Goal: Task Accomplishment & Management: Manage account settings

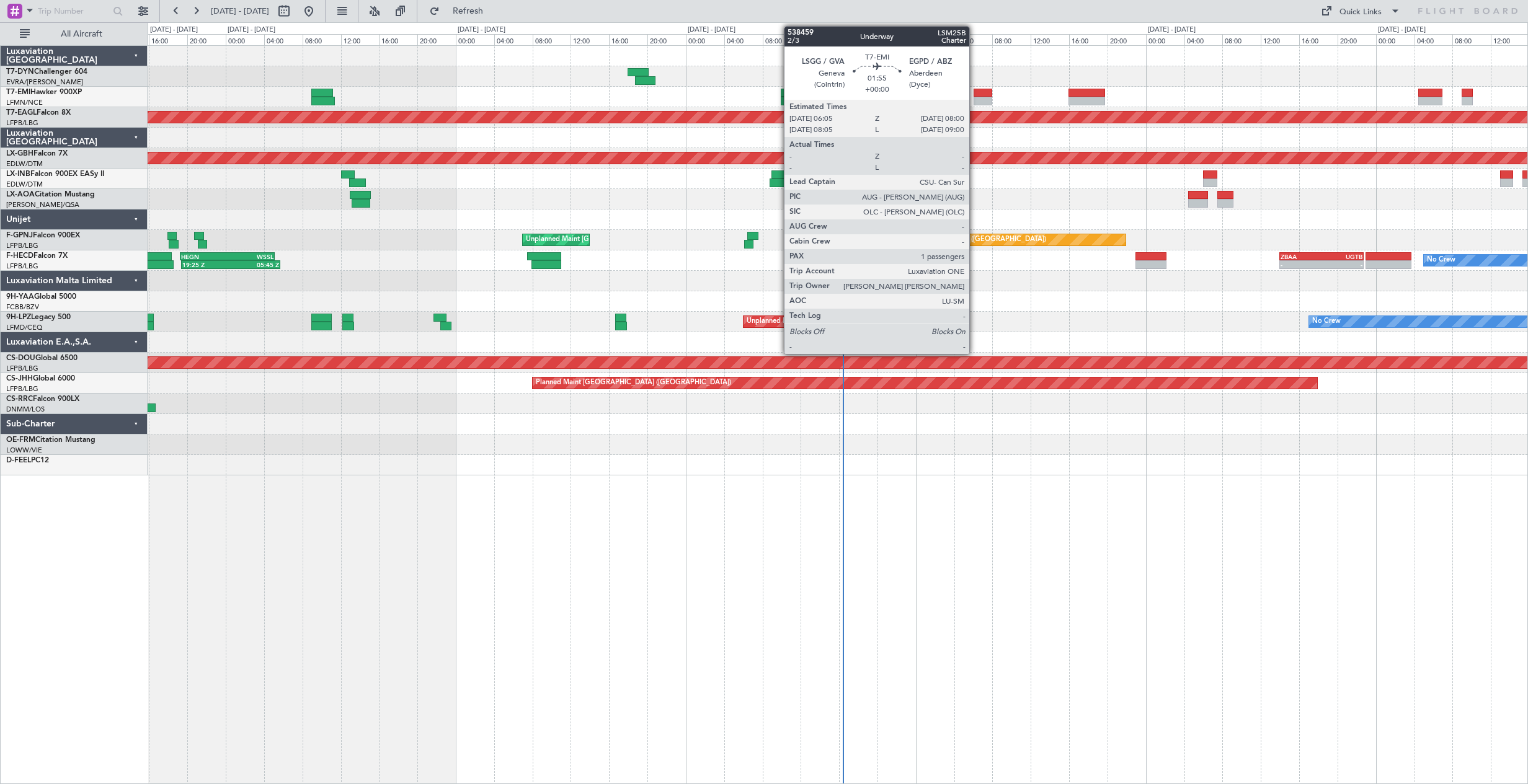
click at [974, 91] on div at bounding box center [983, 93] width 19 height 9
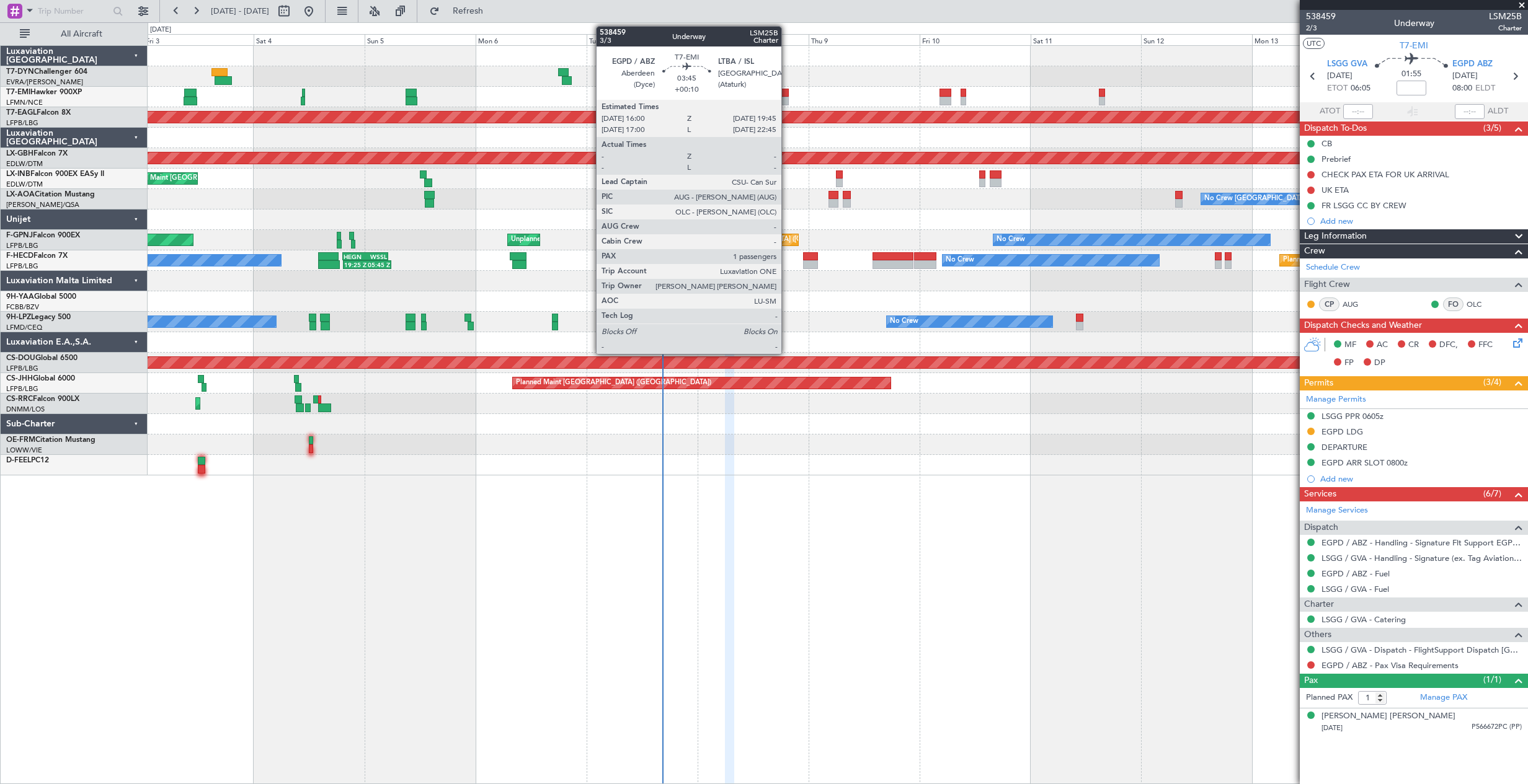
click at [786, 93] on div at bounding box center [779, 93] width 17 height 9
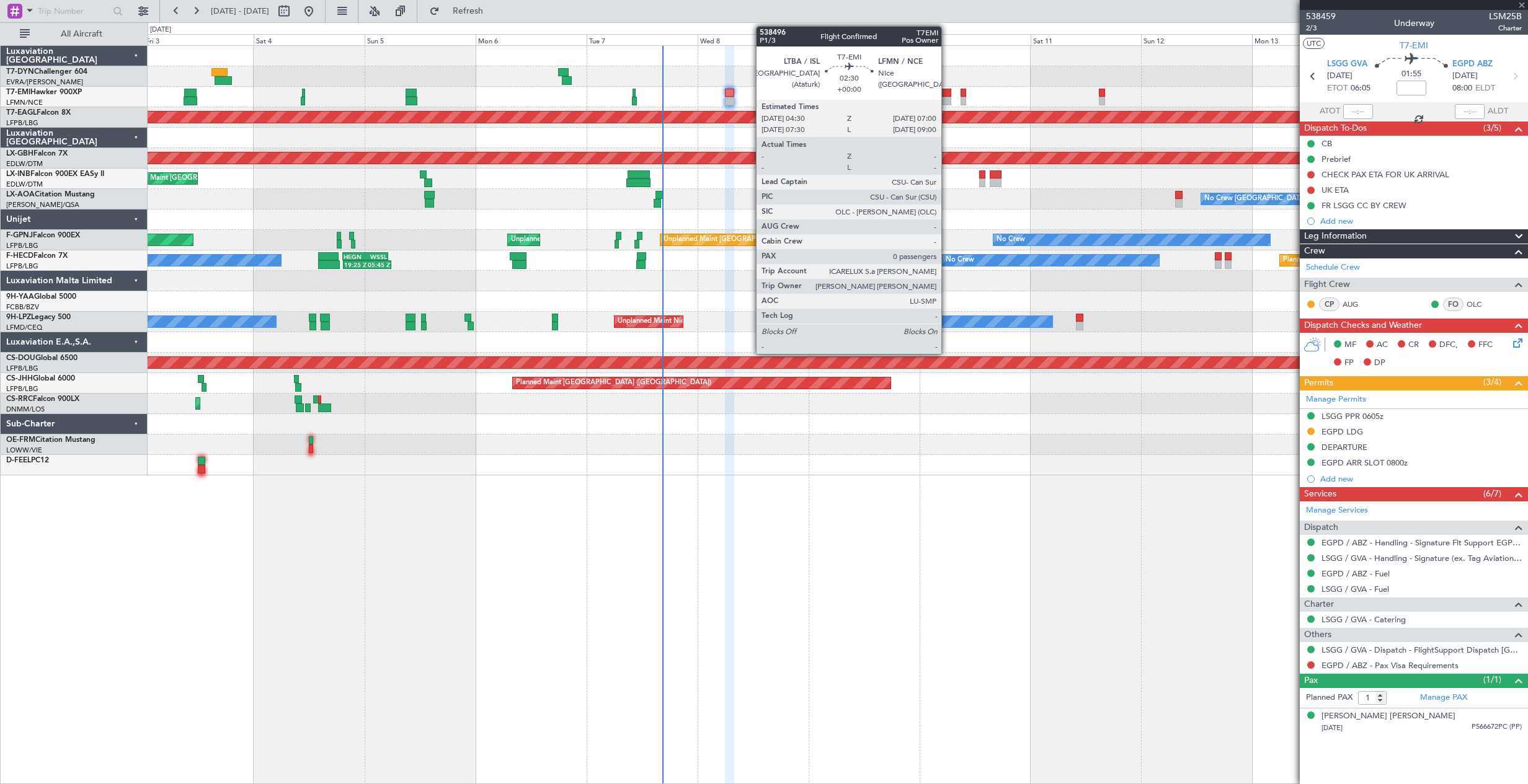
type input "+00:10"
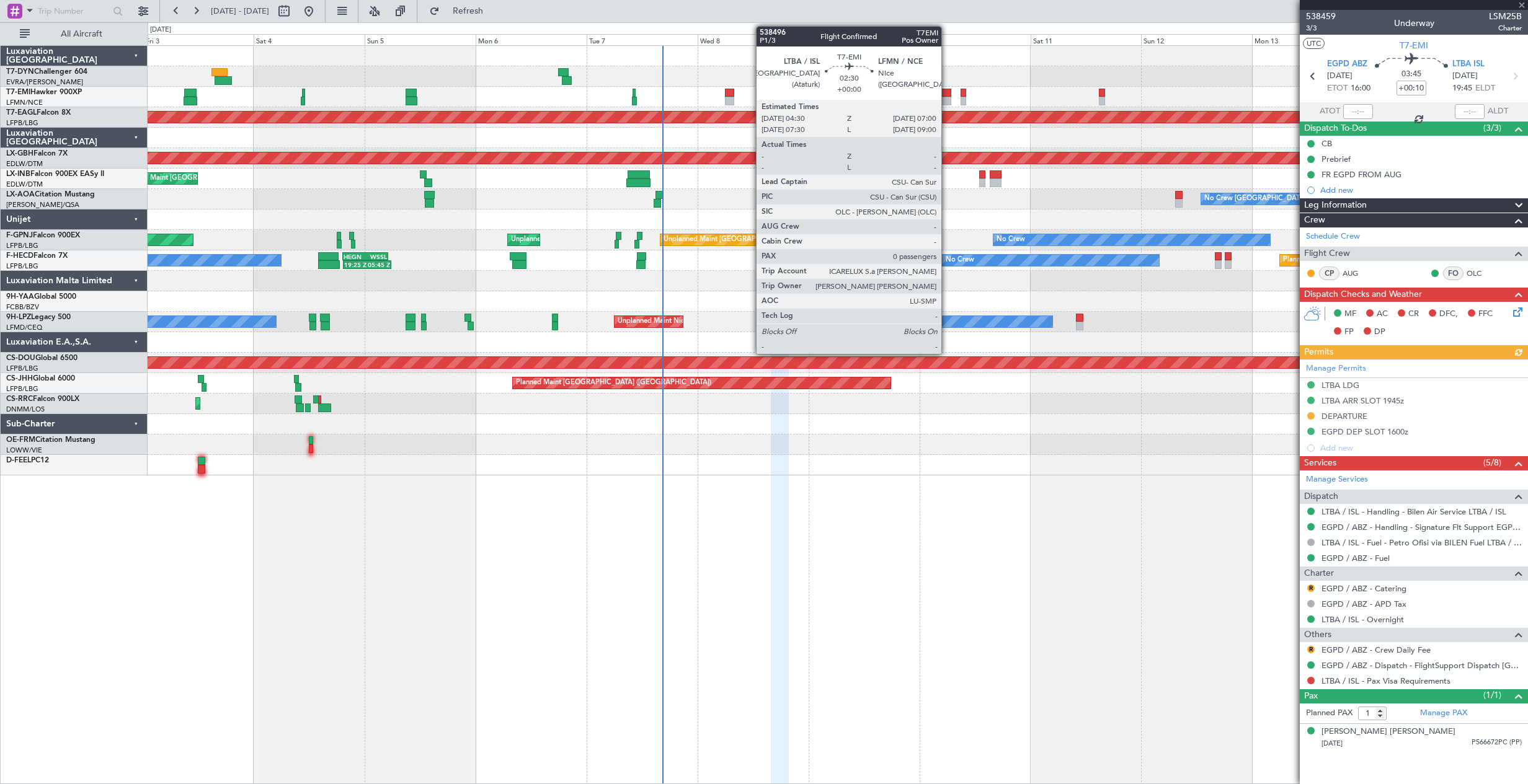
click at [947, 95] on div at bounding box center [946, 93] width 12 height 9
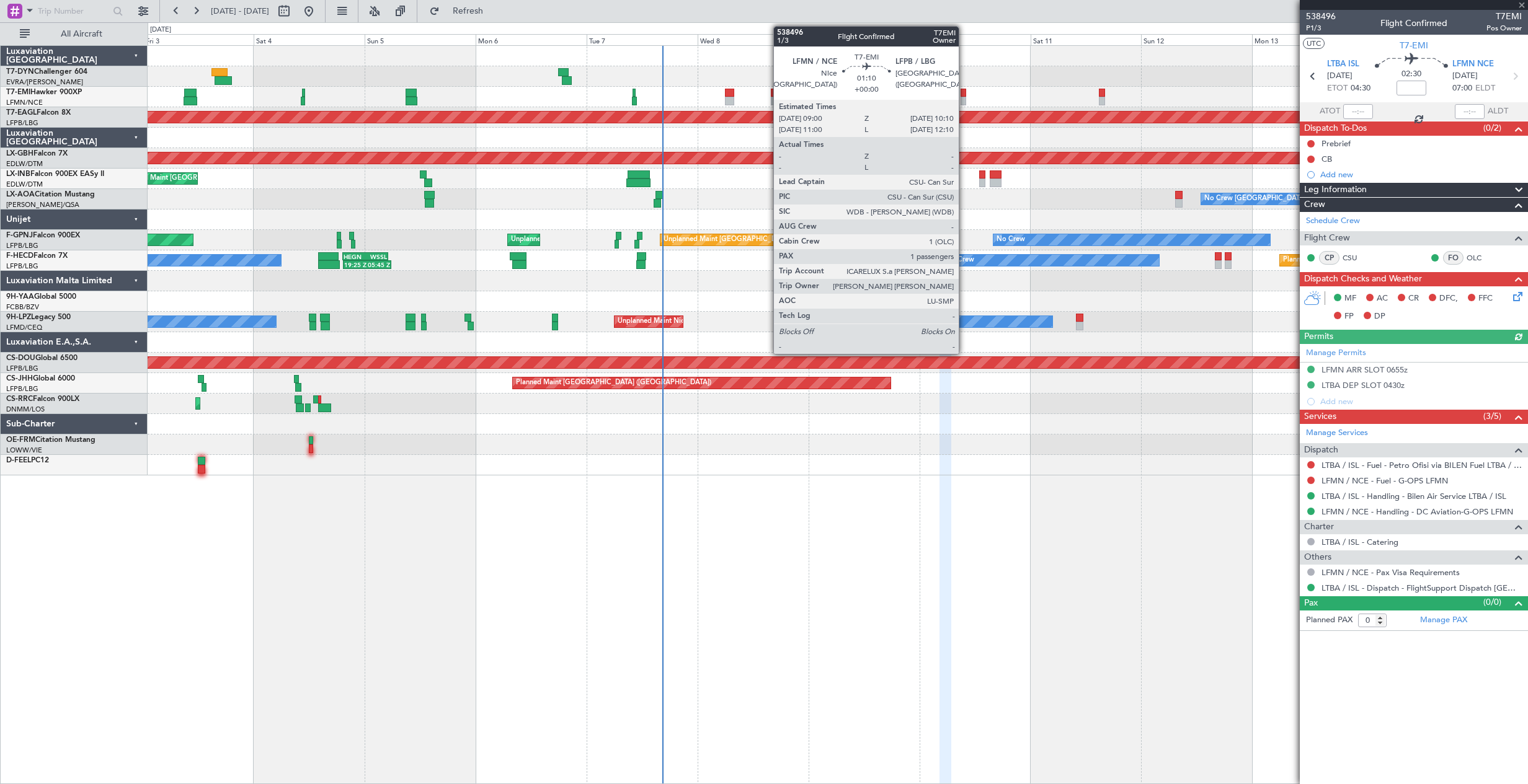
click at [964, 97] on div at bounding box center [963, 101] width 5 height 9
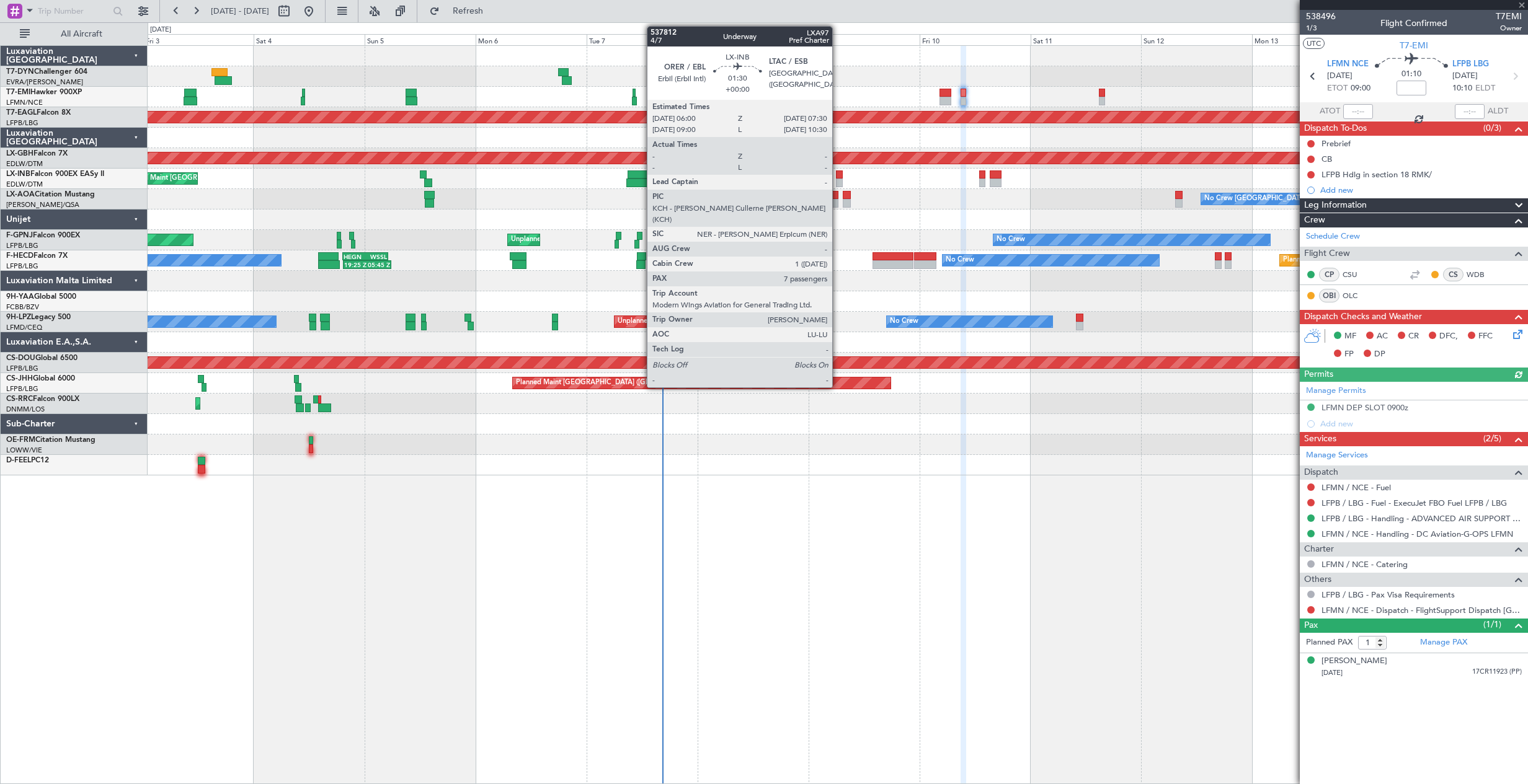
click at [837, 177] on div at bounding box center [839, 174] width 7 height 9
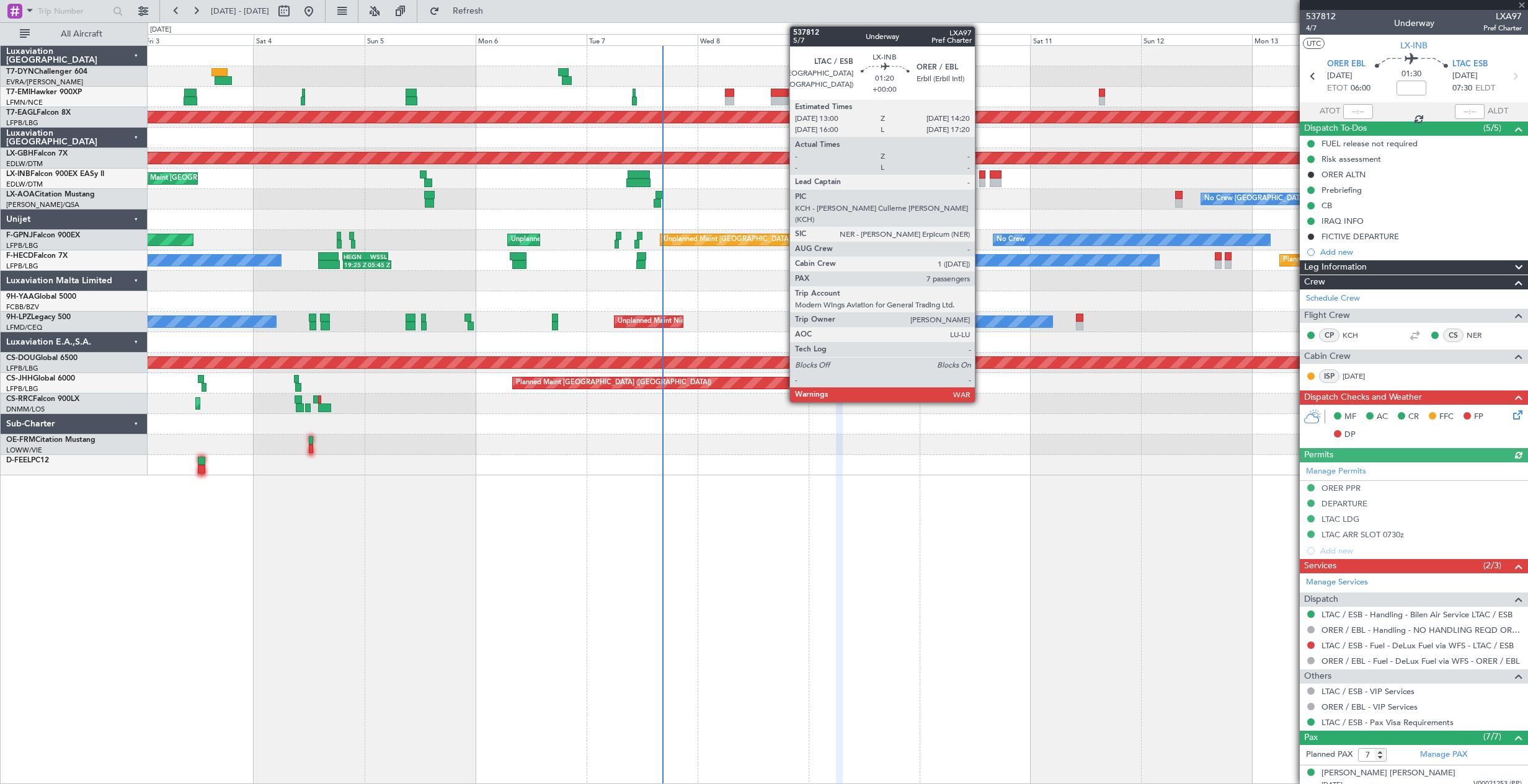
click at [980, 175] on div at bounding box center [982, 174] width 6 height 9
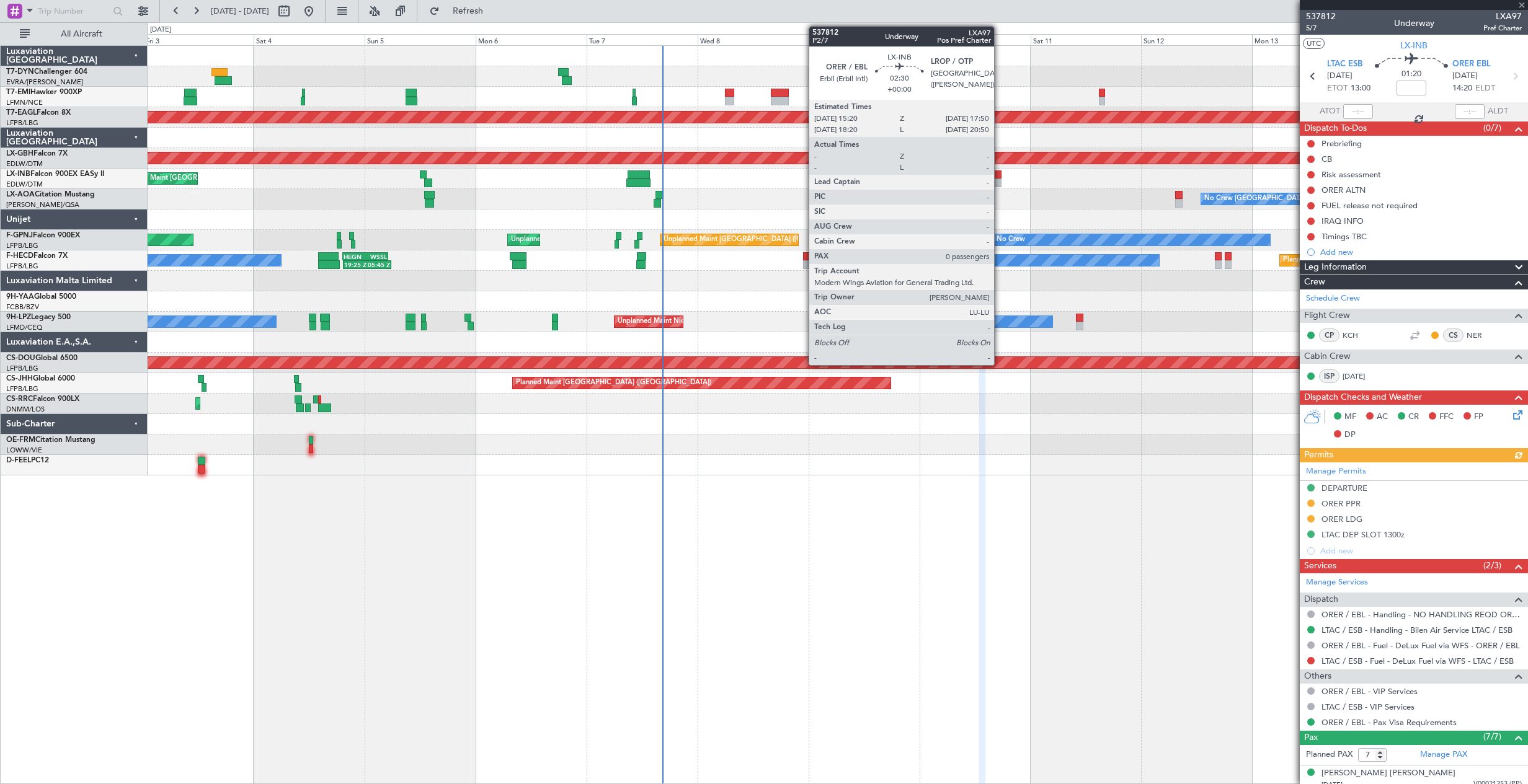
click at [999, 183] on div at bounding box center [996, 182] width 12 height 9
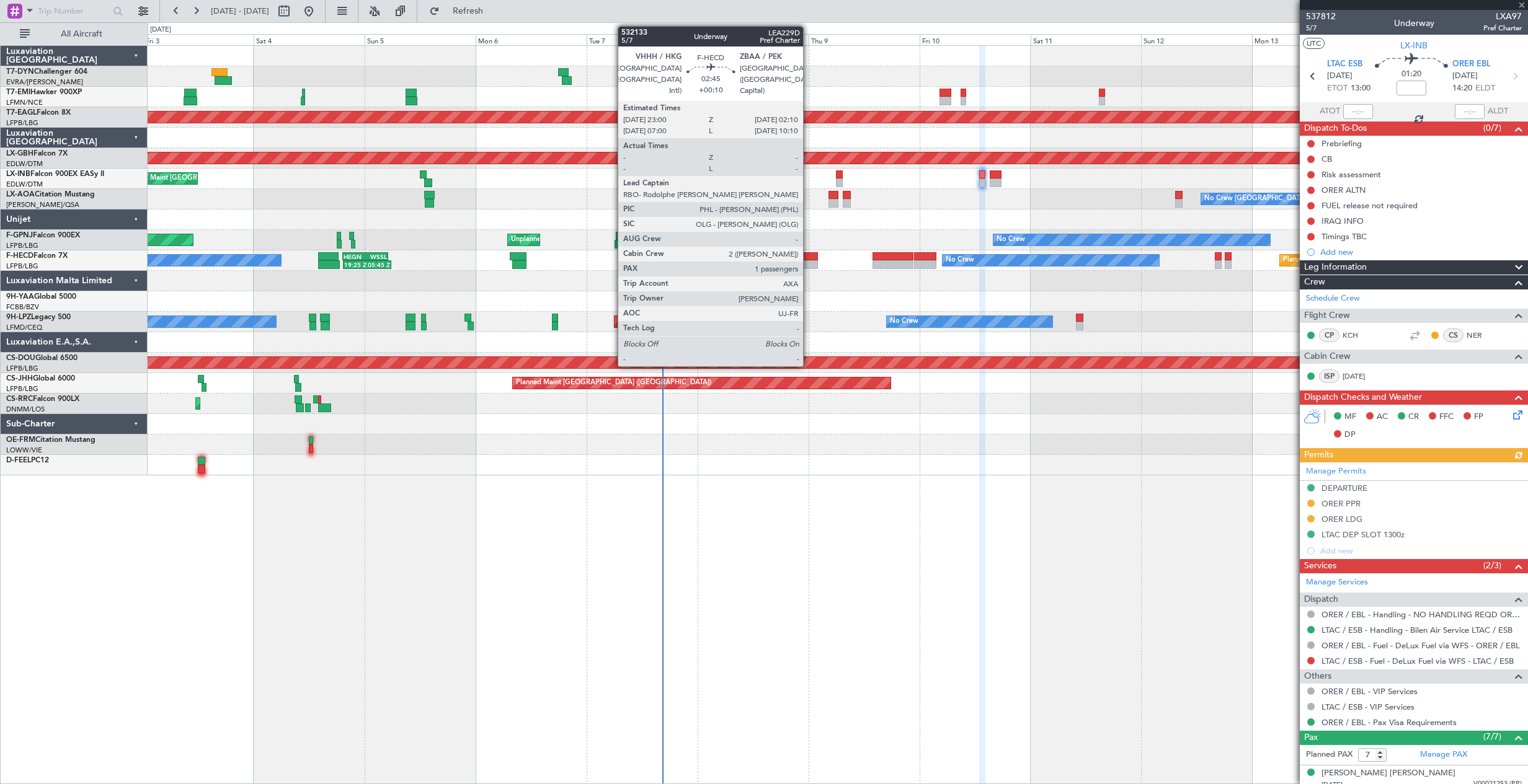
type input "0"
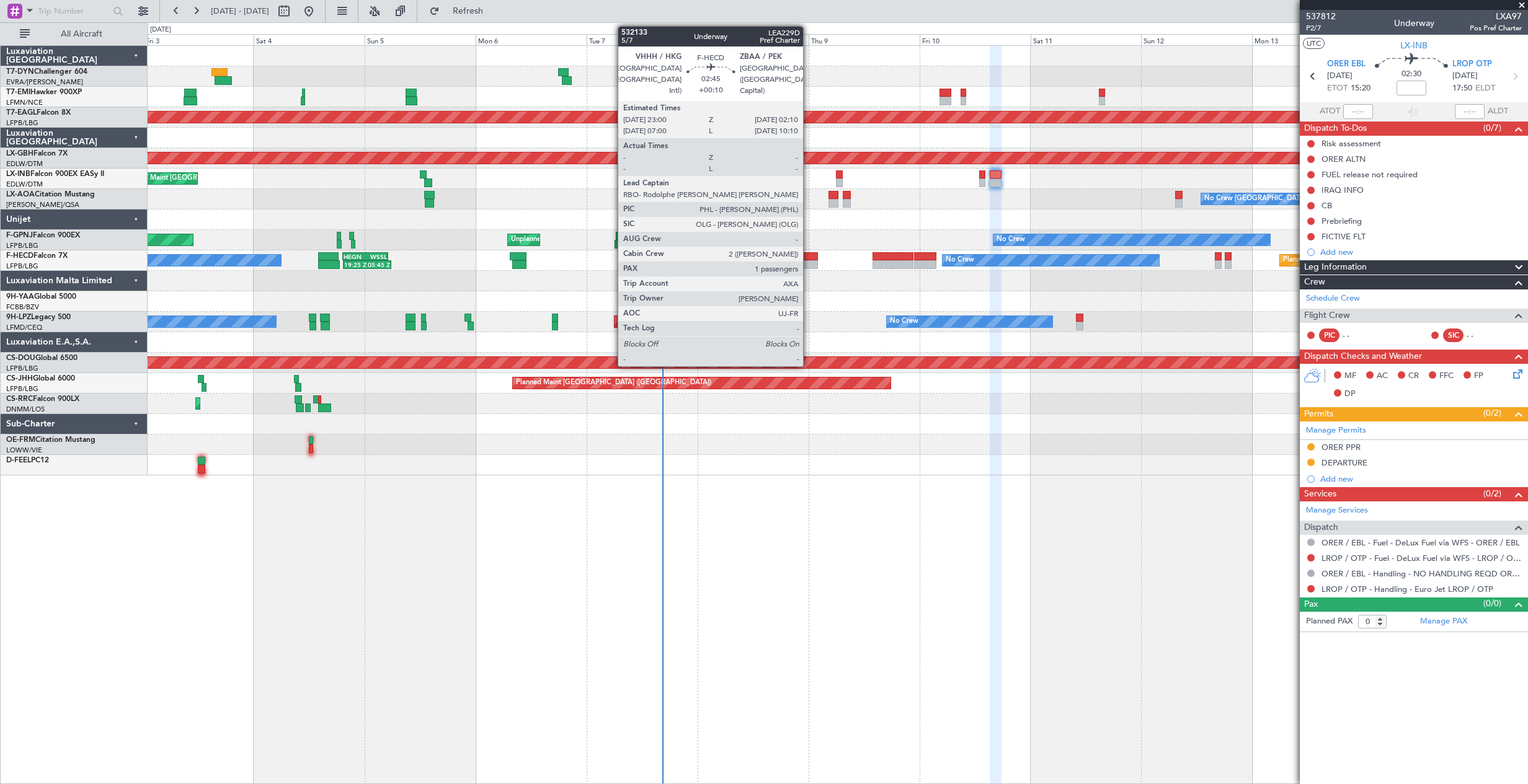
click at [809, 262] on div at bounding box center [810, 264] width 15 height 9
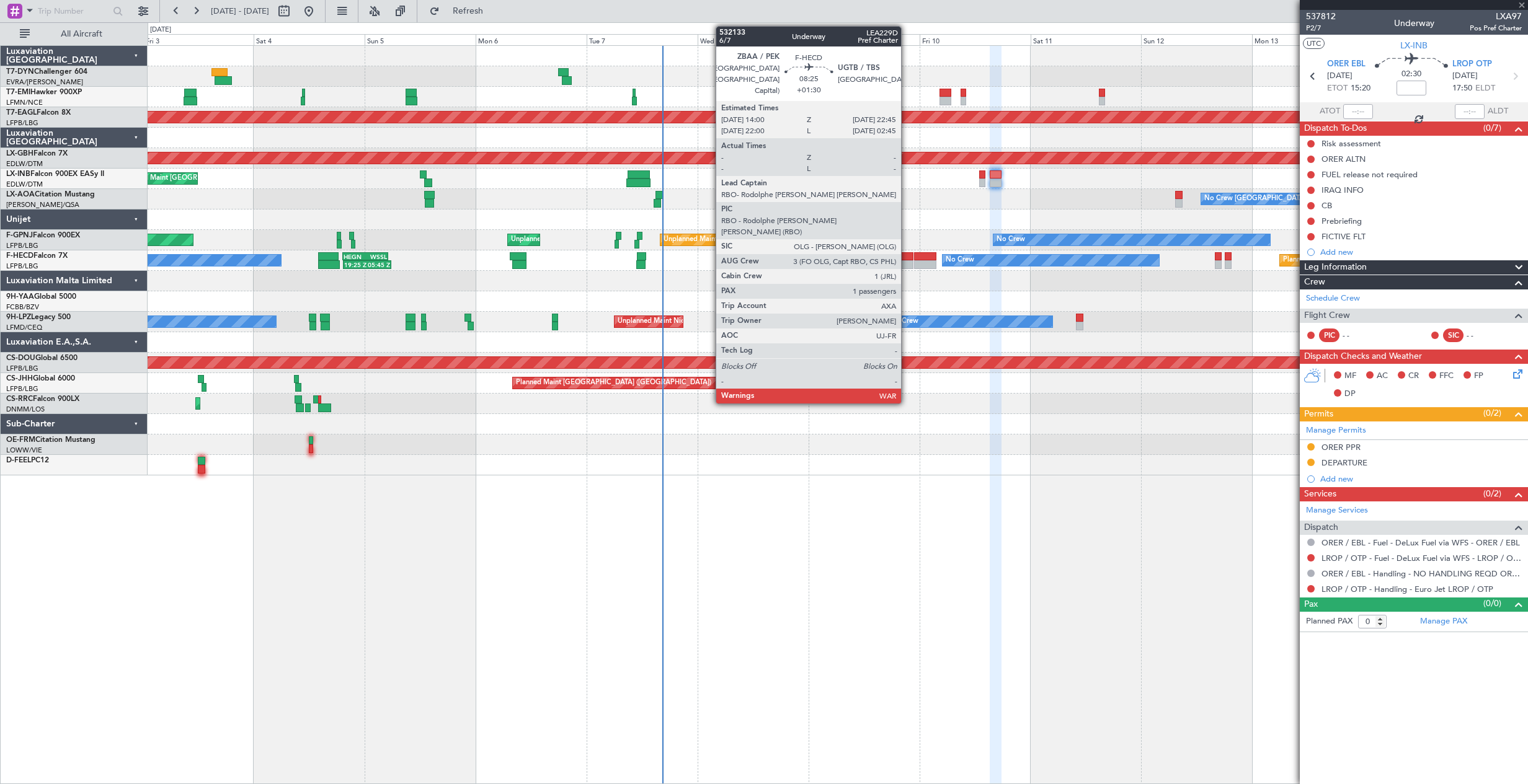
type input "+00:10"
type input "1"
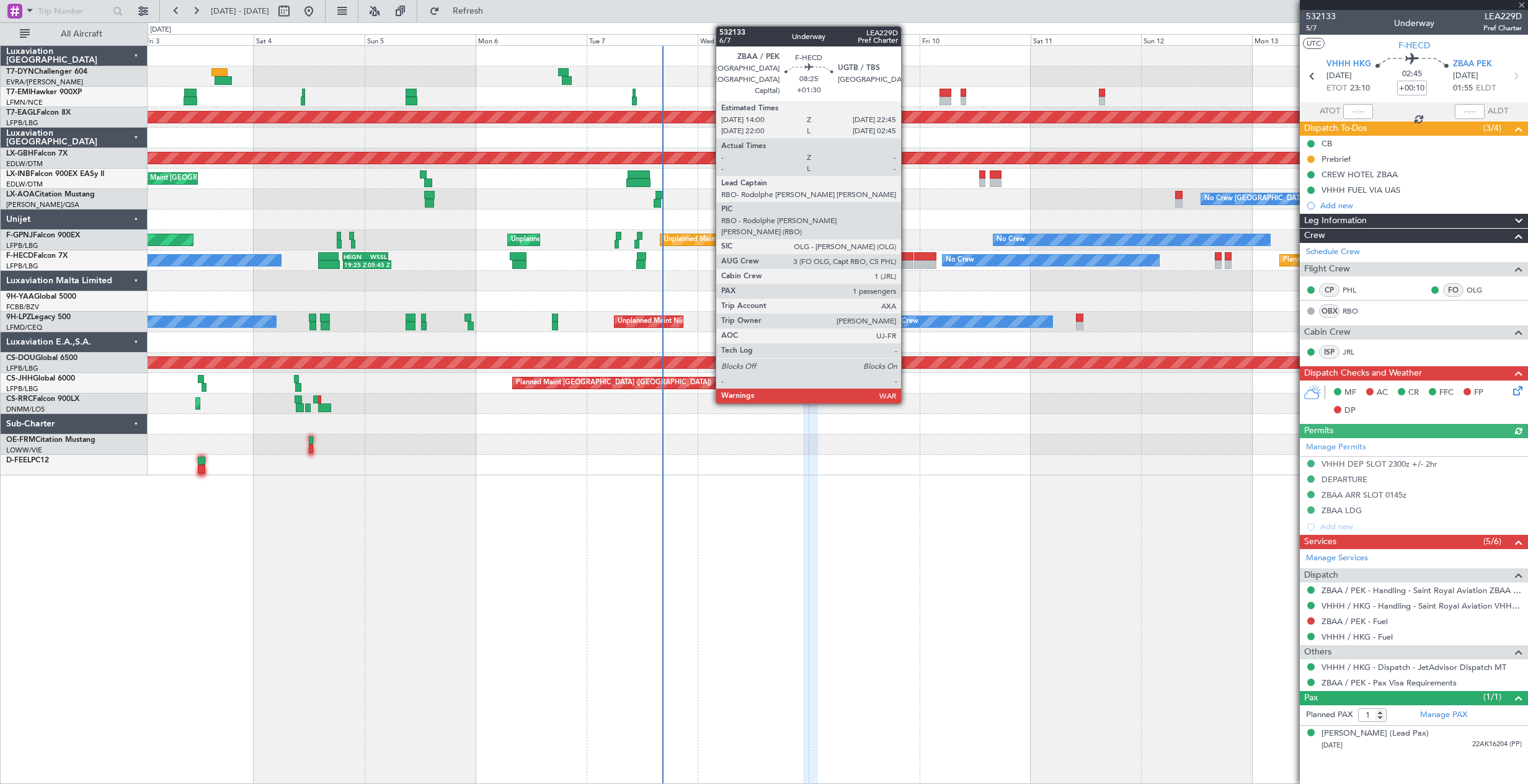
click at [907, 262] on div at bounding box center [893, 264] width 41 height 9
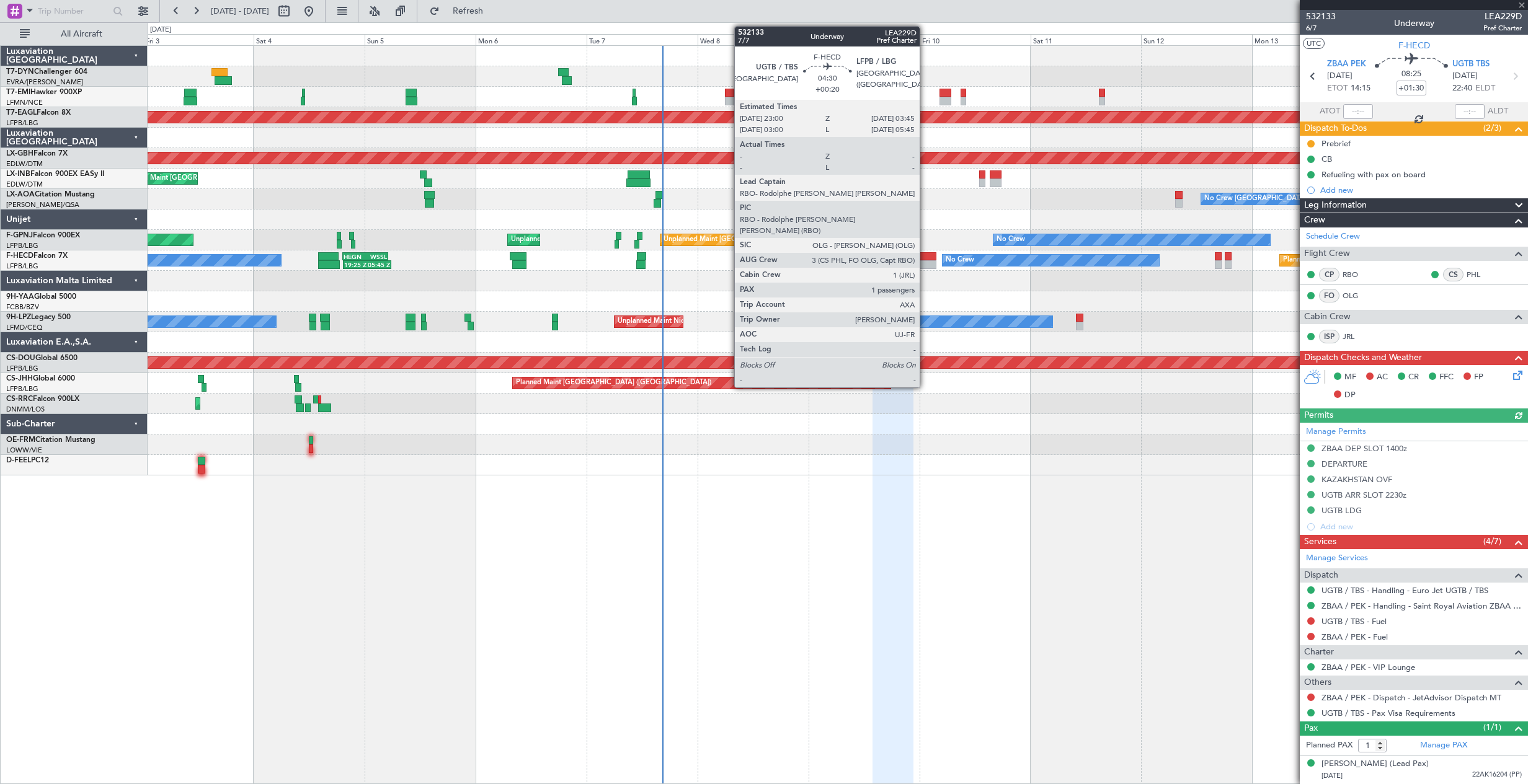
click at [925, 256] on div at bounding box center [925, 256] width 22 height 9
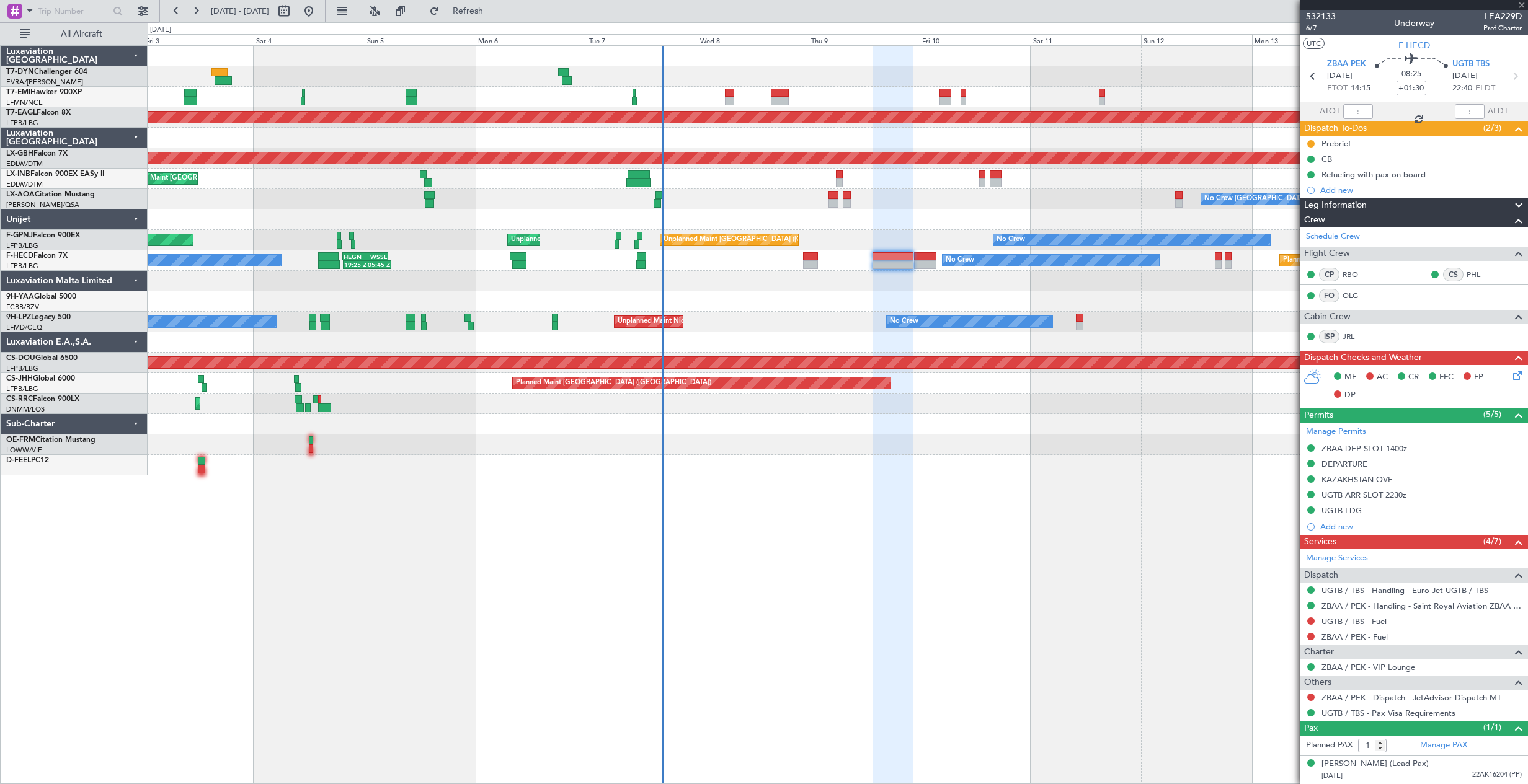
type input "+00:20"
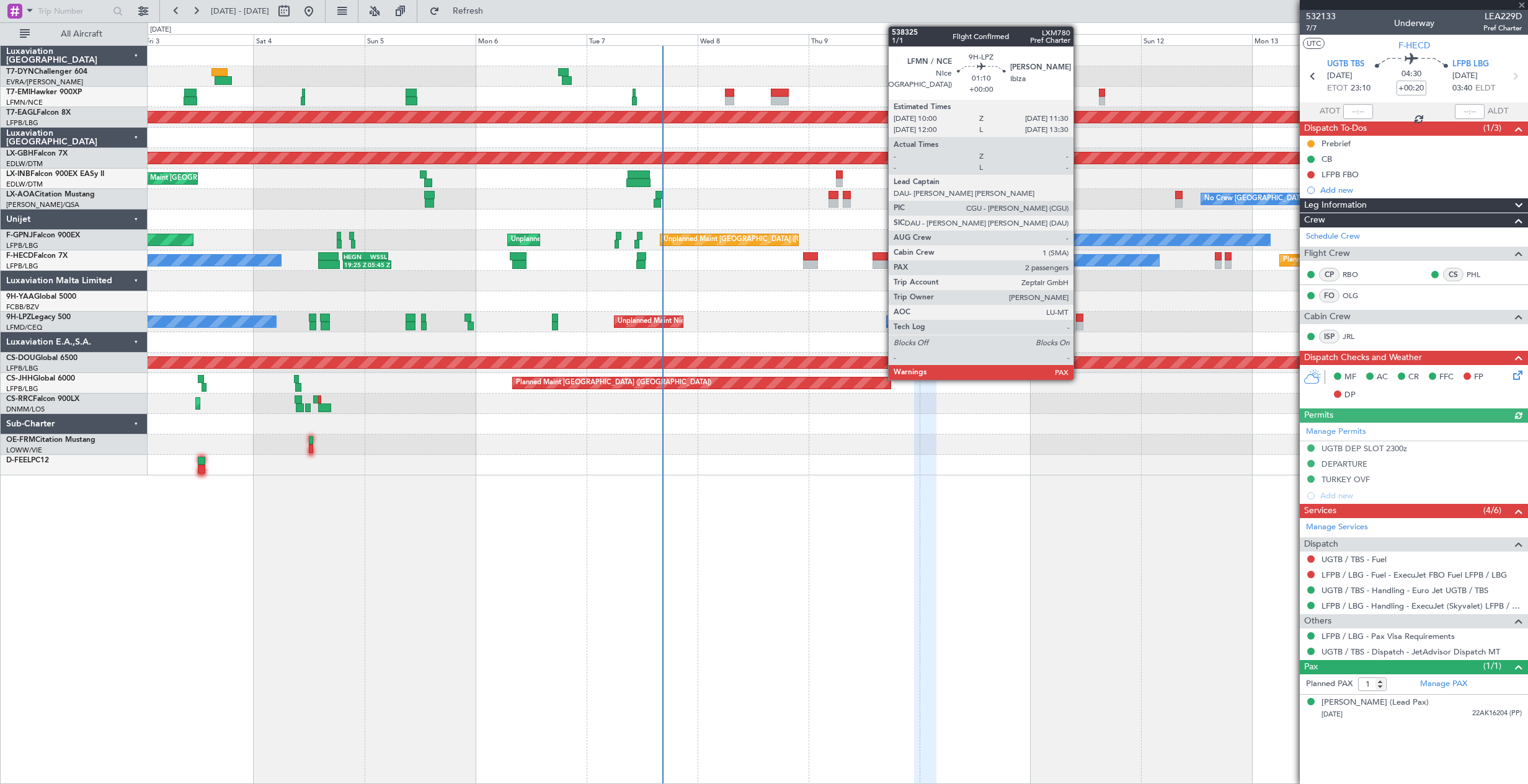
click at [1079, 319] on div at bounding box center [1079, 317] width 7 height 9
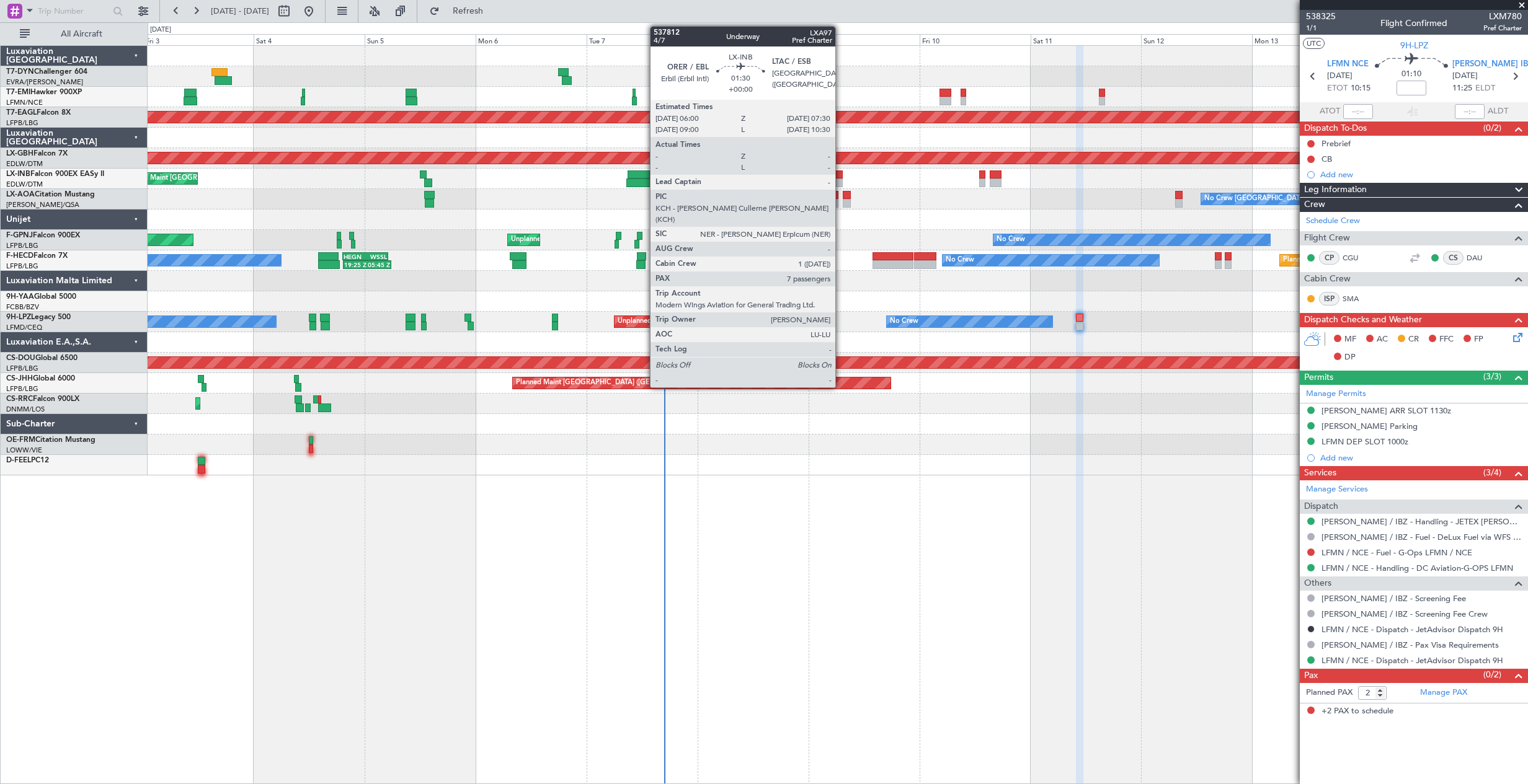
click at [841, 174] on div at bounding box center [839, 174] width 7 height 9
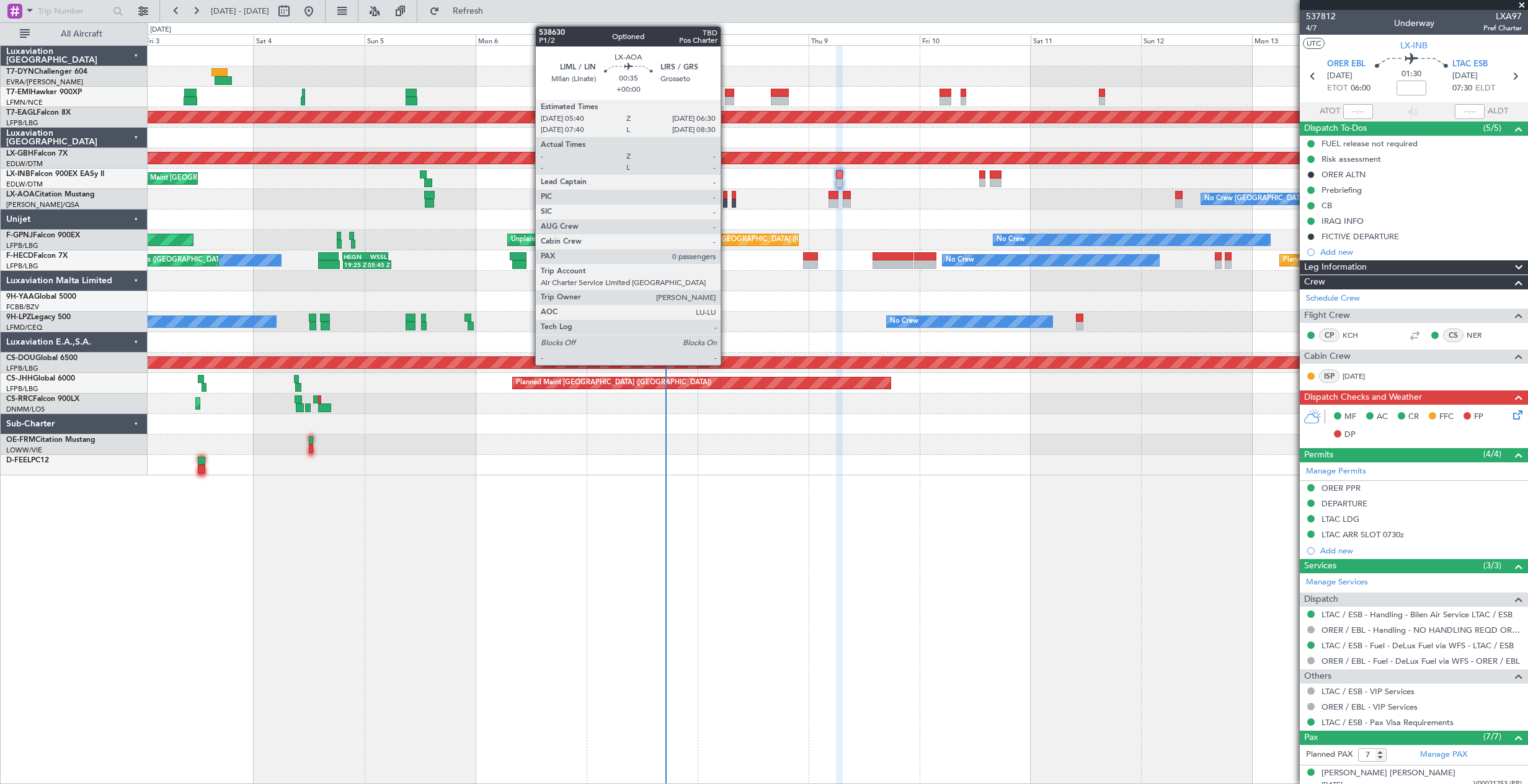
click at [726, 200] on div at bounding box center [725, 203] width 4 height 9
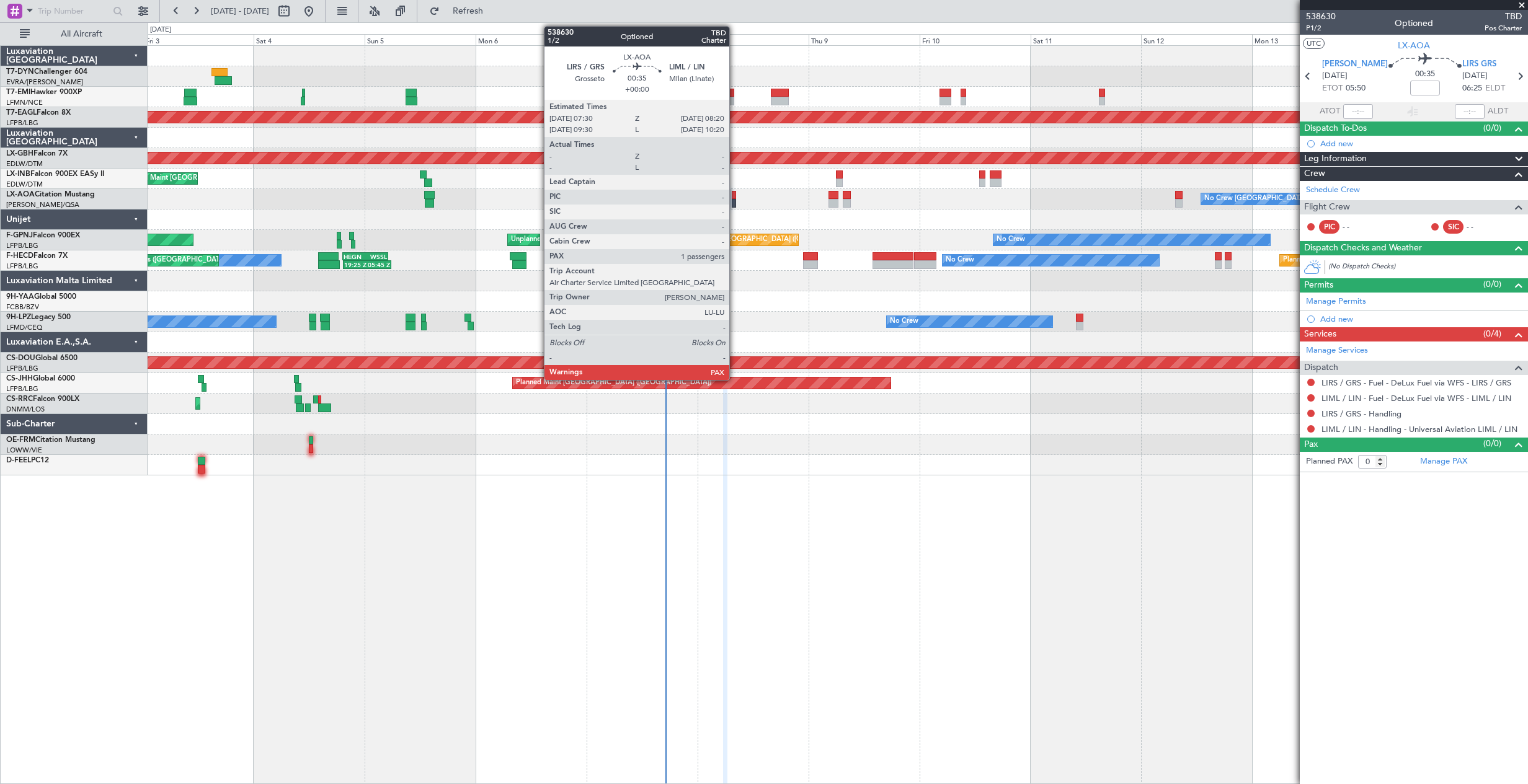
click at [735, 199] on div at bounding box center [733, 195] width 4 height 9
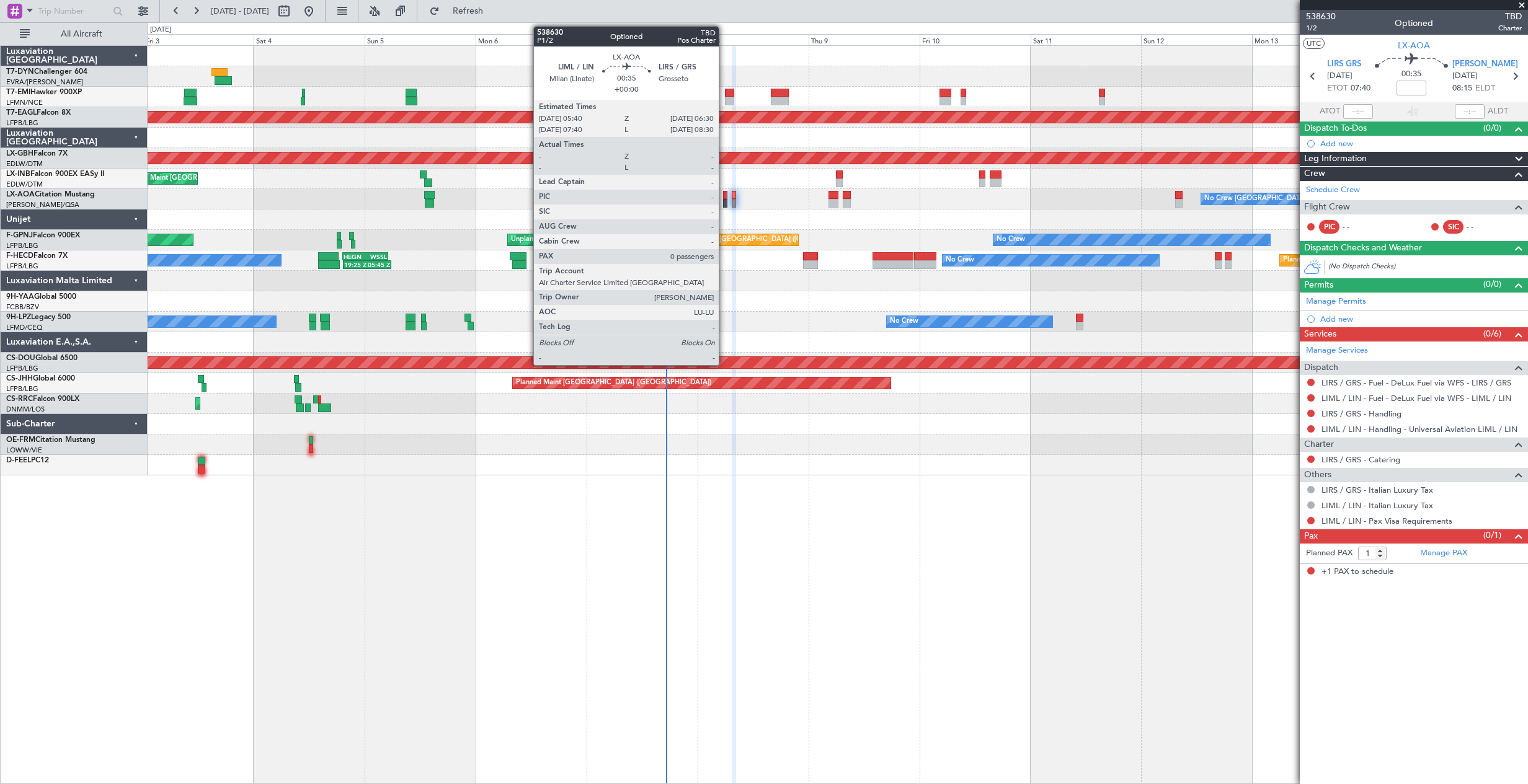
click at [724, 205] on div at bounding box center [725, 203] width 4 height 9
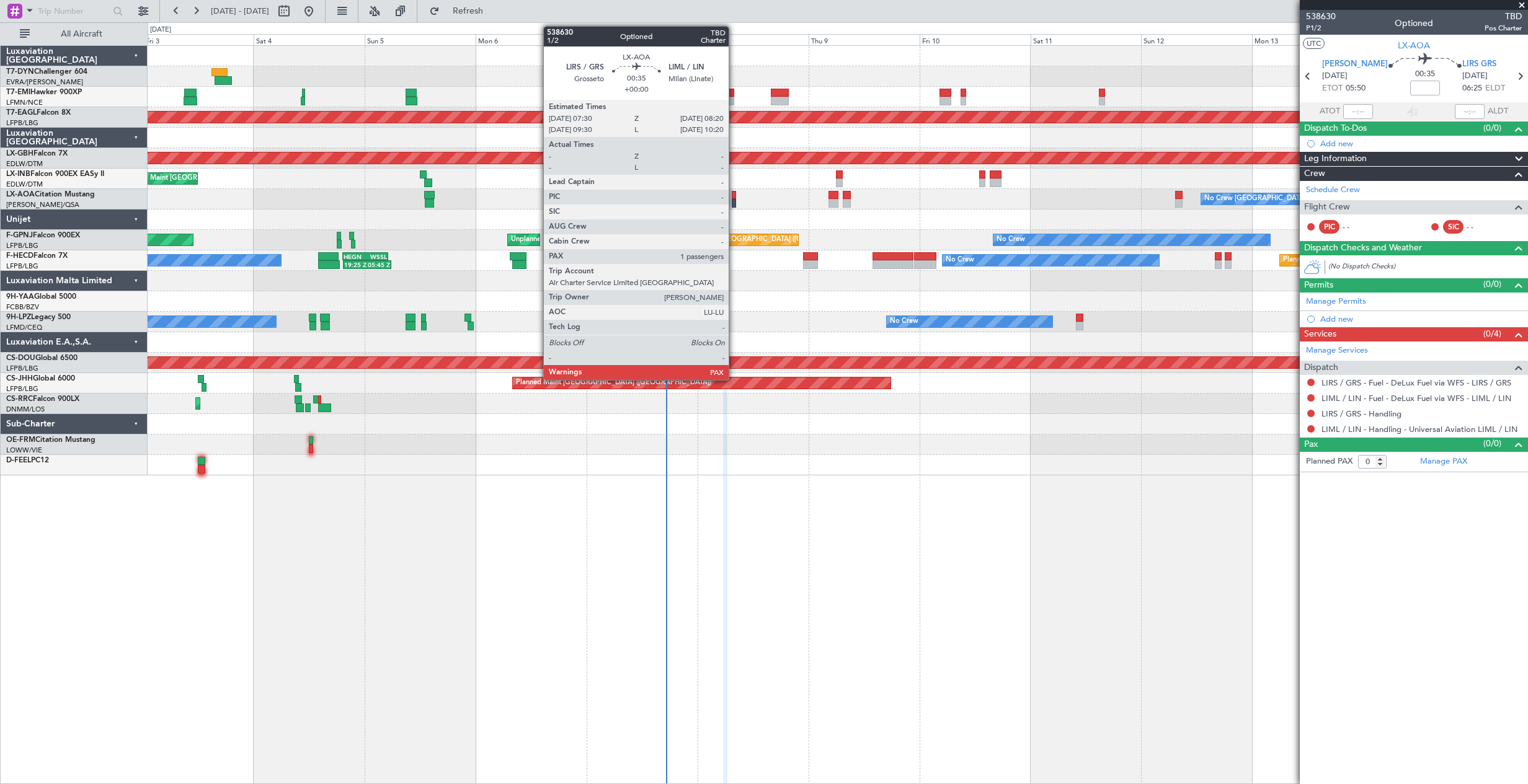
click at [734, 195] on div at bounding box center [733, 195] width 4 height 9
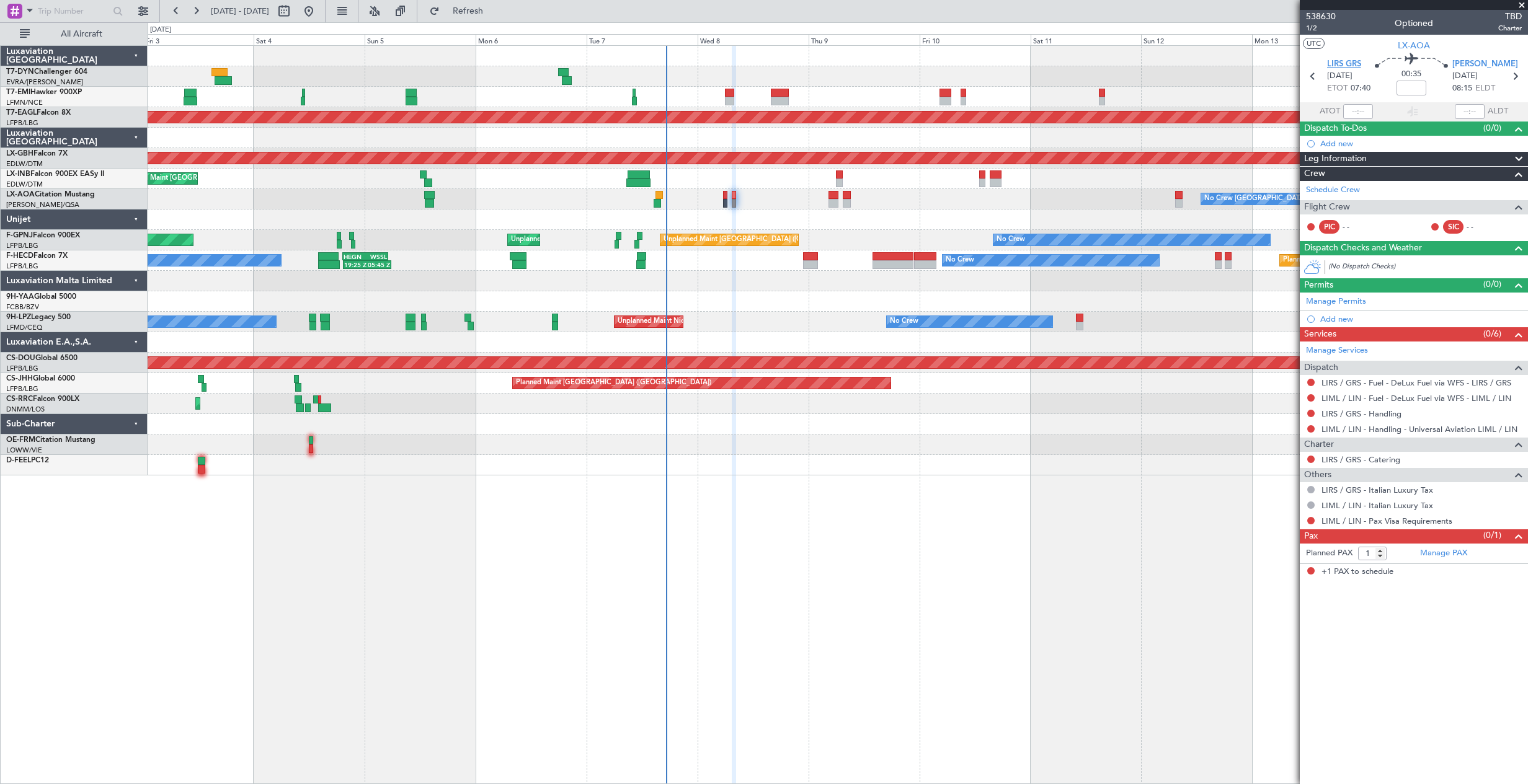
click at [1345, 63] on span "LIRS GRS" at bounding box center [1343, 64] width 34 height 12
click at [1345, 58] on span "LIRS GRS" at bounding box center [1343, 64] width 34 height 12
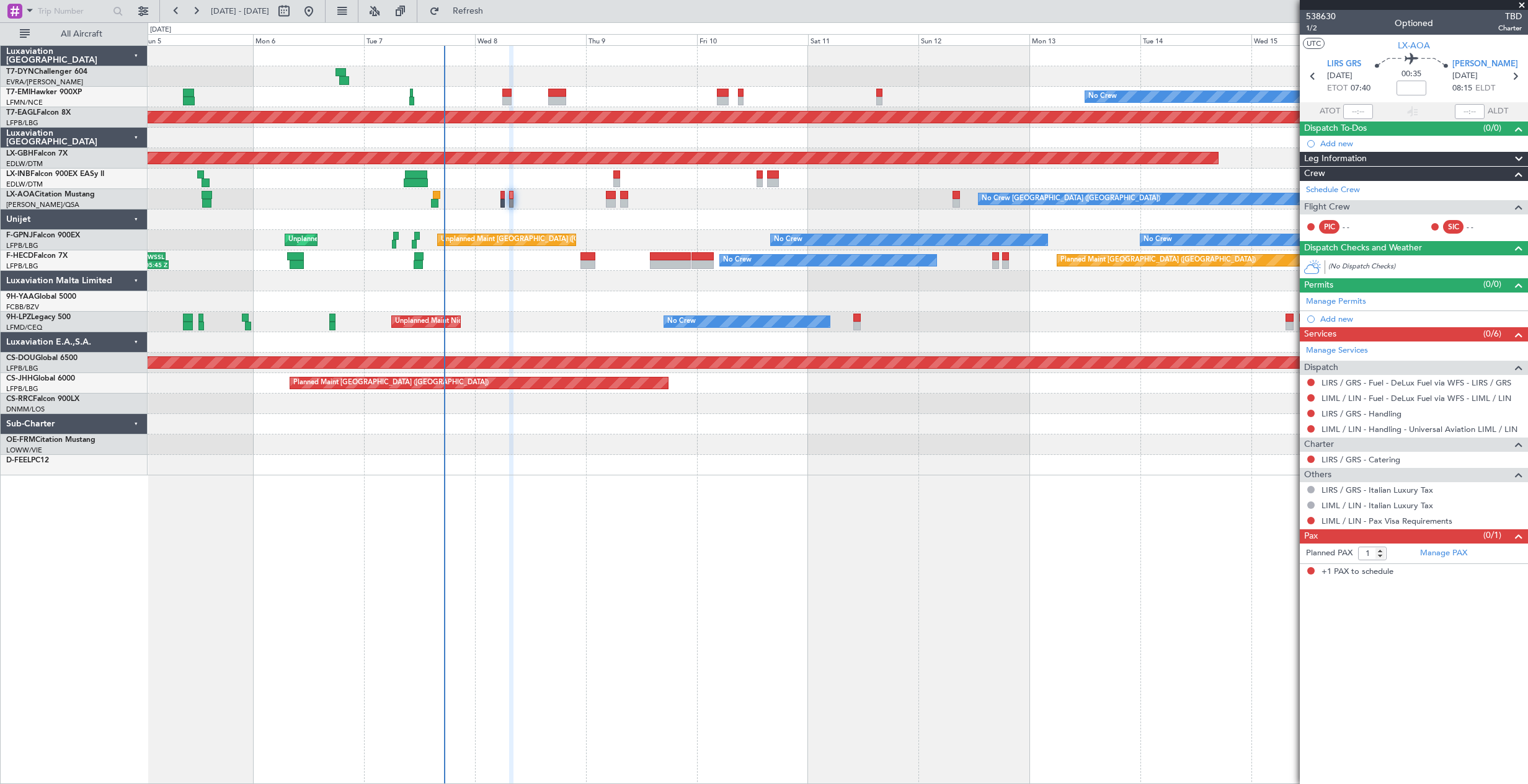
click at [878, 465] on div at bounding box center [837, 465] width 1380 height 20
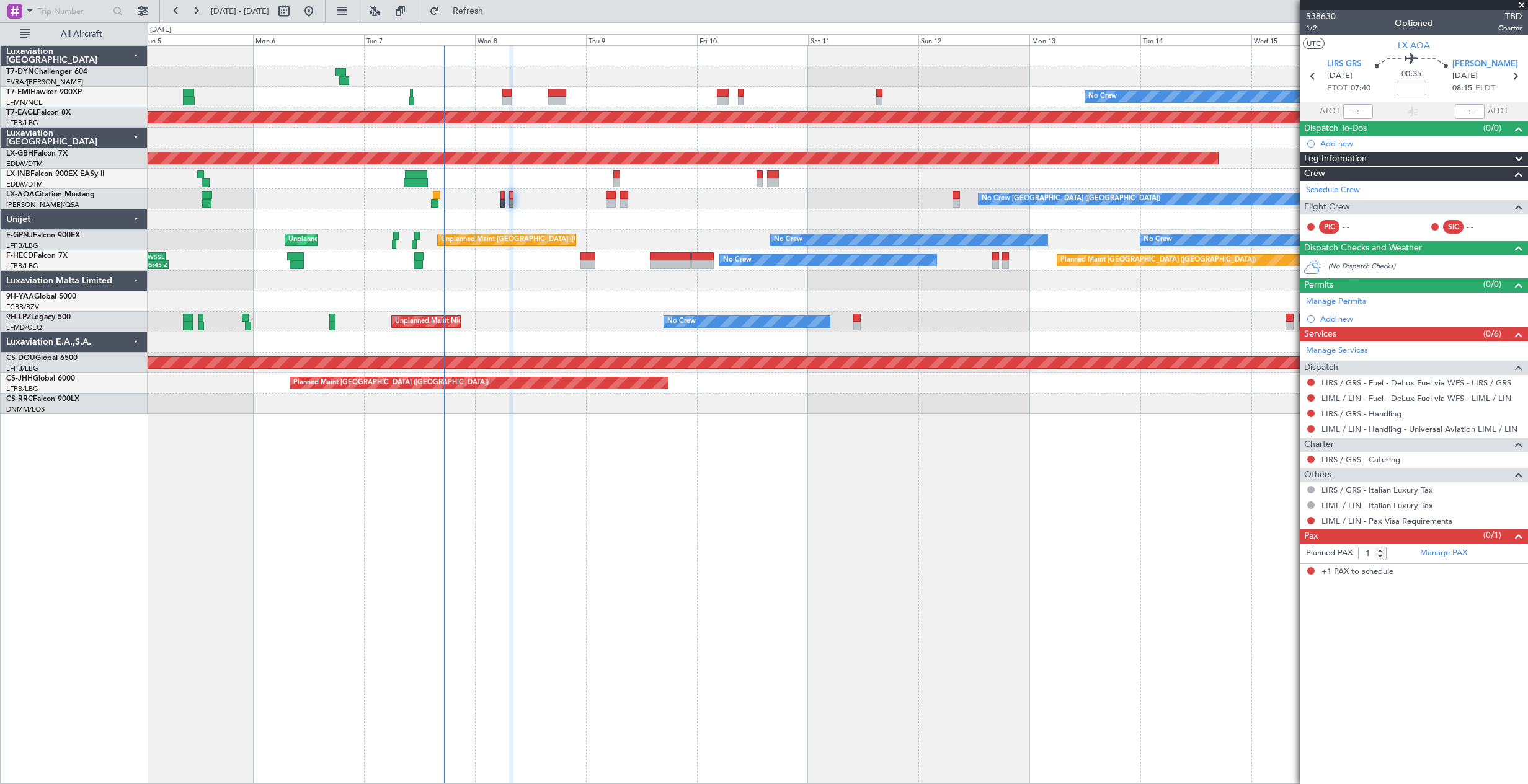
click at [511, 331] on div "No Crew Planned Maint Dubai (Al Maktoum Intl) Planned Maint Nurnberg Planned Ma…" at bounding box center [837, 229] width 1380 height 368
click at [508, 327] on div "No Crew Unplanned Maint Nice (Côte d'Azur Airport) No Crew" at bounding box center [837, 322] width 1380 height 20
click at [1521, 3] on span at bounding box center [1521, 5] width 12 height 11
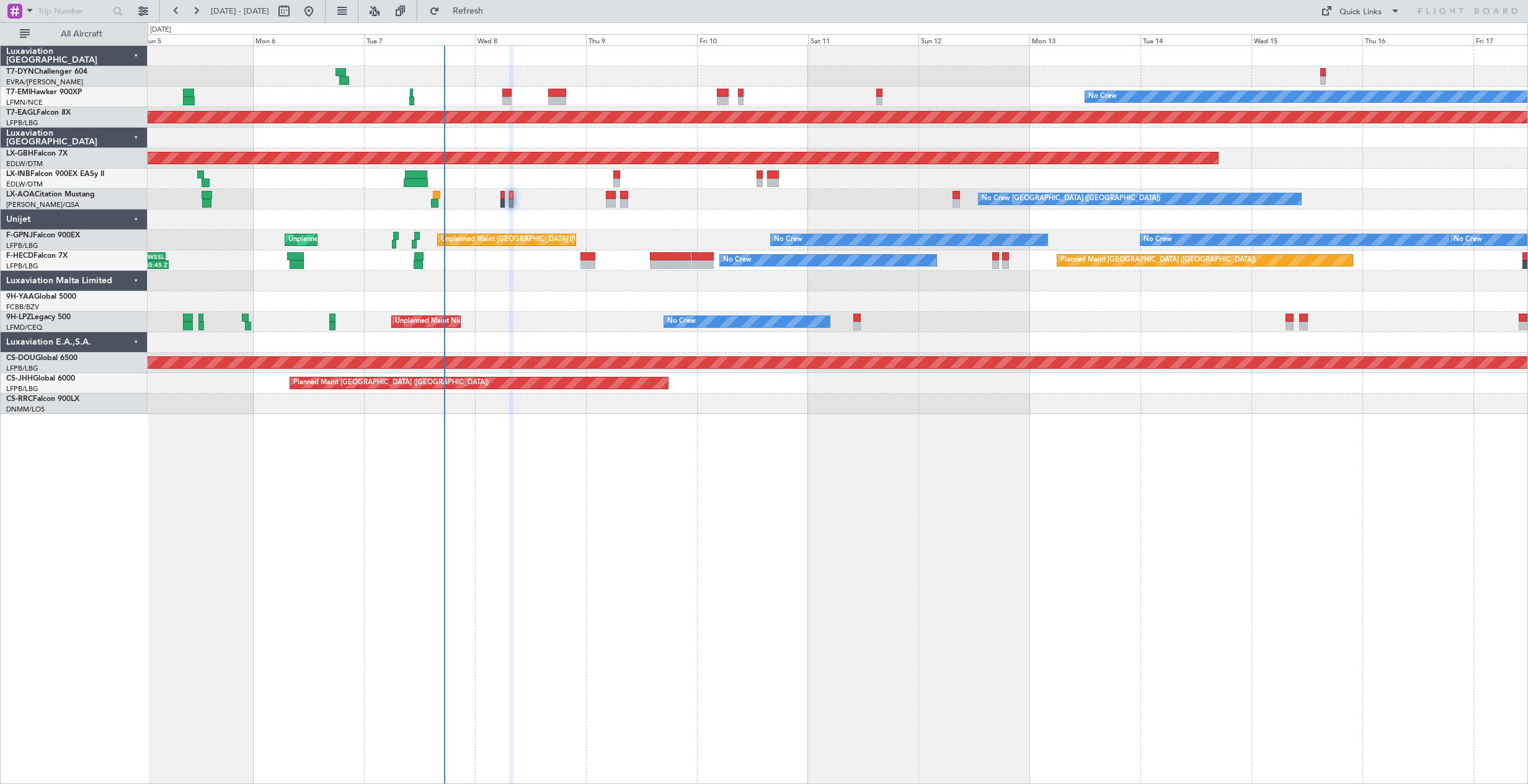
type input "0"
click at [1357, 15] on div "Quick Links" at bounding box center [1360, 12] width 42 height 12
click at [1340, 42] on button "Trip Builder" at bounding box center [1361, 41] width 93 height 30
click at [661, 333] on div "No Crew Planned Maint Dubai (Al Maktoum Intl) Planned Maint Nurnberg Planned Ma…" at bounding box center [837, 229] width 1380 height 368
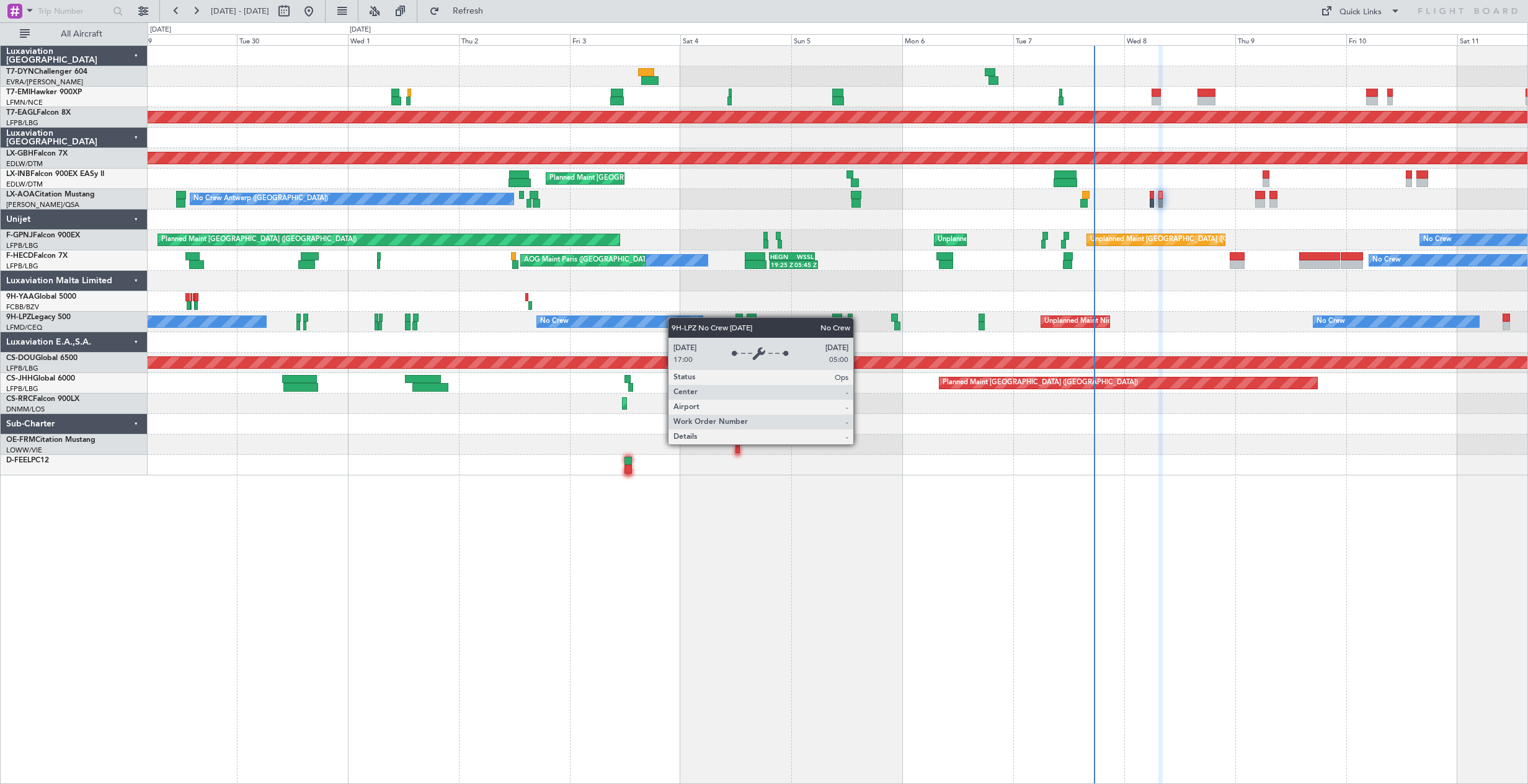
click at [697, 317] on div "No Crew" at bounding box center [619, 321] width 167 height 12
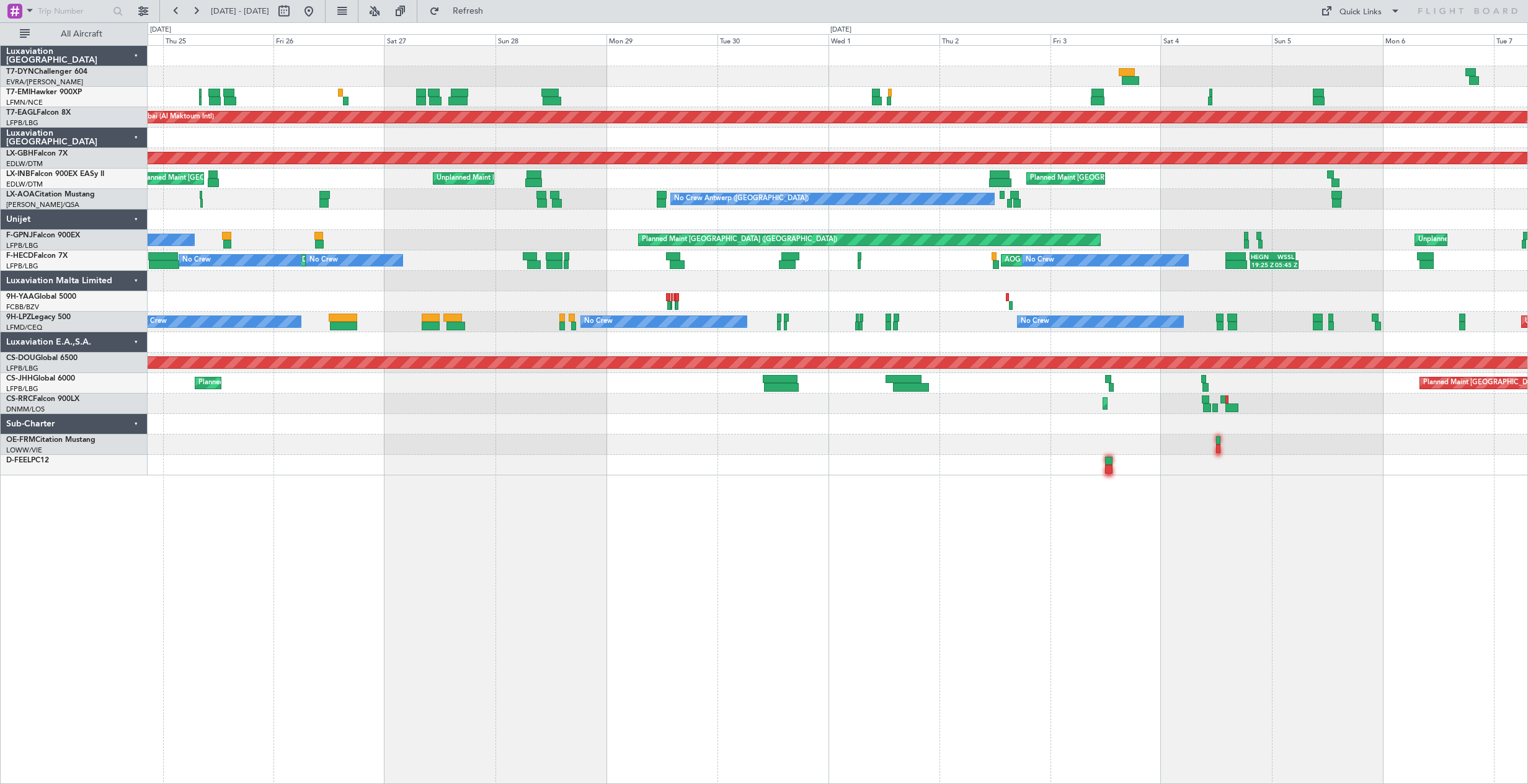
click at [823, 295] on div "Planned Maint Zurich Planned Maint Dubai (Al Maktoum Intl) Planned Maint Nurnbe…" at bounding box center [837, 260] width 1380 height 429
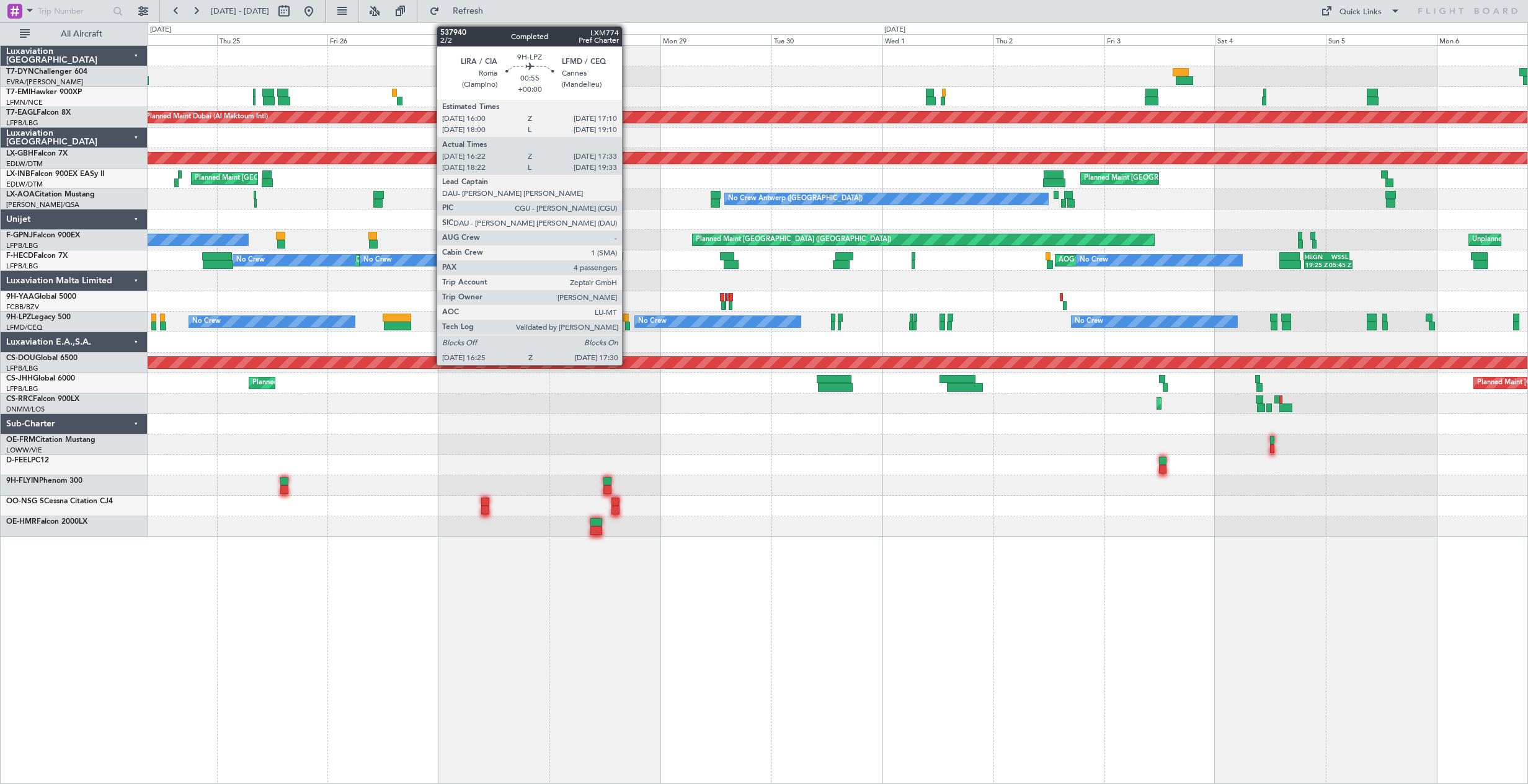
click at [627, 319] on div at bounding box center [625, 317] width 5 height 9
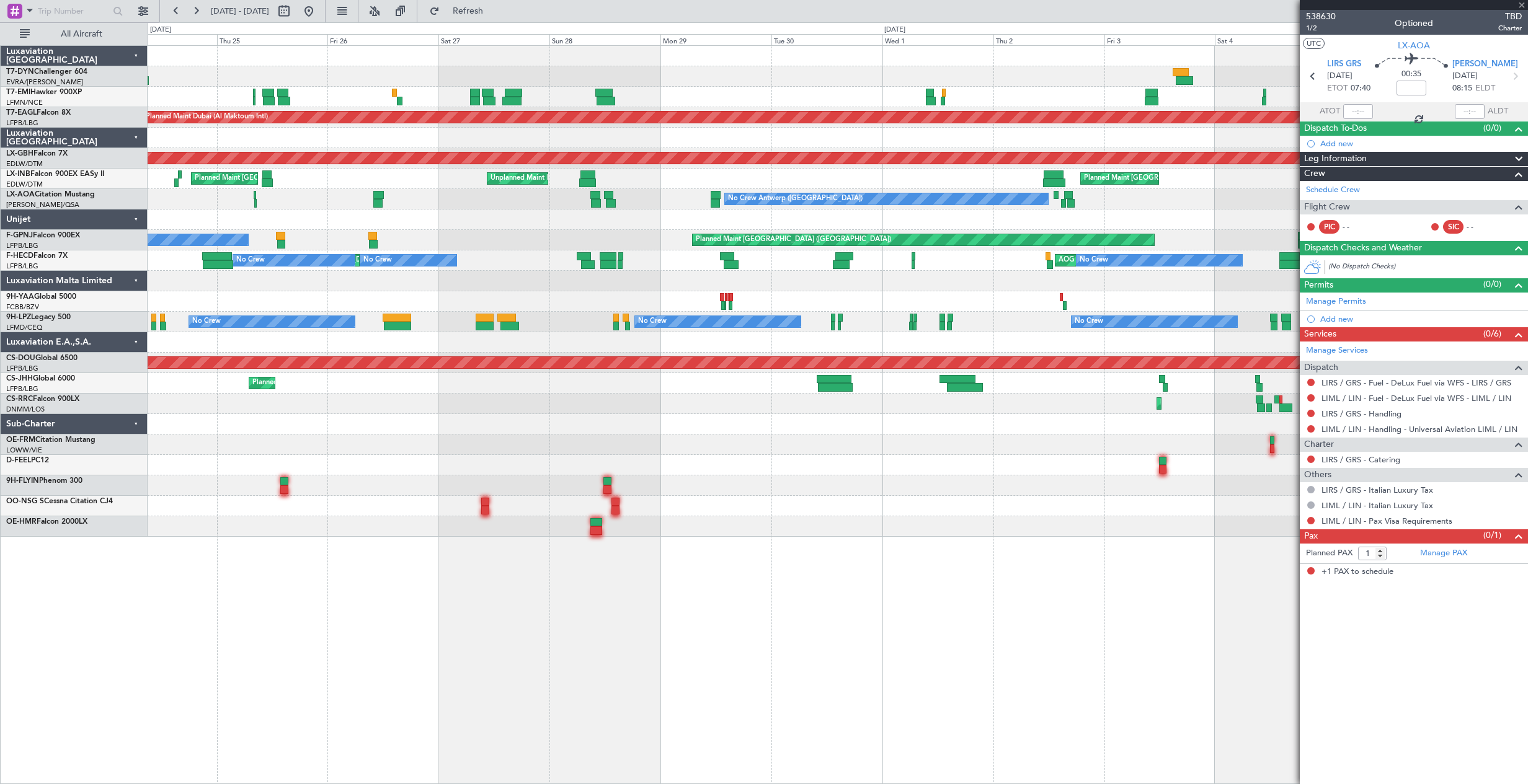
type input "16:32"
type input "17:28"
type input "4"
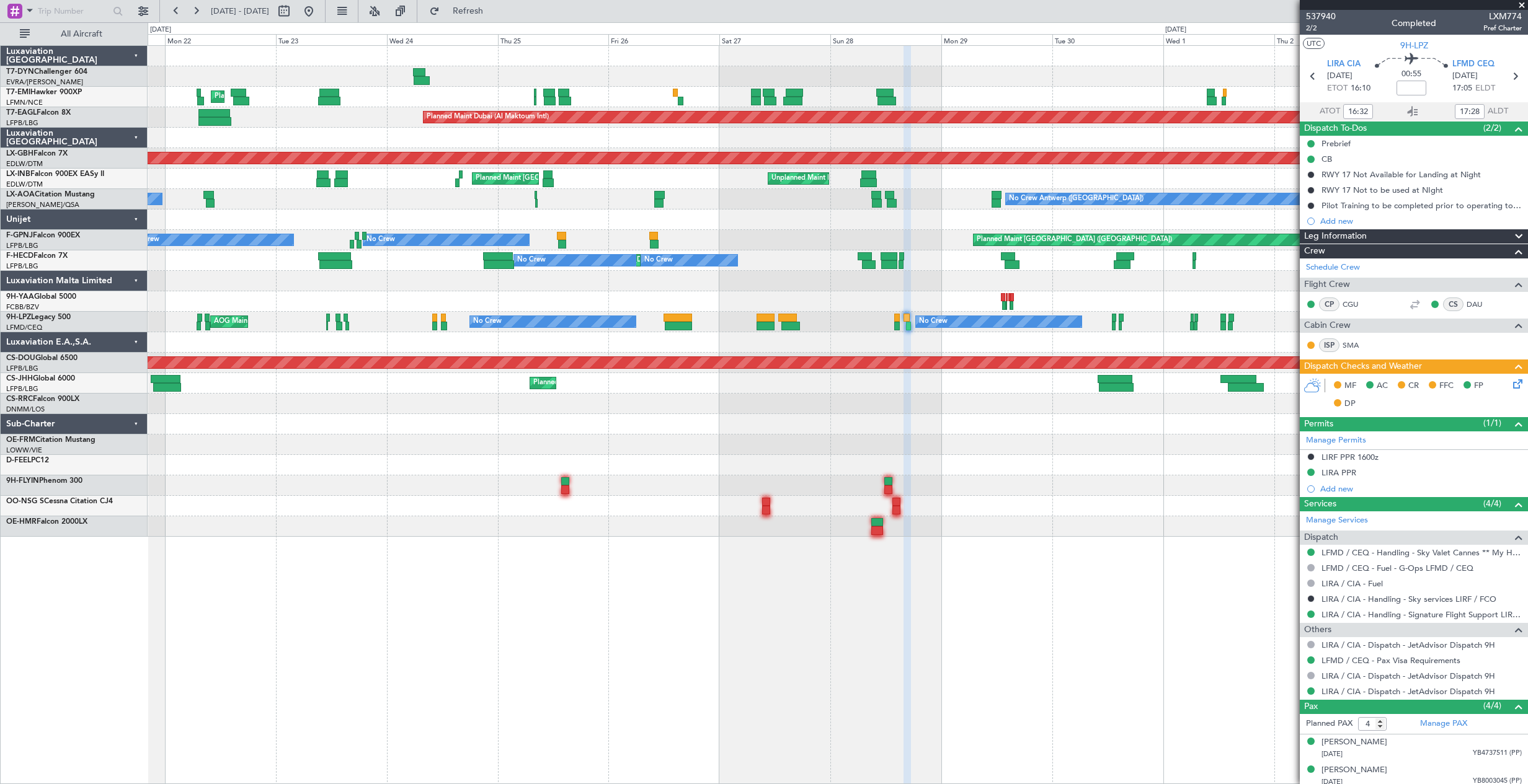
click at [770, 319] on div "No Crew No Crew No Crew AOG Maint Cannes (Mandelieu) Unplanned Maint Nice (Côte…" at bounding box center [837, 322] width 1380 height 20
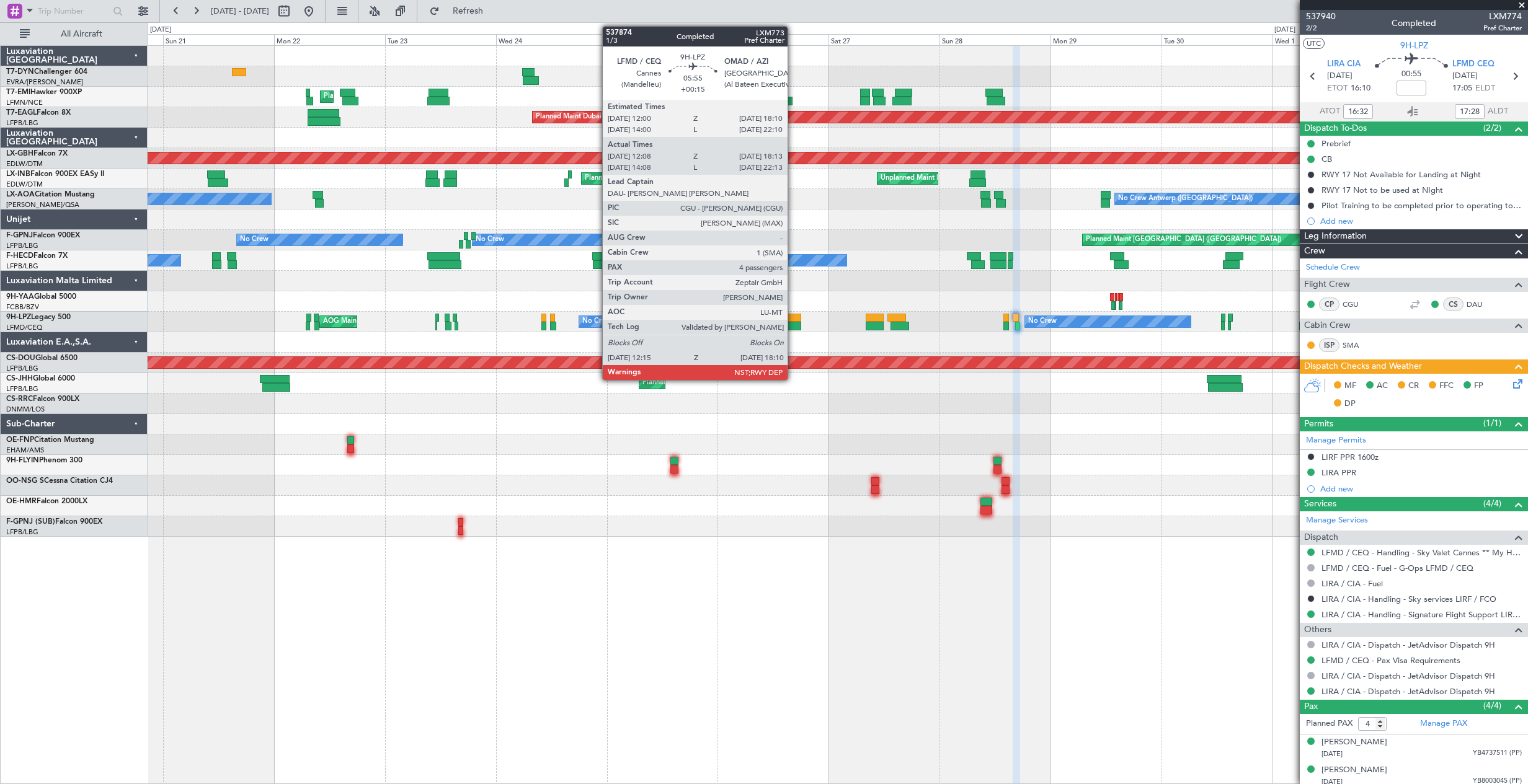
click at [793, 315] on div at bounding box center [786, 317] width 28 height 9
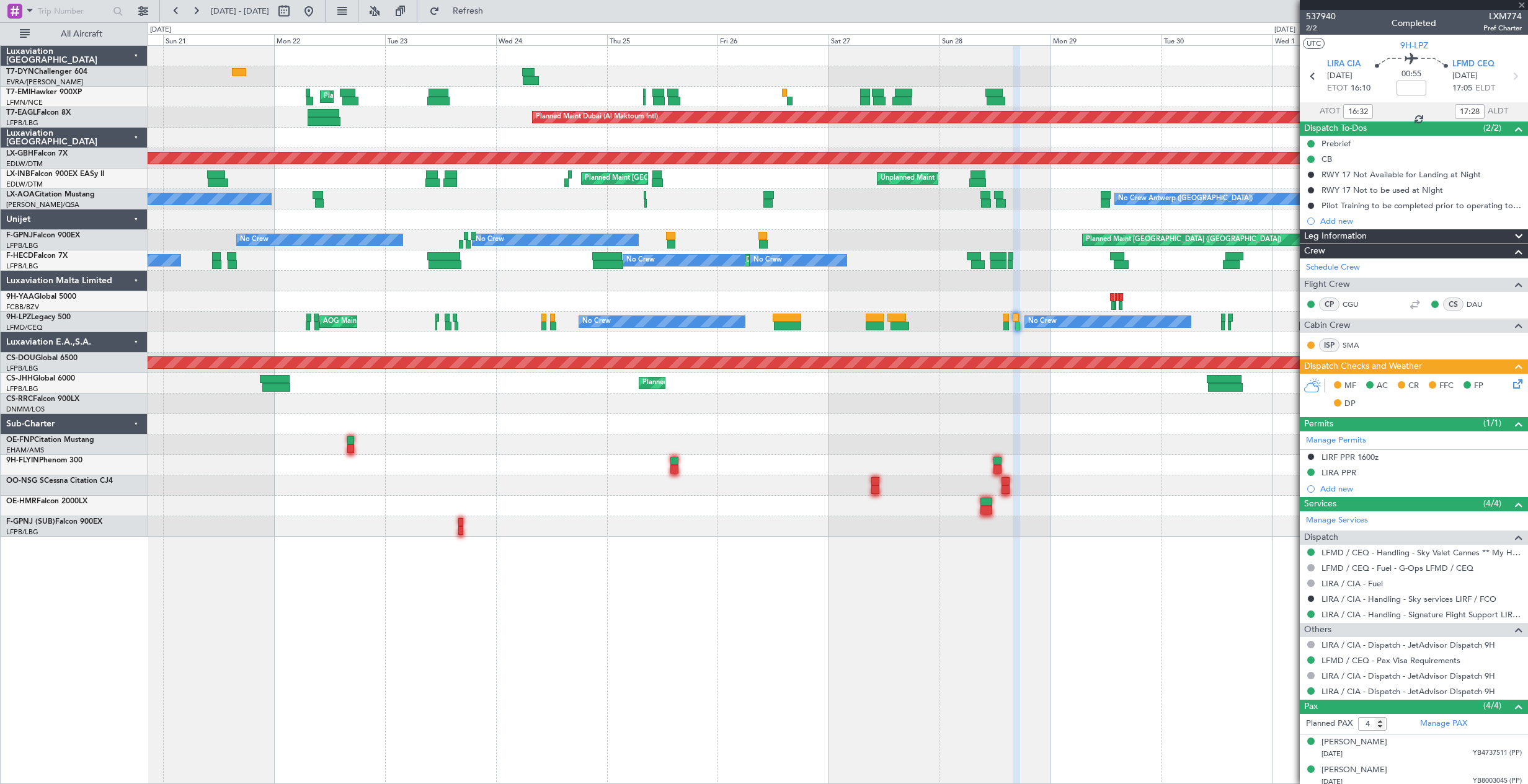
type input "+00:15"
type input "12:18"
type input "18:08"
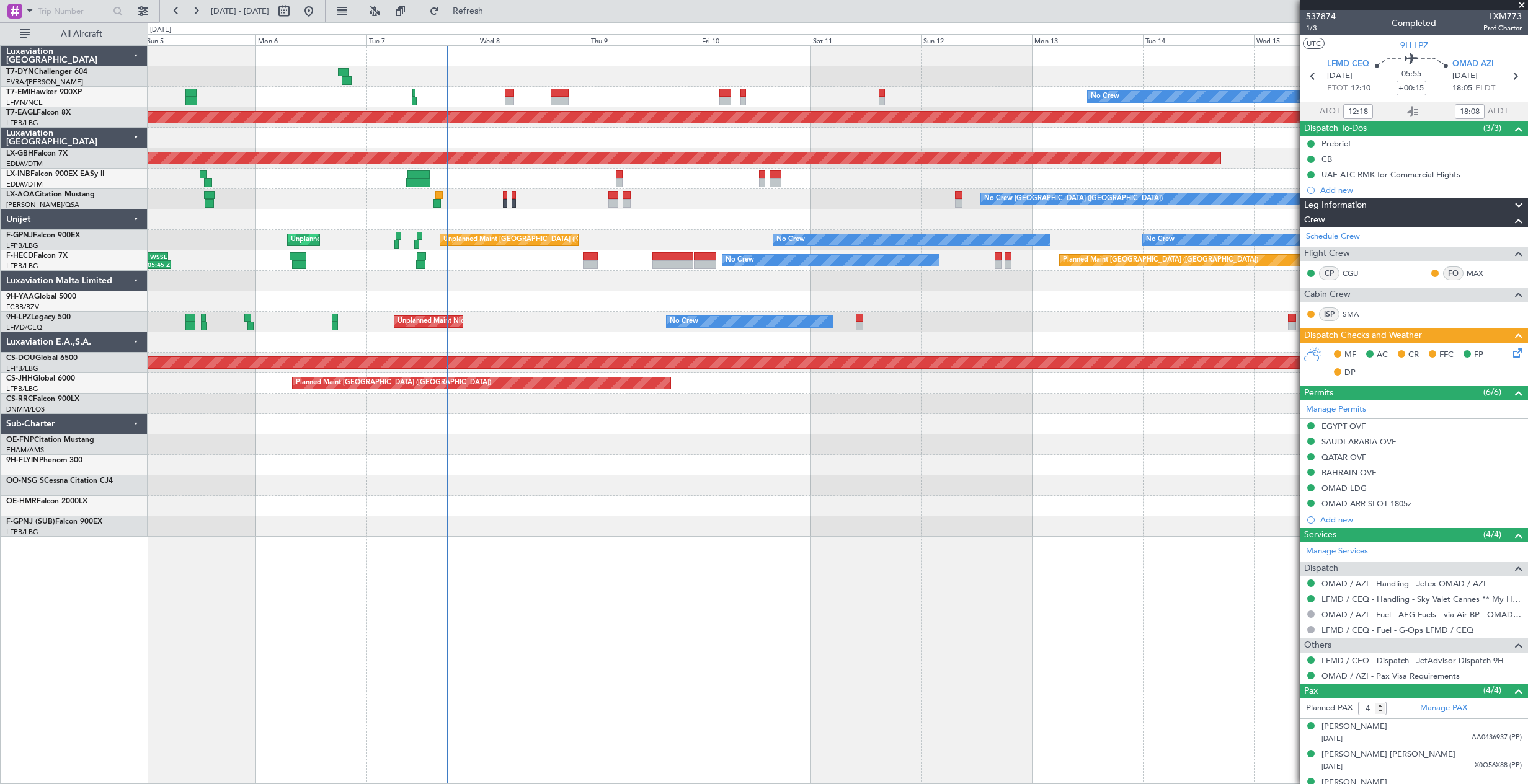
click at [386, 401] on div "No Crew Planned Maint Dubai (Al Maktoum Intl) Planned Maint Nurnberg Planned Ma…" at bounding box center [837, 291] width 1380 height 491
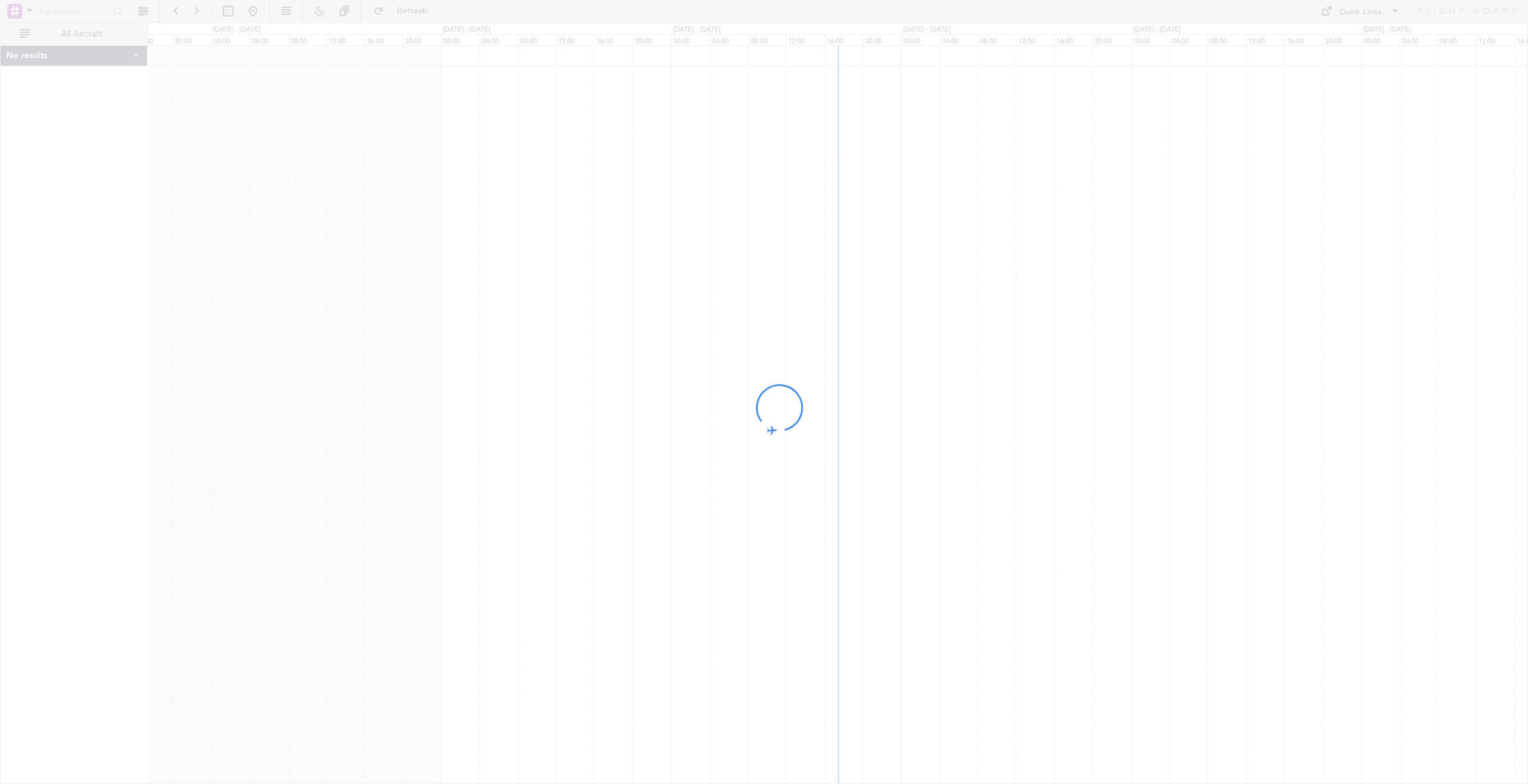
drag, startPoint x: 1094, startPoint y: 333, endPoint x: 789, endPoint y: 366, distance: 306.8
click at [789, 366] on fb-flight-board "- Refresh Quick Links All Aircraft No results 0 0 16:00 20:00 00:00 04:00 08:00…" at bounding box center [764, 396] width 1528 height 775
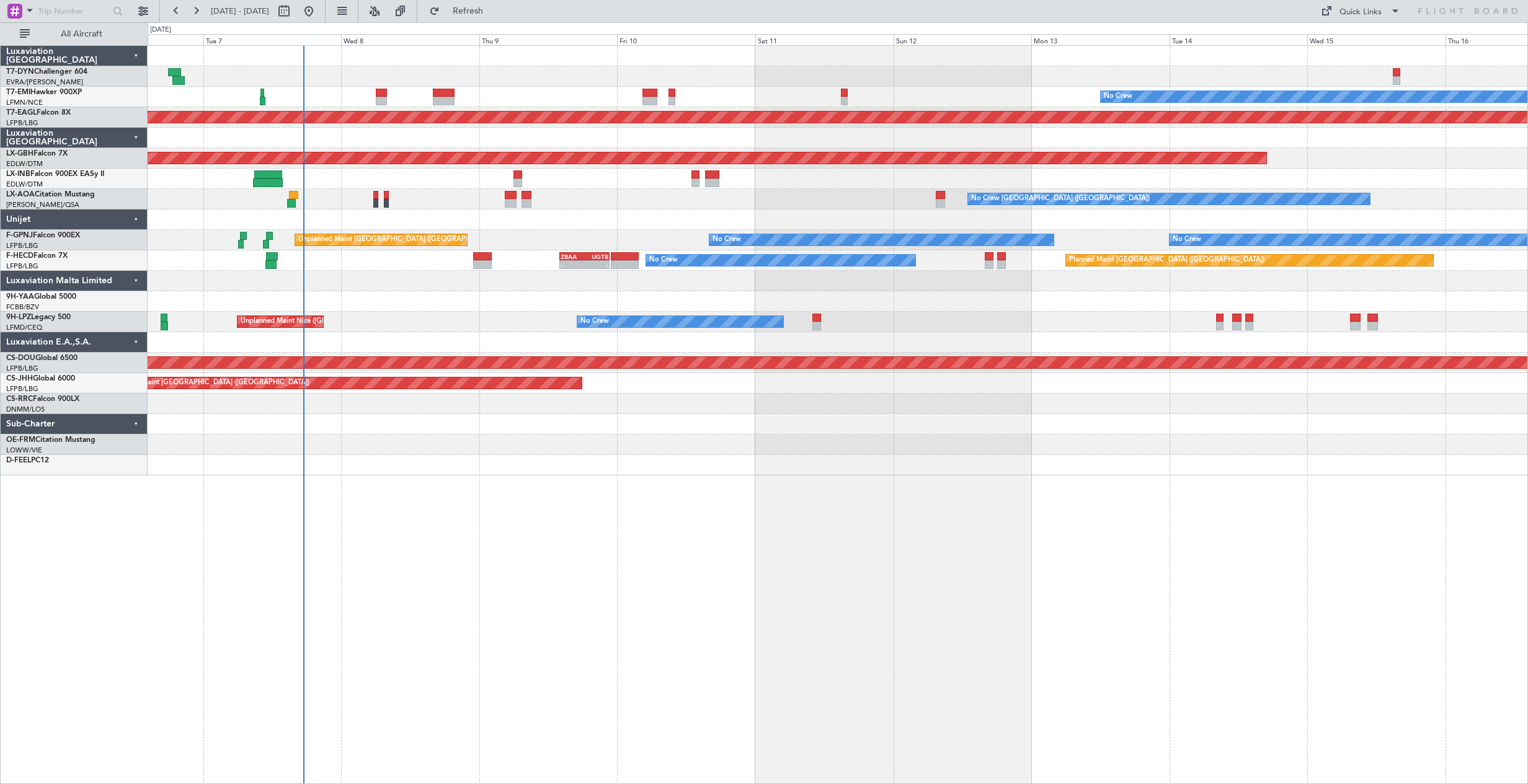
click at [614, 468] on div "No Crew Planned Maint [GEOGRAPHIC_DATA] (Al Maktoum Intl) Planned Maint Nurnber…" at bounding box center [837, 260] width 1380 height 429
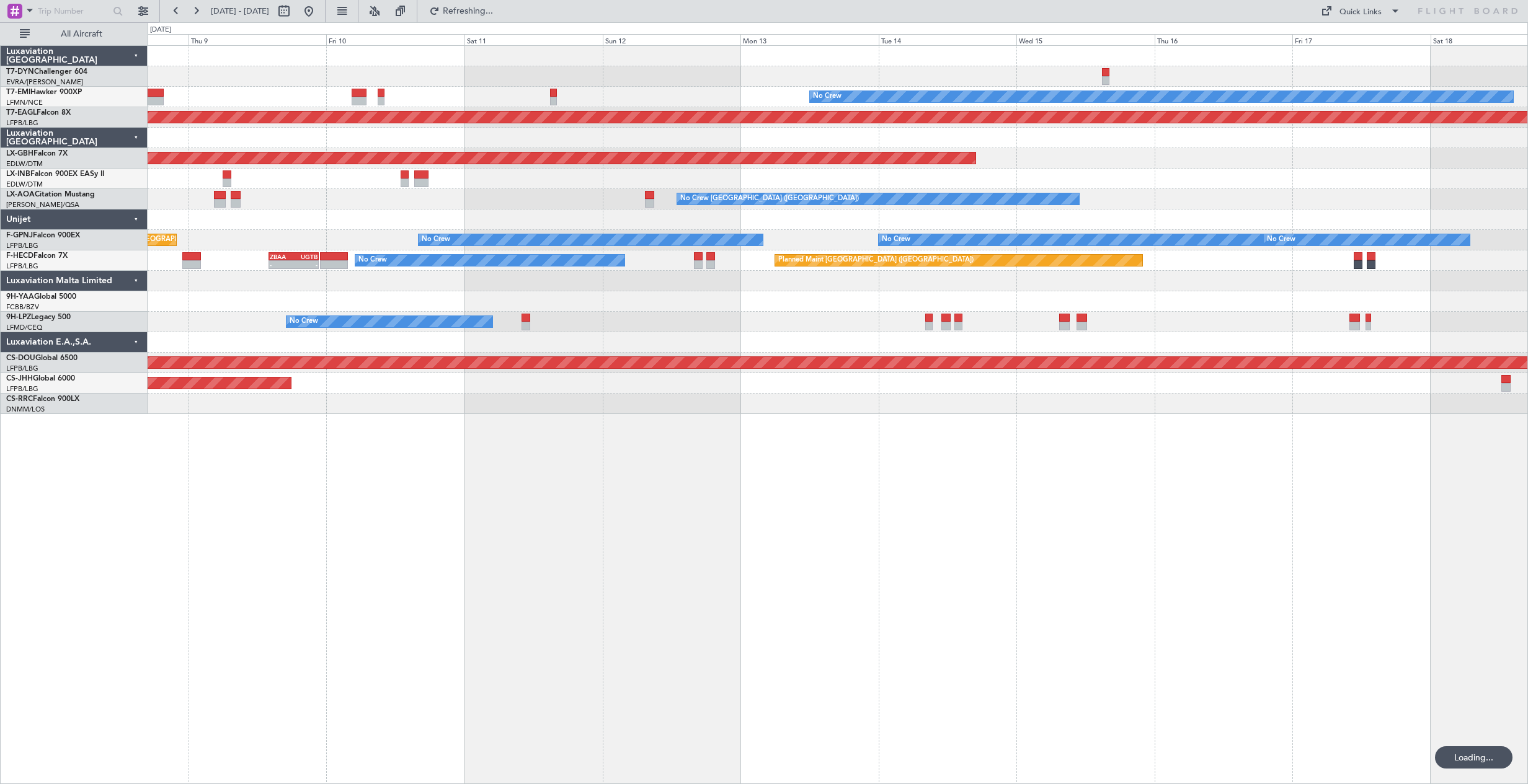
click at [861, 469] on div "No Crew Planned Maint [GEOGRAPHIC_DATA] (Al Maktoum Intl) Planned Maint Nurnber…" at bounding box center [837, 414] width 1380 height 738
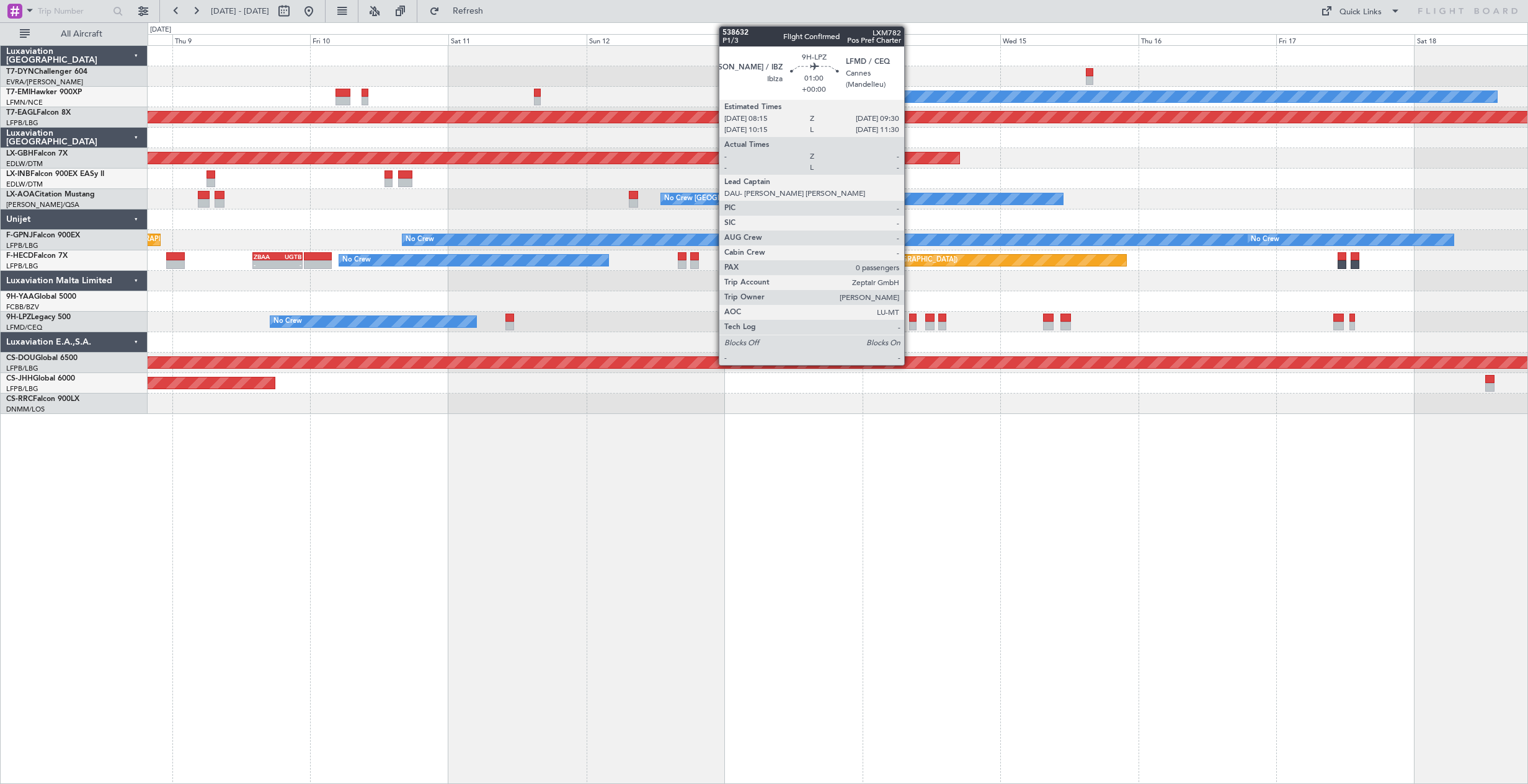
click at [909, 321] on div at bounding box center [912, 317] width 7 height 9
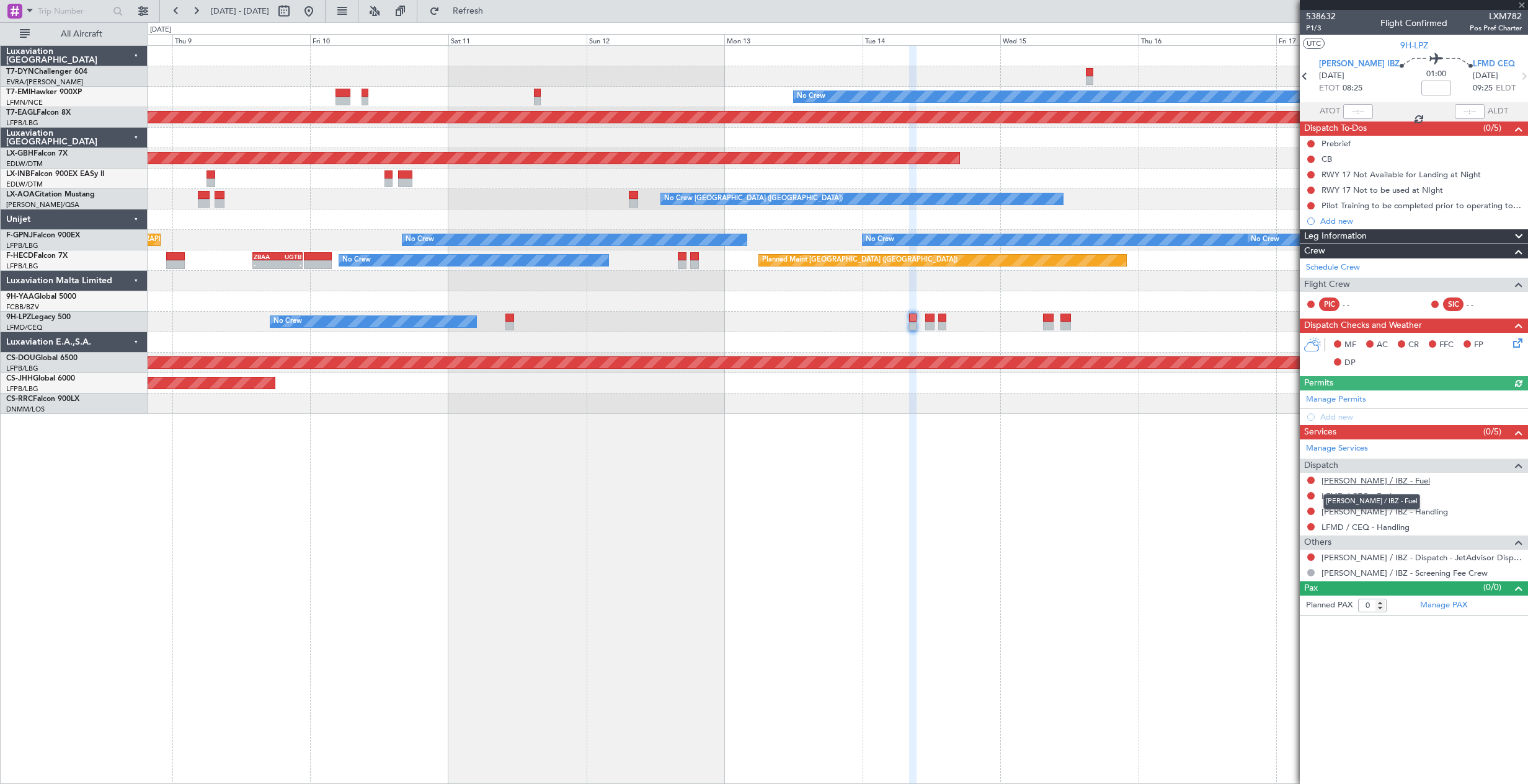
click at [1368, 478] on link "[PERSON_NAME] / IBZ - Fuel" at bounding box center [1376, 481] width 109 height 11
click at [1333, 508] on link "LEIB / IBZ - Handling" at bounding box center [1384, 512] width 126 height 11
click at [1360, 529] on link "LFMD / CEQ - Handling" at bounding box center [1365, 527] width 88 height 11
click at [487, 11] on span "Refresh" at bounding box center [468, 11] width 52 height 9
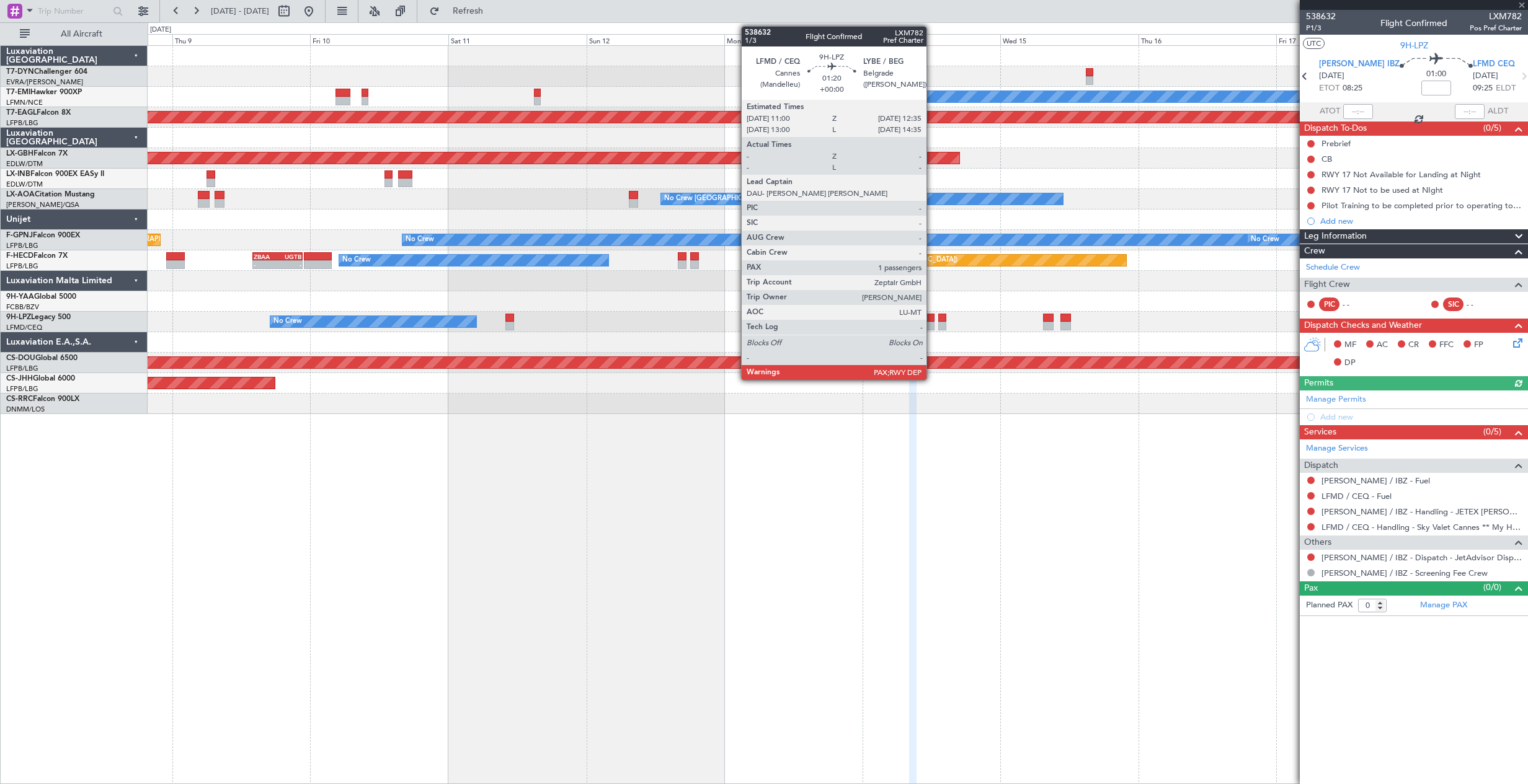
click at [932, 323] on div at bounding box center [929, 326] width 9 height 9
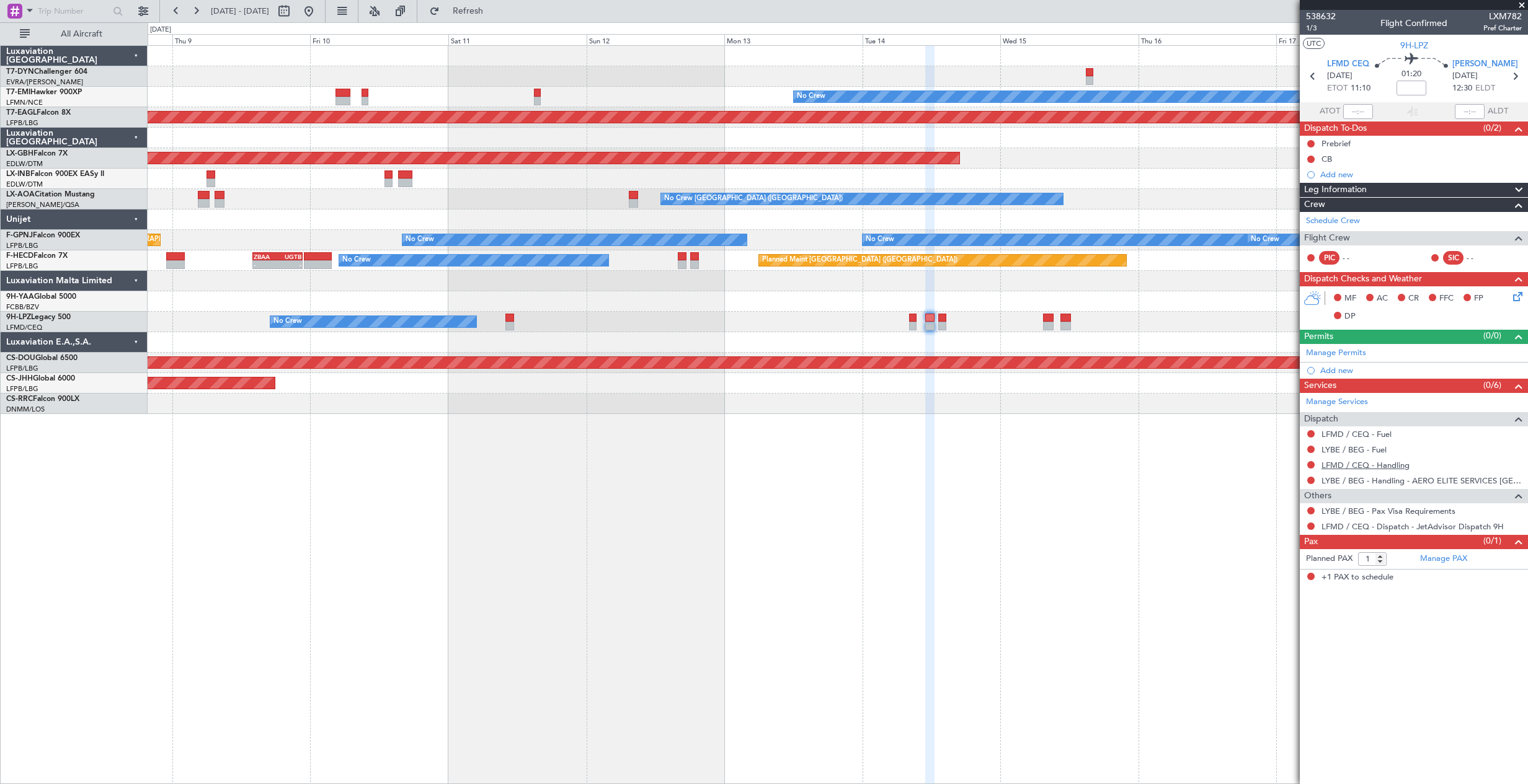
click at [1372, 464] on link "LFMD / CEQ - Handling" at bounding box center [1365, 465] width 88 height 11
click at [494, 7] on span "Refresh" at bounding box center [468, 11] width 52 height 9
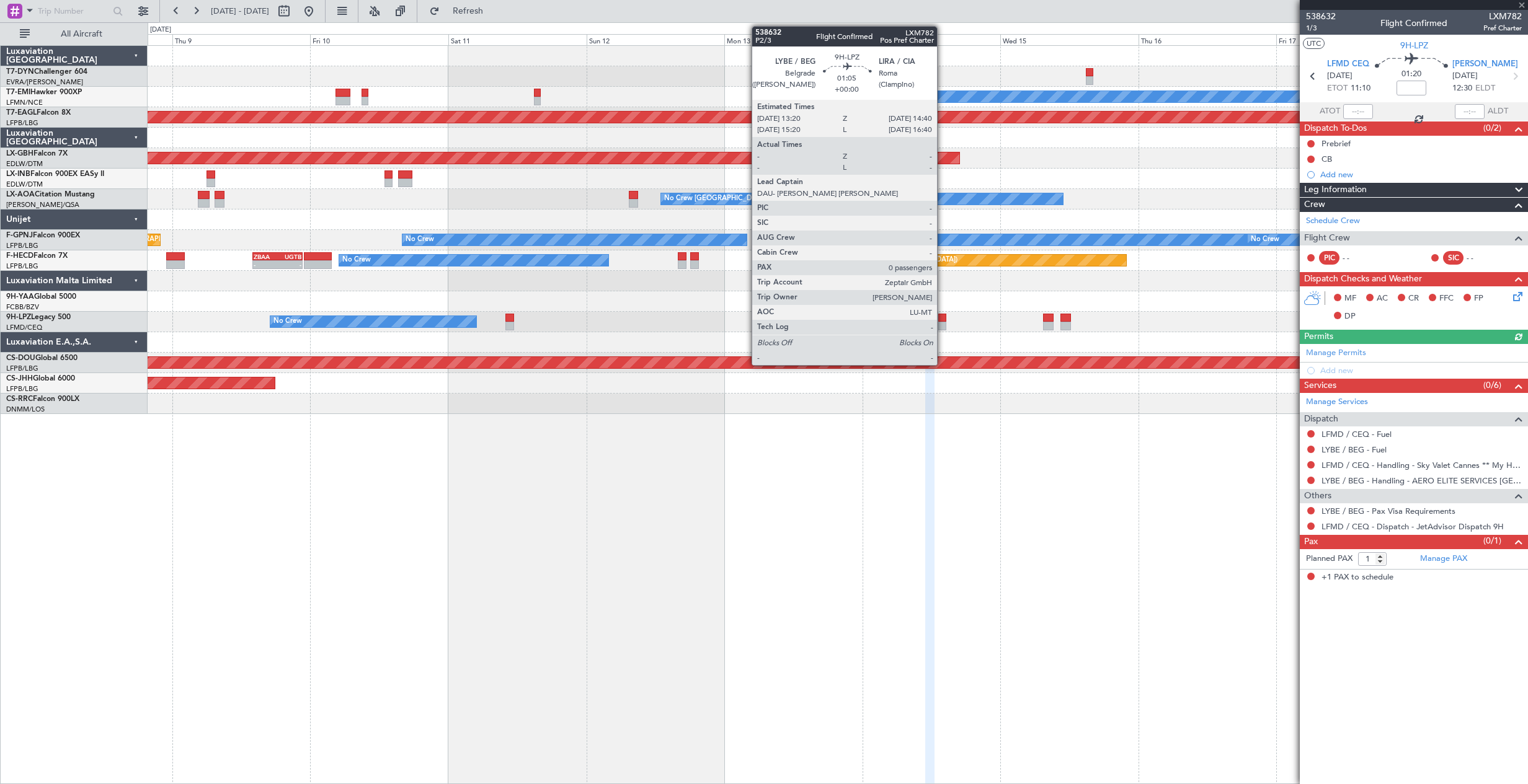
click at [942, 319] on div at bounding box center [942, 317] width 8 height 9
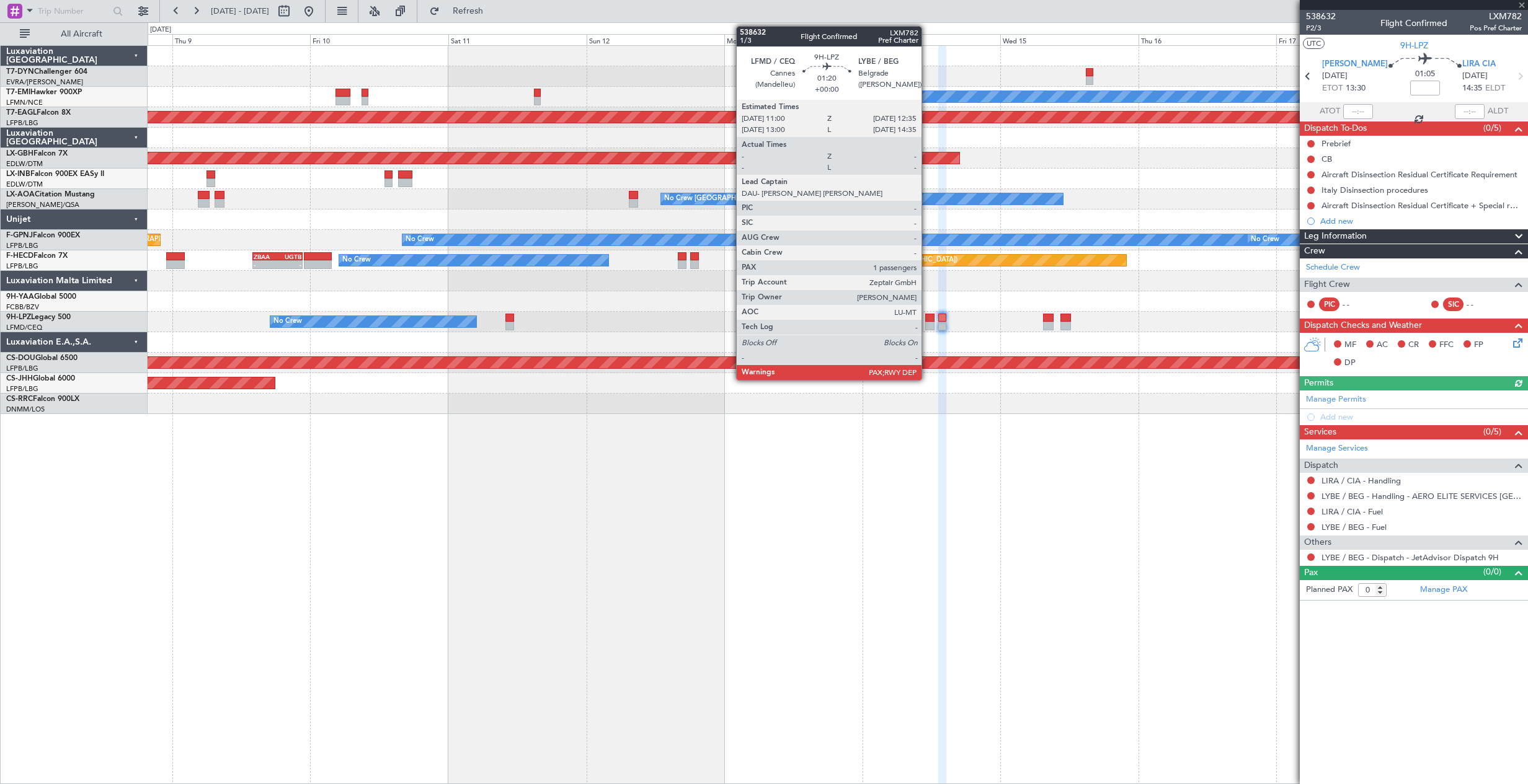
click at [927, 327] on div at bounding box center [929, 326] width 9 height 9
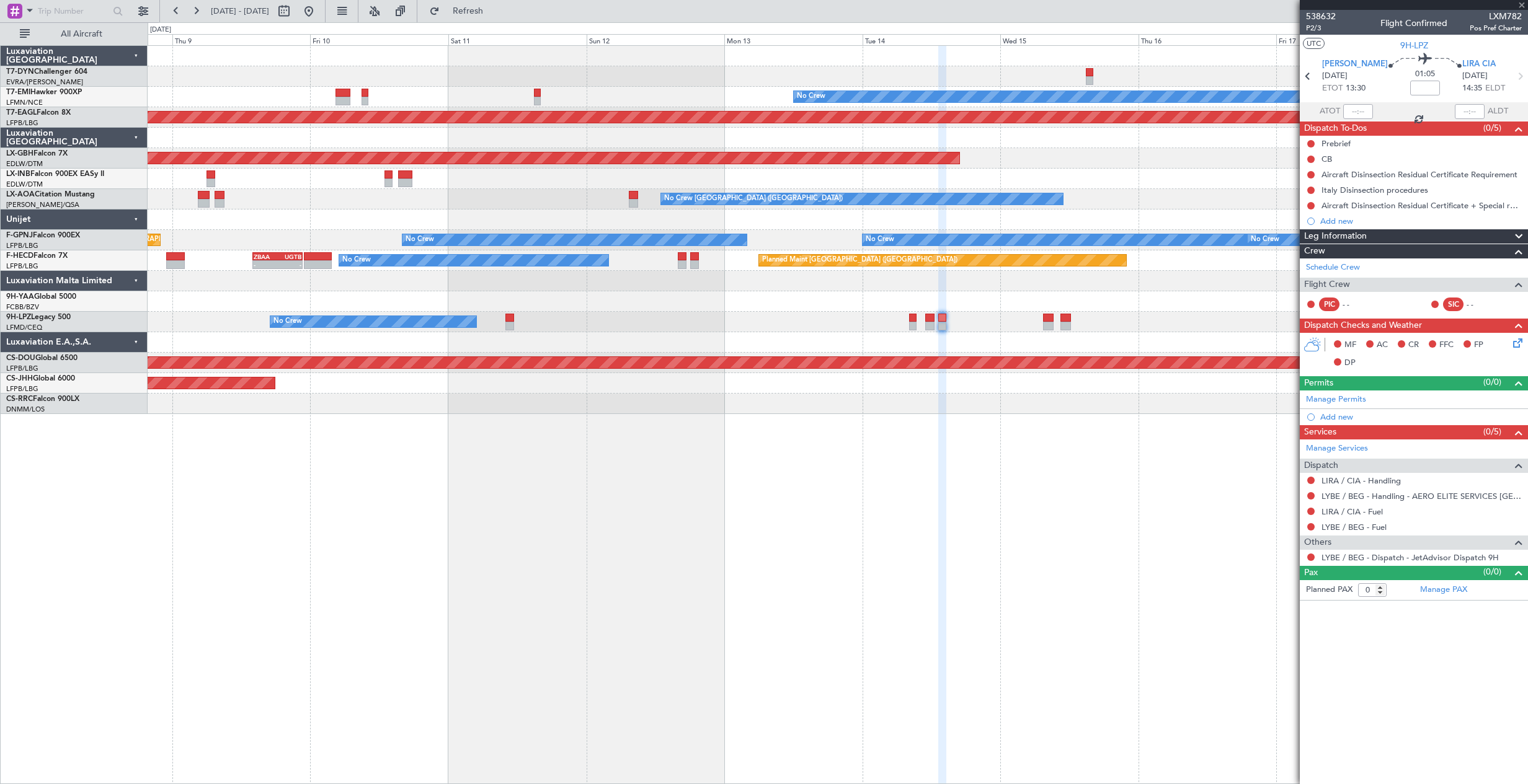
type input "1"
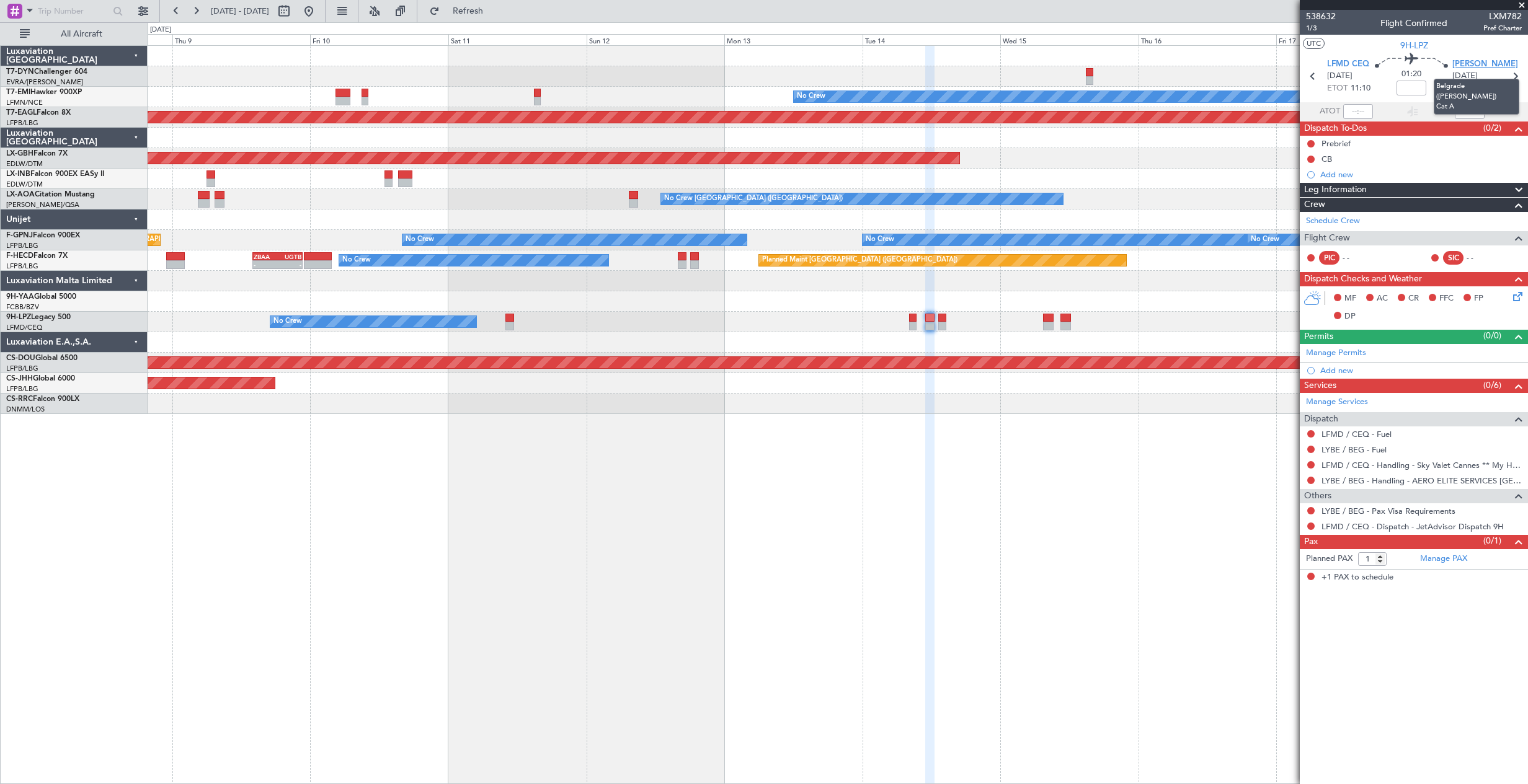
click at [1473, 66] on span "[PERSON_NAME]" at bounding box center [1485, 64] width 66 height 12
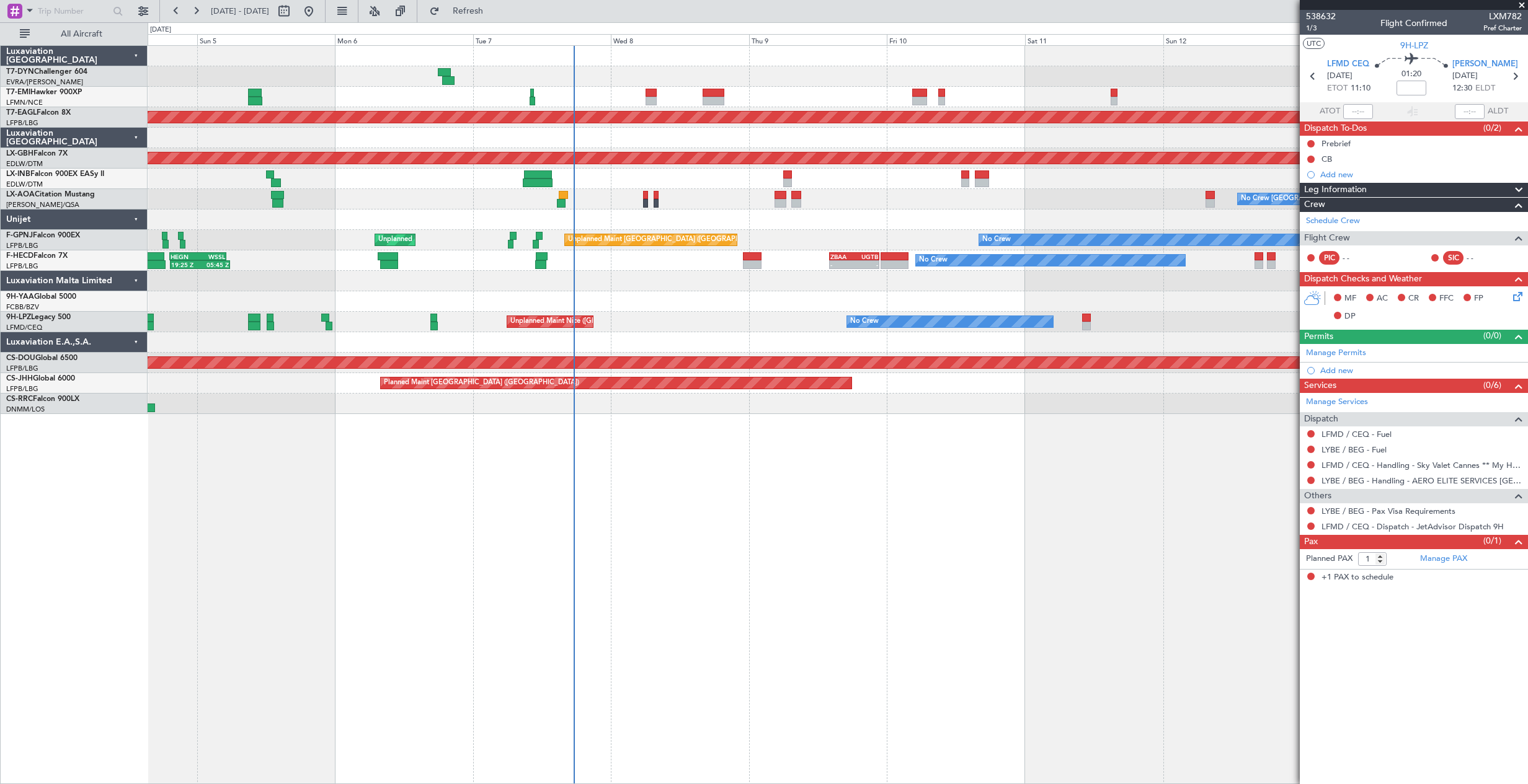
click at [737, 414] on div "No Crew Planned Maint Dubai (Al Maktoum Intl) Planned Maint Nurnberg Planned Ma…" at bounding box center [764, 402] width 1528 height 761
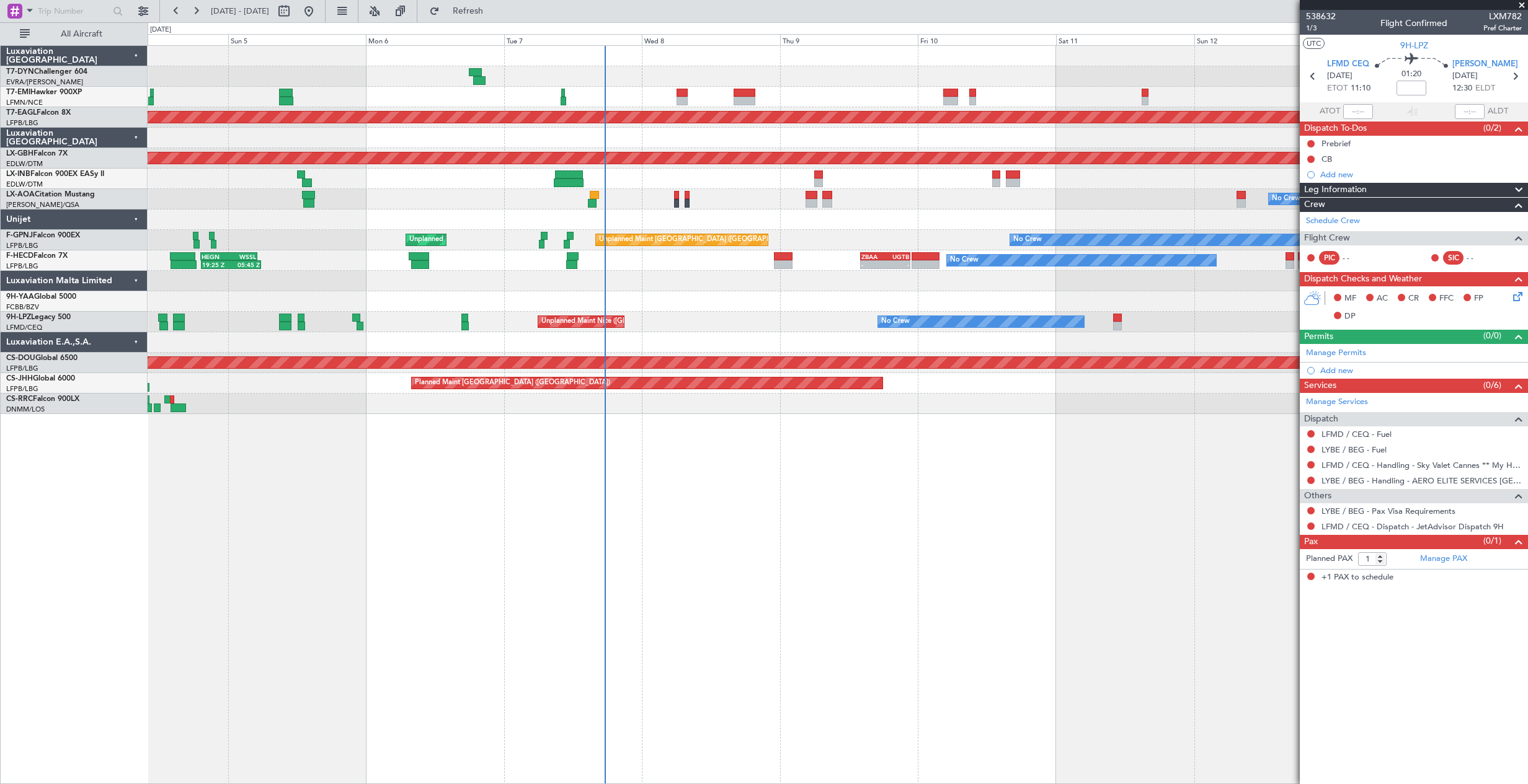
click at [926, 395] on div "No Crew Planned Maint Dubai (Al Maktoum Intl) Planned Maint Nurnberg Planned Ma…" at bounding box center [837, 414] width 1380 height 738
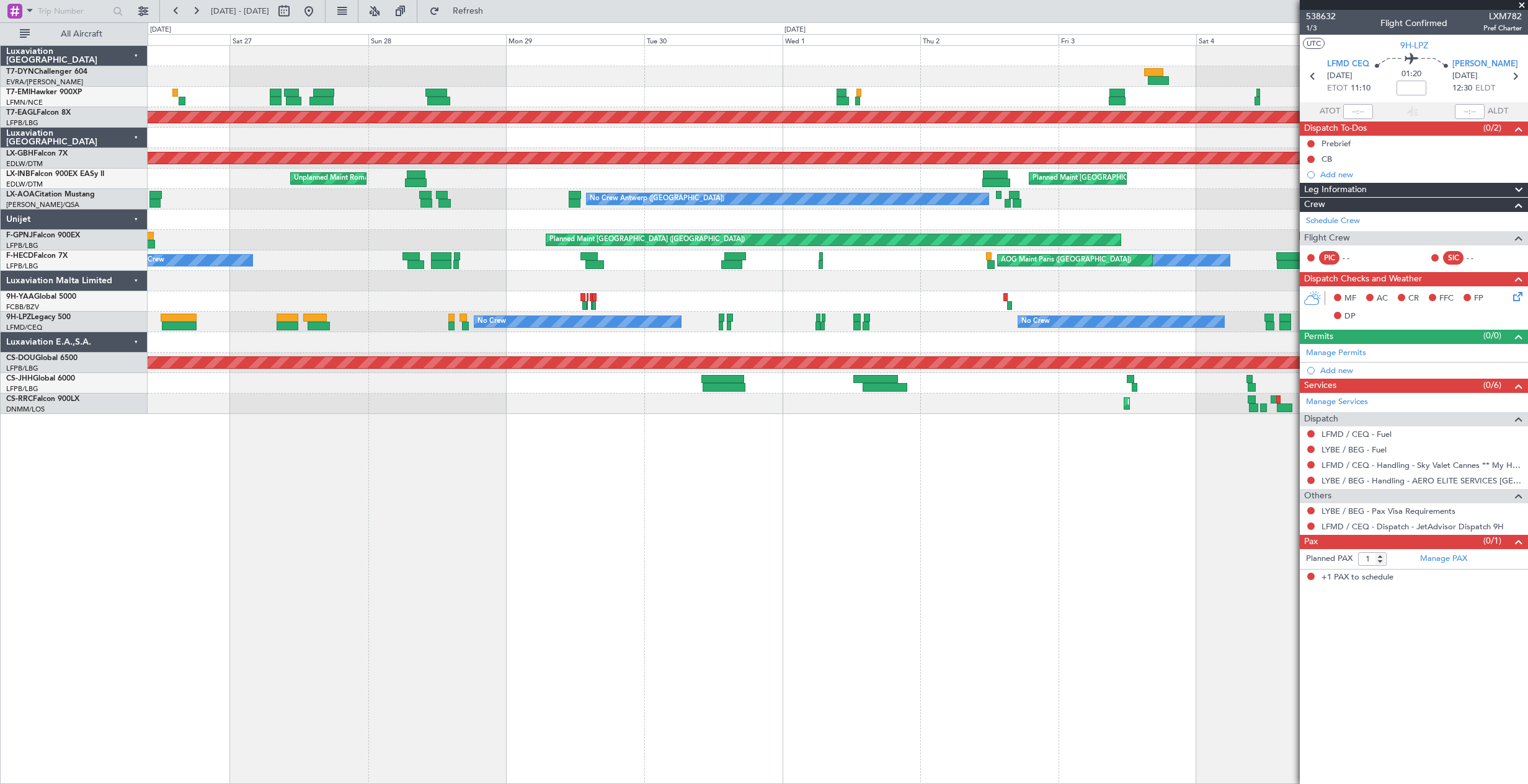
click at [871, 398] on div "Planned Maint Dubai (Al Maktoum Intl) Planned Maint Nurnberg Planned Maint Zuri…" at bounding box center [837, 414] width 1380 height 738
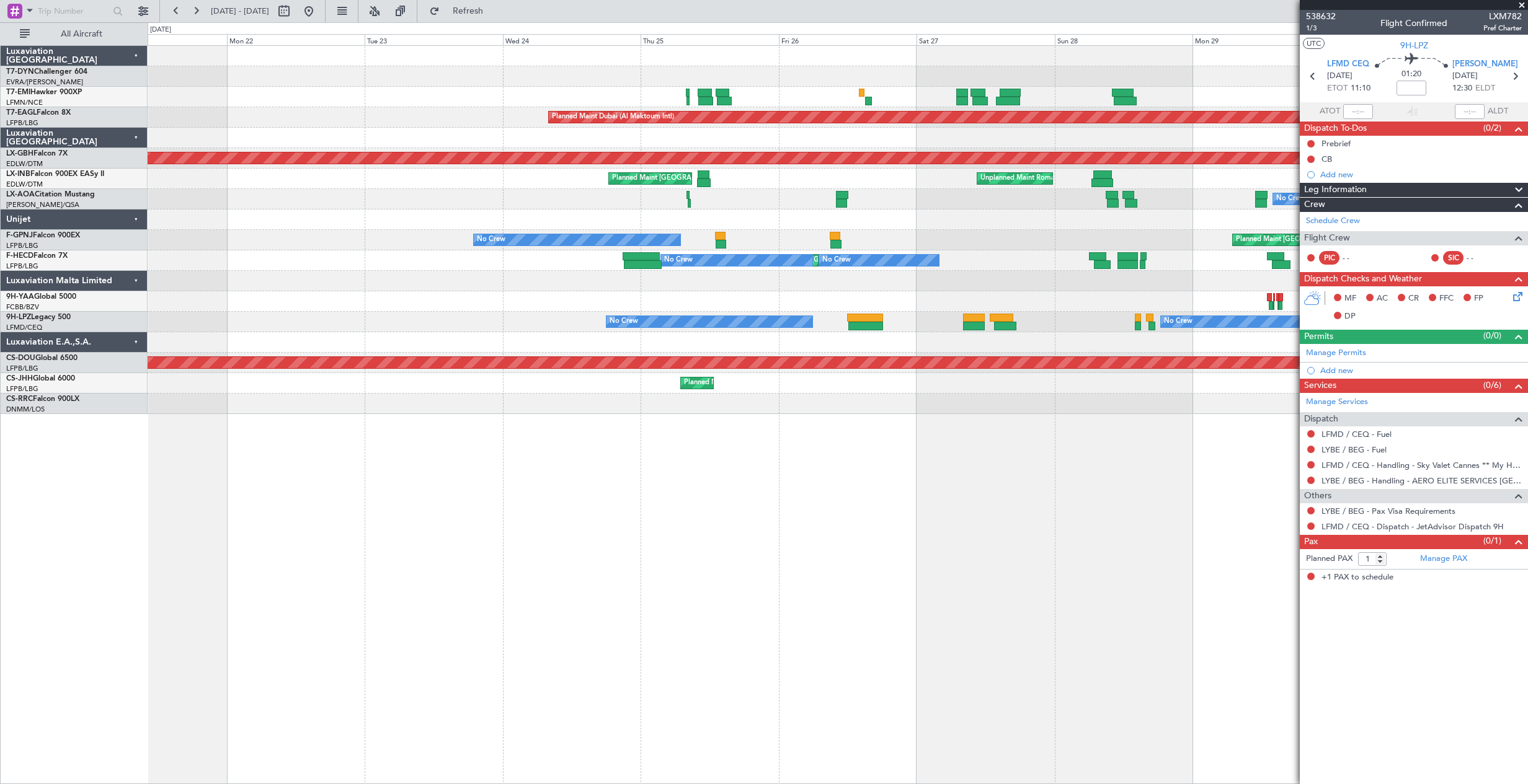
click at [1132, 407] on div "Planned Maint Dubai (Al Maktoum Intl) Planned Maint Nurnberg Unplanned Maint Ro…" at bounding box center [837, 414] width 1380 height 738
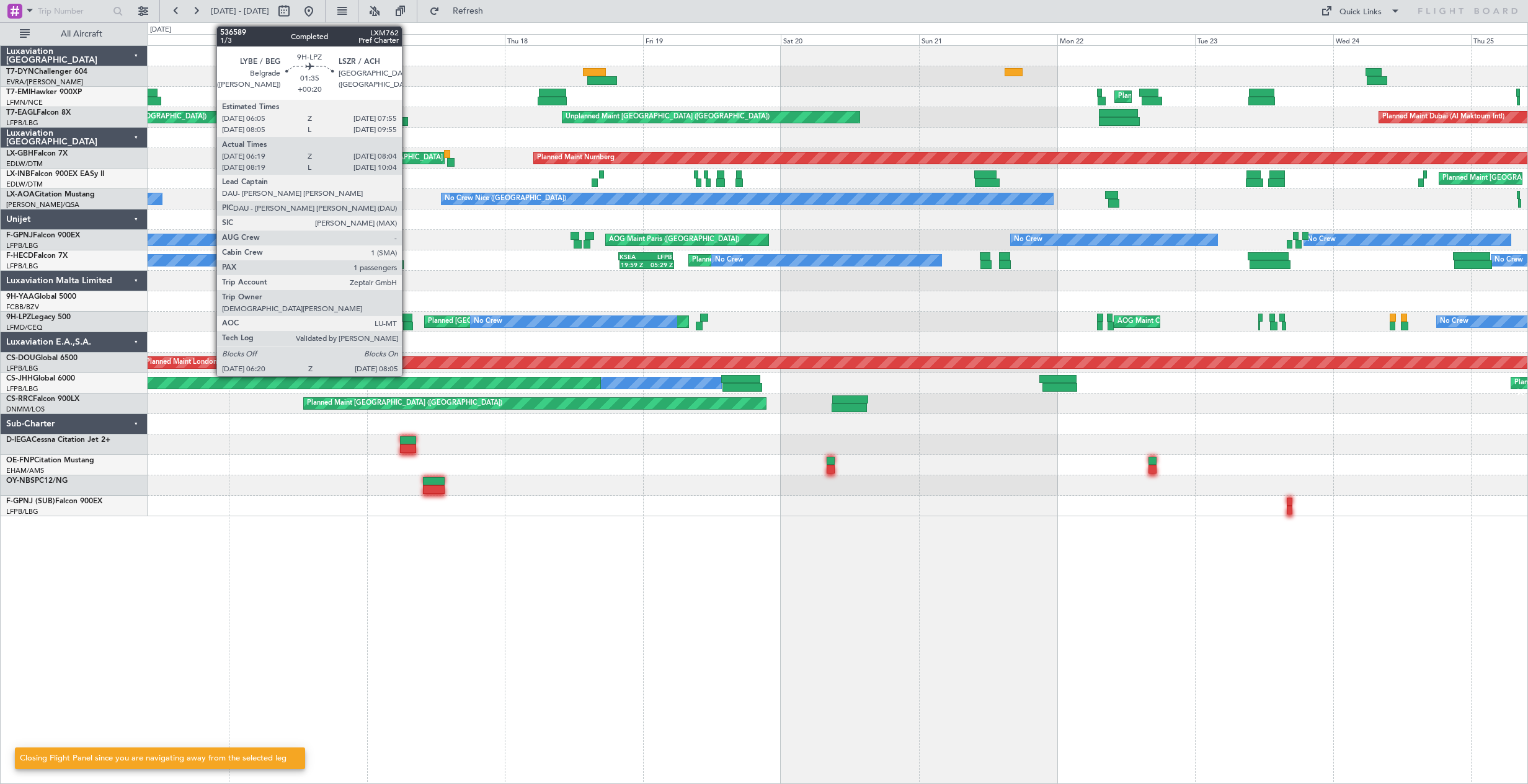
click at [407, 316] on div at bounding box center [407, 317] width 11 height 9
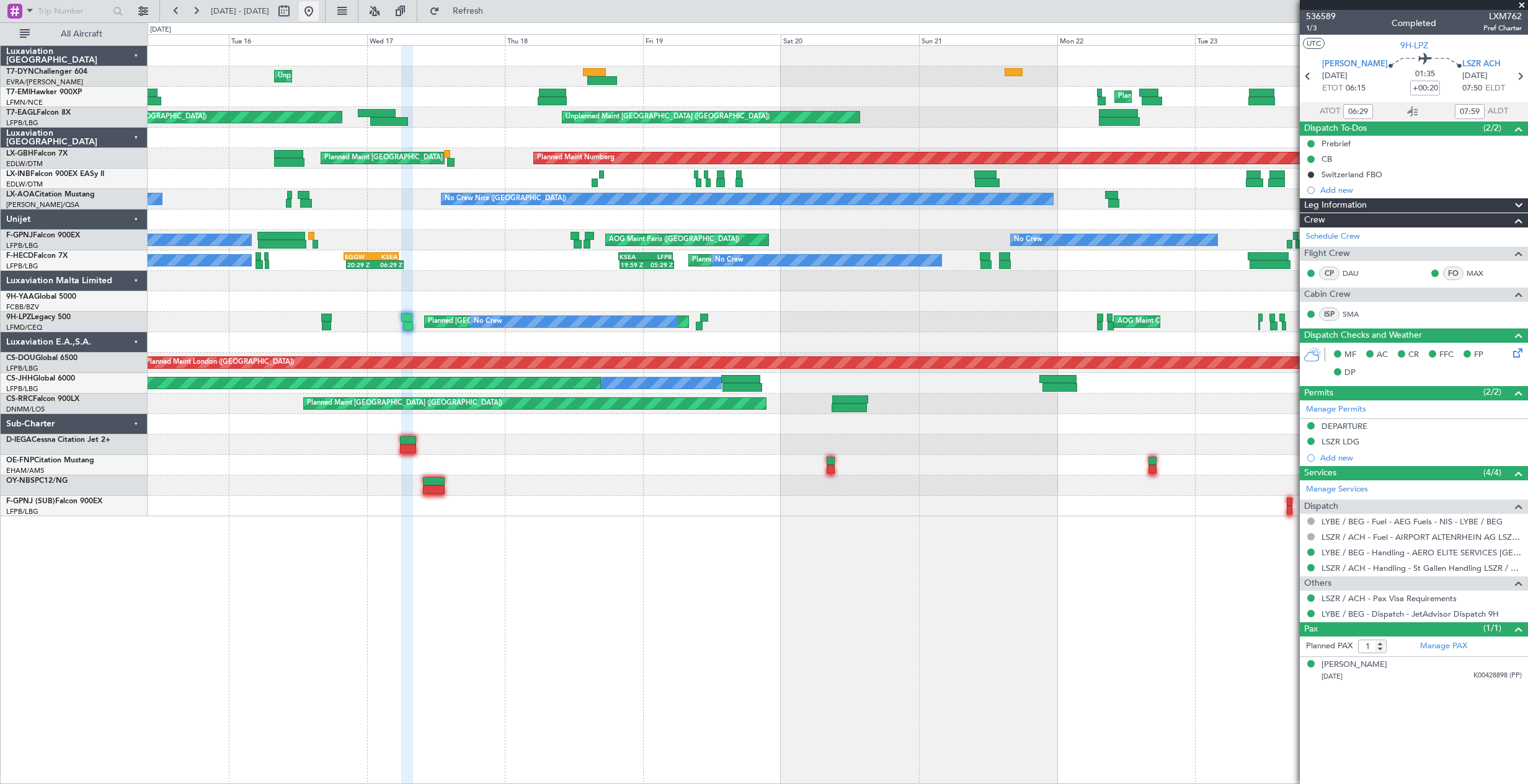
click at [319, 13] on button at bounding box center [309, 11] width 20 height 20
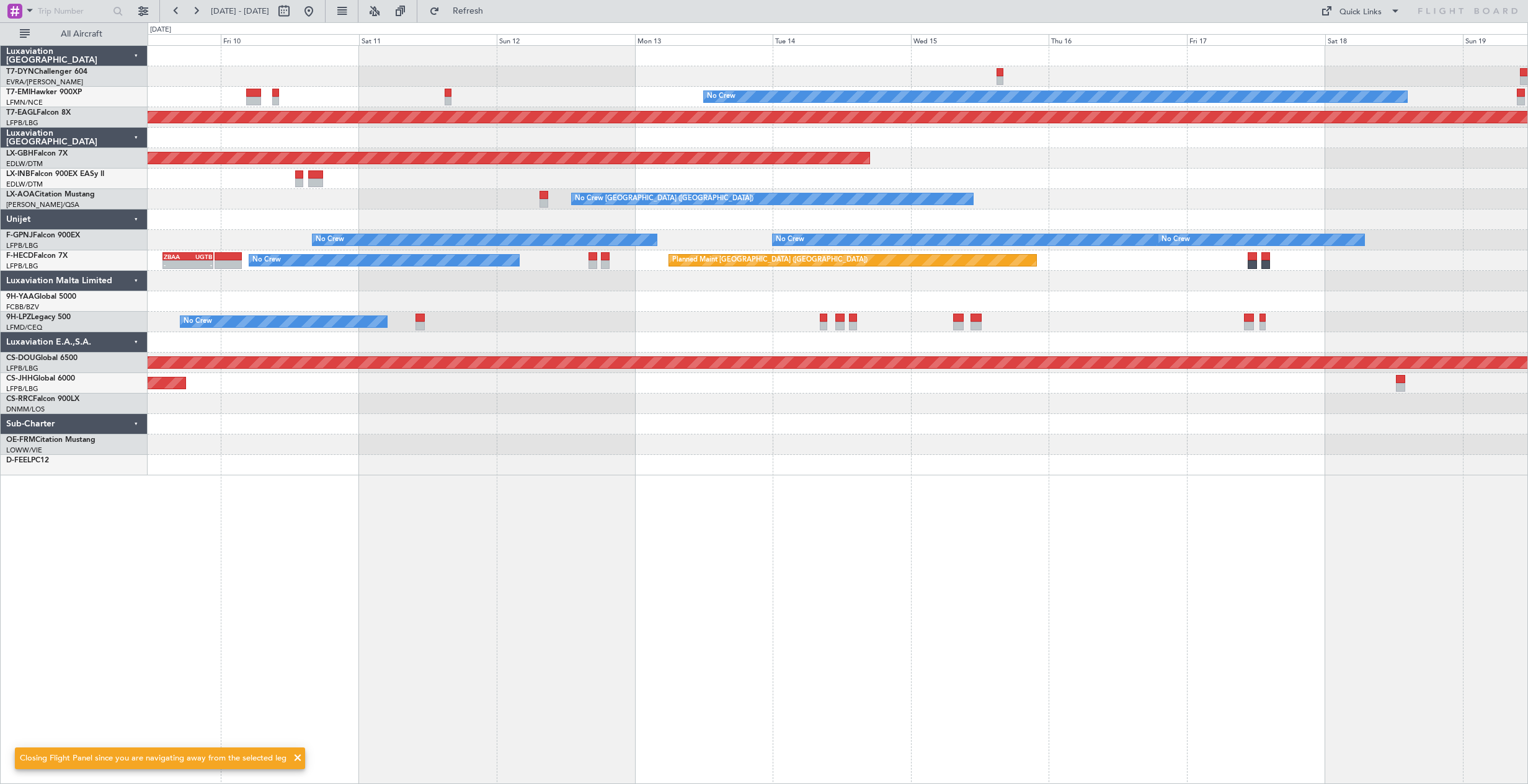
click at [356, 530] on div "No Crew Planned Maint Dubai (Al Maktoum Intl) Planned Maint Nurnberg No Crew Ch…" at bounding box center [837, 414] width 1380 height 738
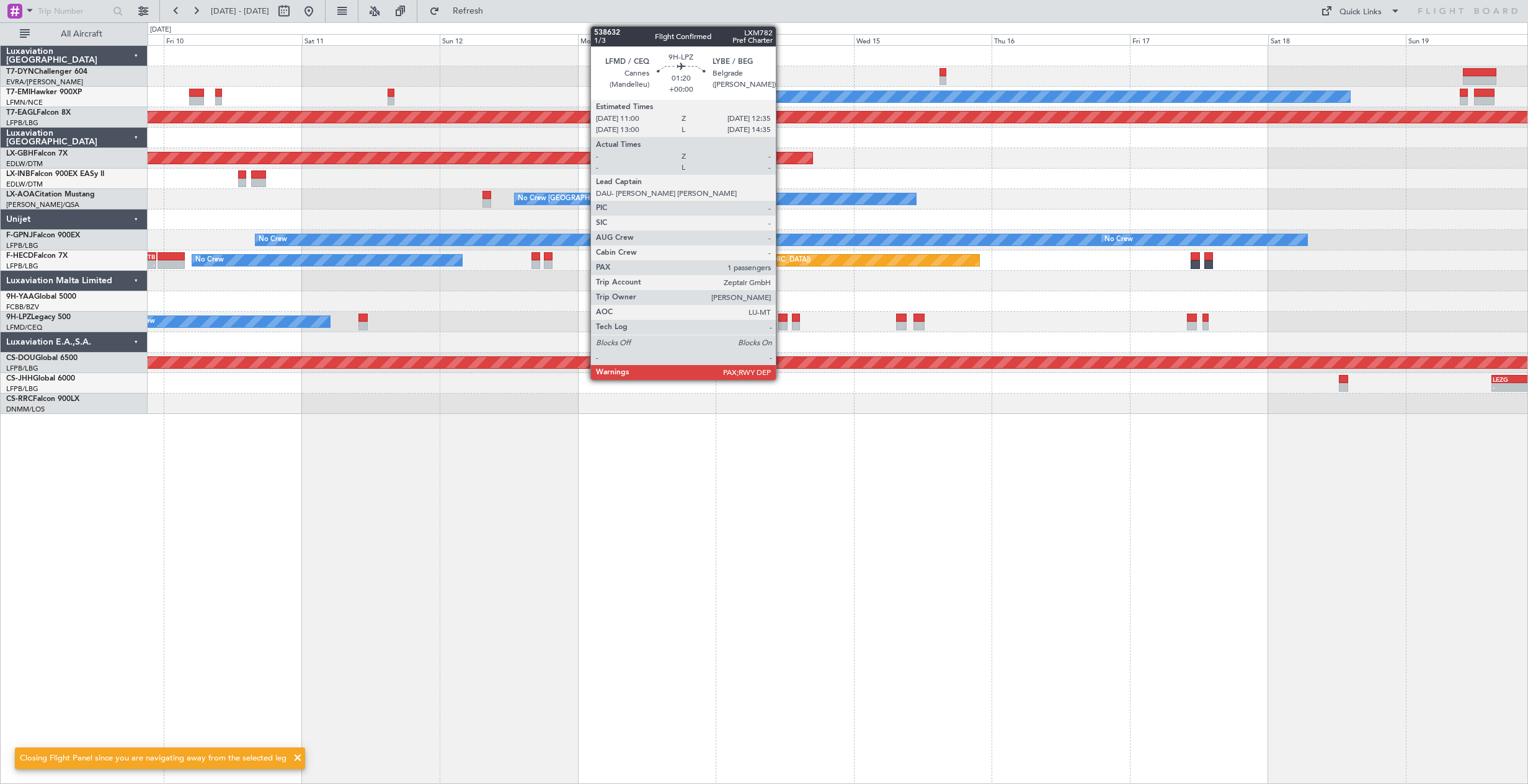
click at [781, 327] on div at bounding box center [783, 326] width 9 height 9
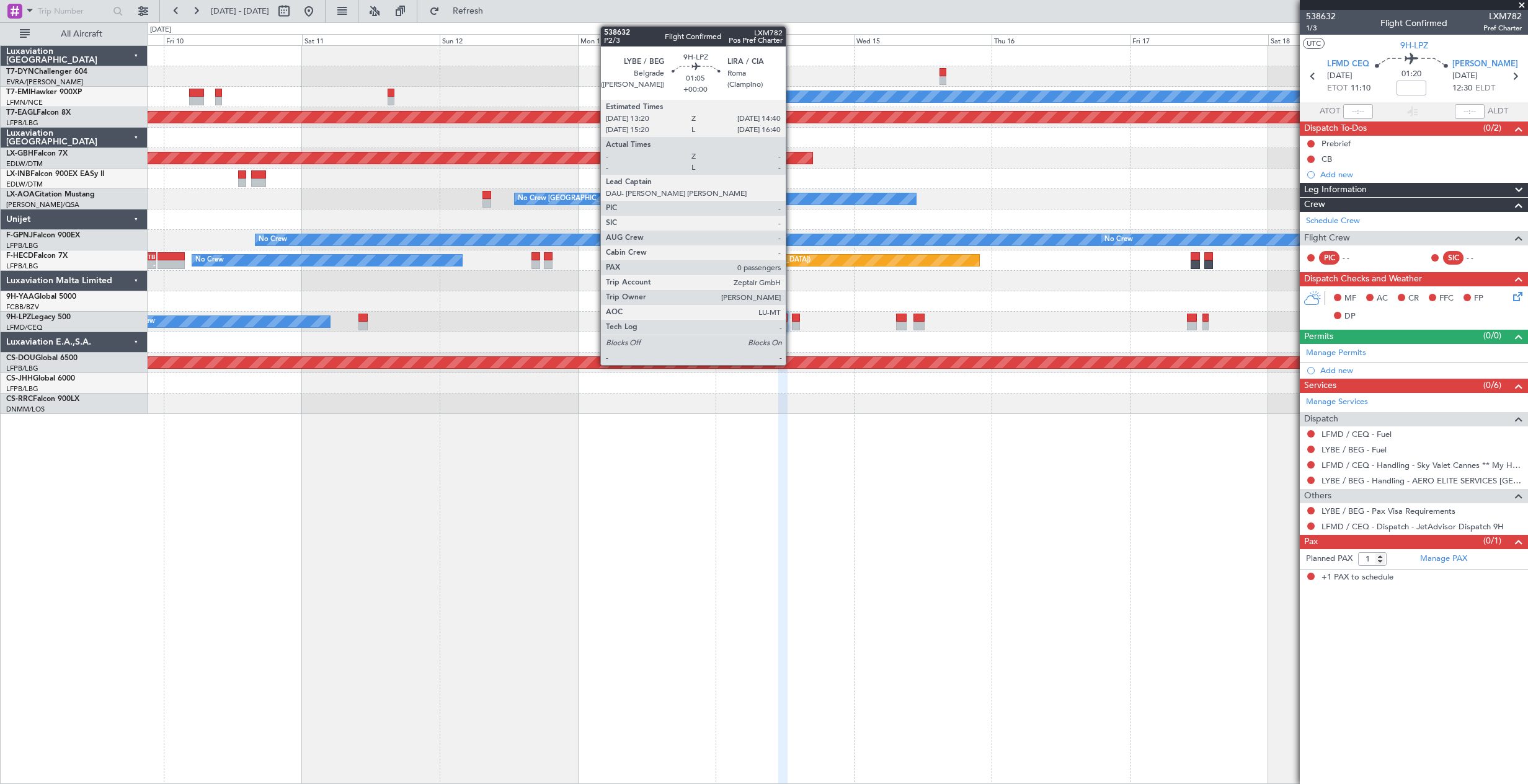
click at [792, 325] on div at bounding box center [796, 326] width 8 height 9
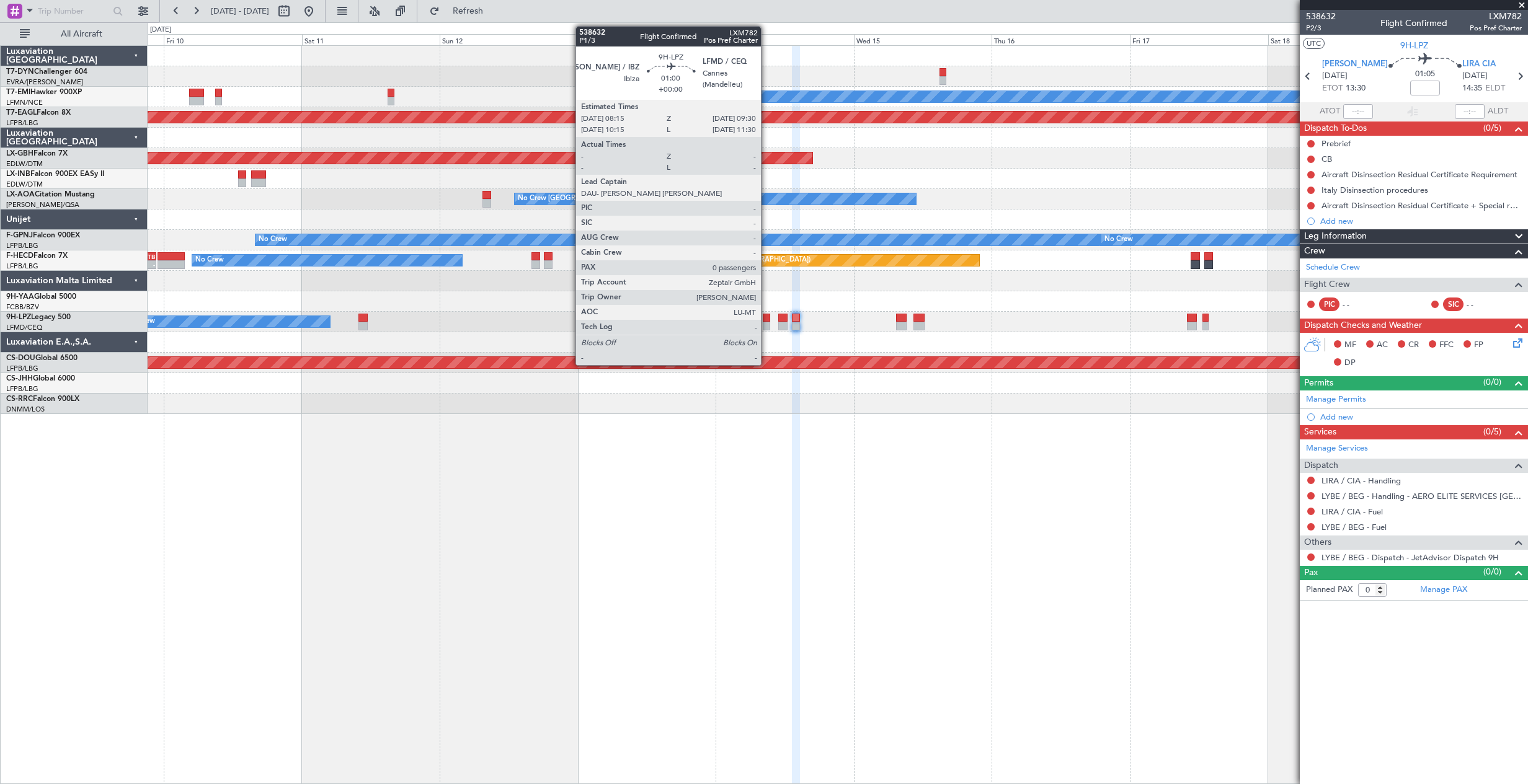
click at [766, 320] on div at bounding box center [766, 317] width 7 height 9
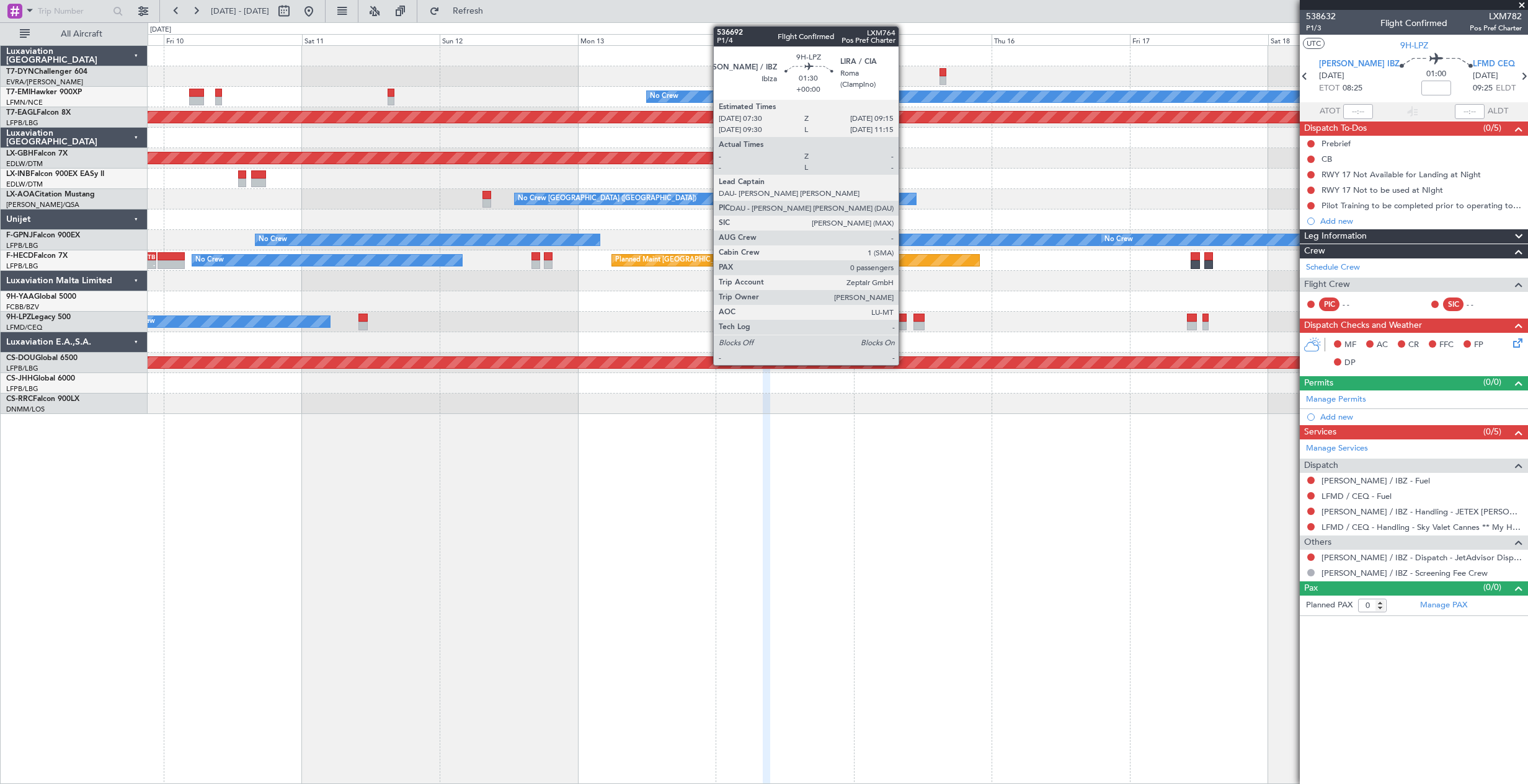
click at [904, 322] on div at bounding box center [901, 326] width 11 height 9
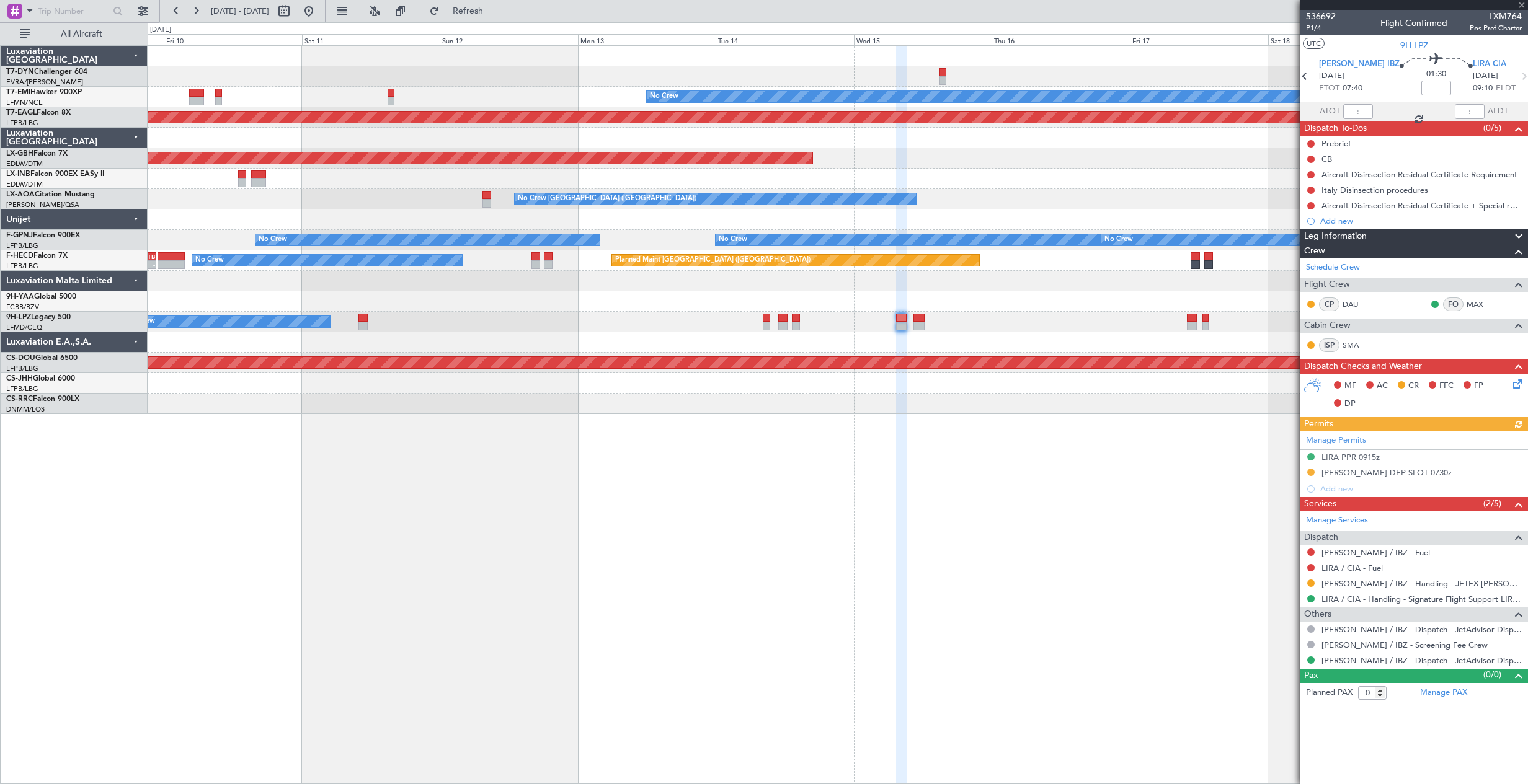
click at [876, 332] on div at bounding box center [837, 342] width 1380 height 20
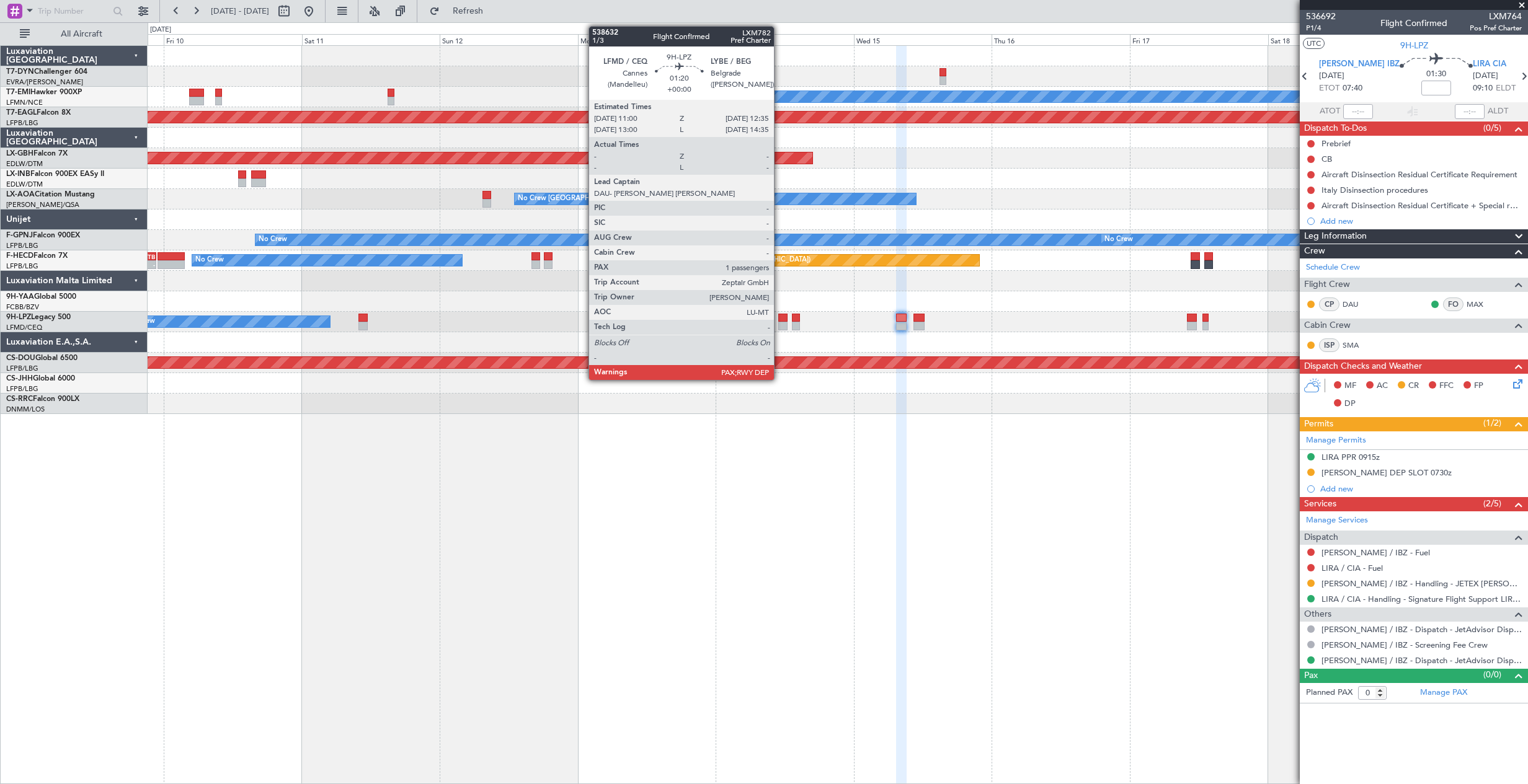
click at [779, 327] on div at bounding box center [783, 326] width 9 height 9
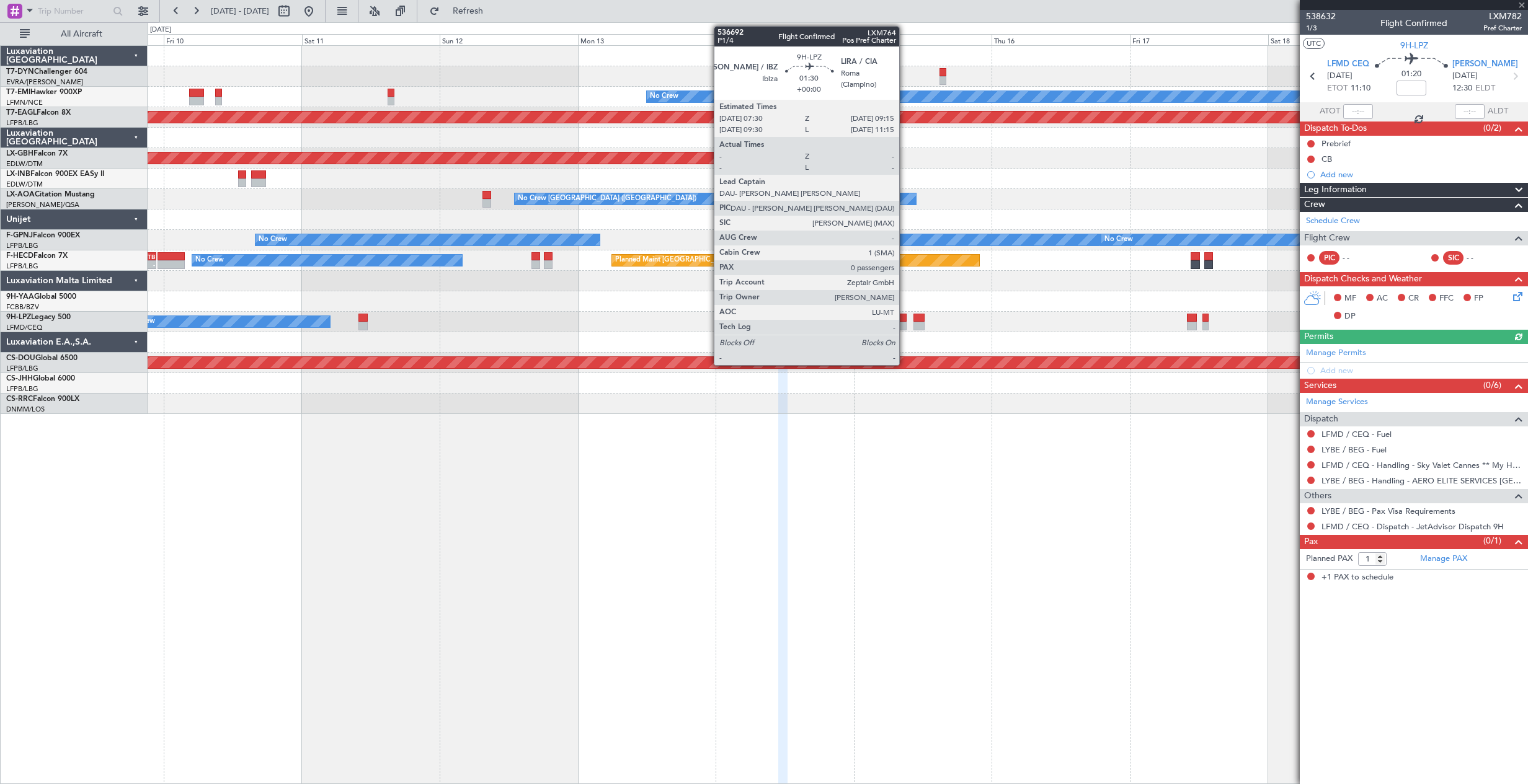
click at [905, 317] on div at bounding box center [901, 317] width 11 height 9
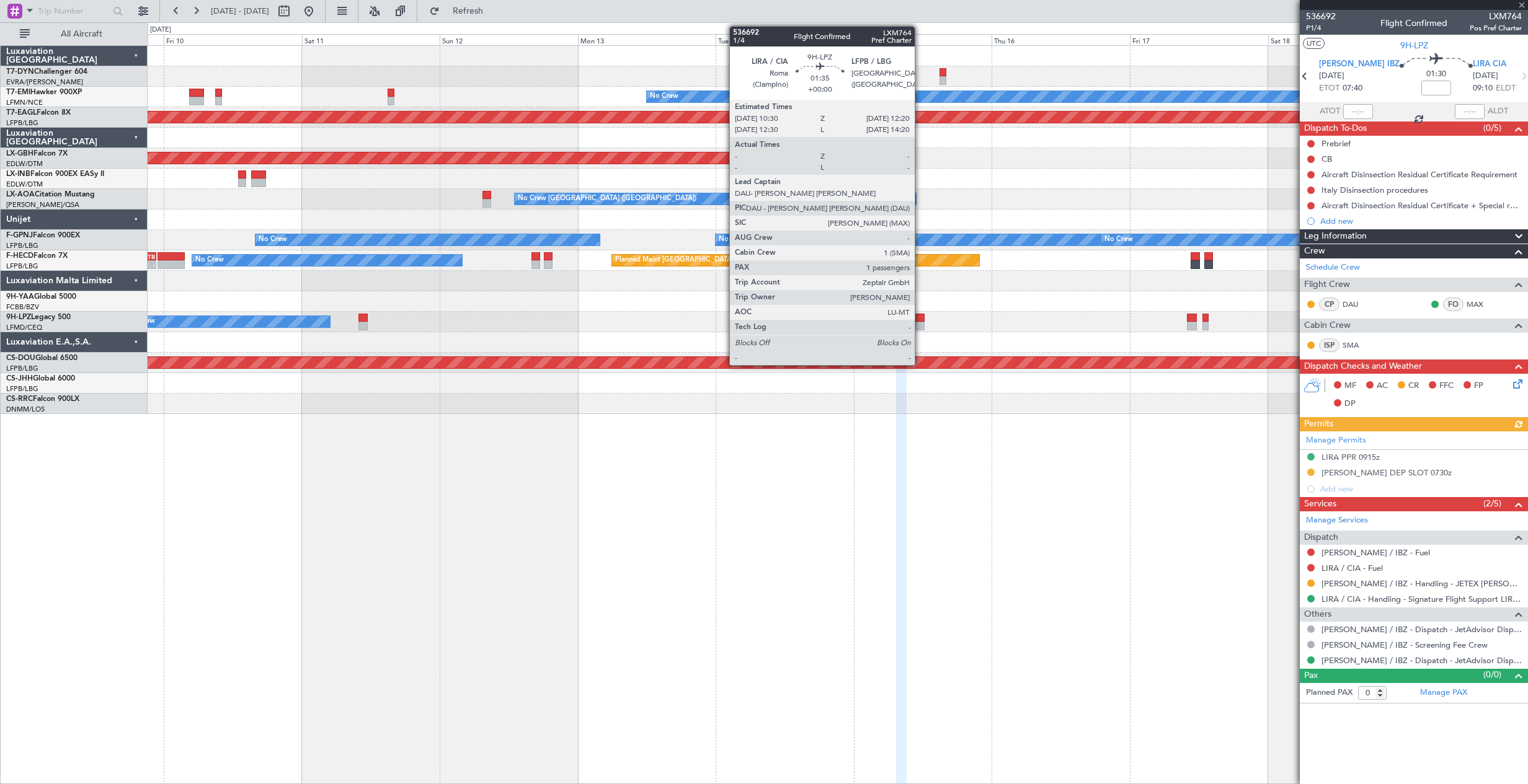
click at [920, 322] on div at bounding box center [919, 326] width 11 height 9
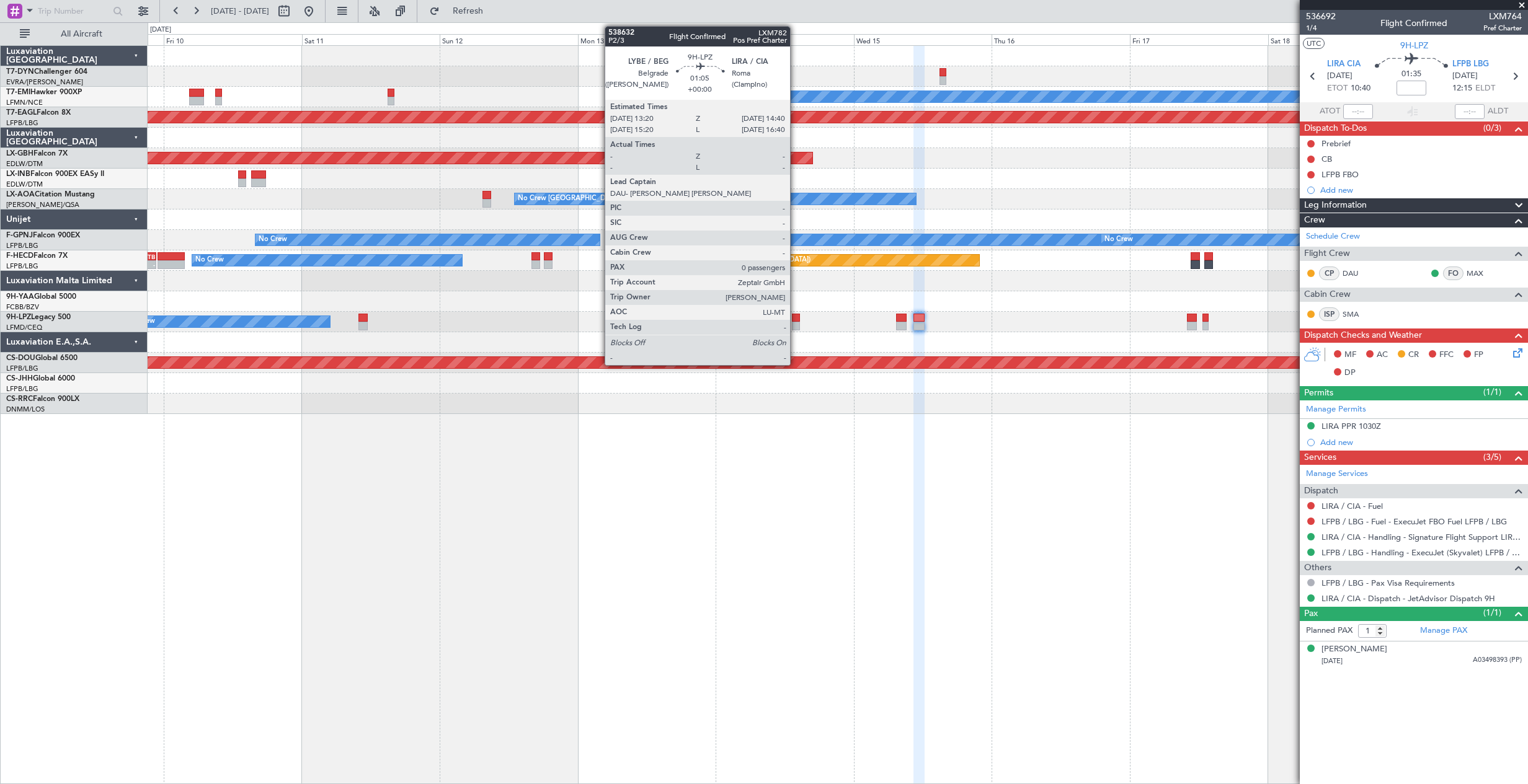
click at [795, 319] on div at bounding box center [796, 317] width 8 height 9
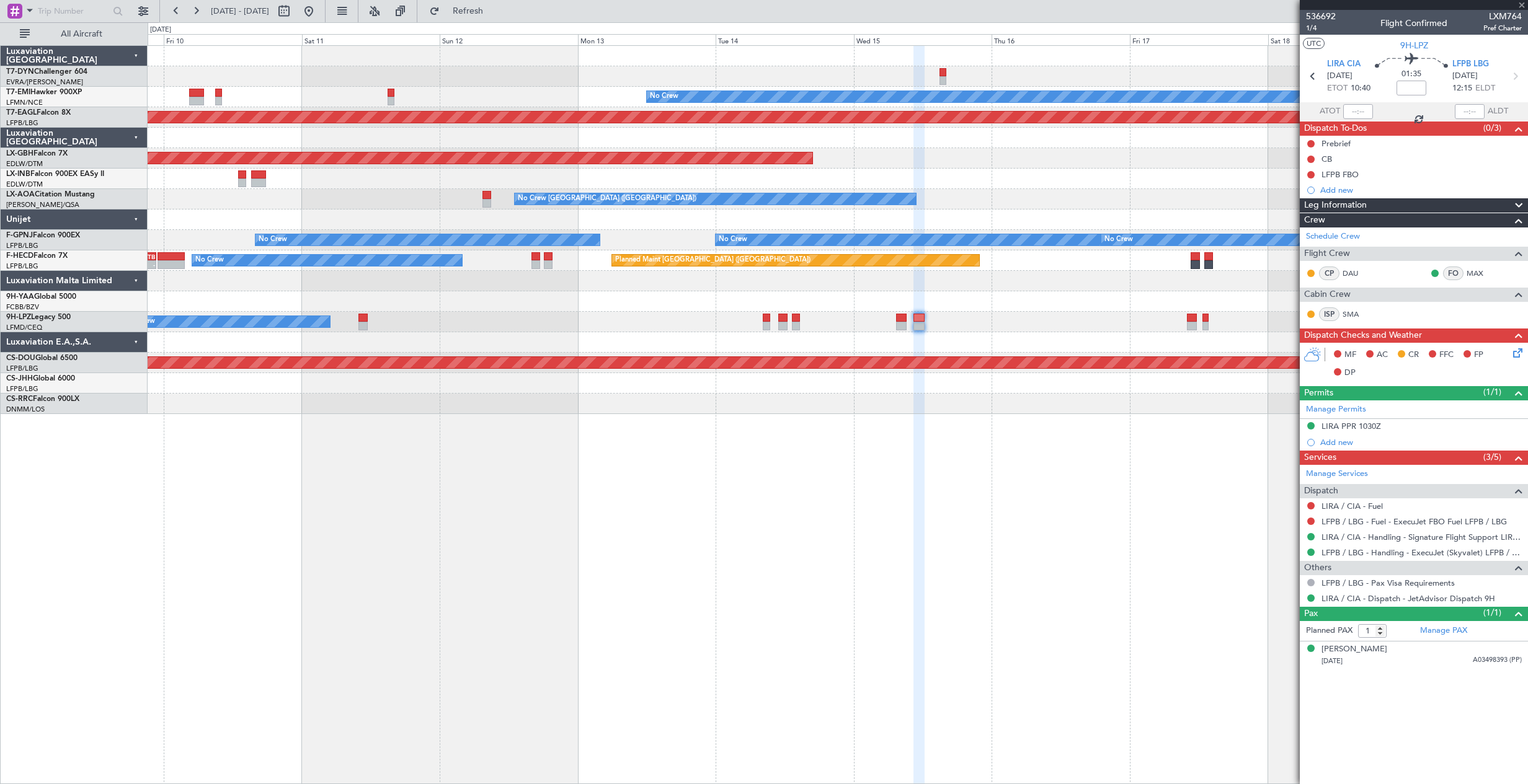
type input "0"
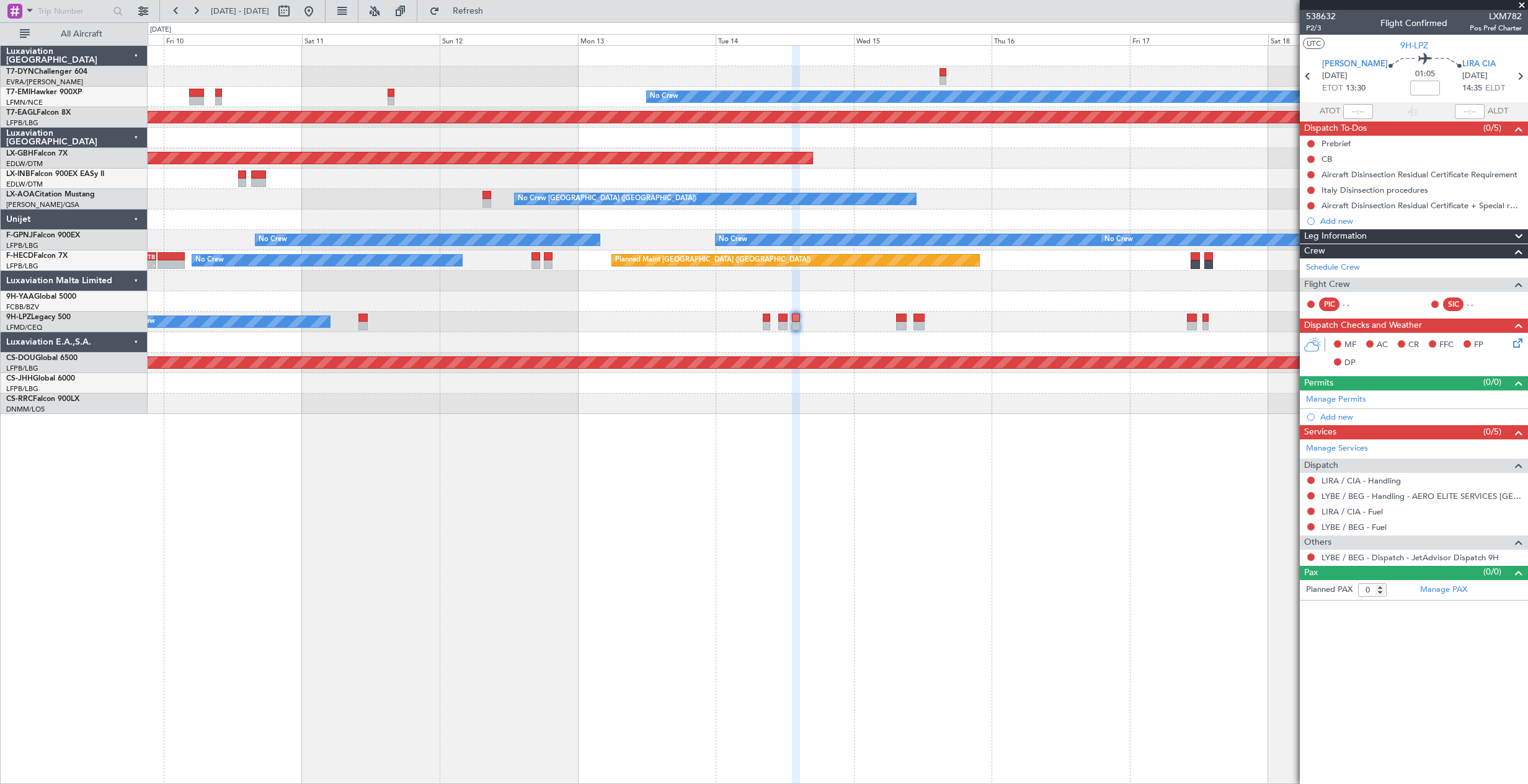
click at [1523, 1] on span at bounding box center [1521, 5] width 12 height 11
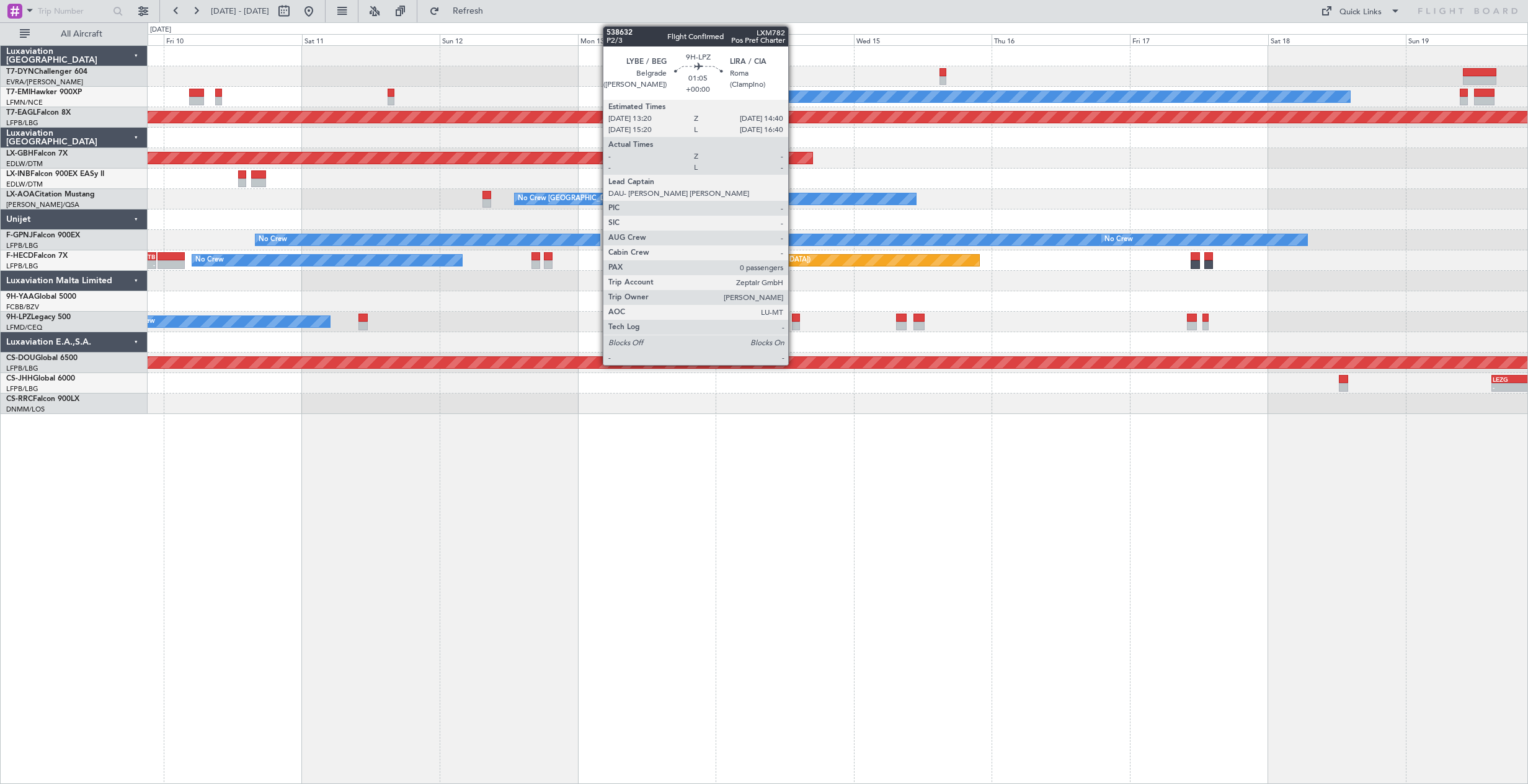
click at [794, 323] on div at bounding box center [796, 326] width 8 height 9
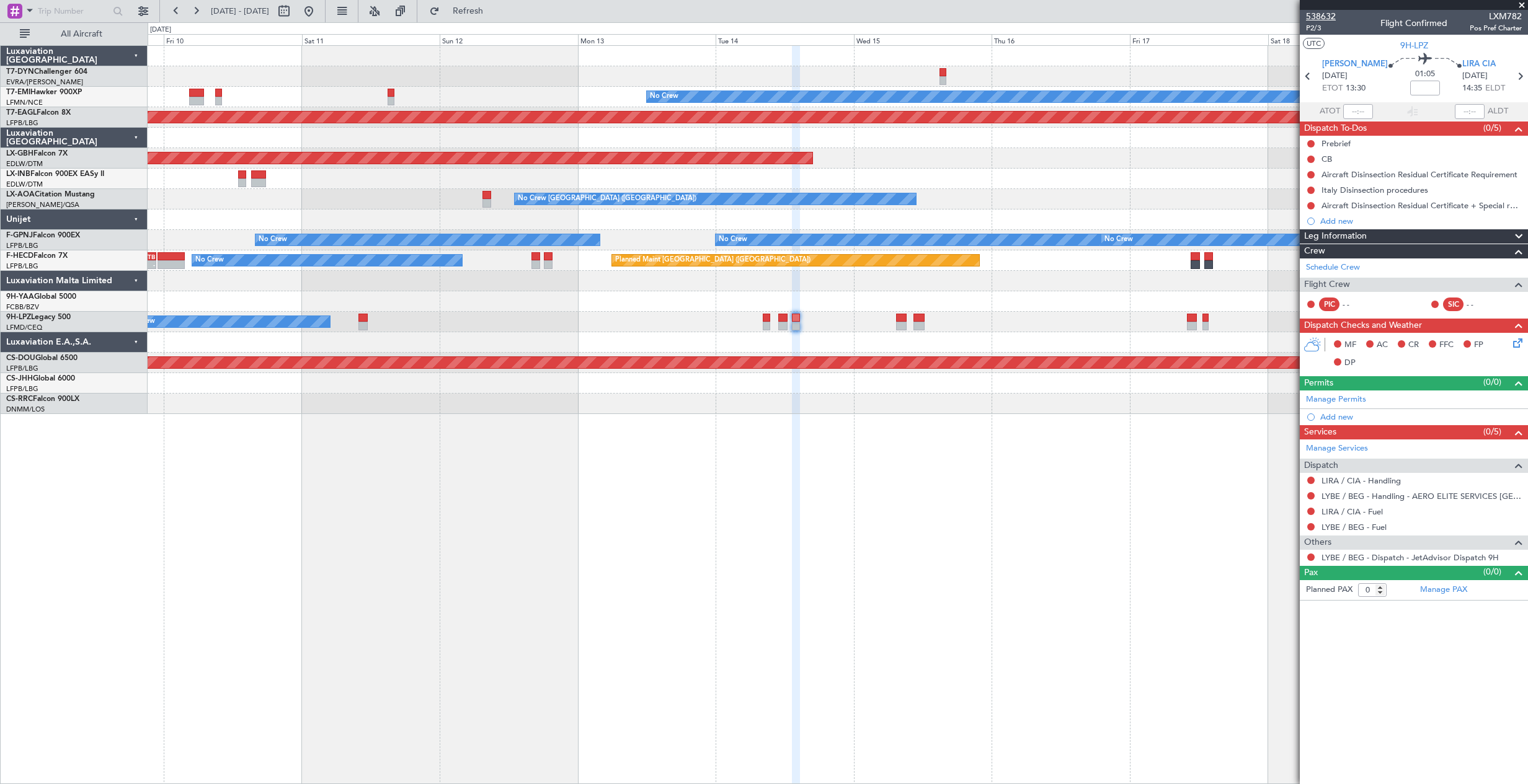
click at [1326, 13] on span "538632" at bounding box center [1321, 16] width 30 height 13
click at [1314, 28] on span "P2/3" at bounding box center [1321, 28] width 30 height 11
click at [478, 11] on button "Refresh" at bounding box center [460, 11] width 74 height 20
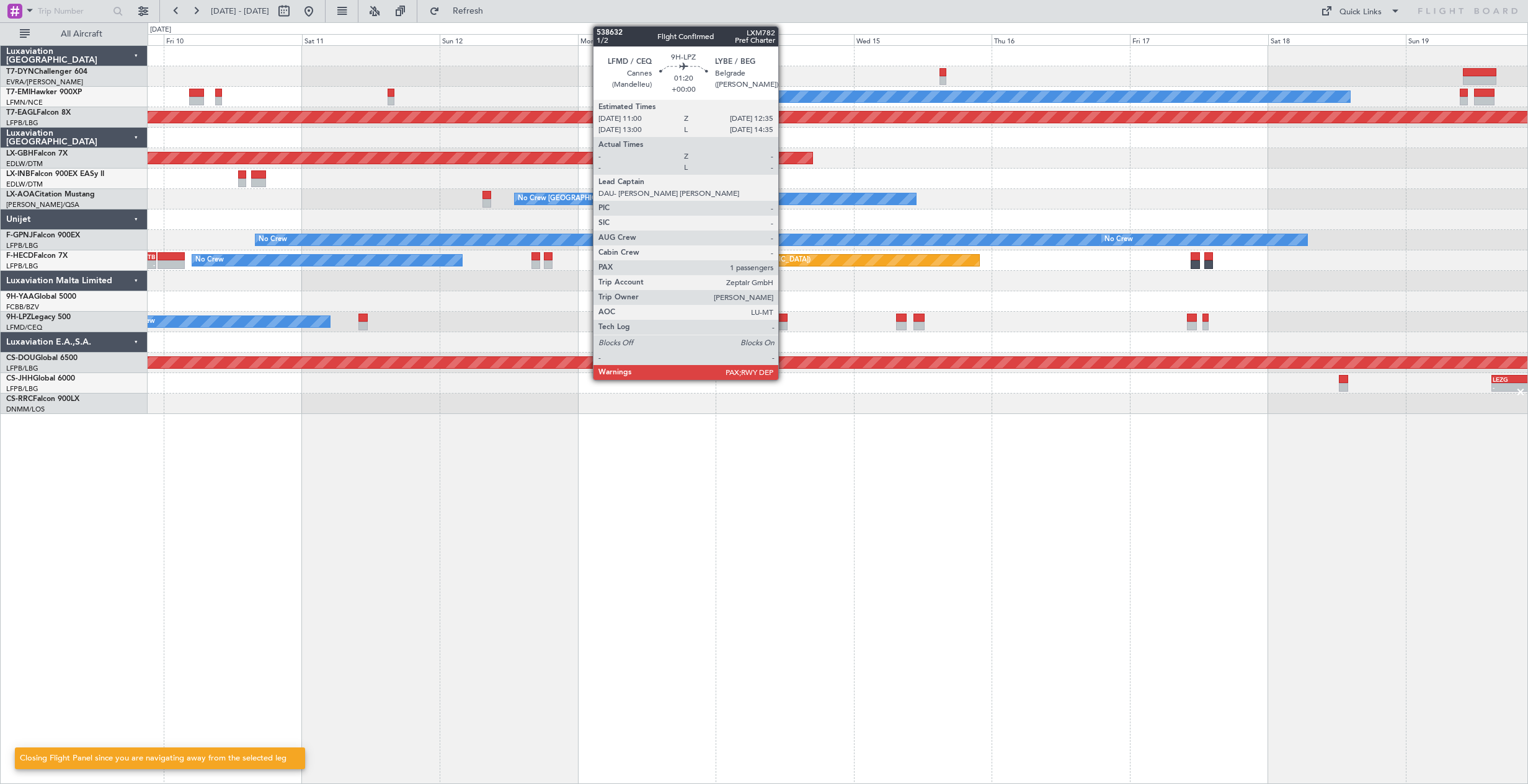
click at [784, 324] on div at bounding box center [783, 326] width 9 height 9
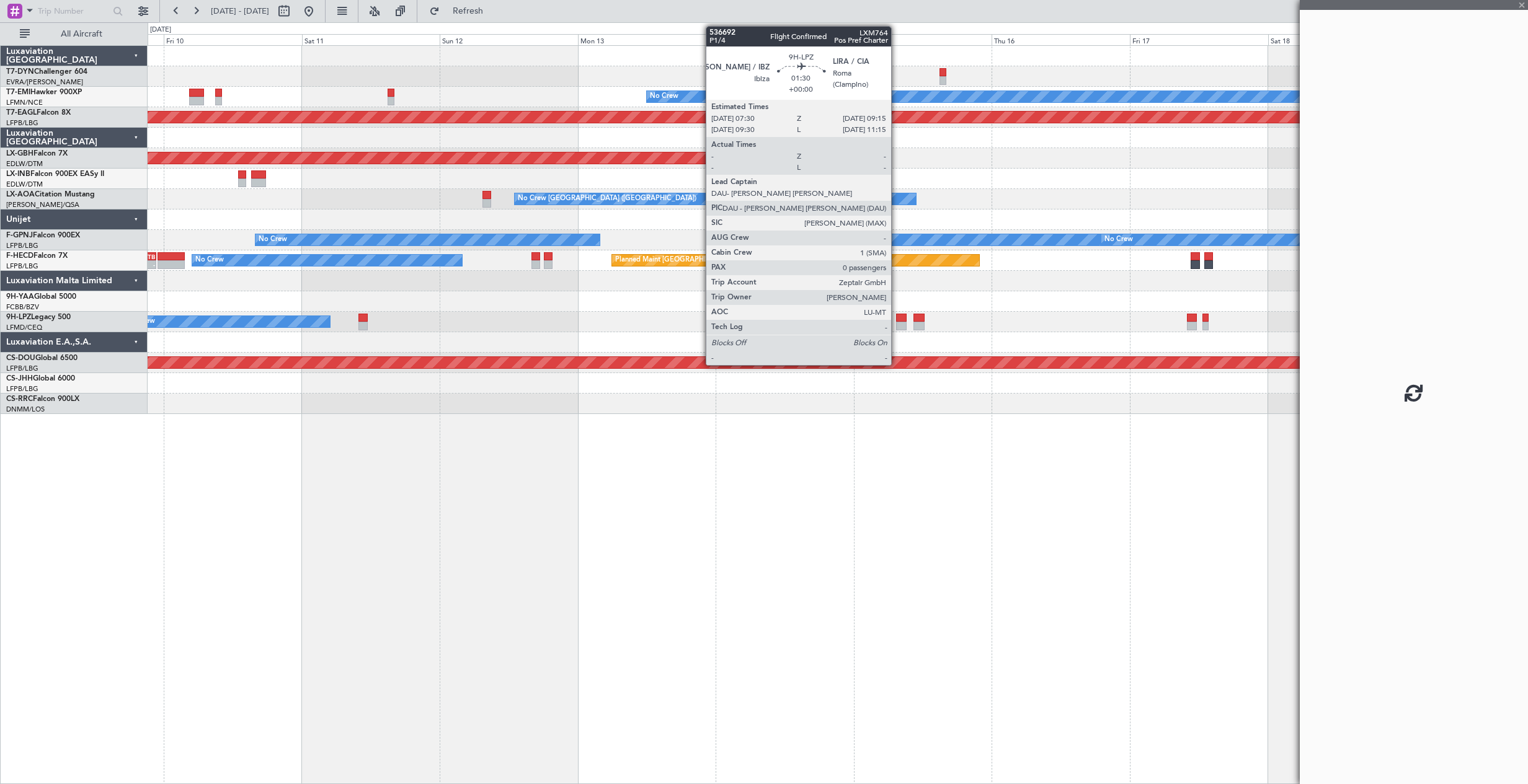
click at [897, 323] on div at bounding box center [901, 326] width 11 height 9
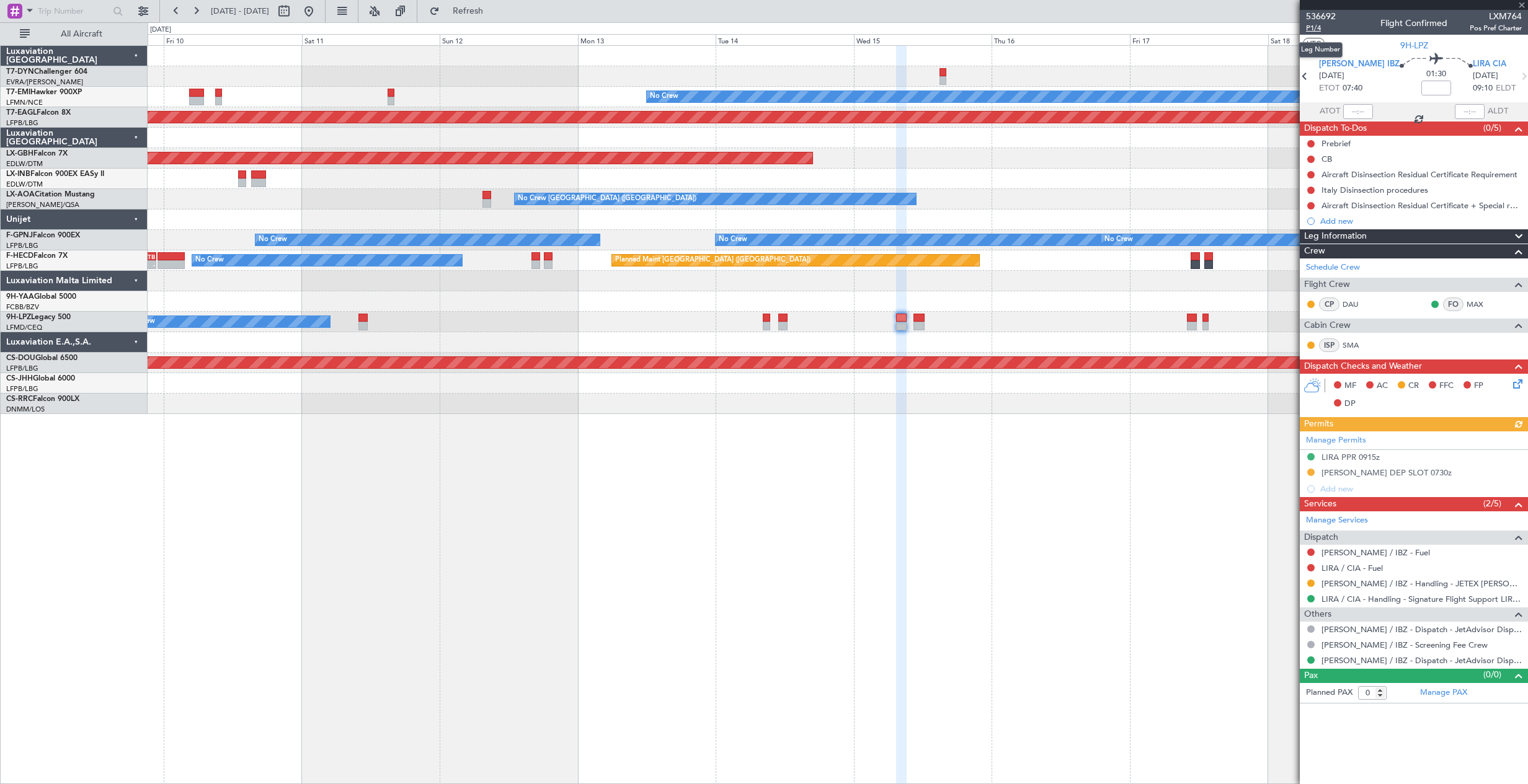
click at [1321, 25] on span "P1/4" at bounding box center [1321, 28] width 30 height 11
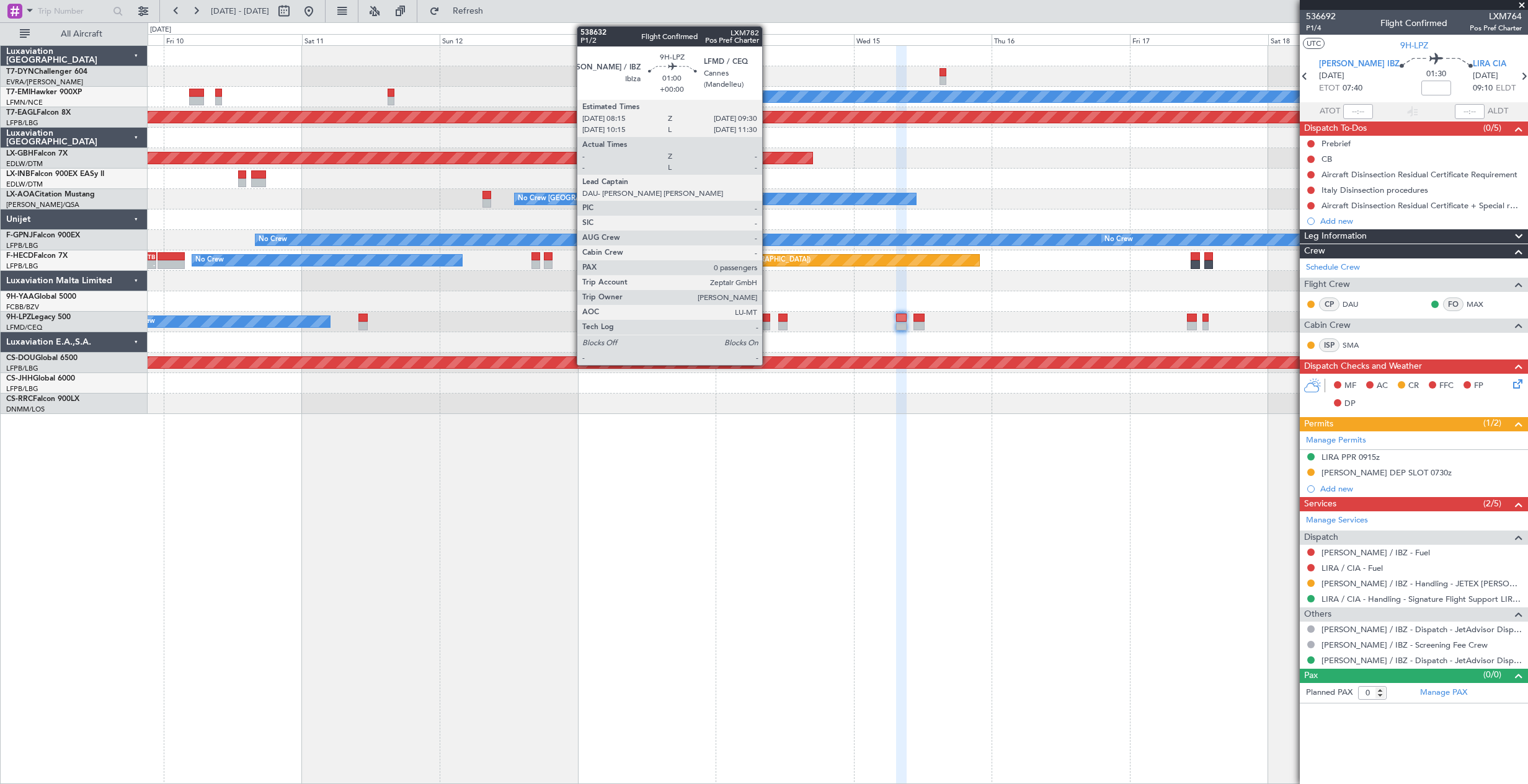
click at [768, 323] on div at bounding box center [766, 326] width 7 height 9
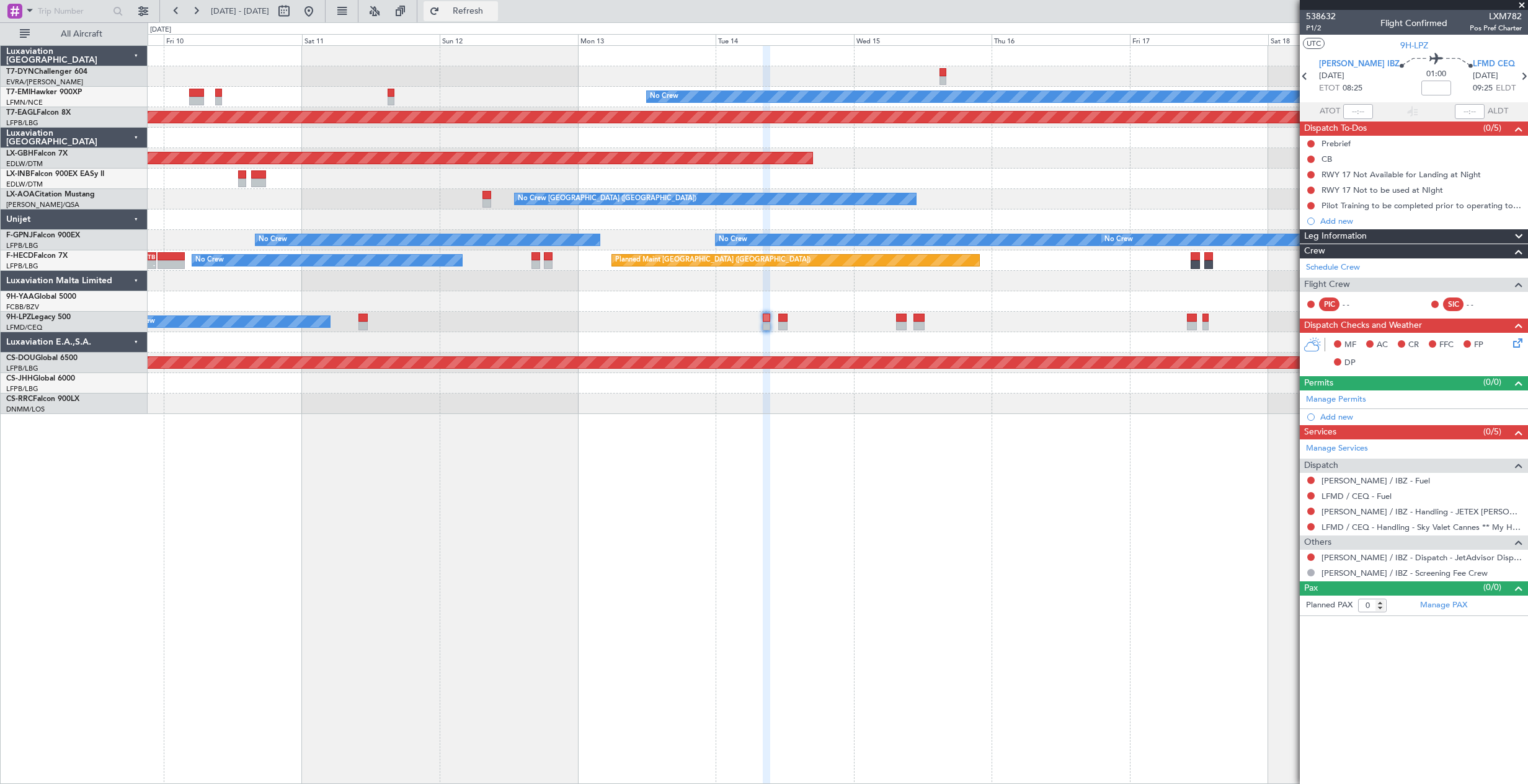
click at [494, 11] on span "Refresh" at bounding box center [468, 11] width 52 height 9
click at [1331, 15] on span "538632" at bounding box center [1321, 16] width 30 height 13
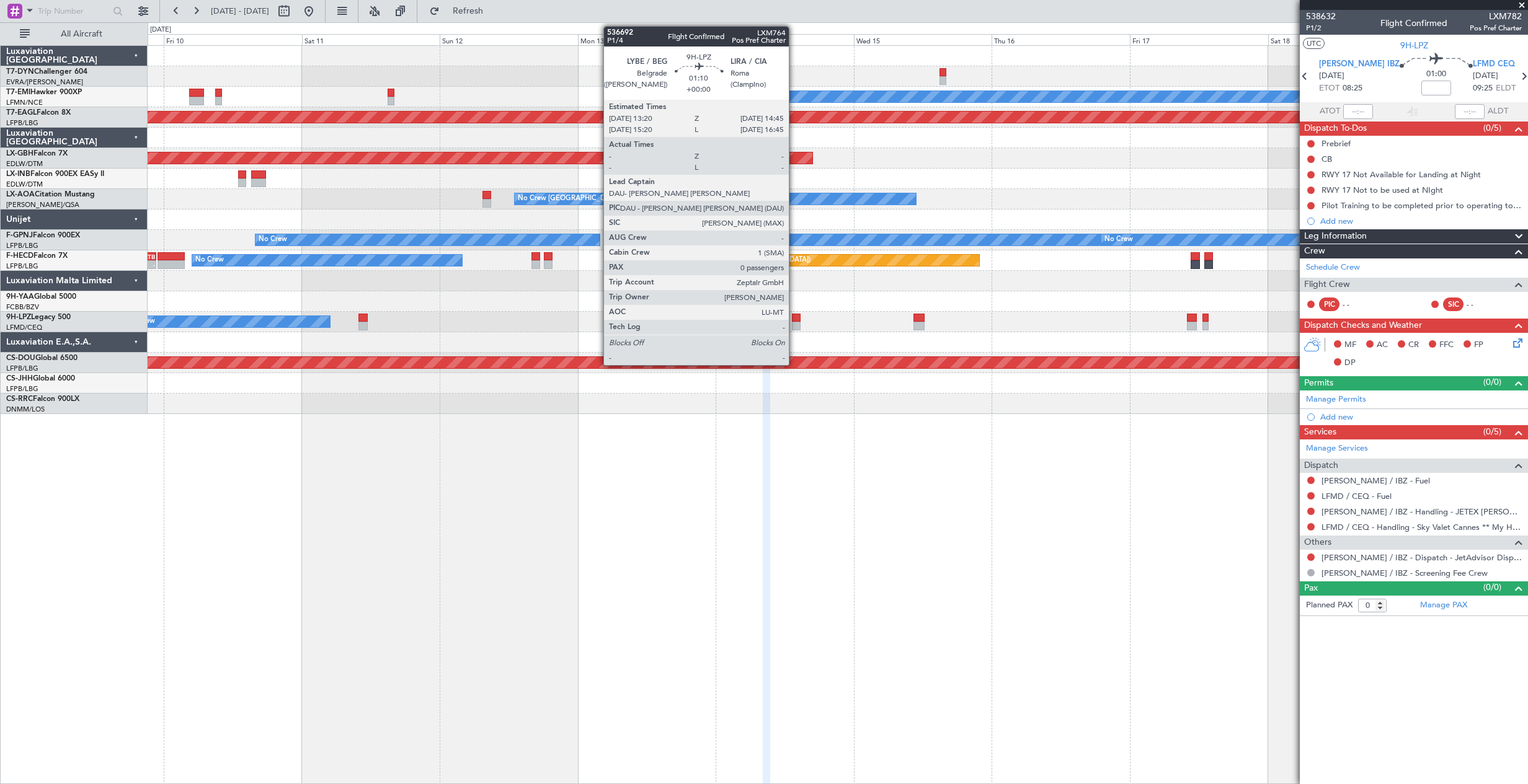
click at [795, 319] on div at bounding box center [796, 317] width 9 height 9
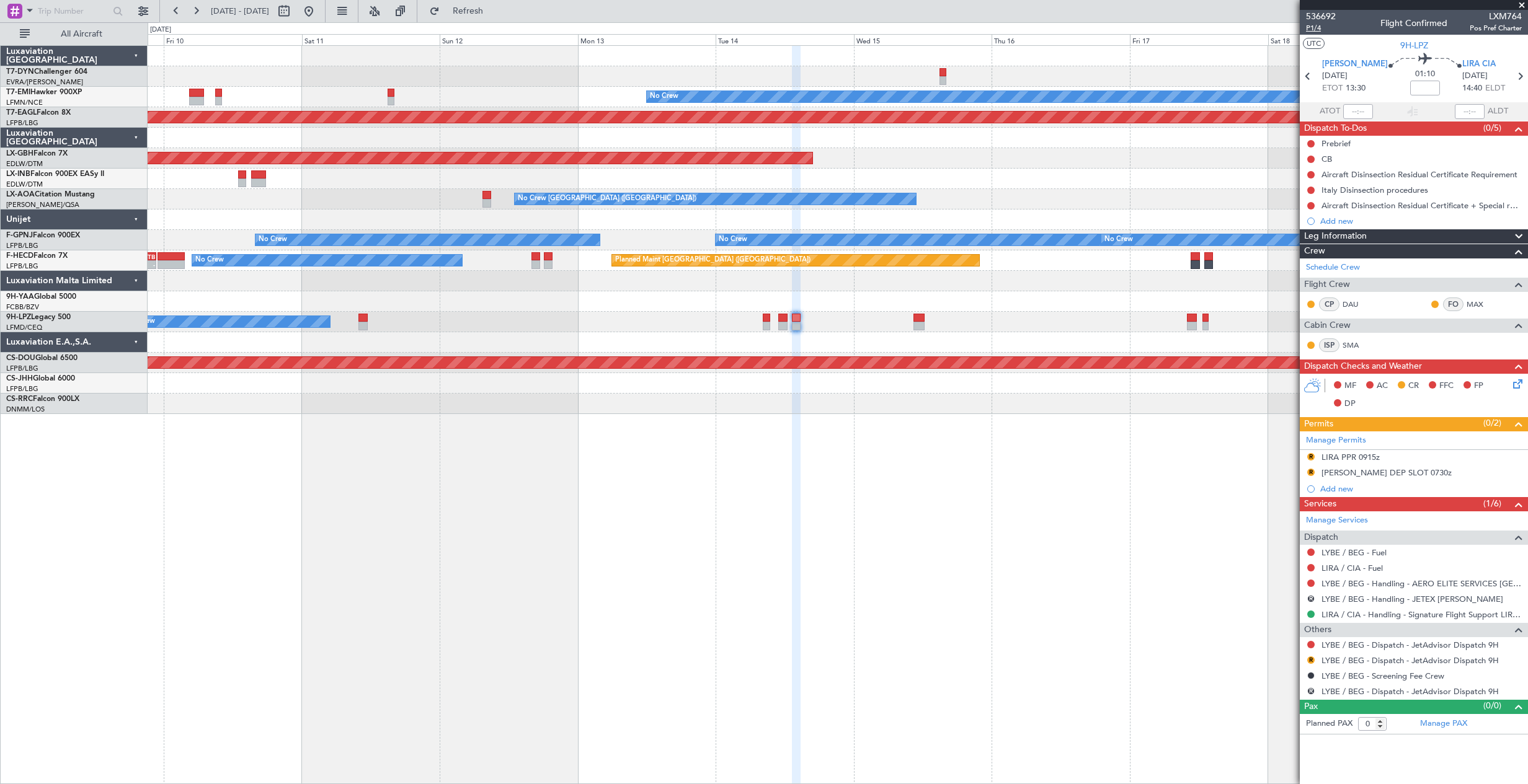
click at [1319, 23] on span "P1/4" at bounding box center [1321, 28] width 30 height 11
click at [1334, 12] on span "536692" at bounding box center [1321, 16] width 30 height 13
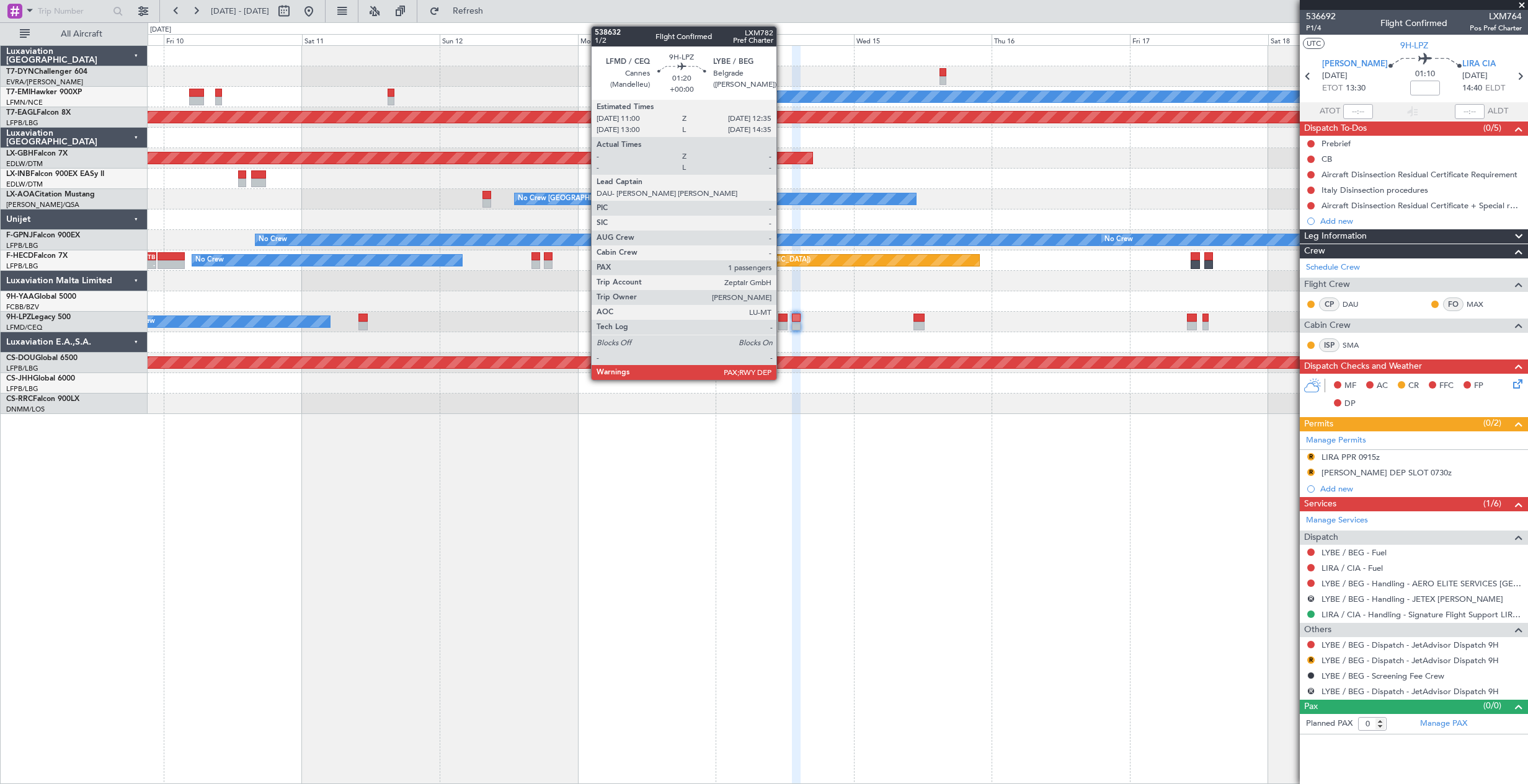
click at [782, 320] on div at bounding box center [783, 317] width 9 height 9
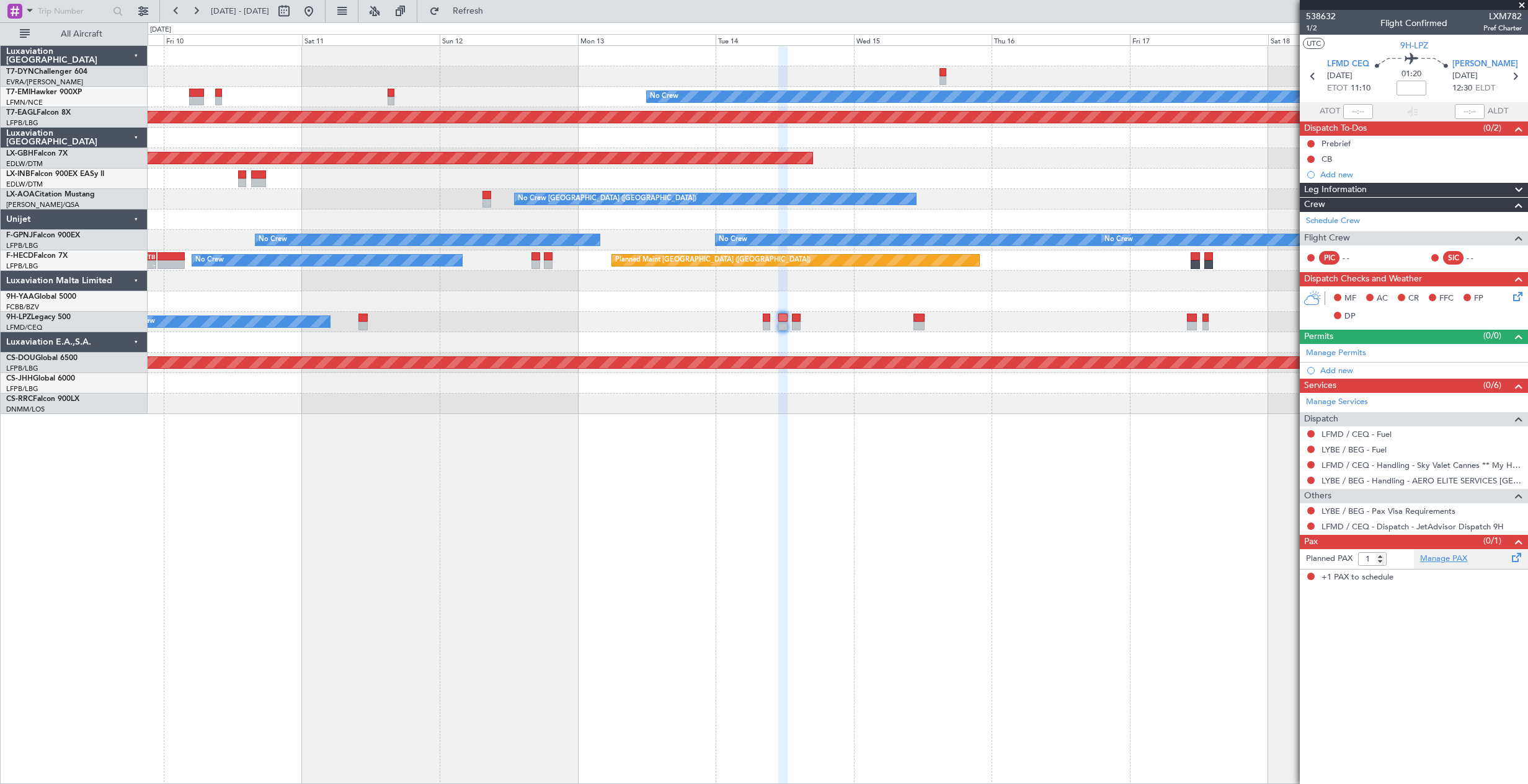
click at [1454, 560] on link "Manage PAX" at bounding box center [1443, 559] width 47 height 12
click at [1459, 559] on link "Manage PAX" at bounding box center [1443, 559] width 47 height 12
click at [482, 3] on button "Refresh" at bounding box center [460, 11] width 74 height 20
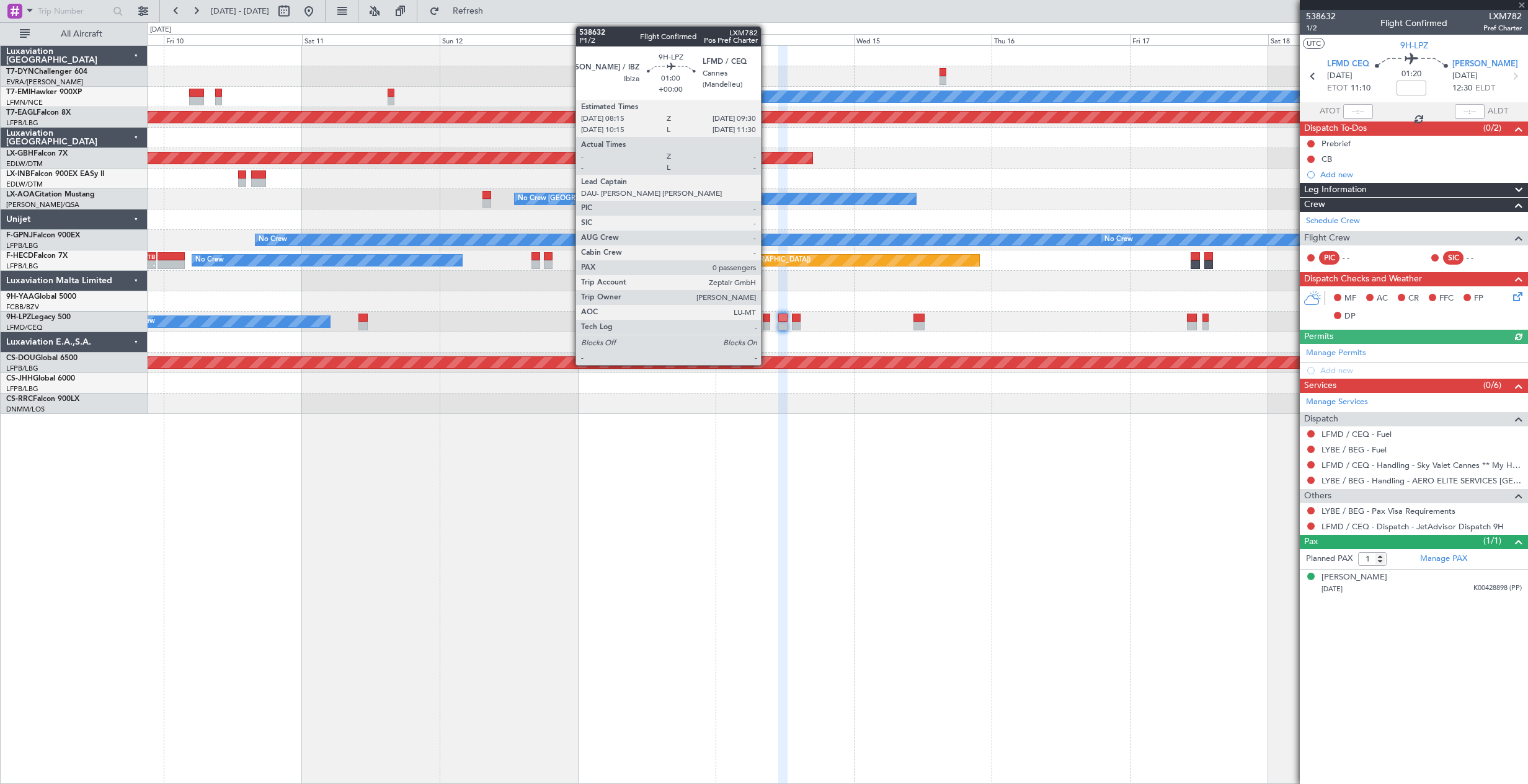
click at [766, 315] on div at bounding box center [766, 317] width 7 height 9
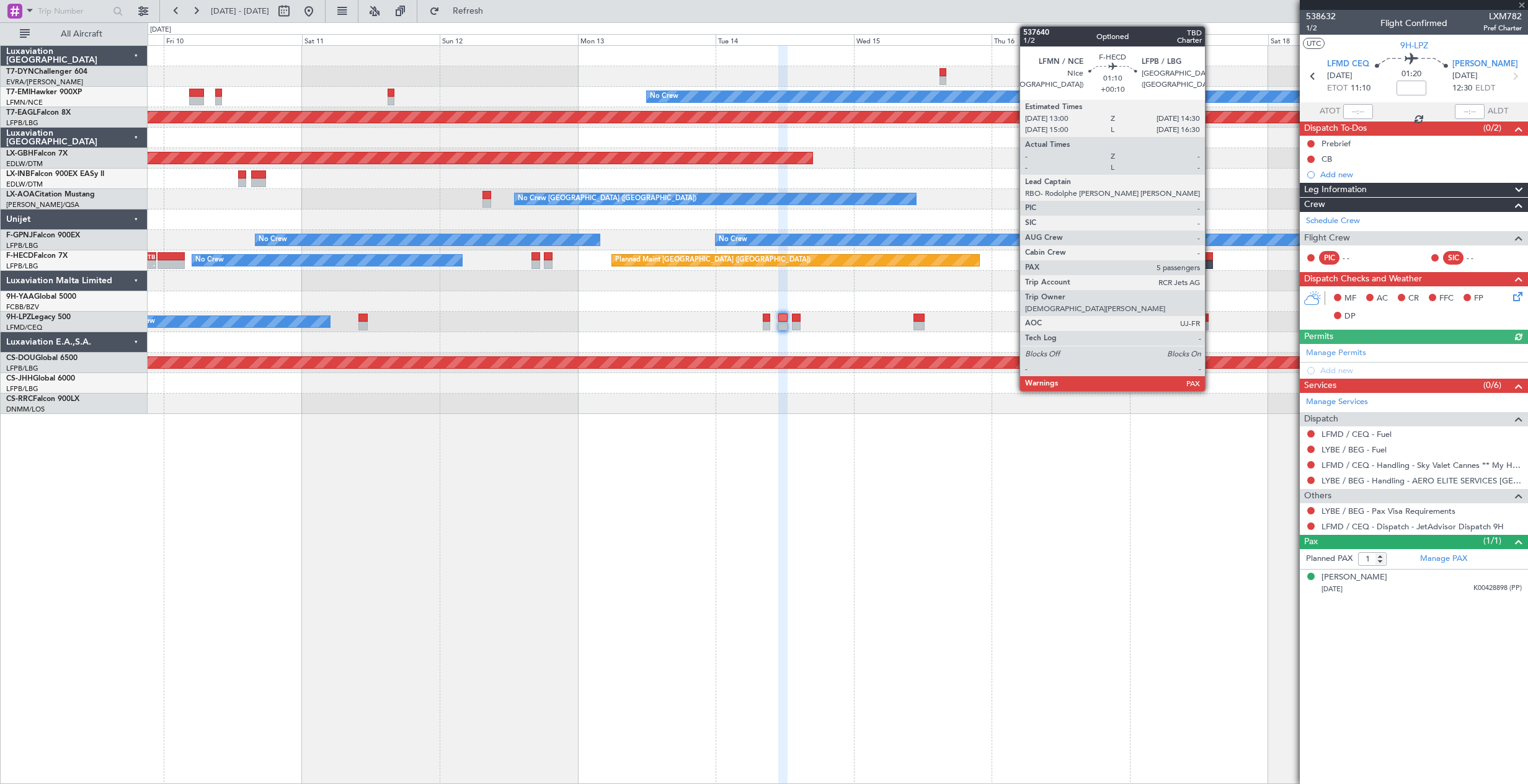
type input "0"
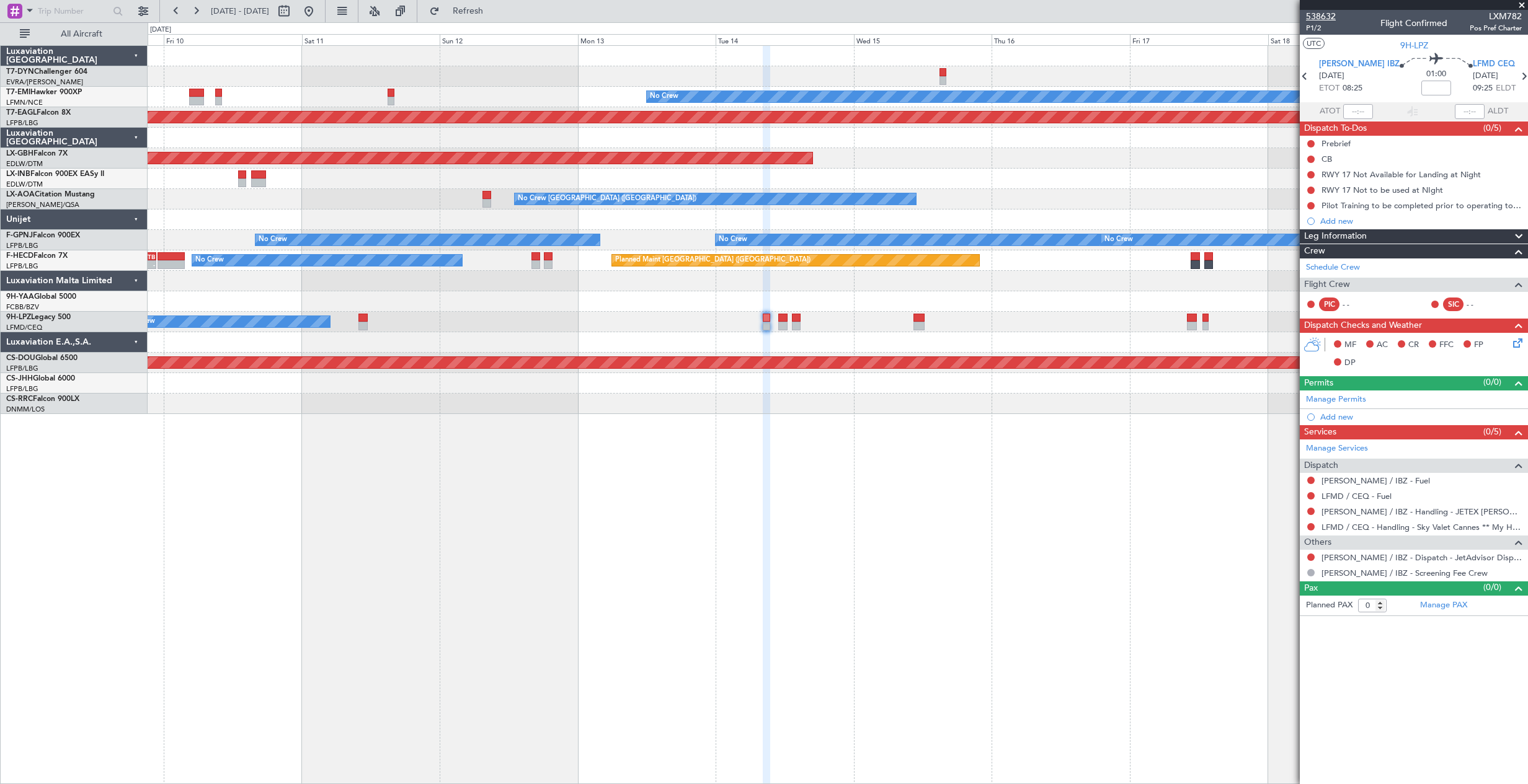
click at [1315, 13] on span "538632" at bounding box center [1321, 16] width 30 height 13
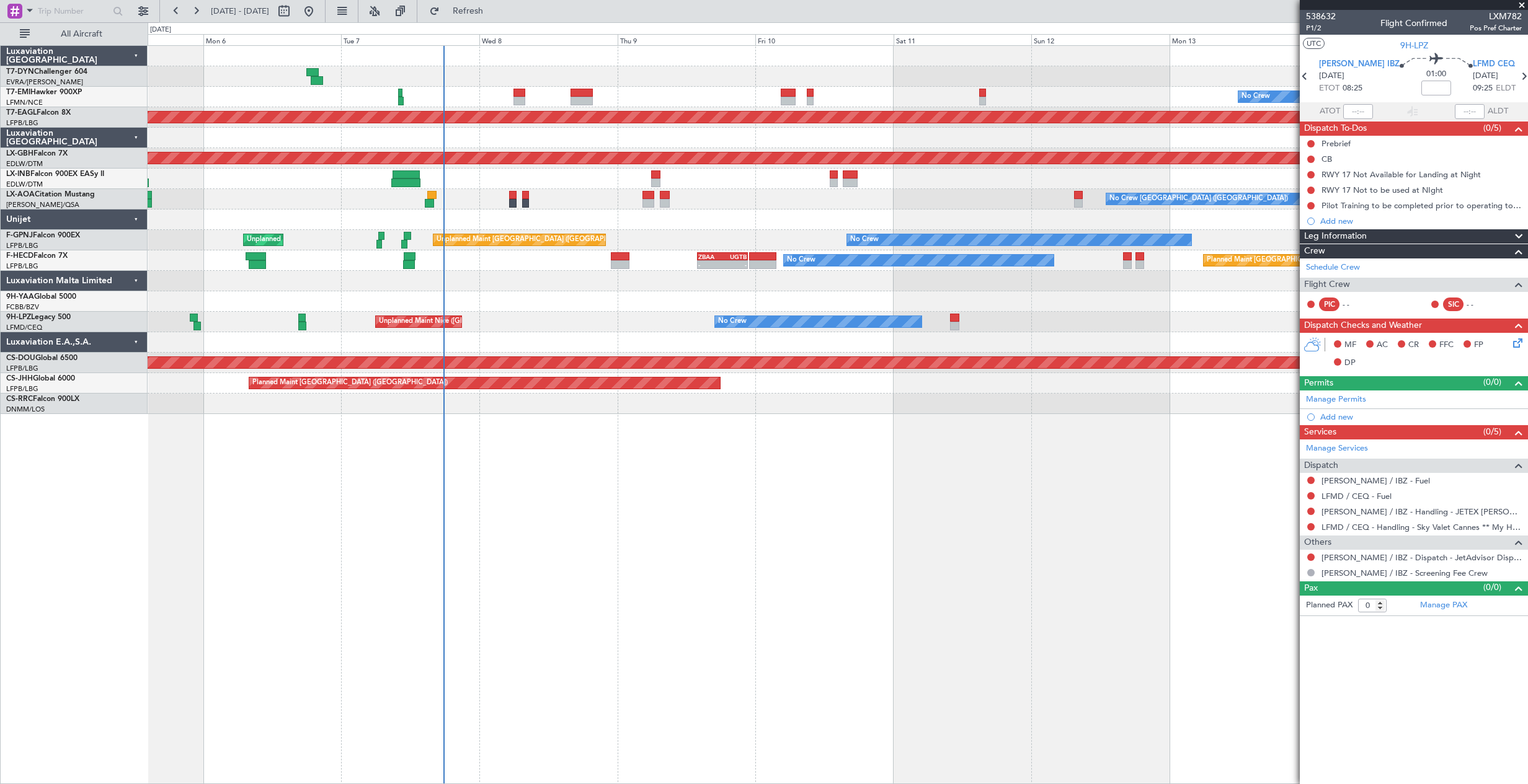
click at [892, 208] on div "No Crew Planned Maint Dubai (Al Maktoum Intl) Planned Maint Nurnberg Planned Ma…" at bounding box center [837, 229] width 1380 height 368
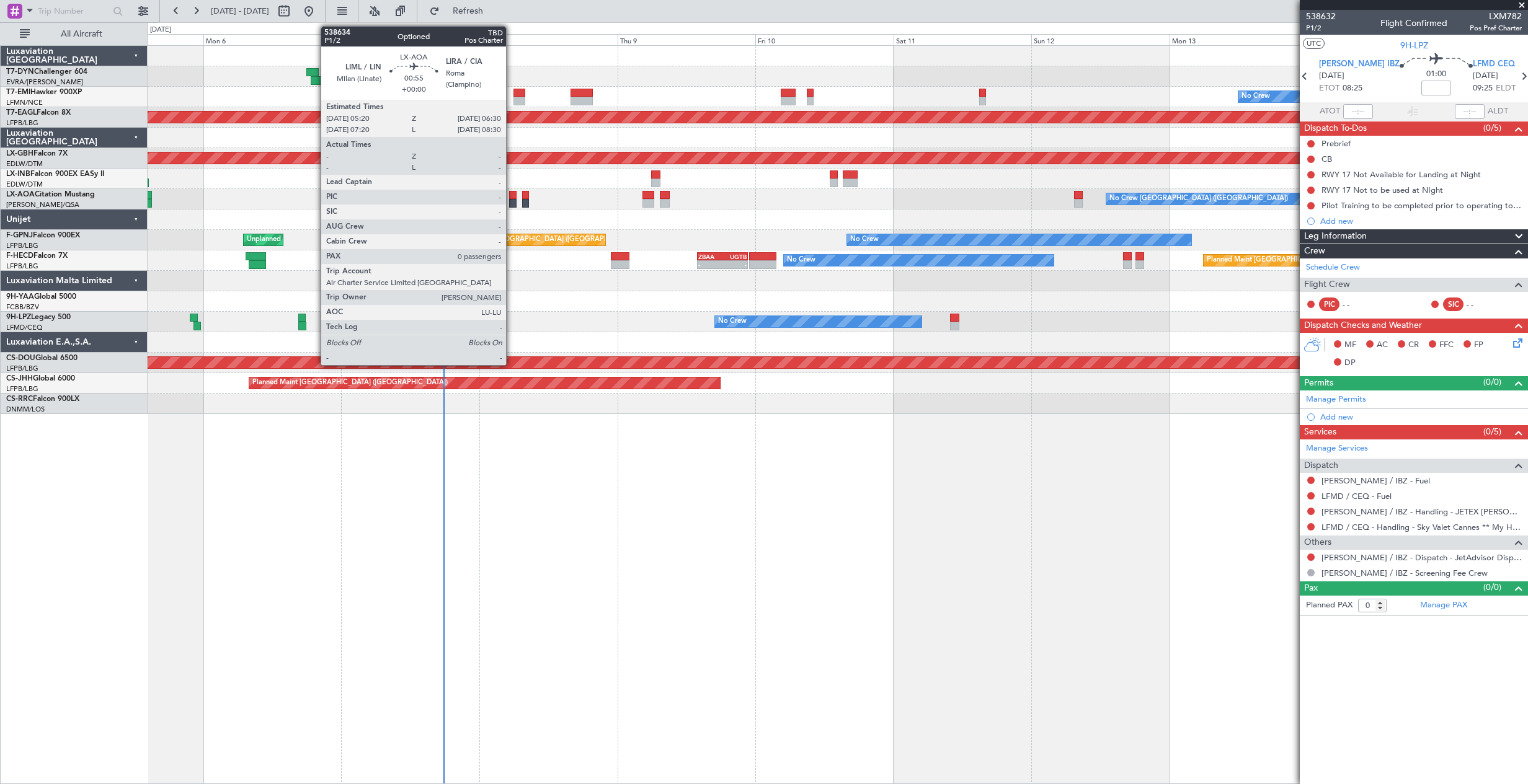
click at [511, 203] on div at bounding box center [513, 203] width 7 height 9
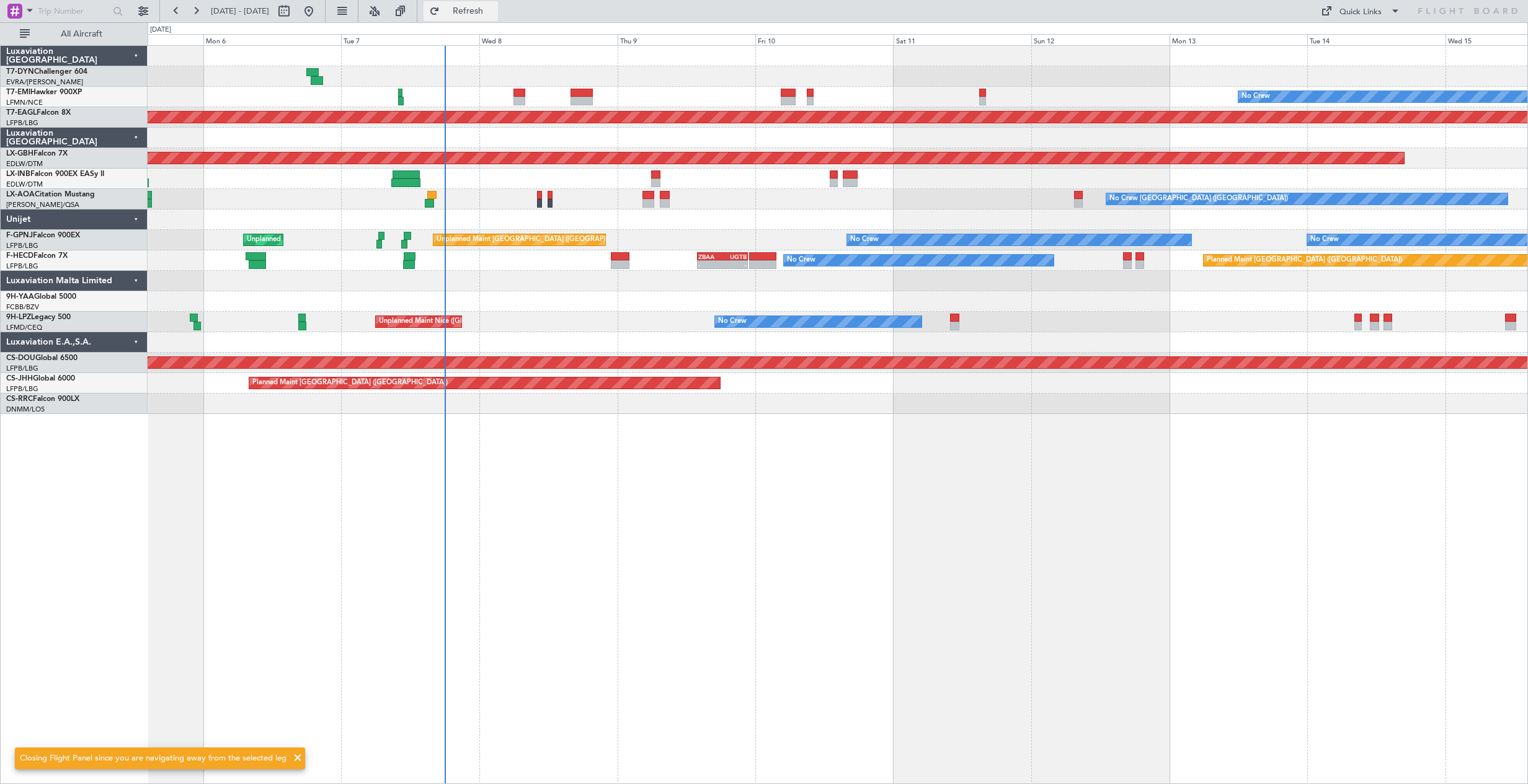
click at [488, 10] on span "Refresh" at bounding box center [468, 11] width 52 height 9
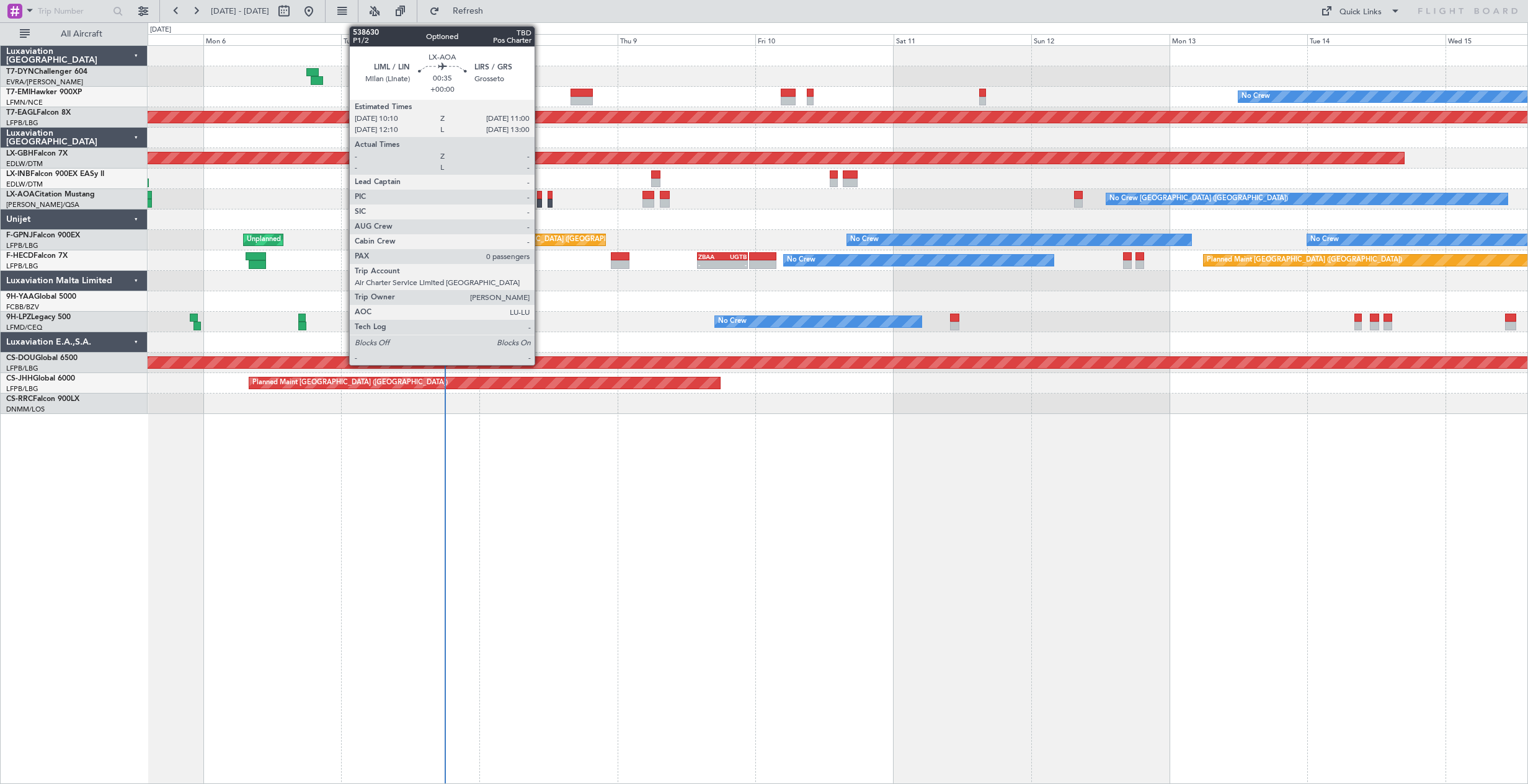
click at [540, 195] on div at bounding box center [539, 195] width 5 height 9
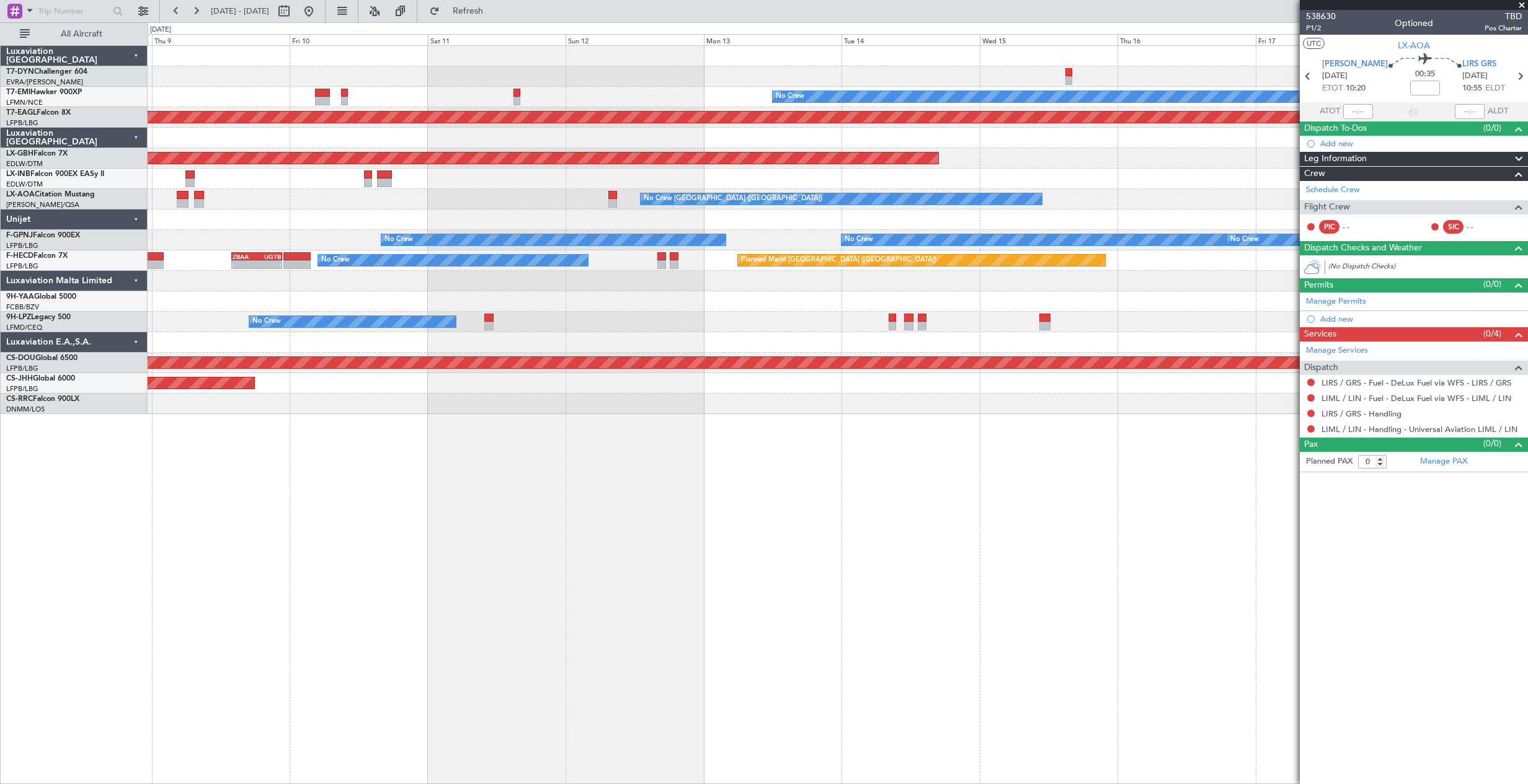
click at [615, 345] on div "No Crew Planned Maint Dubai (Al Maktoum Intl) Planned Maint Nurnberg No Crew Ch…" at bounding box center [837, 229] width 1380 height 368
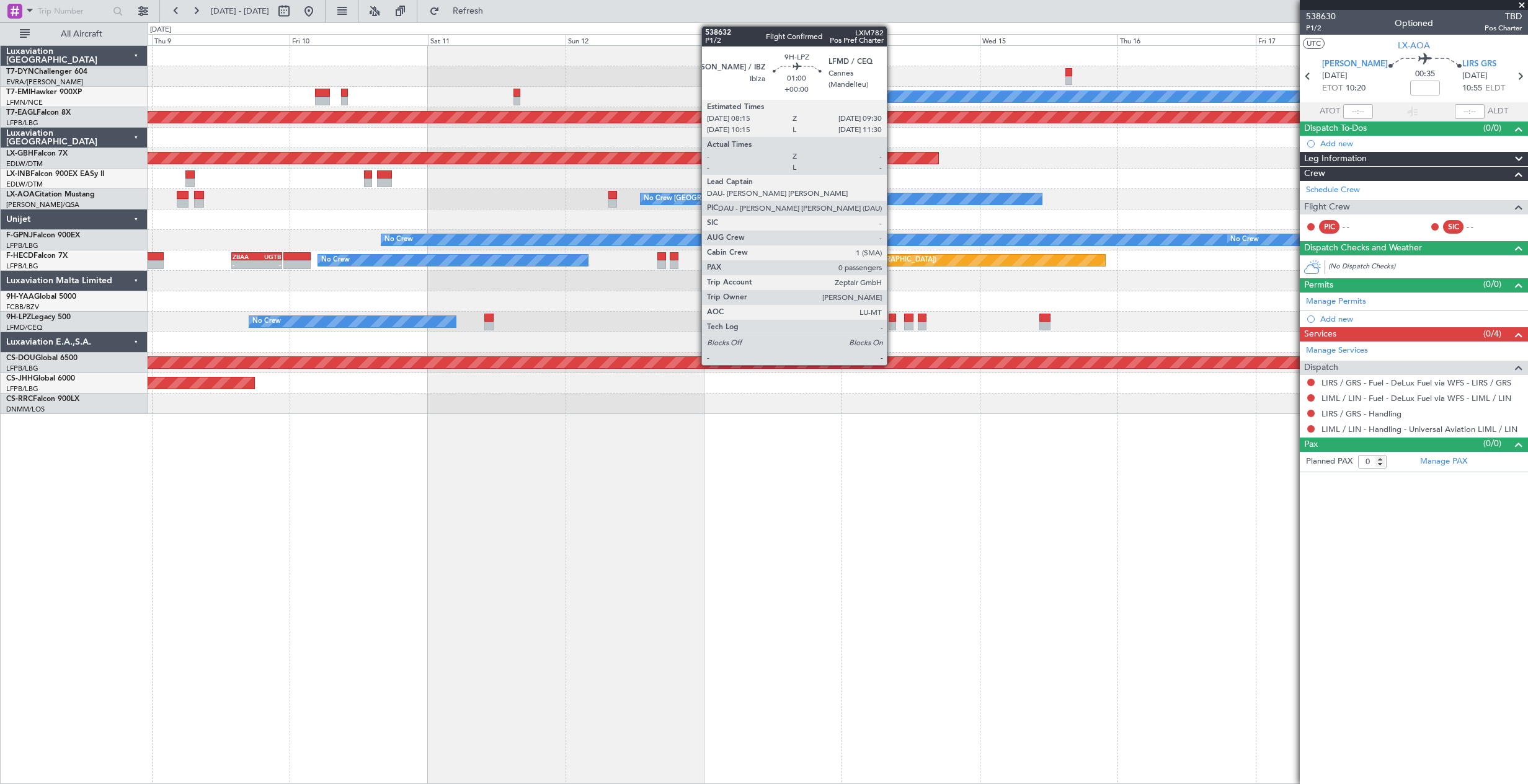
click at [893, 313] on div at bounding box center [892, 317] width 7 height 9
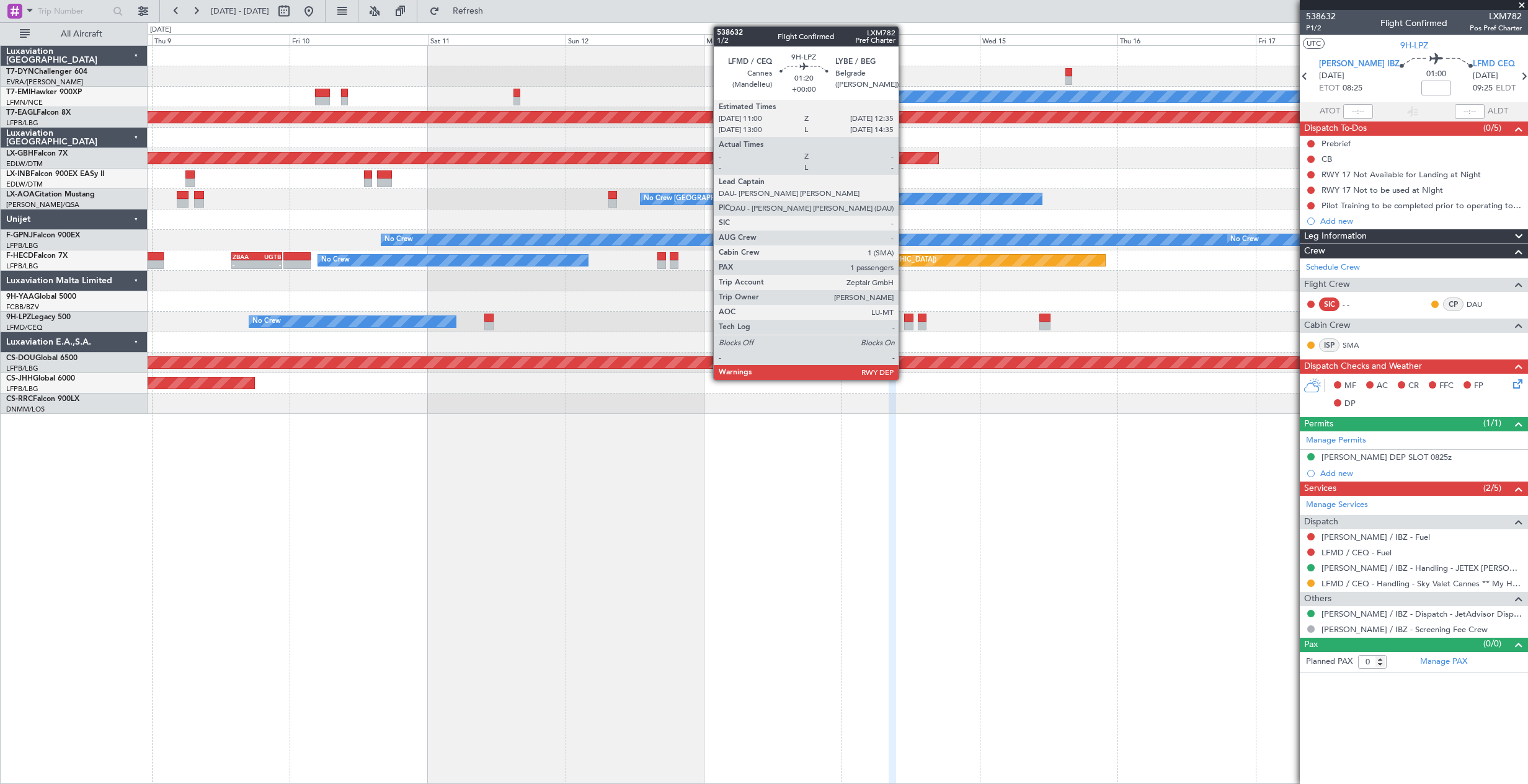
click at [904, 321] on div at bounding box center [909, 317] width 9 height 9
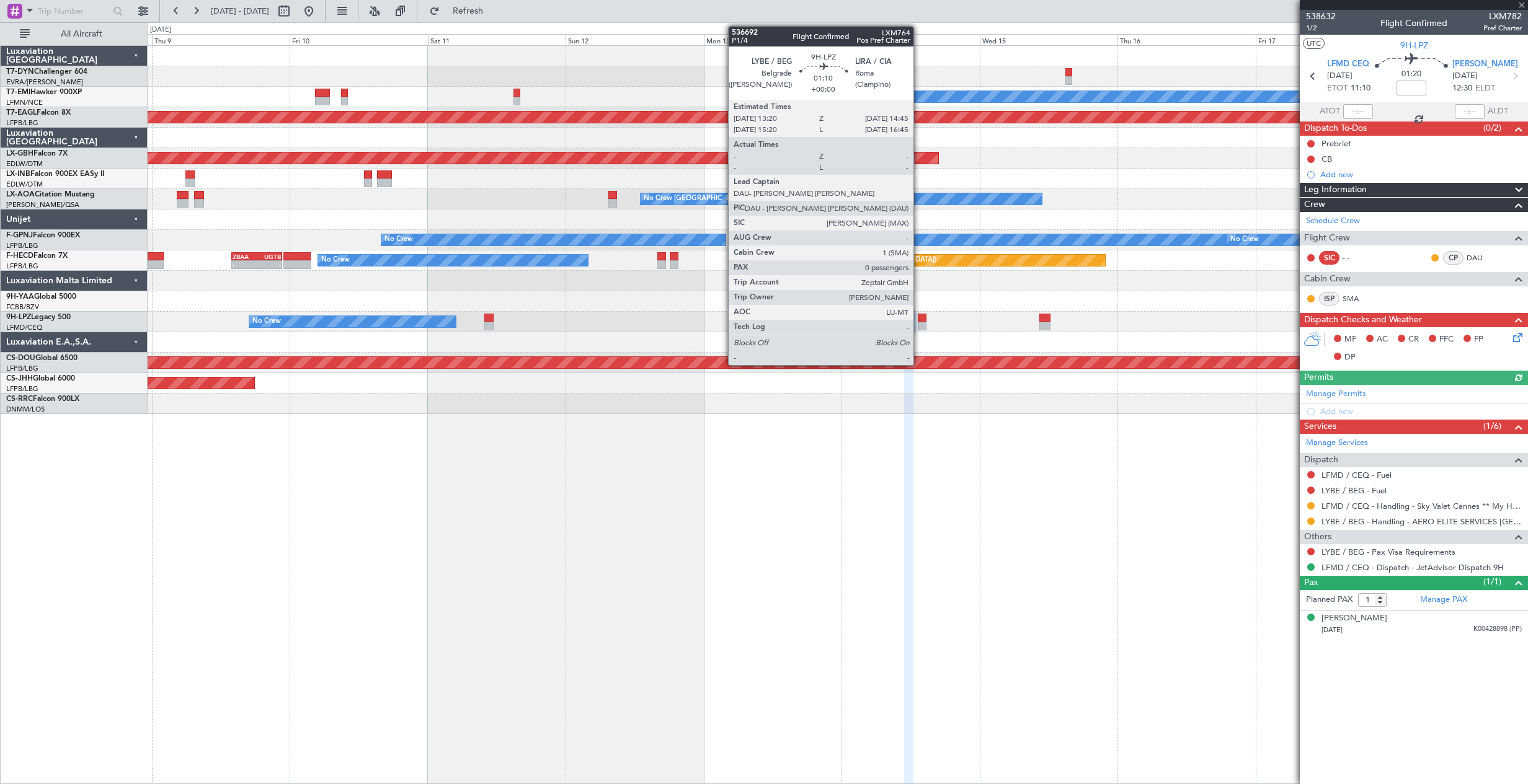
click at [919, 317] on div at bounding box center [921, 317] width 9 height 9
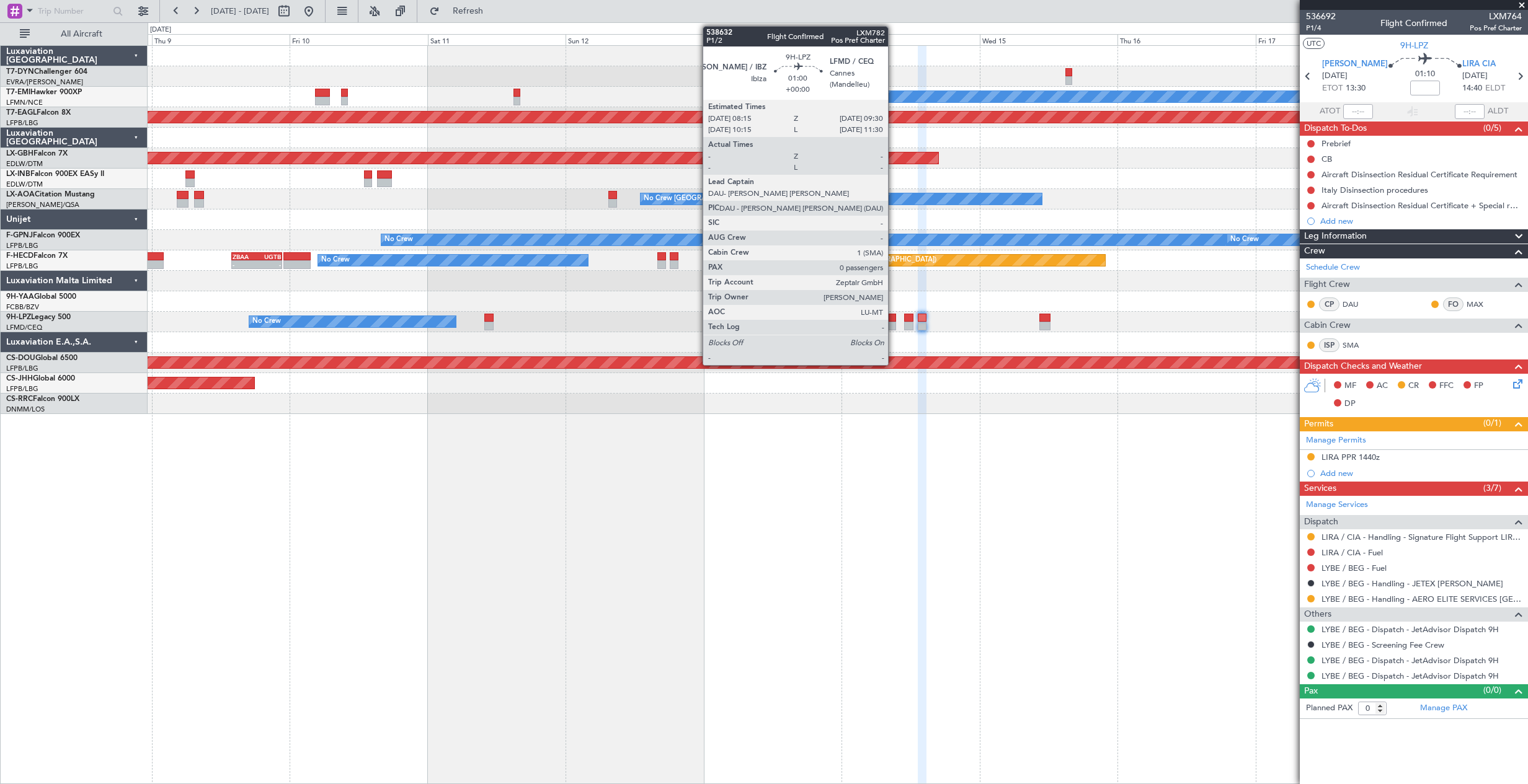
click at [893, 324] on div at bounding box center [892, 326] width 7 height 9
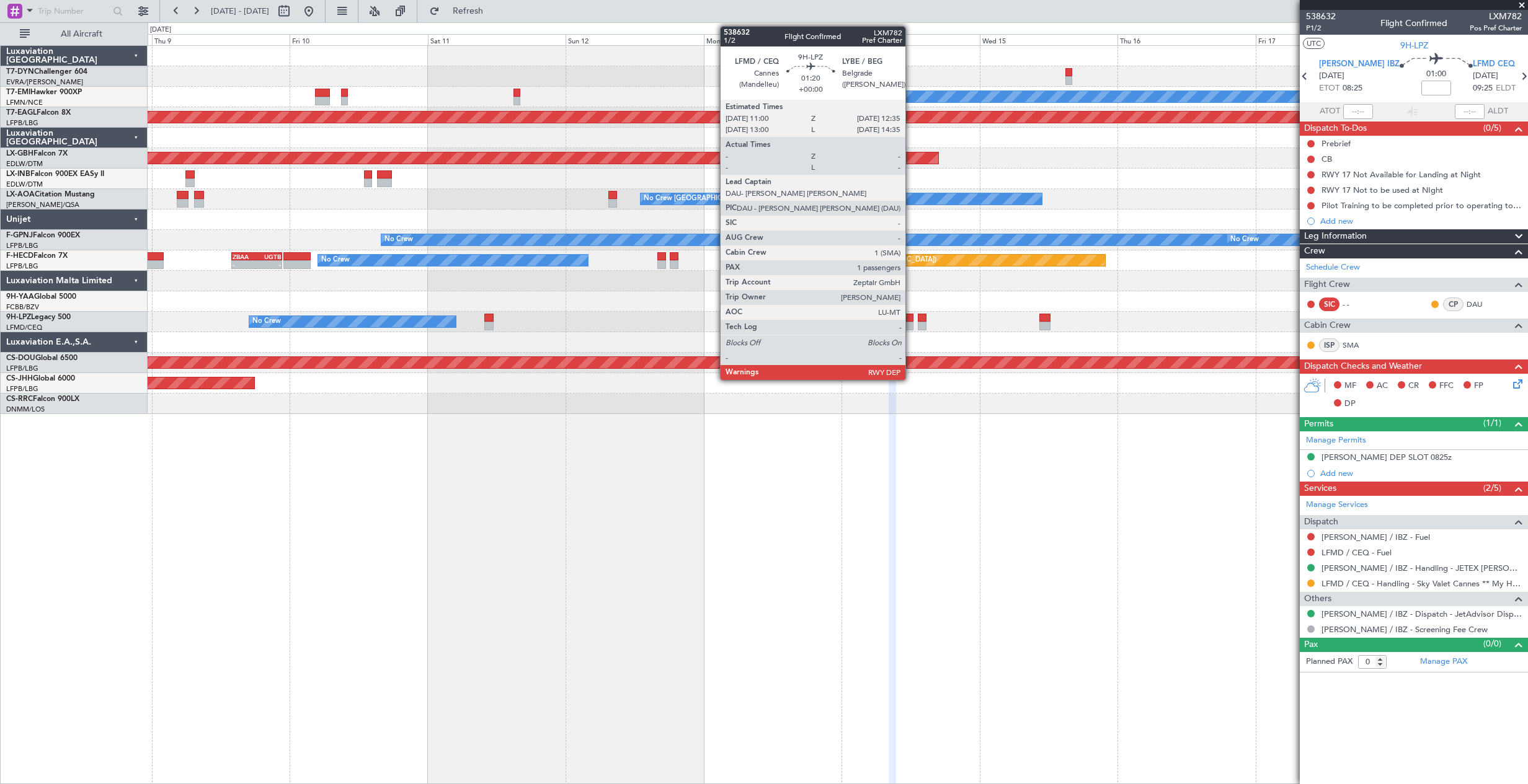
click at [911, 318] on div at bounding box center [909, 317] width 9 height 9
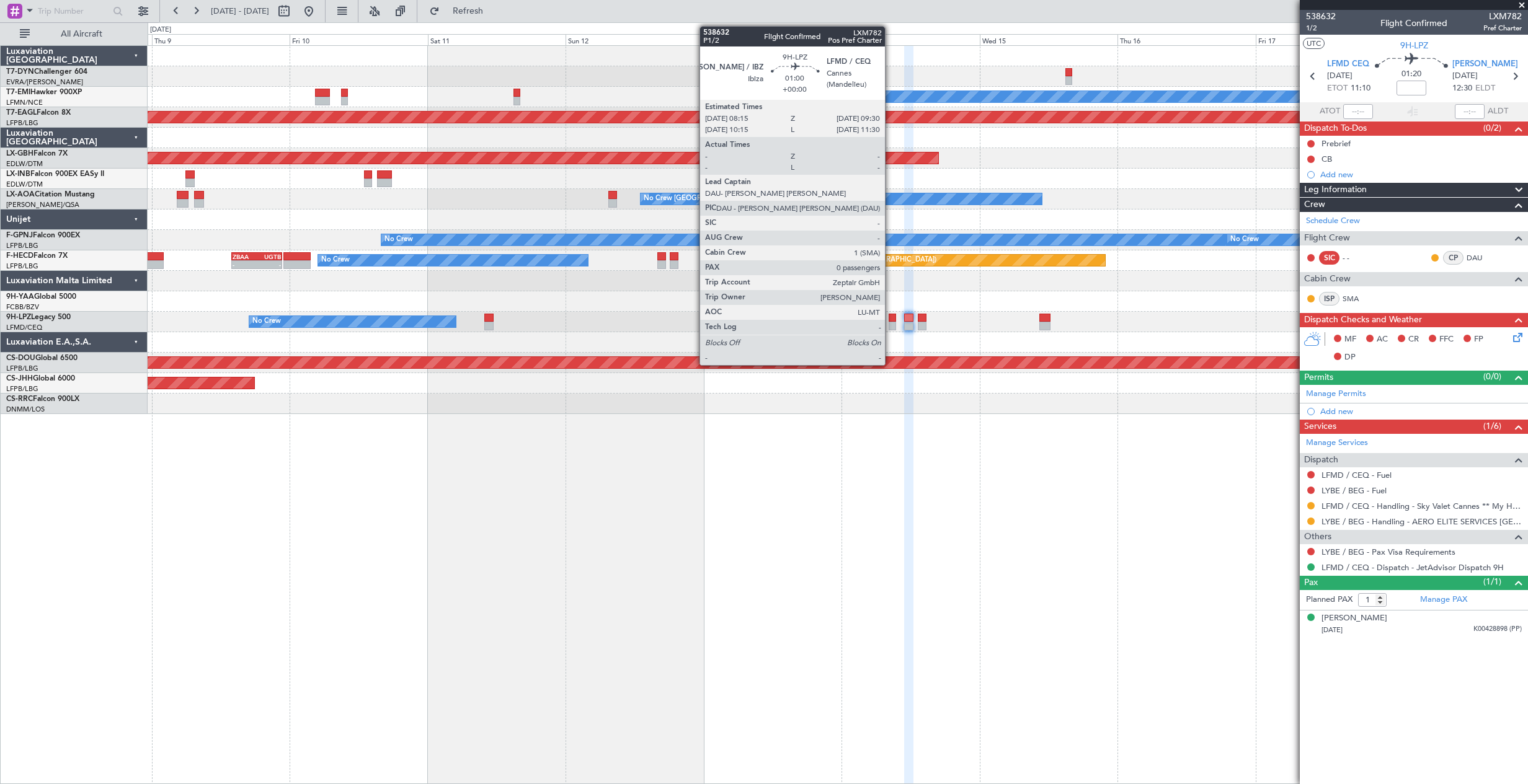
click at [890, 315] on div at bounding box center [892, 317] width 7 height 9
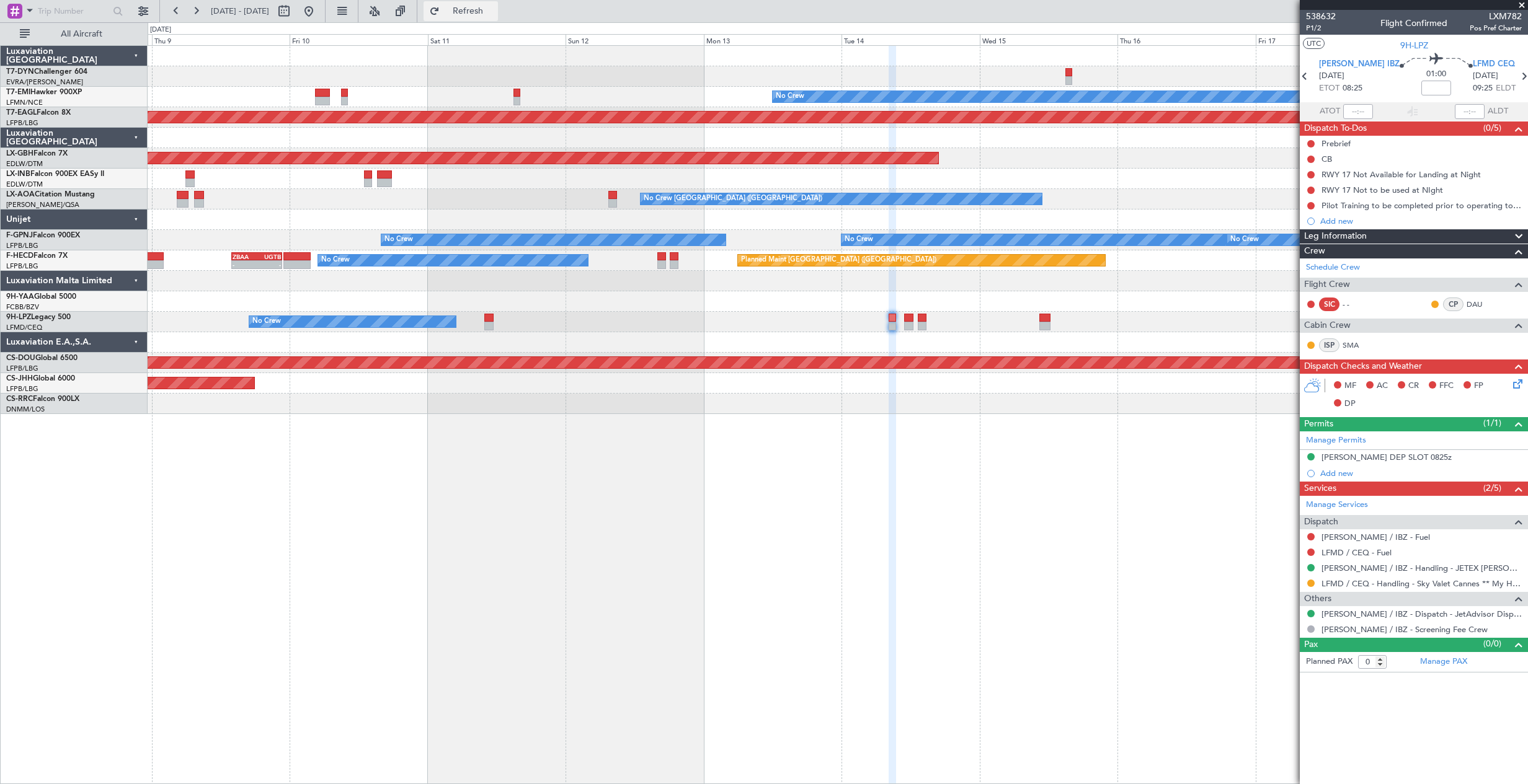
click at [494, 7] on span "Refresh" at bounding box center [468, 11] width 52 height 9
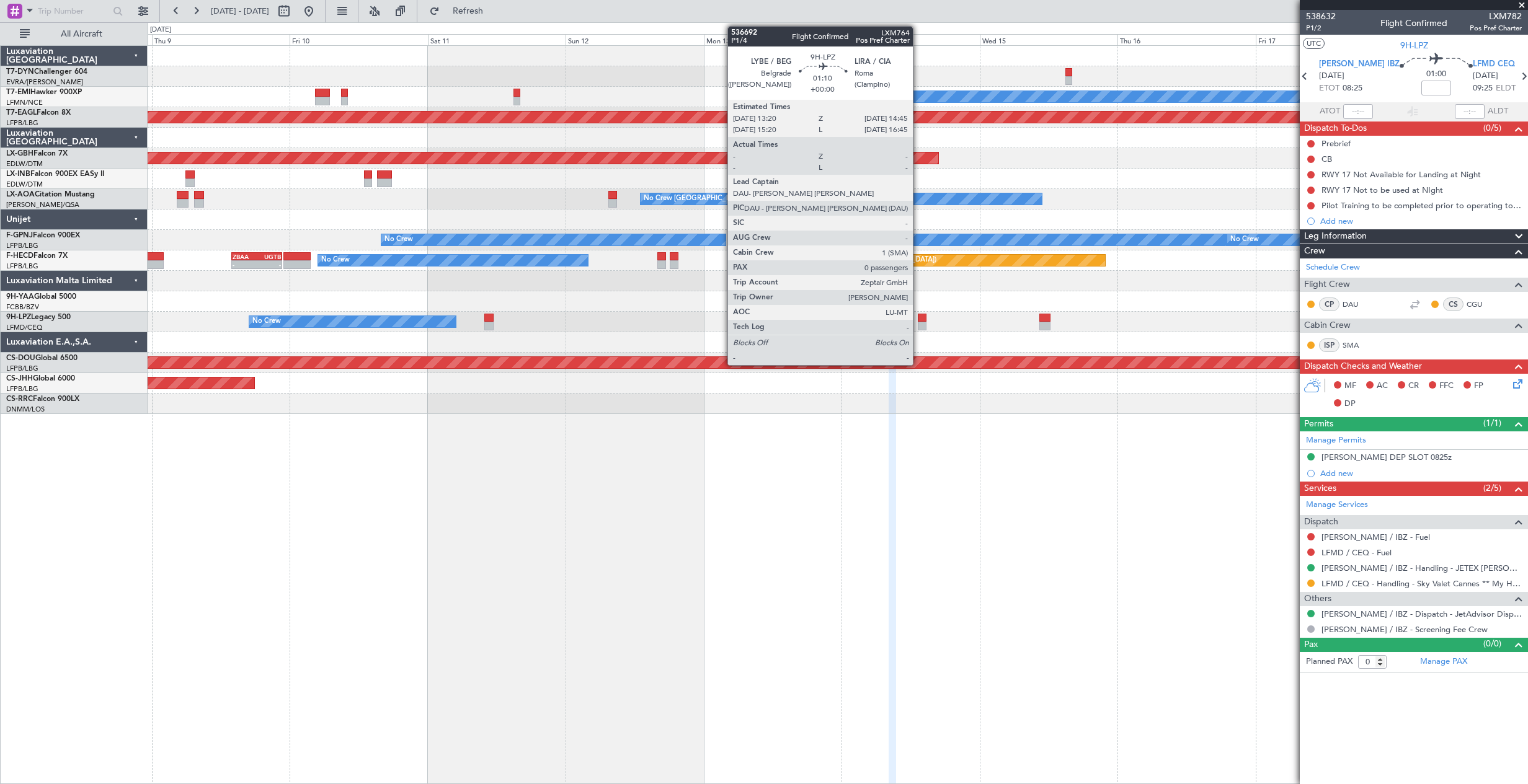
click at [918, 321] on div at bounding box center [921, 317] width 9 height 9
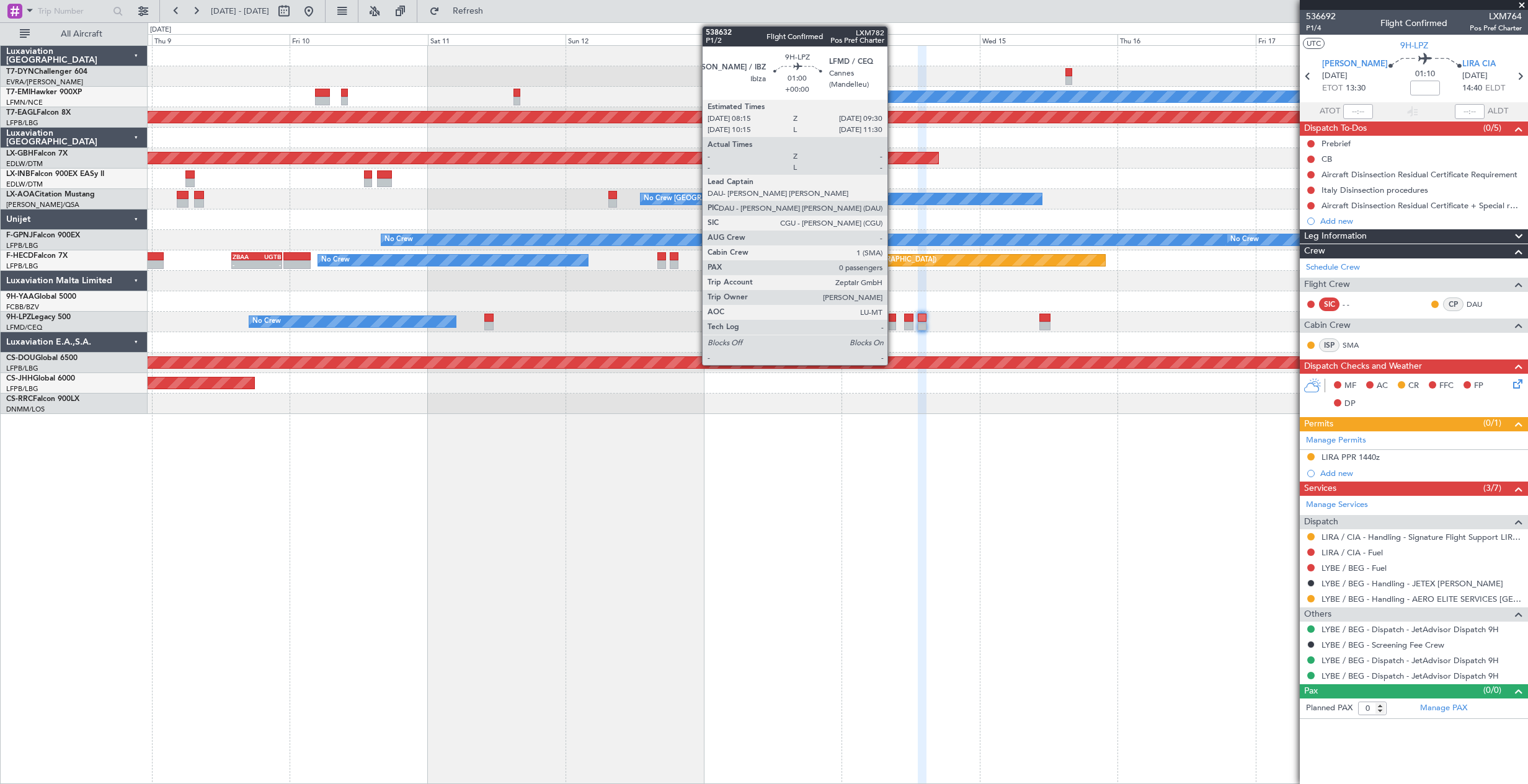
click at [893, 314] on div at bounding box center [892, 317] width 7 height 9
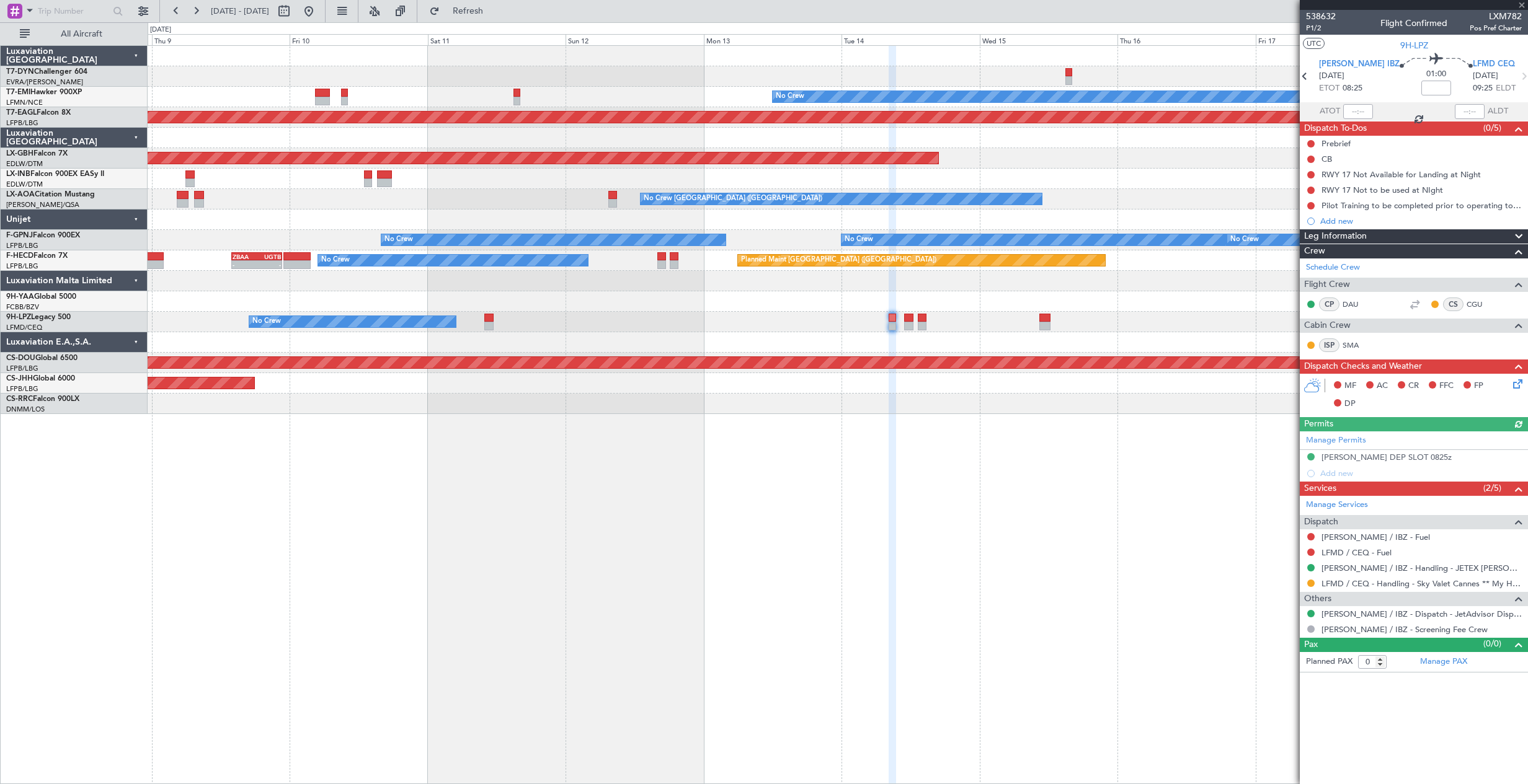
click at [766, 440] on div "No Crew Planned Maint Dubai (Al Maktoum Intl) Planned Maint Nurnberg No Crew Ch…" at bounding box center [837, 414] width 1380 height 738
click at [970, 505] on div "No Crew Planned Maint Dubai (Al Maktoum Intl) Planned Maint Nurnberg No Crew Ch…" at bounding box center [837, 414] width 1380 height 738
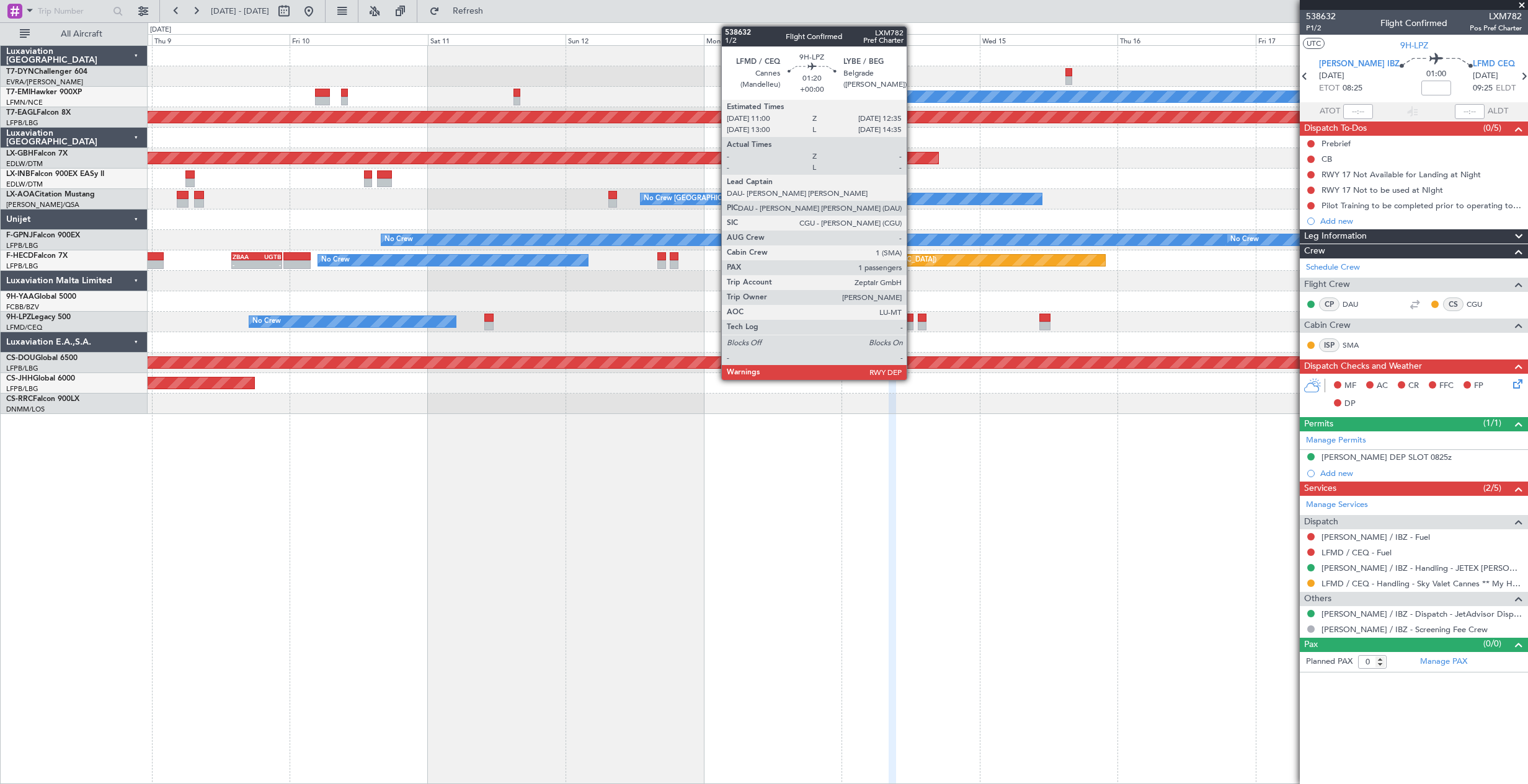
click at [912, 314] on div at bounding box center [909, 317] width 9 height 9
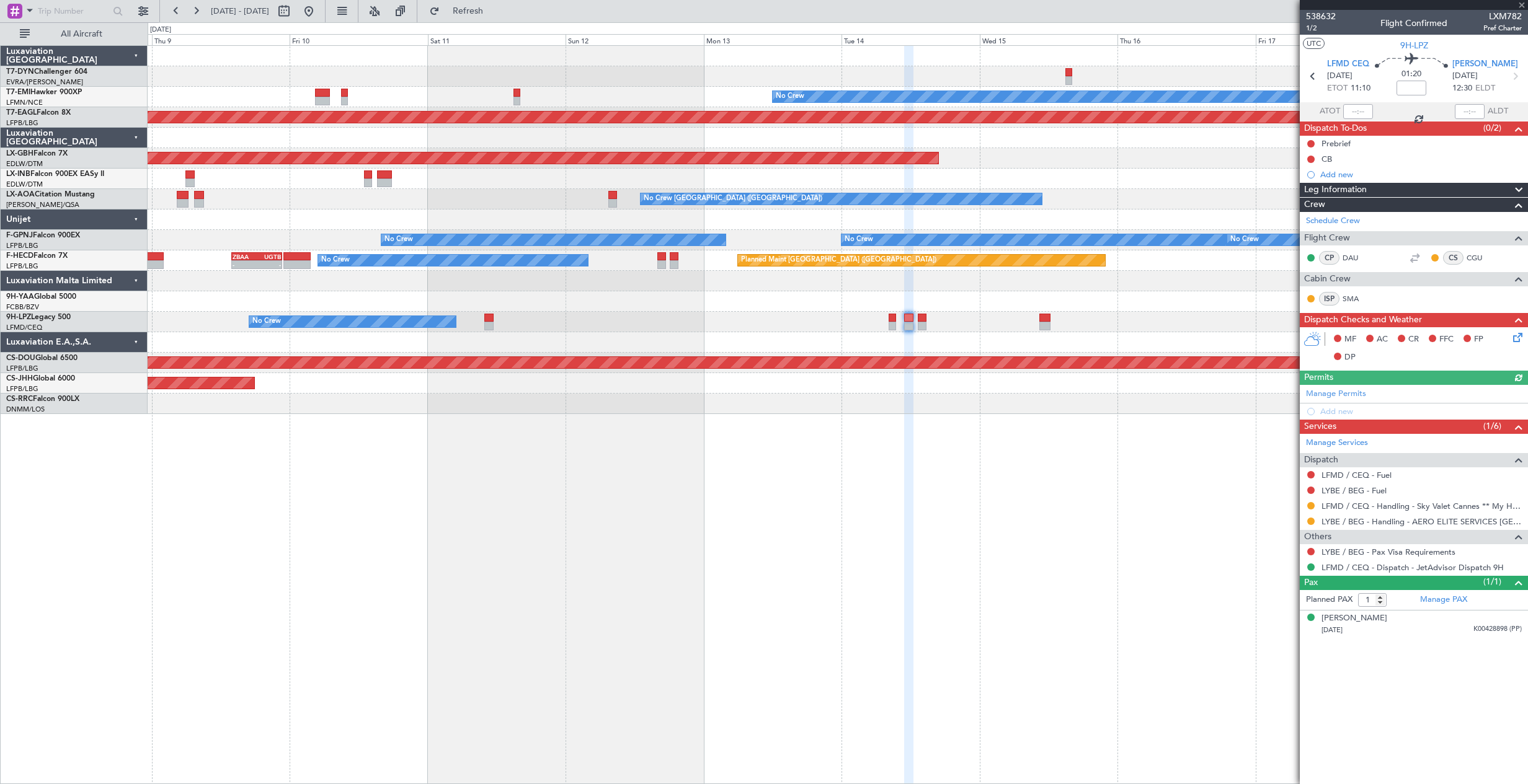
click at [927, 325] on div "No Crew Unplanned Maint Nice (Côte d'Azur Airport)" at bounding box center [837, 322] width 1380 height 20
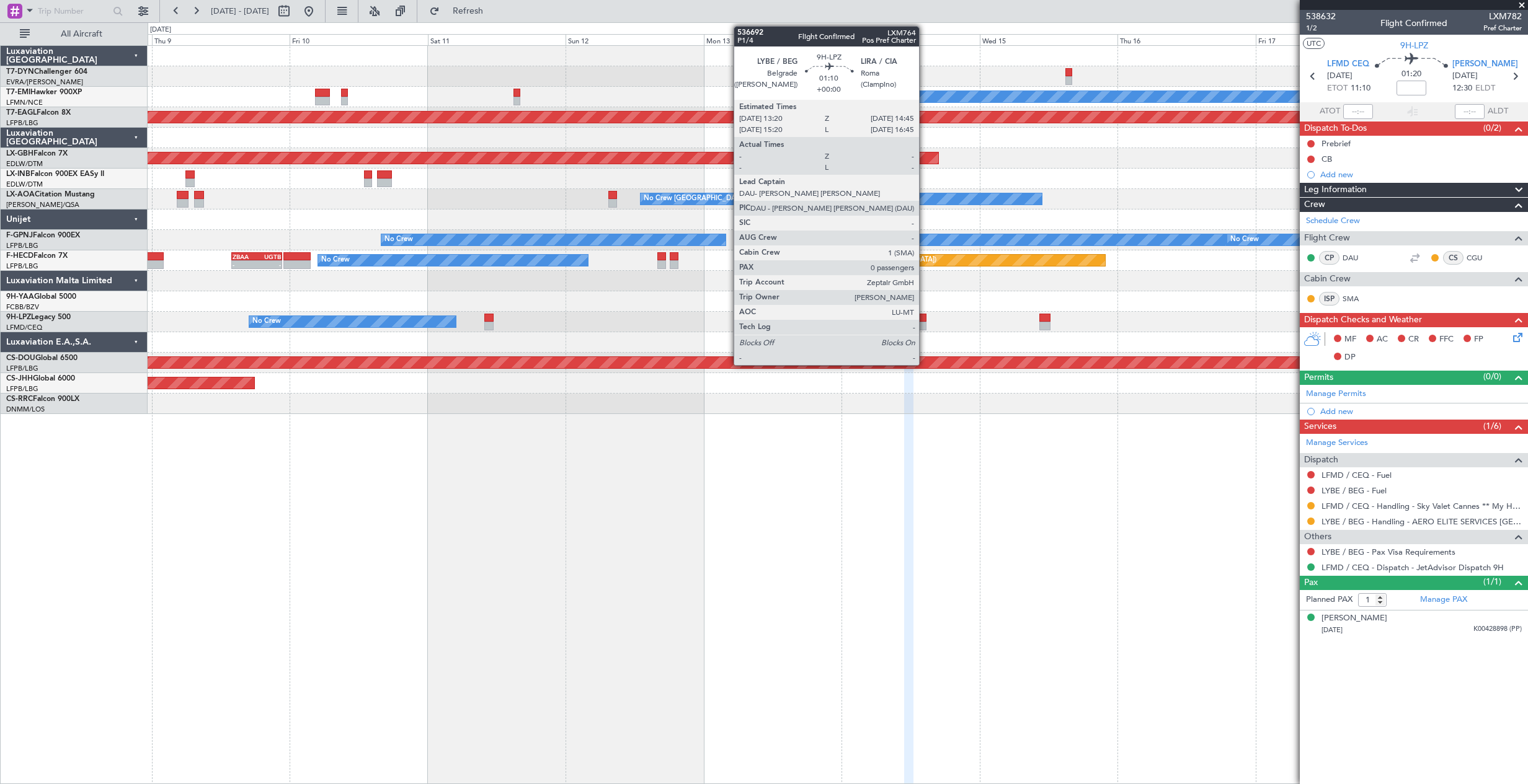
click at [925, 325] on div at bounding box center [921, 326] width 9 height 9
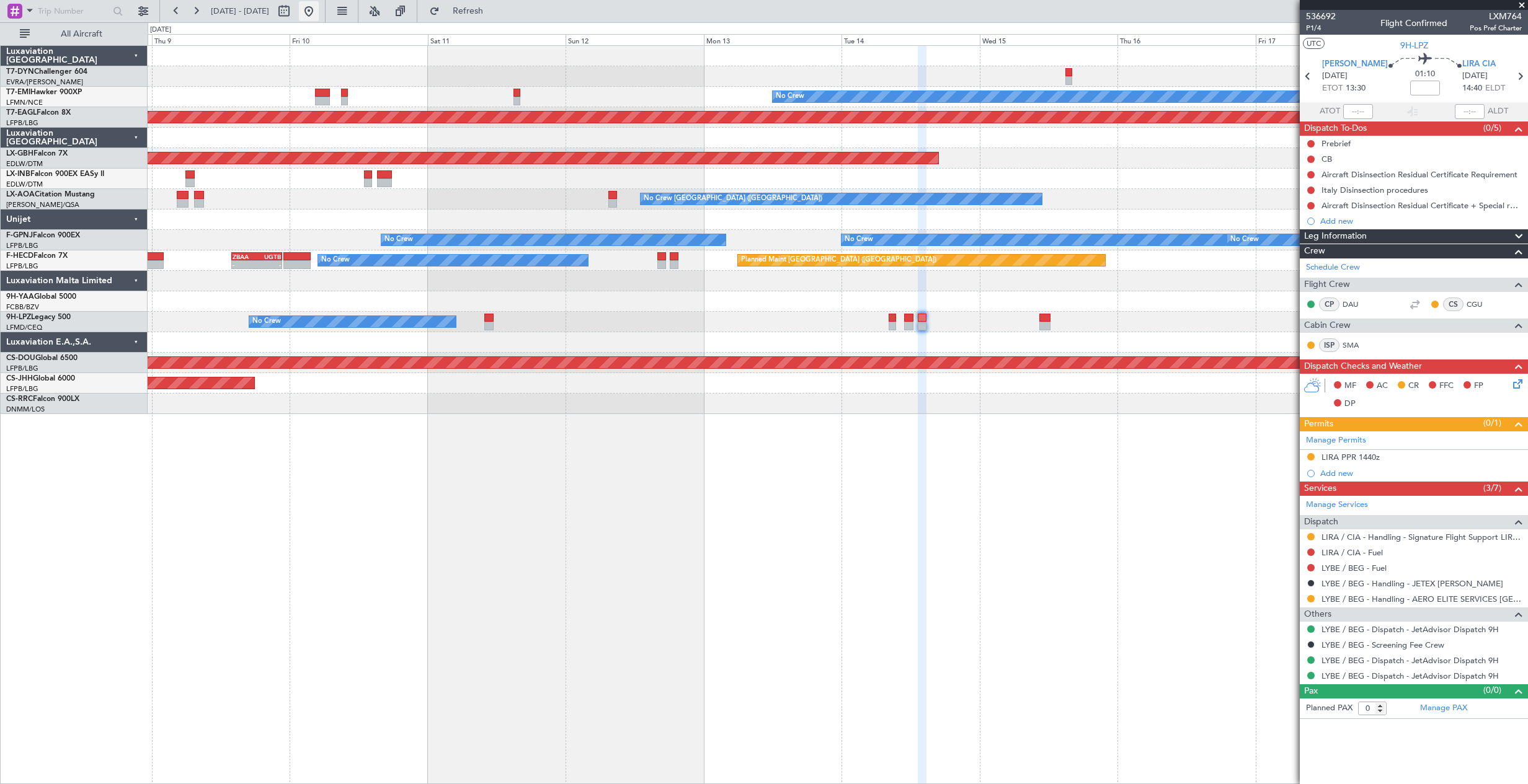
click at [319, 15] on button at bounding box center [309, 11] width 20 height 20
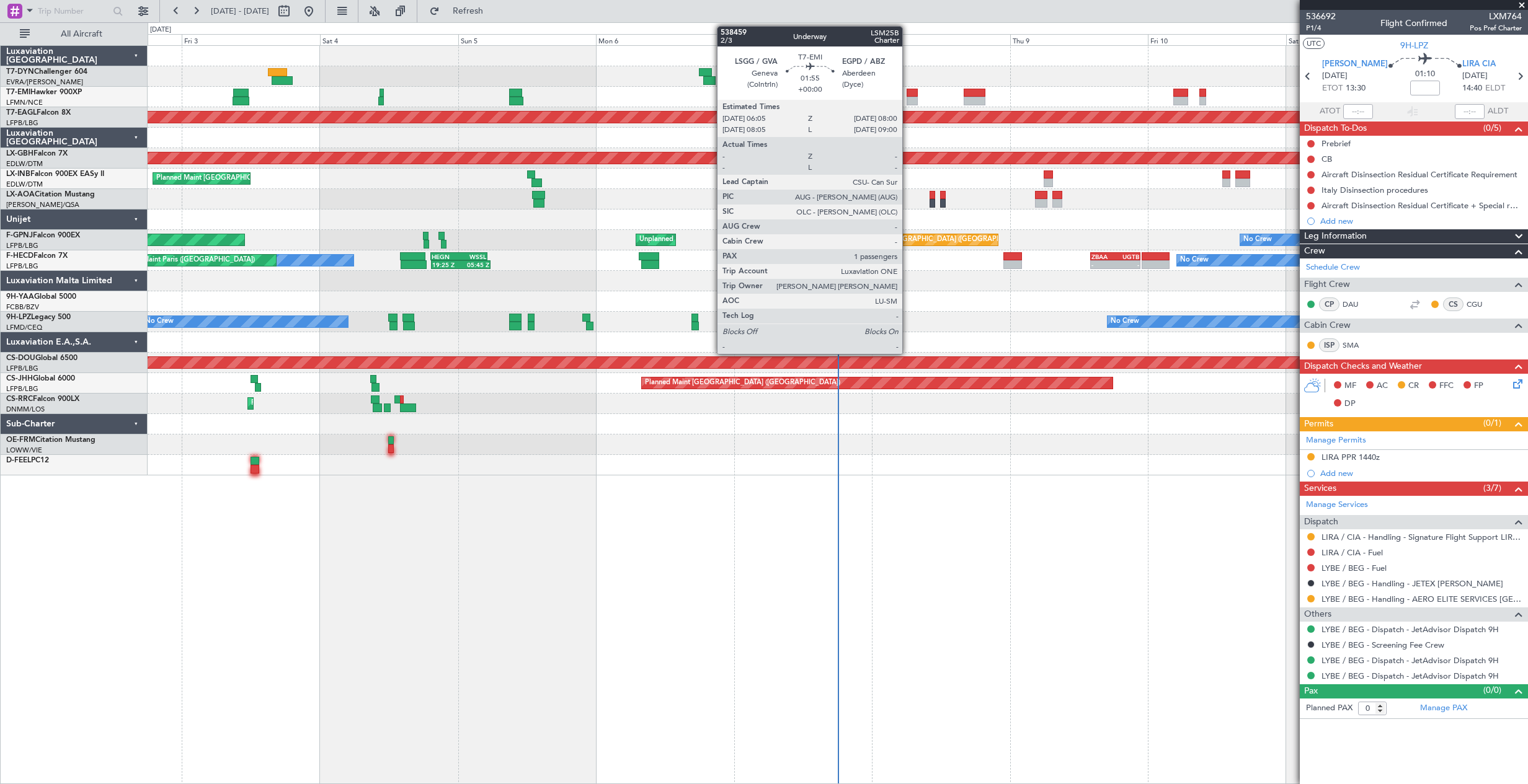
click at [908, 91] on div at bounding box center [912, 93] width 11 height 9
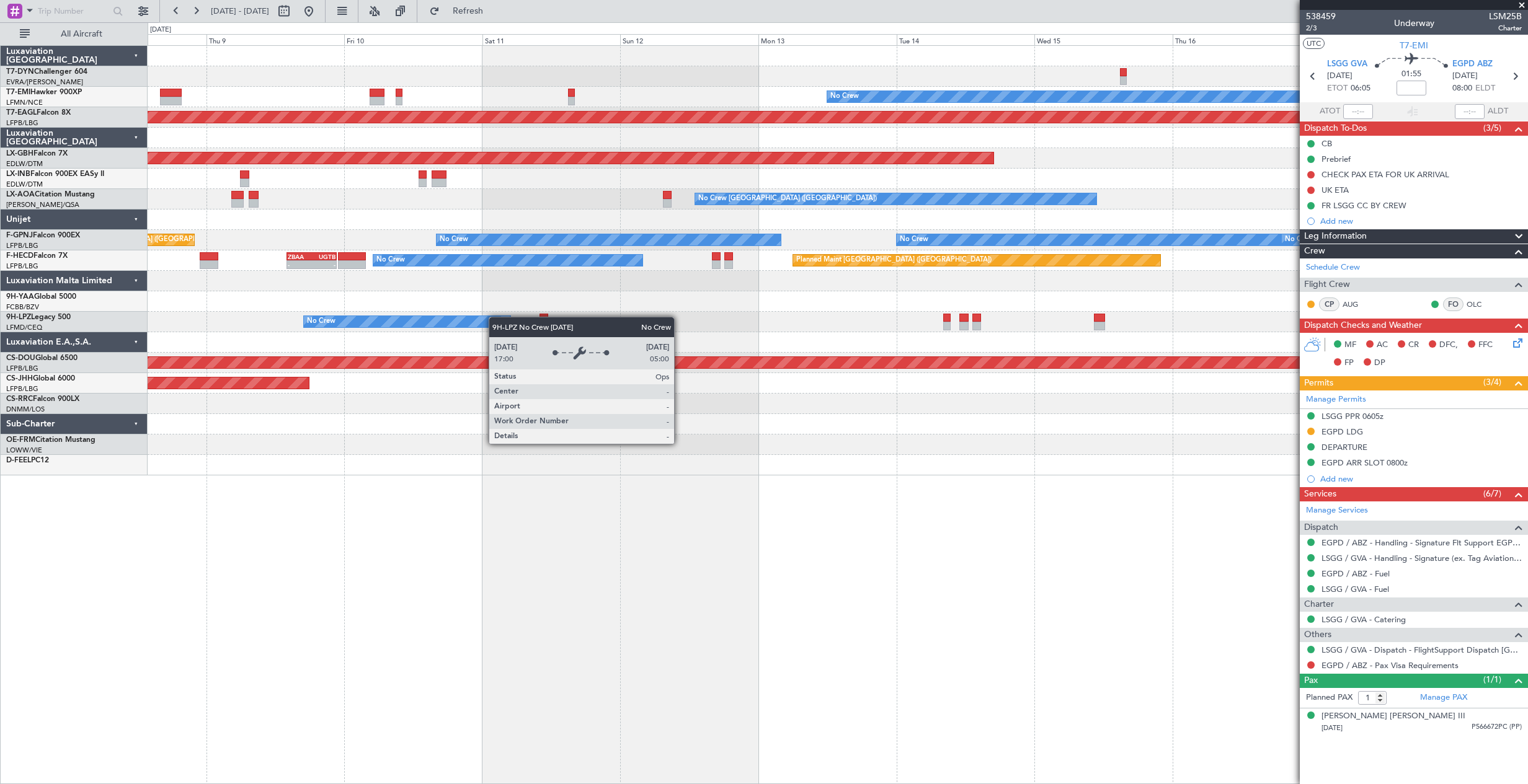
click at [434, 323] on div "No Crew Planned Maint Dubai (Al Maktoum Intl) Planned Maint Nurnberg No Crew Ch…" at bounding box center [837, 260] width 1380 height 429
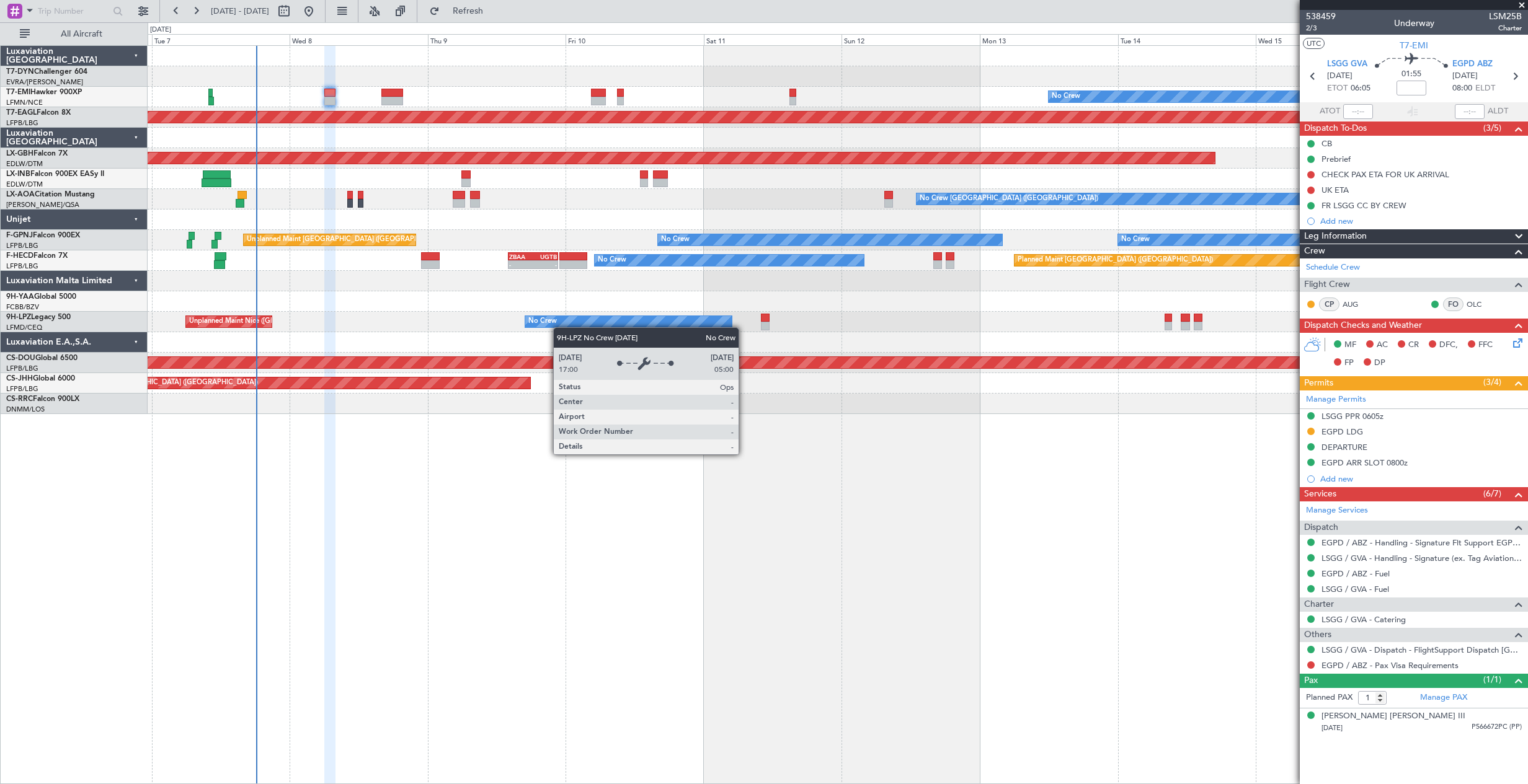
click at [574, 327] on div "No Crew Planned Maint Dubai (Al Maktoum Intl) Planned Maint Nurnberg No Crew Ch…" at bounding box center [837, 229] width 1380 height 368
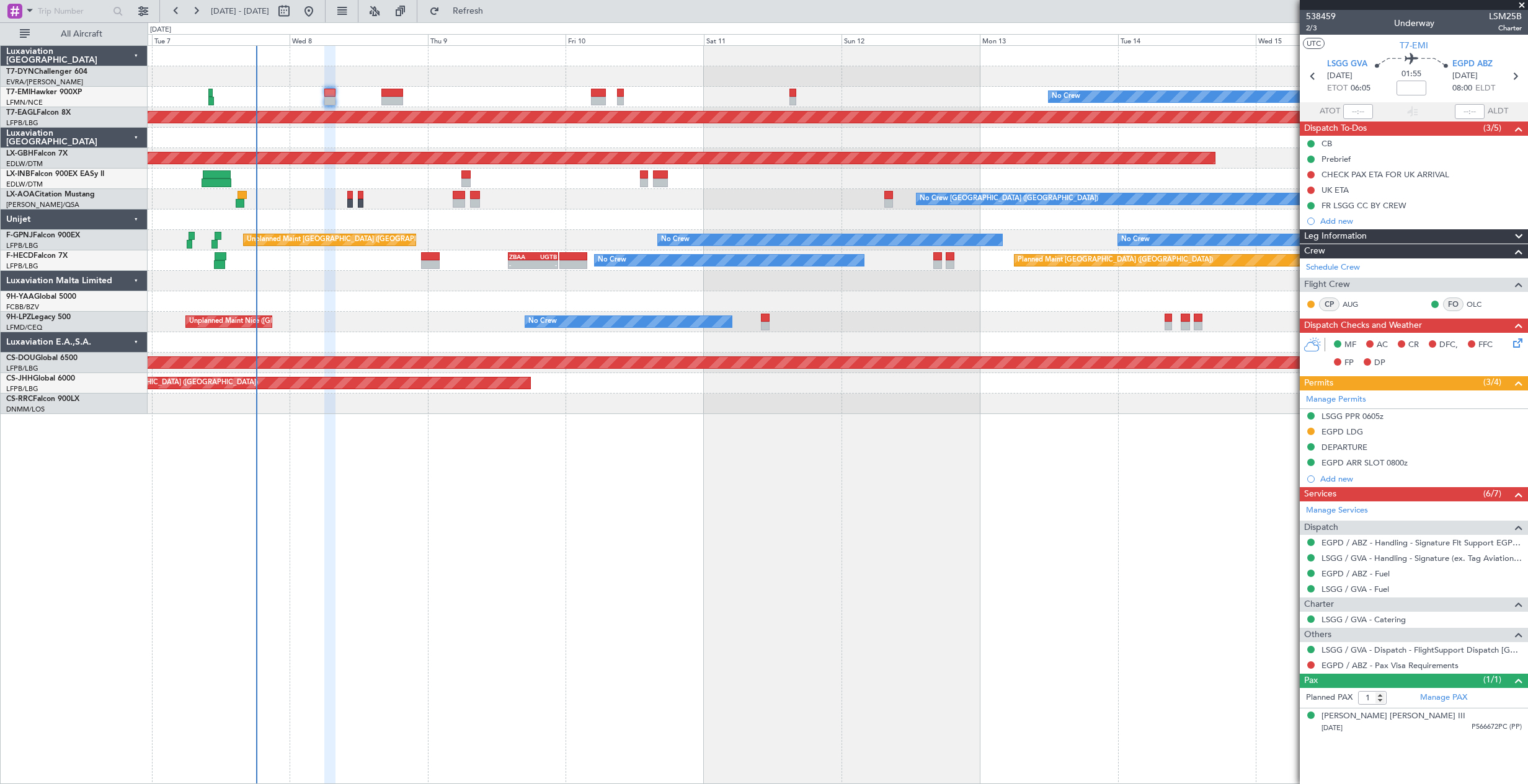
click at [1173, 323] on div "No Crew Unplanned Maint Nice (Côte d'Azur Airport)" at bounding box center [837, 322] width 1380 height 20
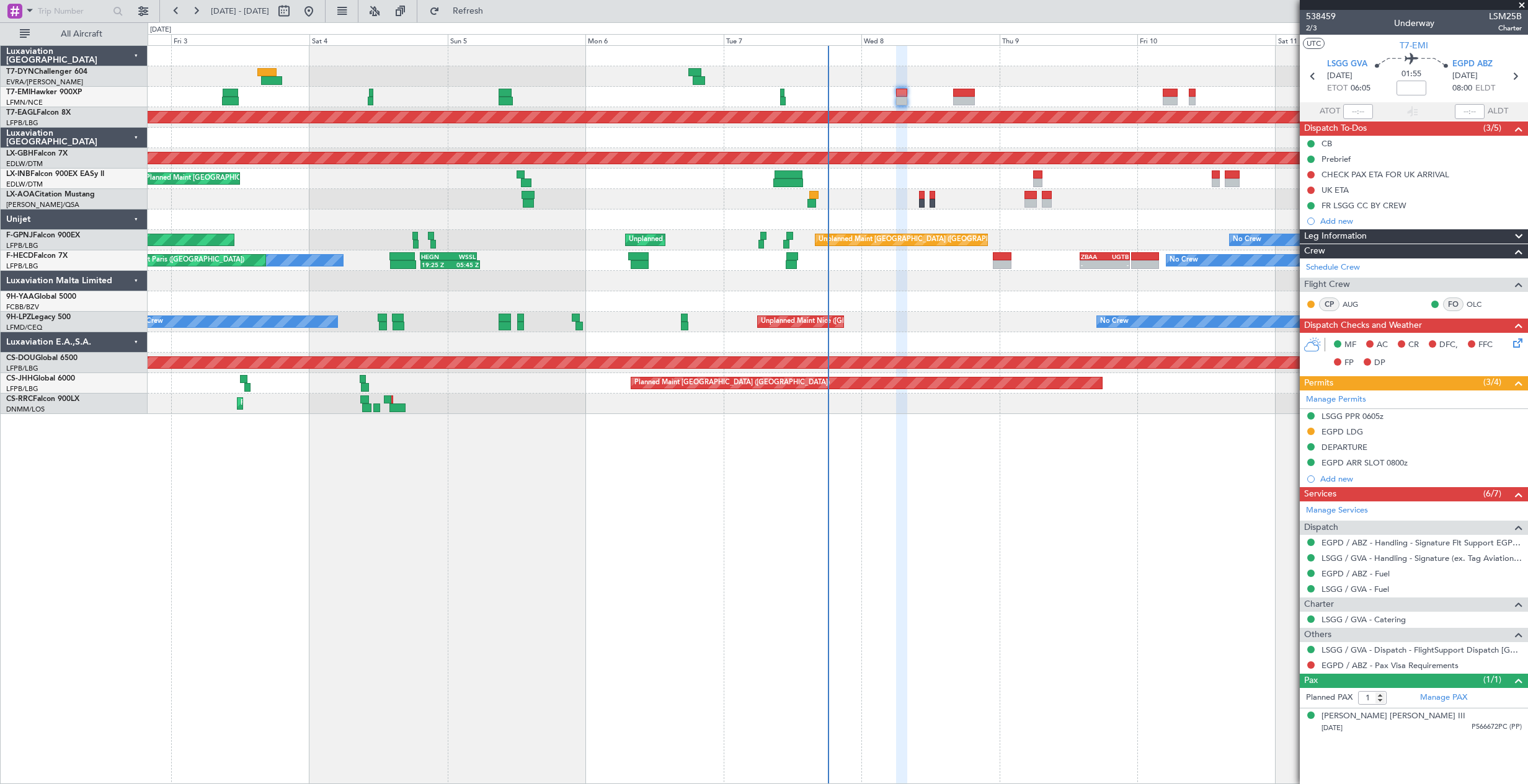
click at [619, 322] on div "No Crew Planned Maint Dubai (Al Maktoum Intl) Planned Maint Nurnberg Planned Ma…" at bounding box center [837, 229] width 1380 height 368
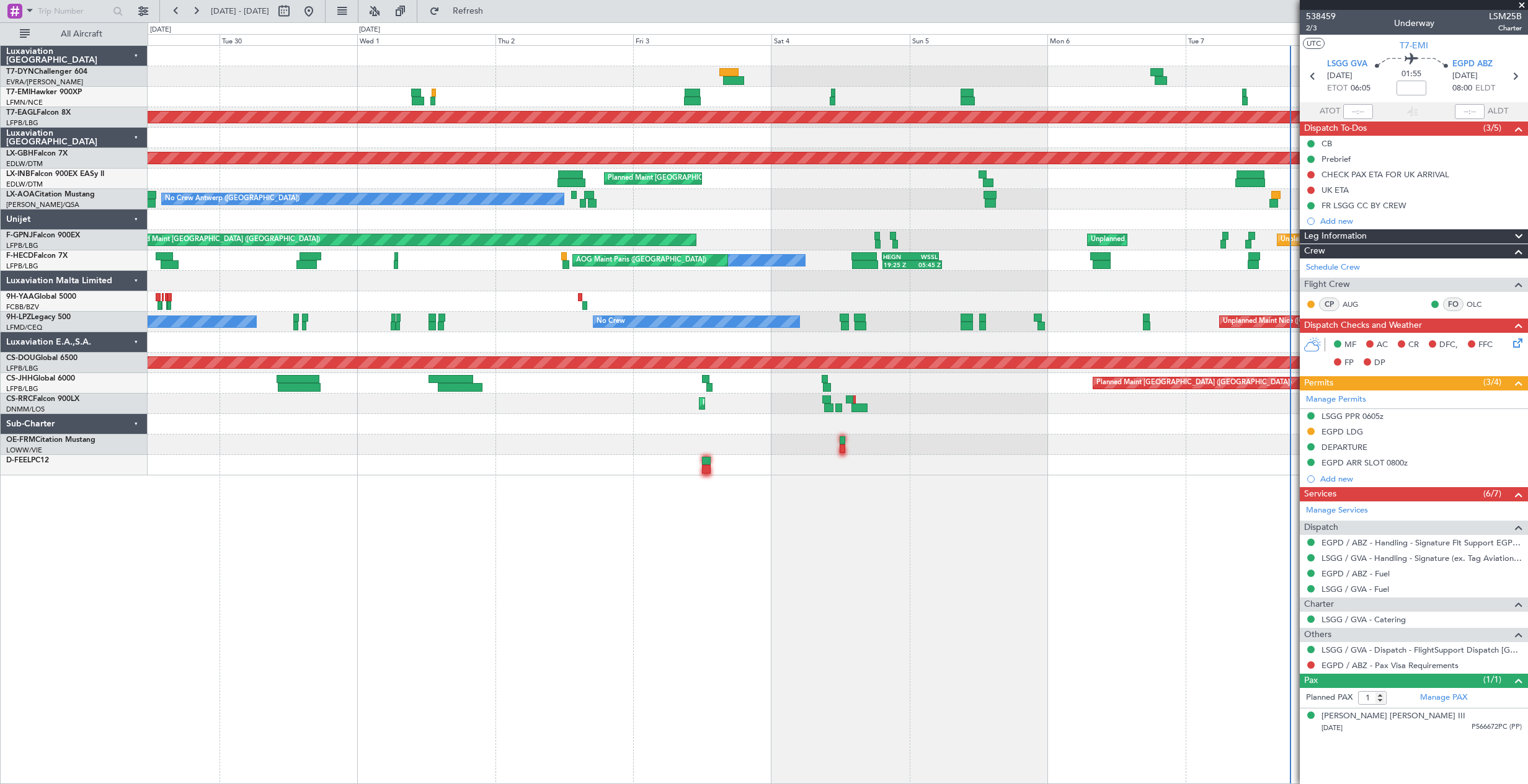
click at [915, 336] on div "Planned Maint Dubai (Al Maktoum Intl) Planned Maint Nurnberg Planned Maint Zuri…" at bounding box center [837, 260] width 1380 height 429
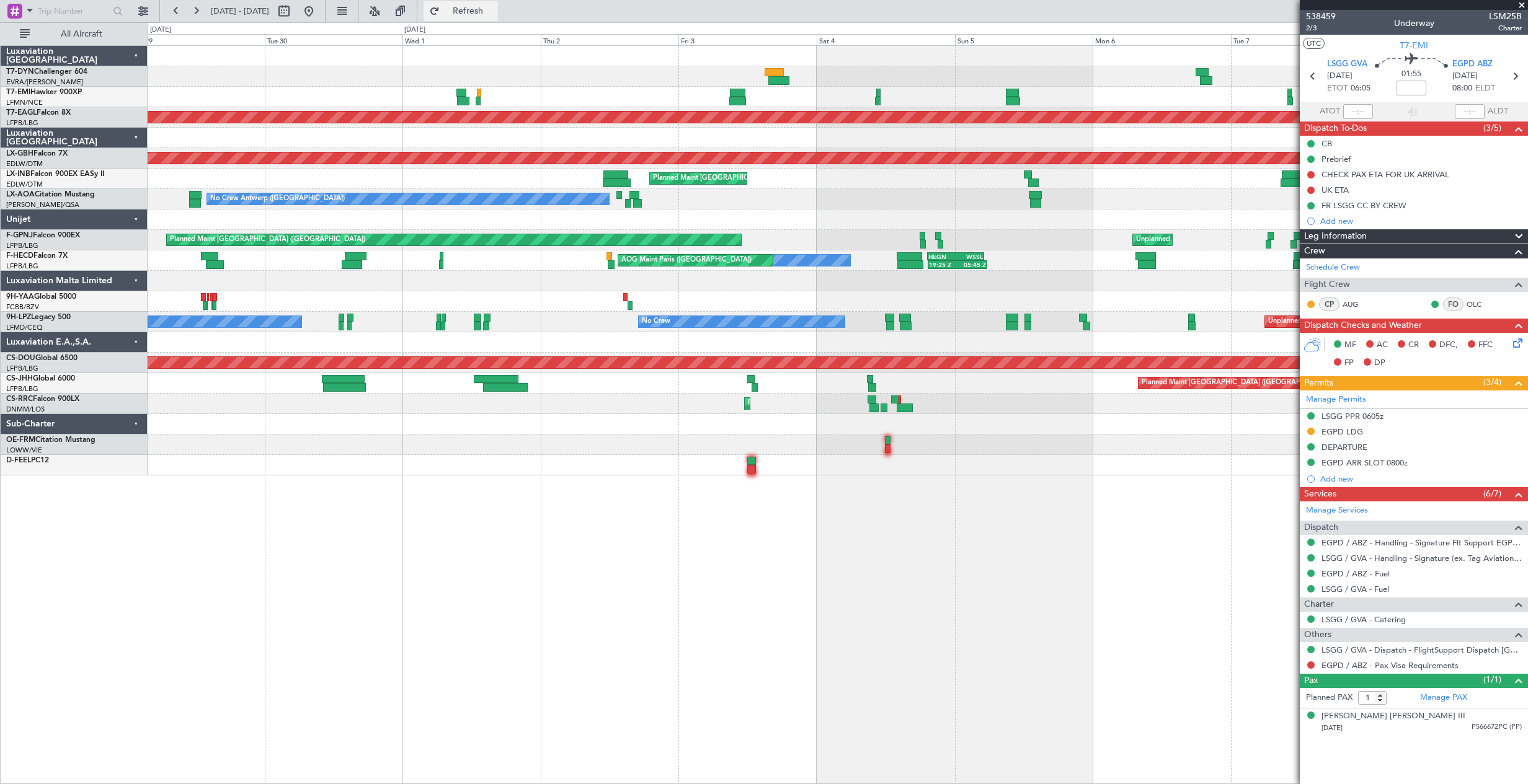
click at [494, 11] on span "Refresh" at bounding box center [468, 11] width 52 height 9
click at [319, 7] on button at bounding box center [309, 11] width 20 height 20
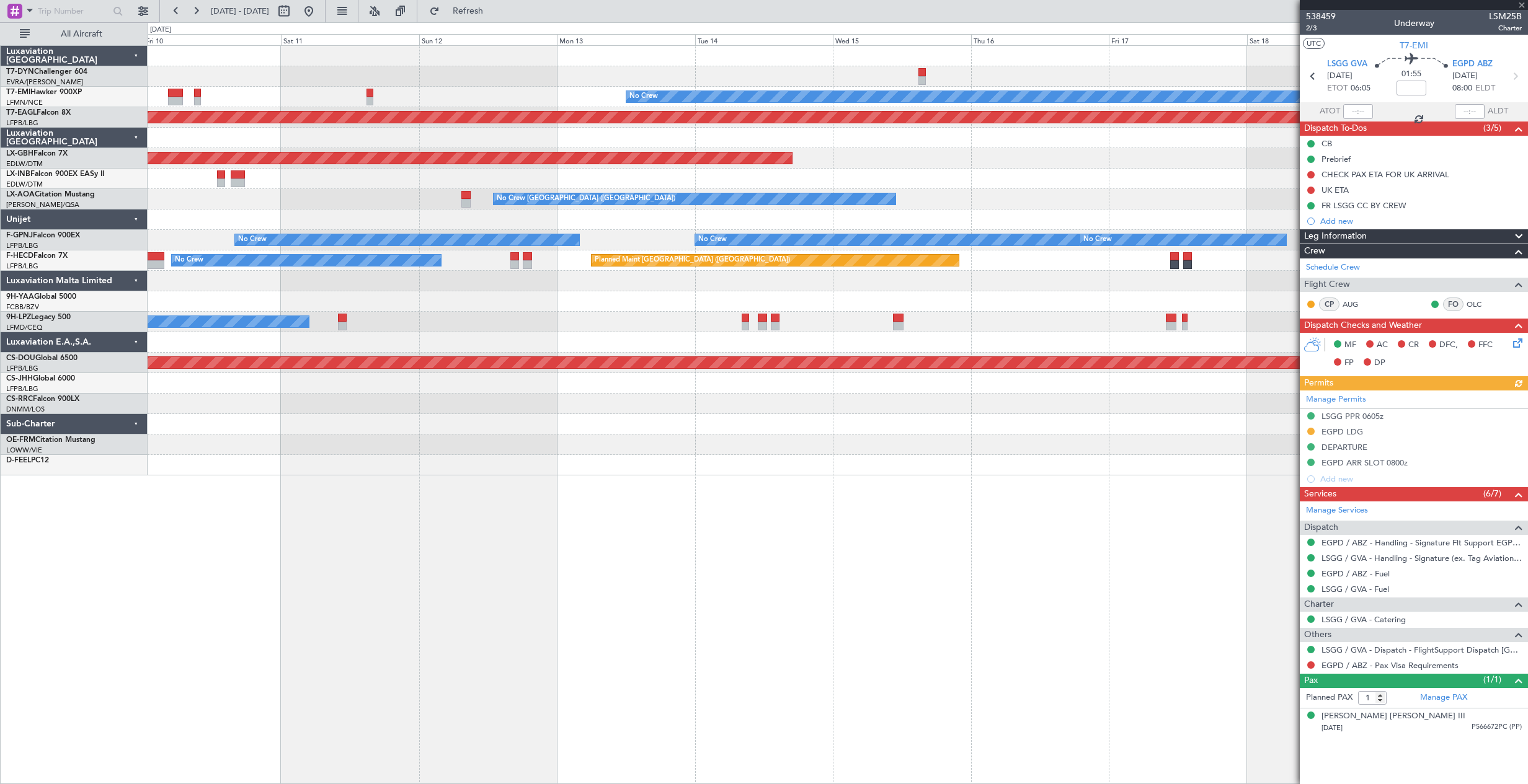
click at [161, 387] on div "No Crew Planned Maint Dubai (Al Maktoum Intl) Planned Maint Nurnberg No Crew Ch…" at bounding box center [837, 260] width 1380 height 429
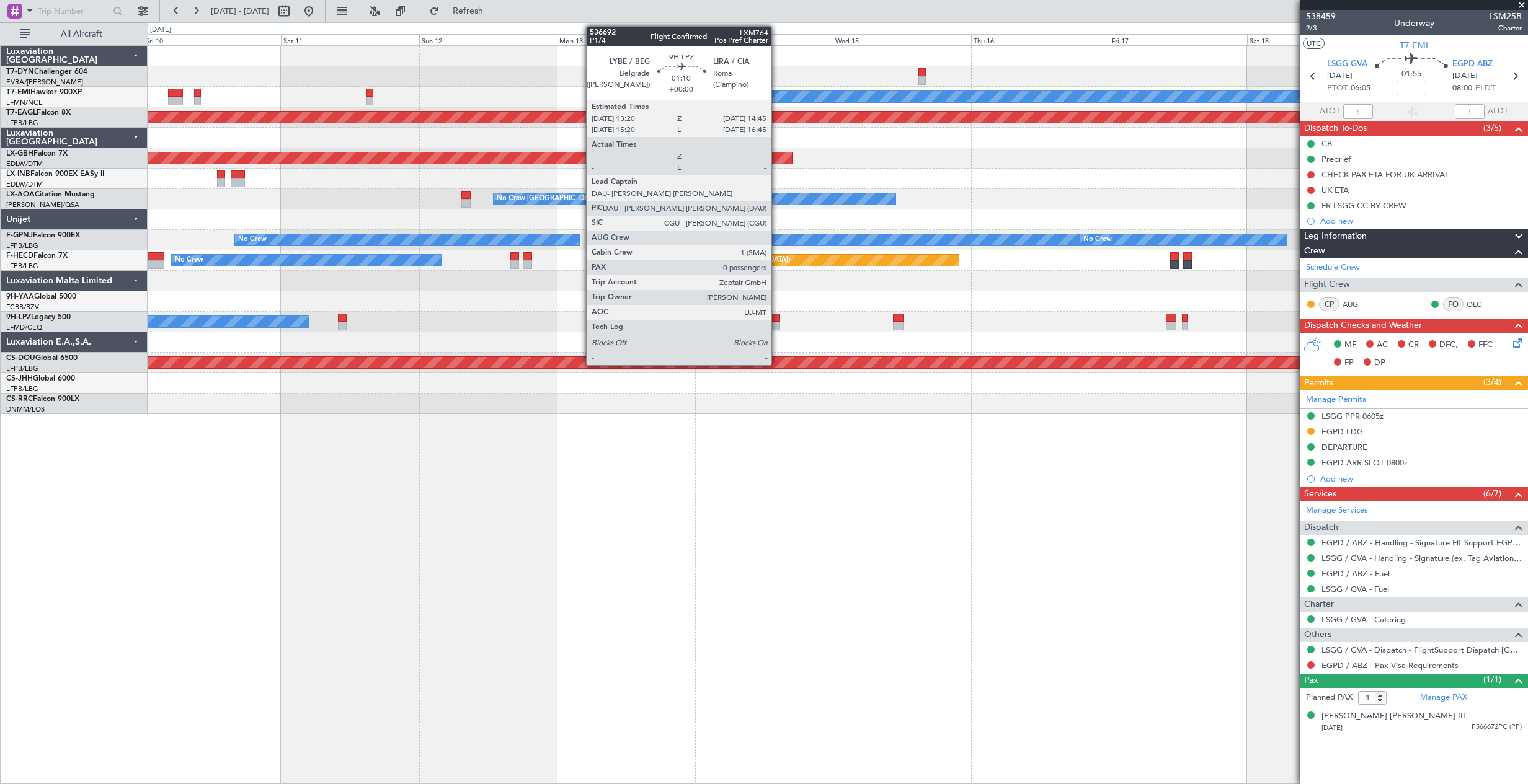
click at [777, 316] on div at bounding box center [774, 317] width 9 height 9
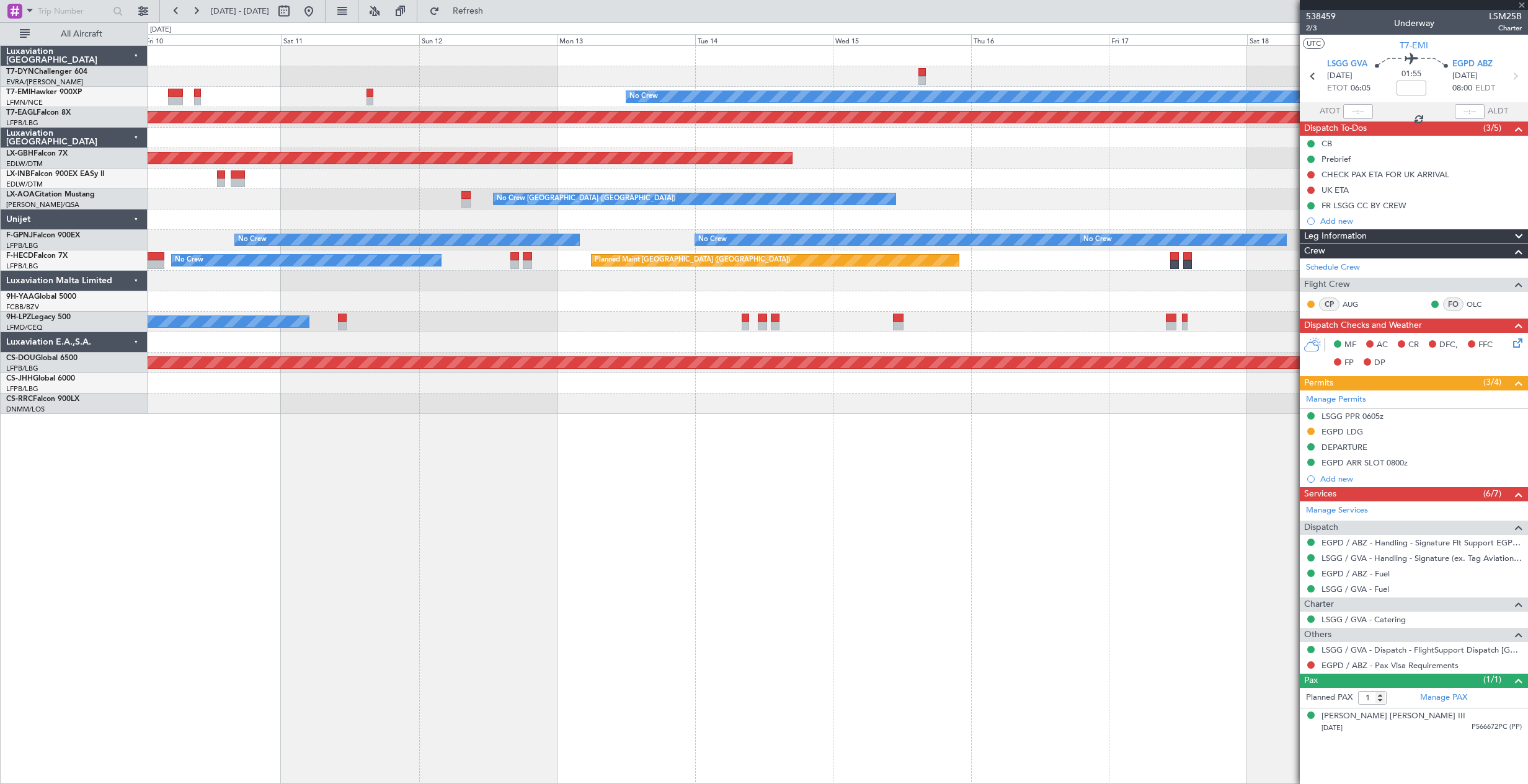
type input "0"
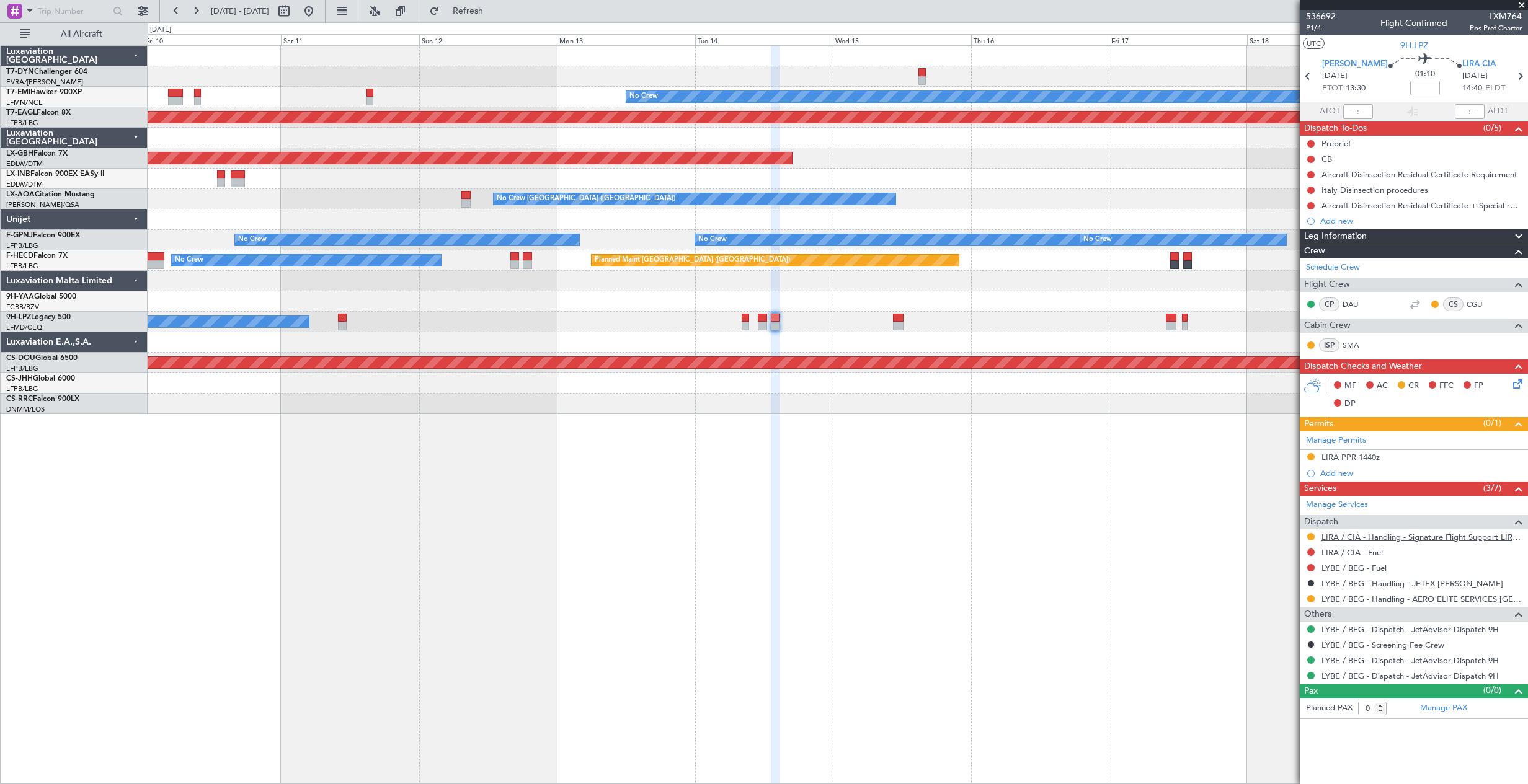
click at [1425, 535] on link "LIRA / CIA - Handling - Signature Flight Support LIRA / CIA" at bounding box center [1421, 537] width 200 height 11
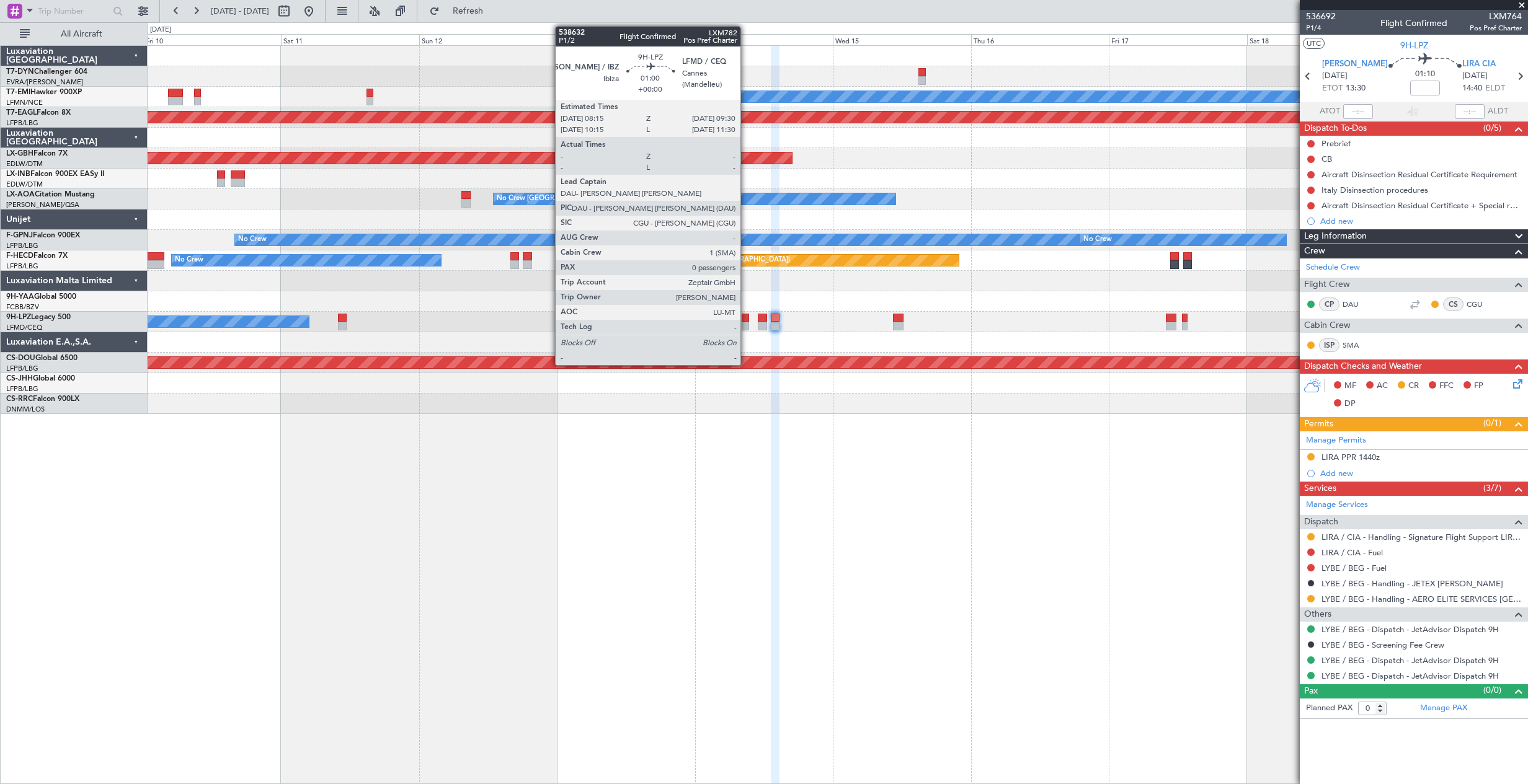
click at [746, 315] on div at bounding box center [745, 317] width 7 height 9
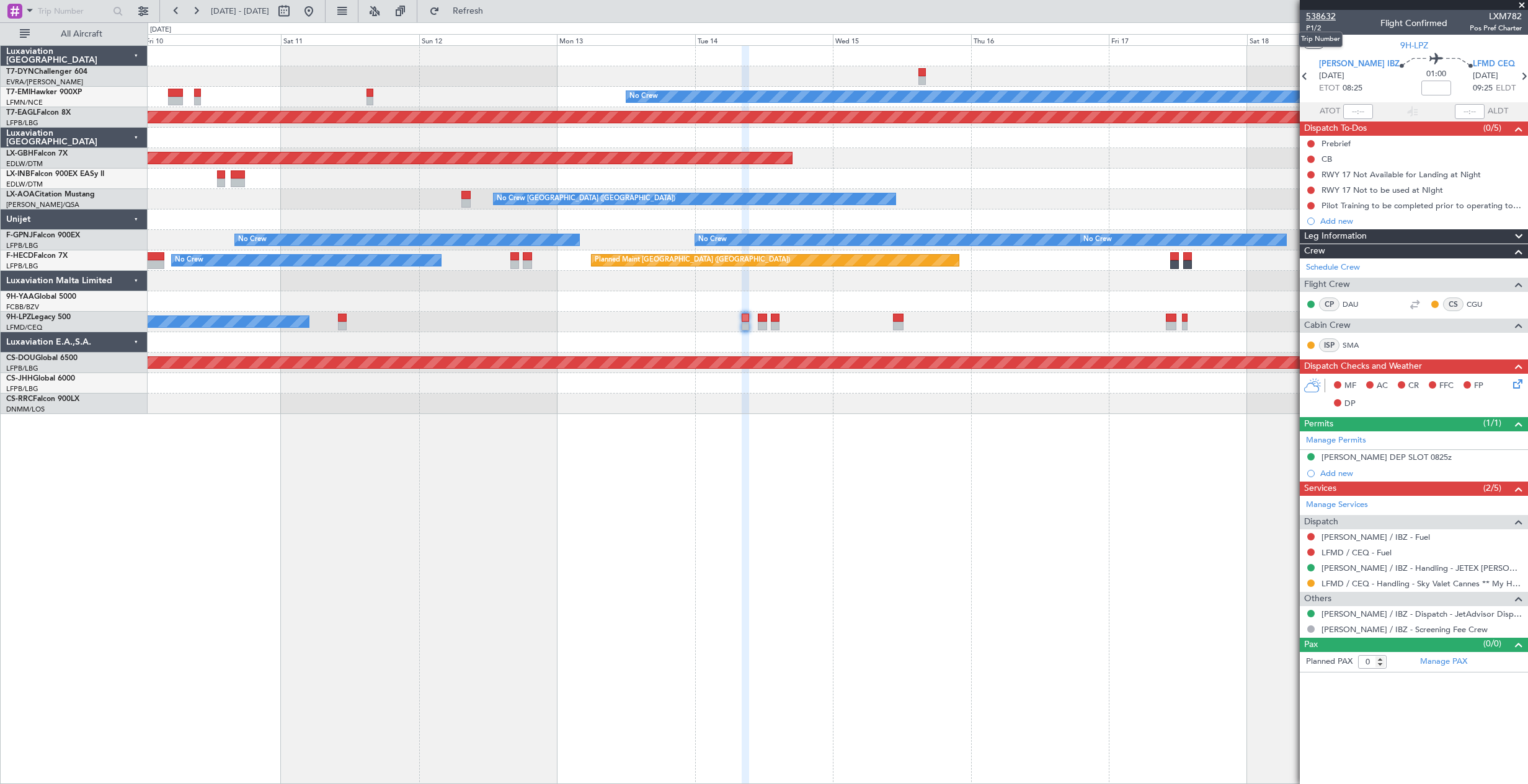
click at [1327, 13] on span "538632" at bounding box center [1321, 16] width 30 height 13
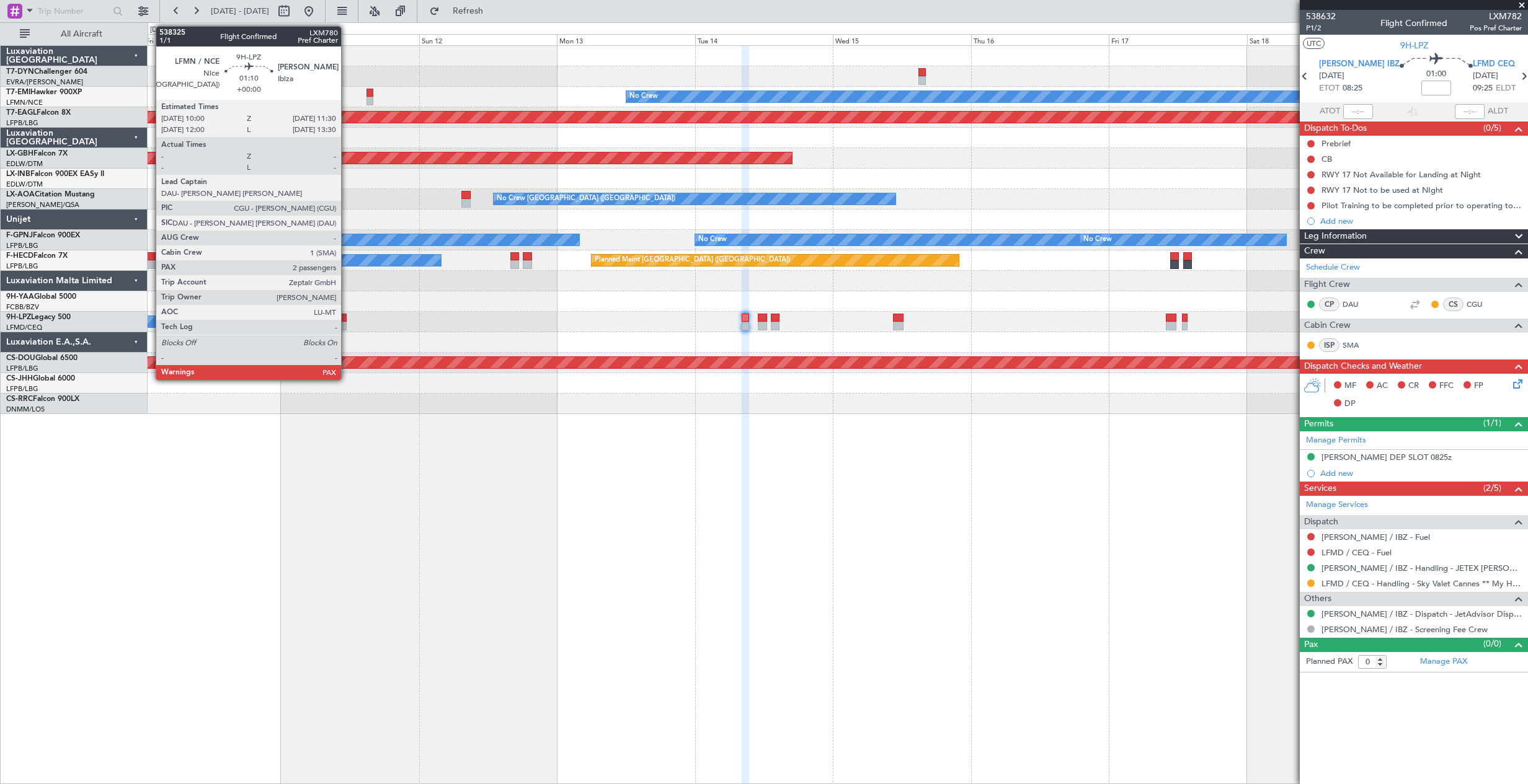
click at [702, 303] on div at bounding box center [837, 301] width 1380 height 20
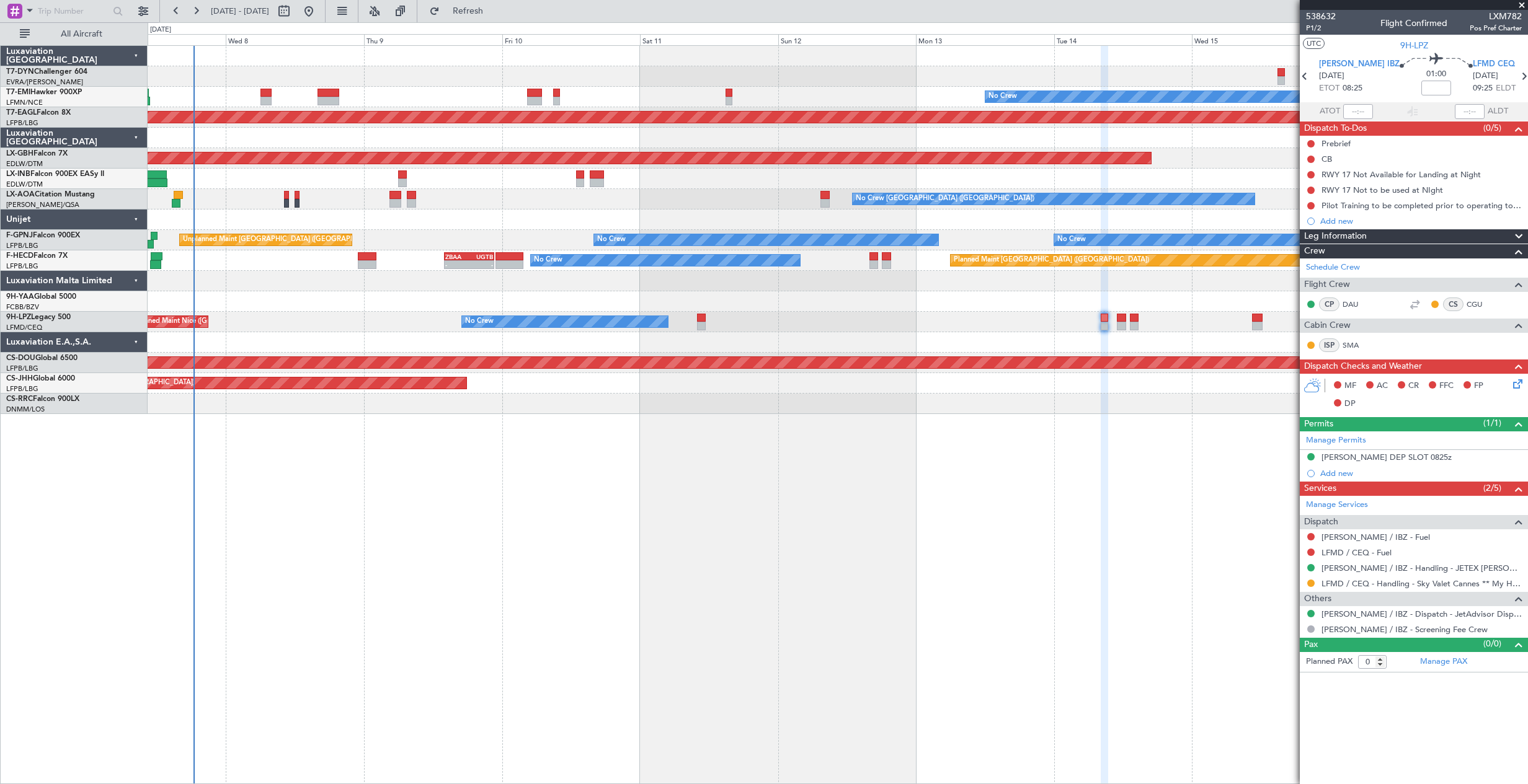
click at [613, 303] on div "No Crew Planned Maint [GEOGRAPHIC_DATA] (Al Maktoum Intl) Planned Maint Nurnber…" at bounding box center [837, 229] width 1380 height 368
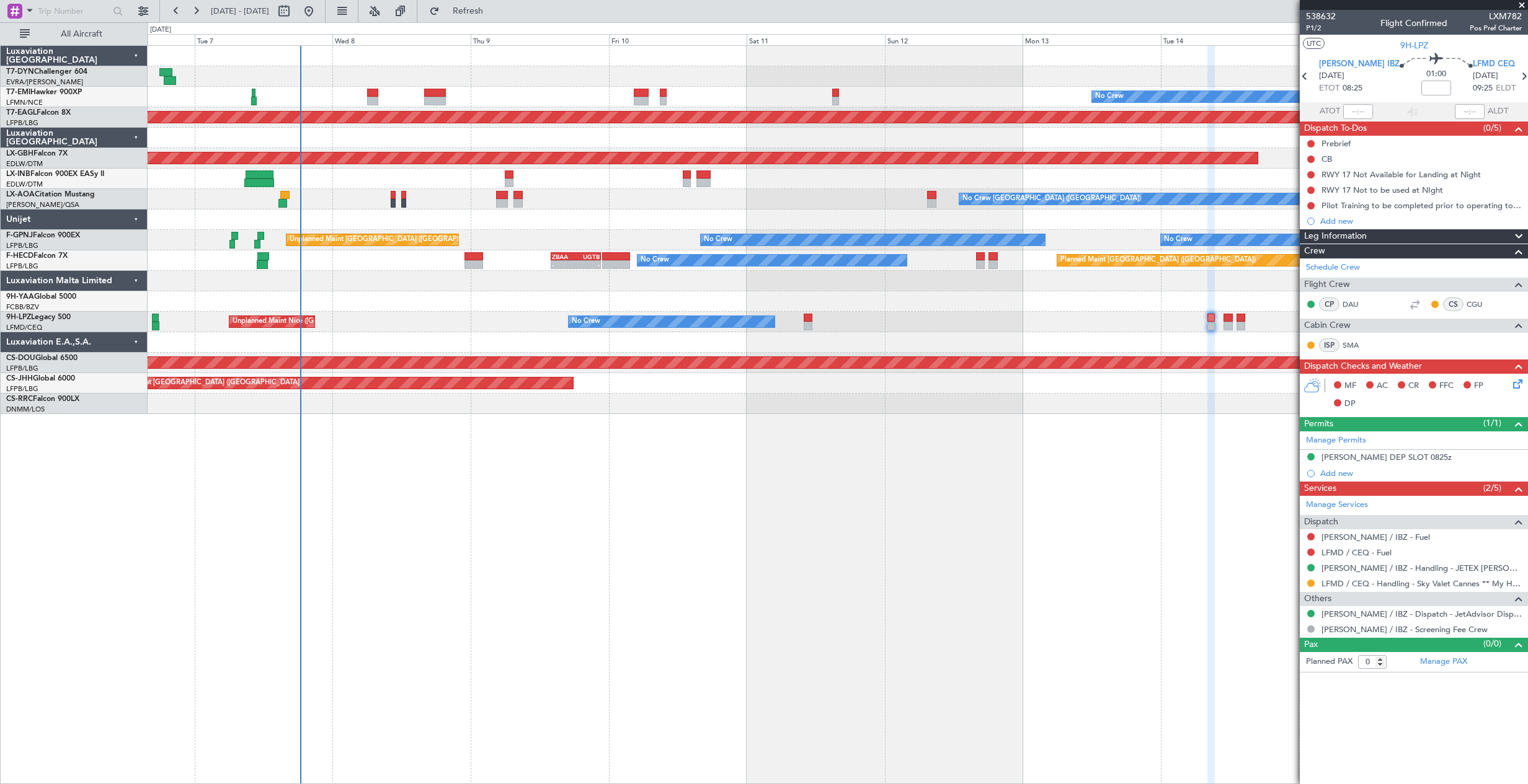
click at [732, 286] on div at bounding box center [837, 281] width 1380 height 20
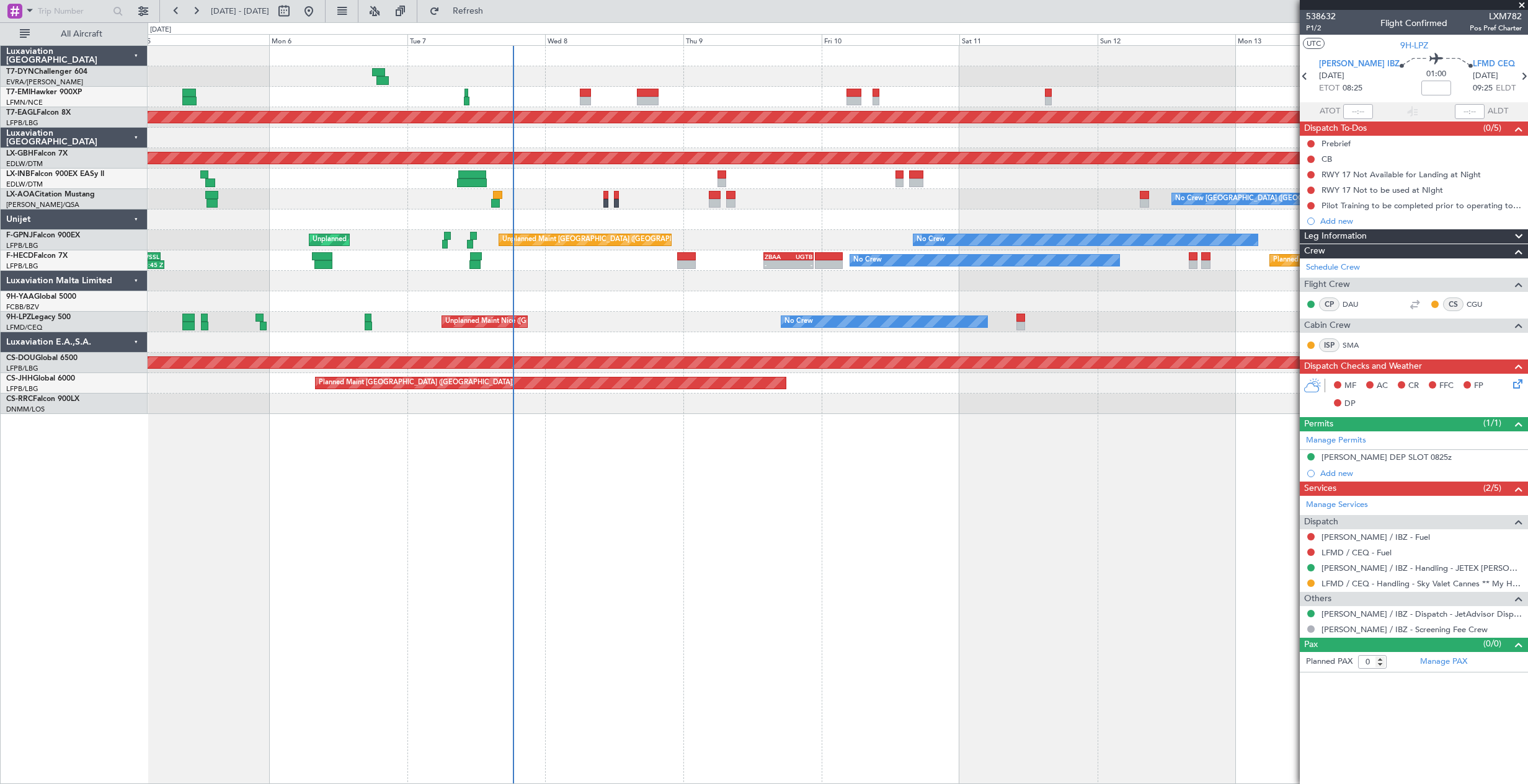
click at [658, 290] on div at bounding box center [837, 281] width 1380 height 20
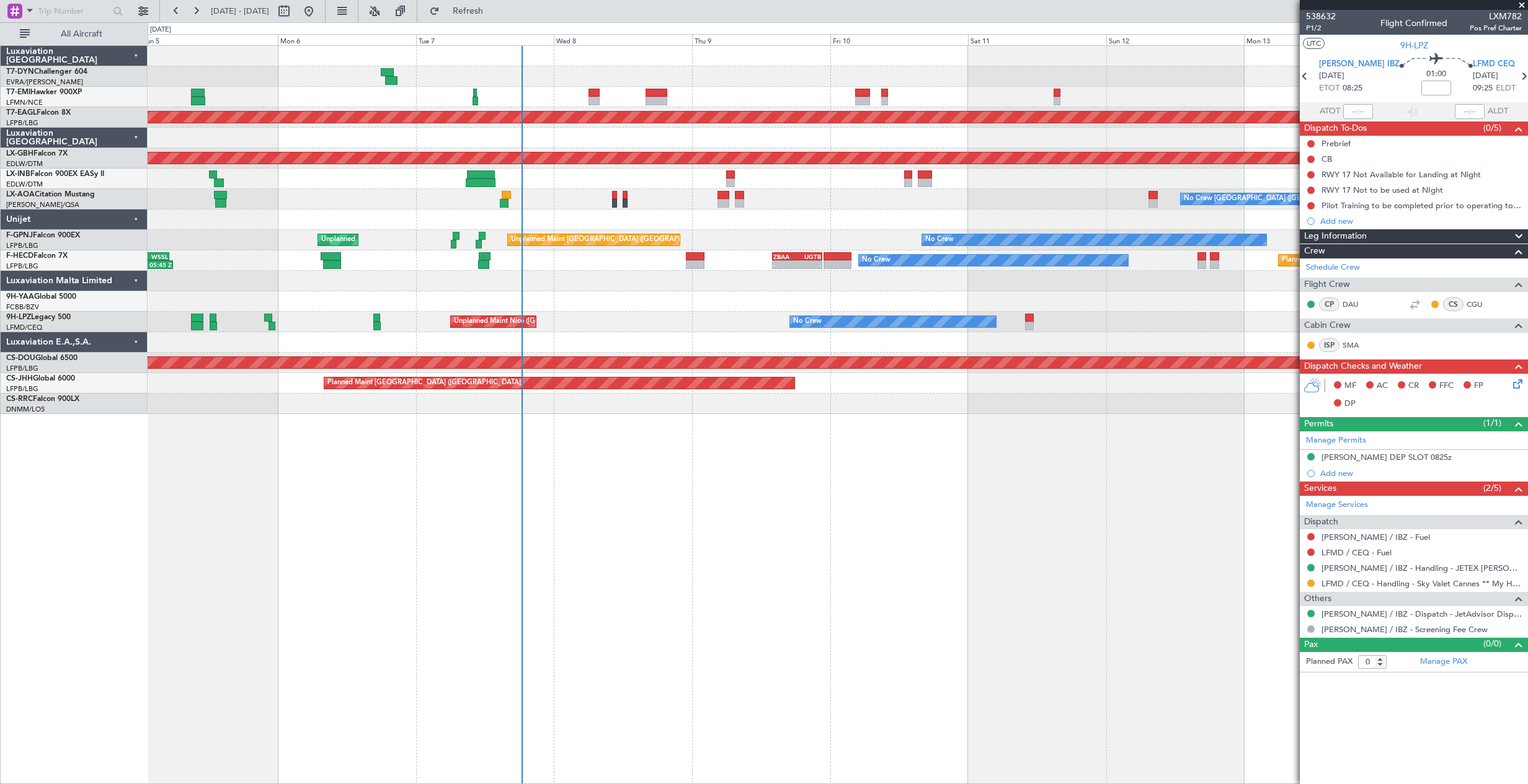
click at [659, 129] on div at bounding box center [837, 137] width 1380 height 20
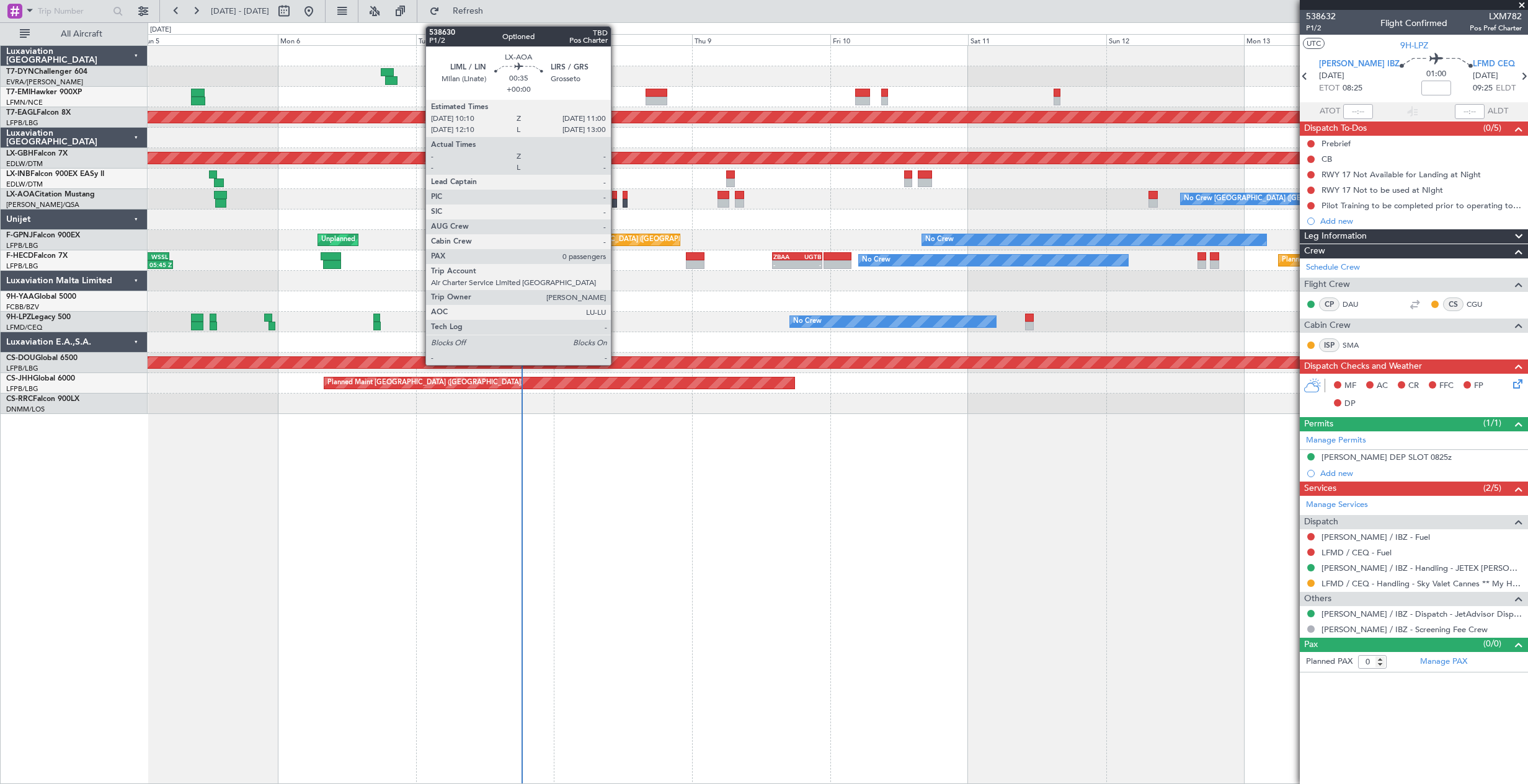
click at [616, 197] on div at bounding box center [614, 195] width 5 height 9
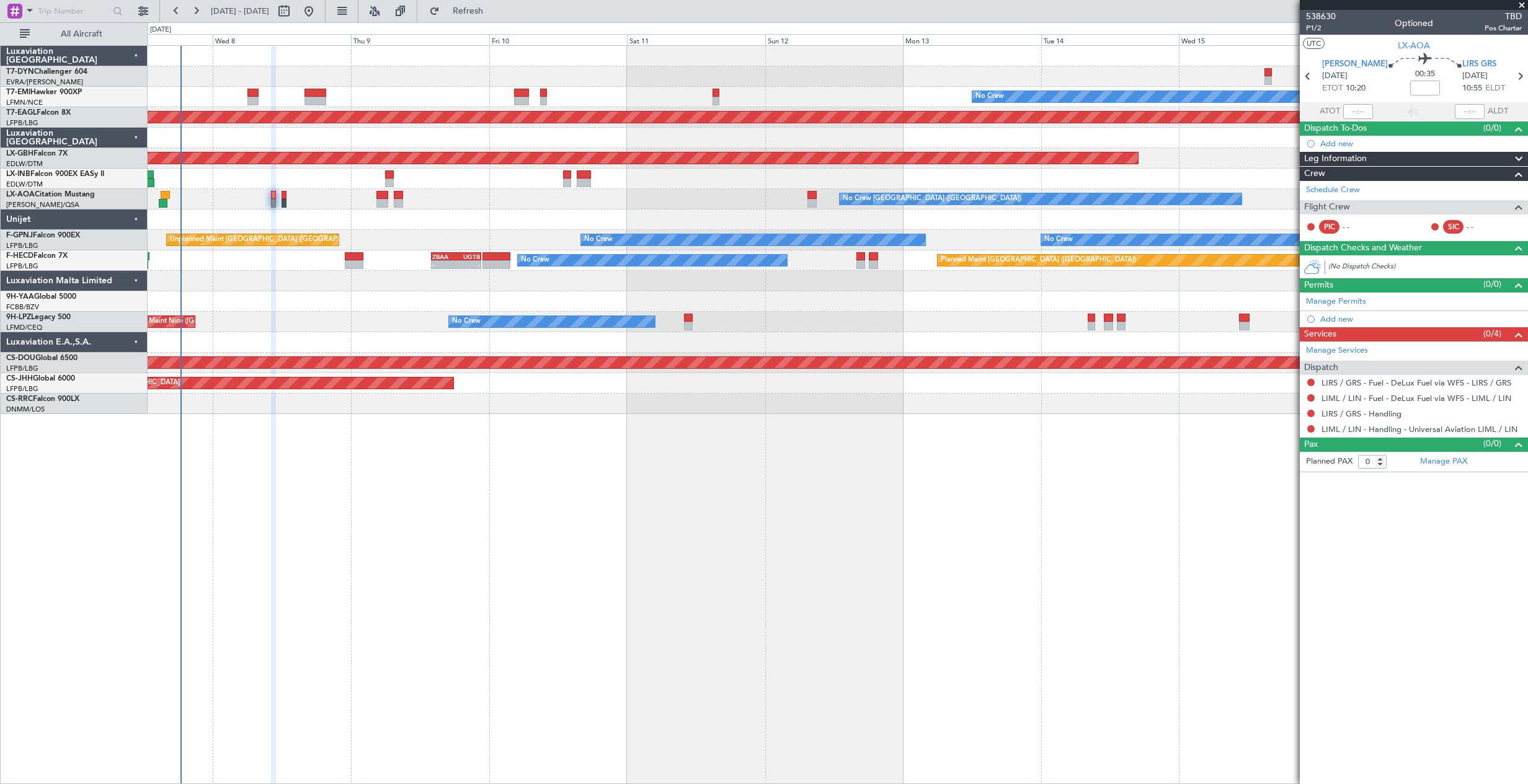
click at [558, 346] on div "No Crew Planned Maint Dubai (Al Maktoum Intl) Planned Maint Nurnberg No Crew Ch…" at bounding box center [837, 229] width 1380 height 368
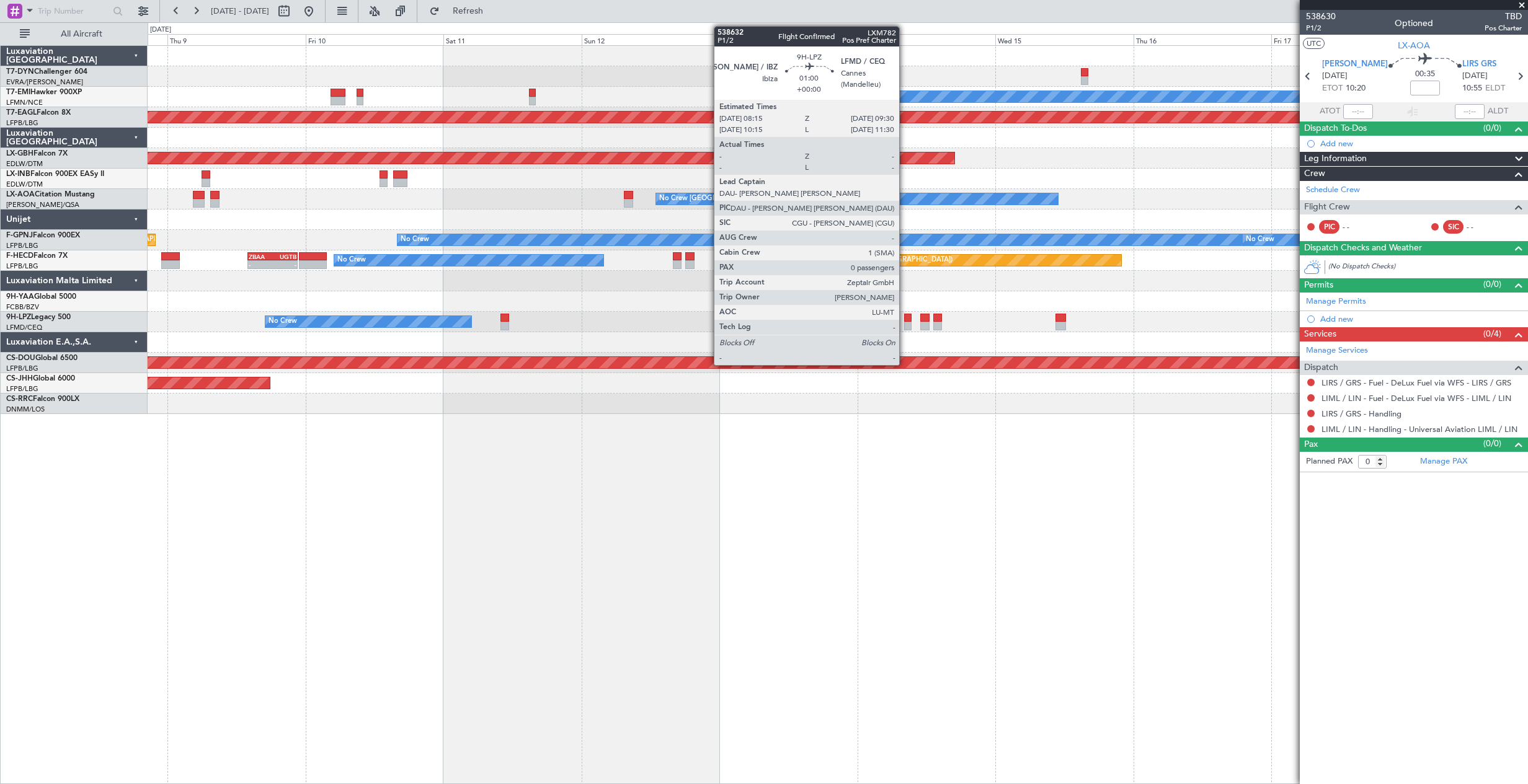
click at [905, 319] on div at bounding box center [907, 317] width 7 height 9
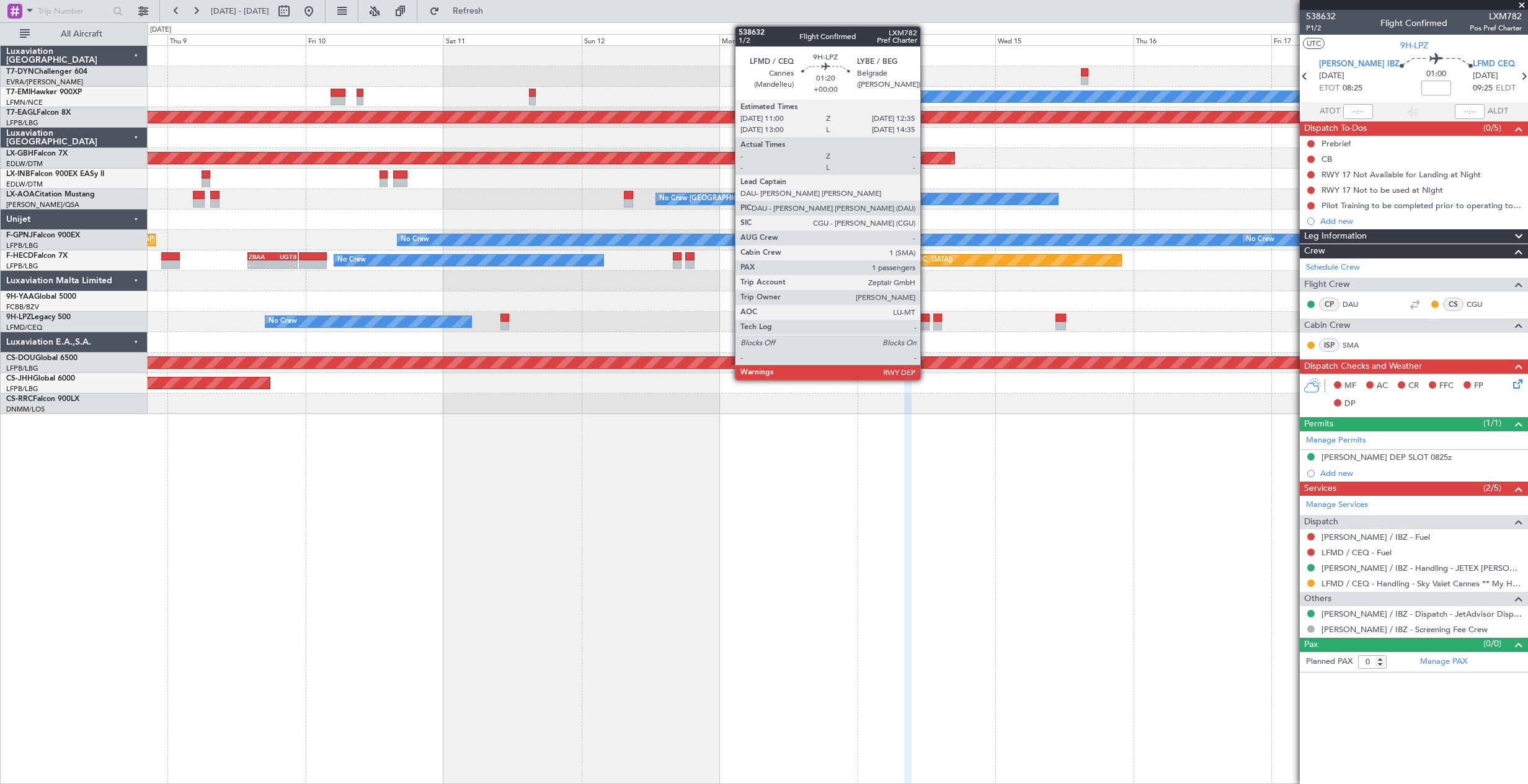
click at [925, 321] on div at bounding box center [925, 317] width 9 height 9
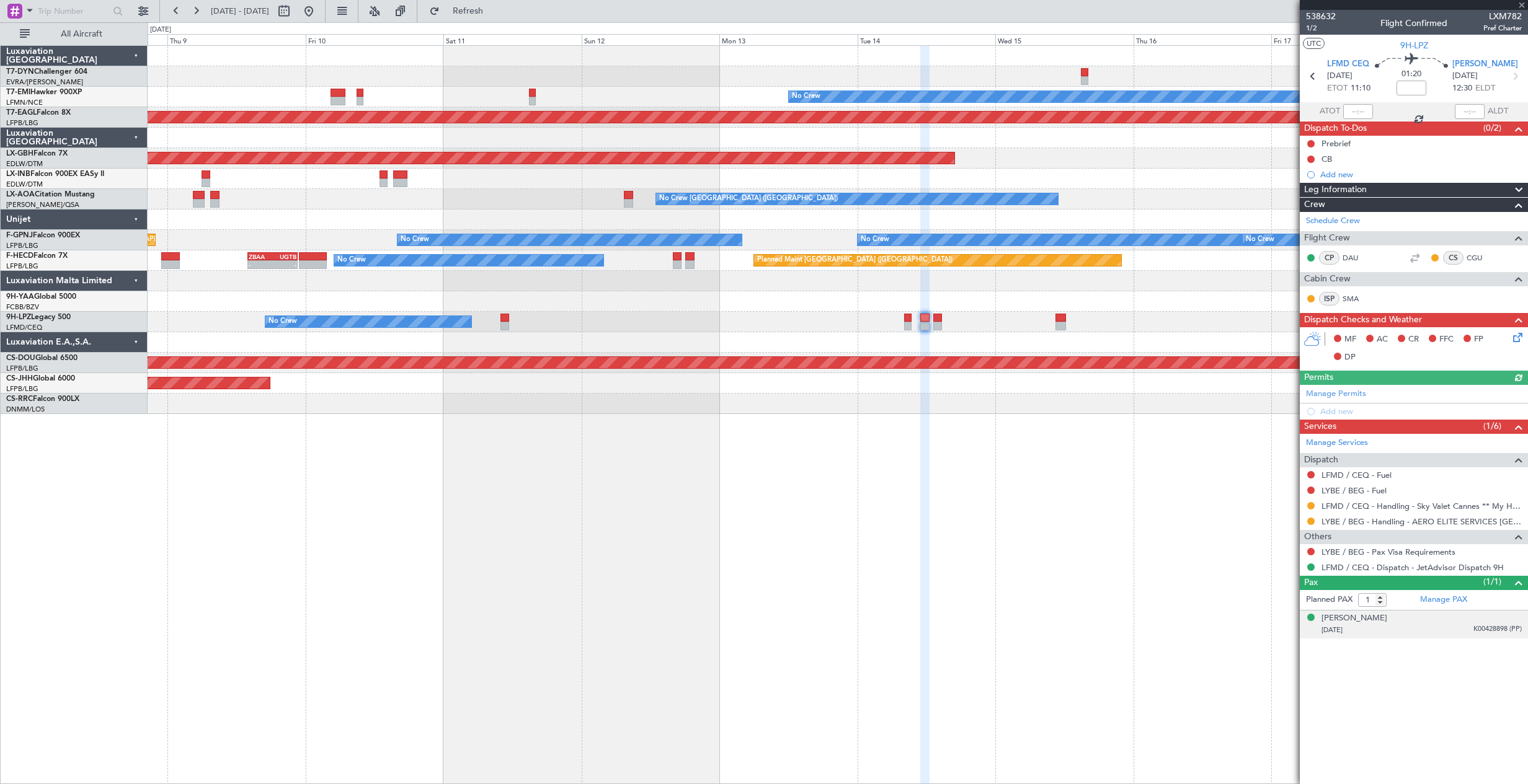
click at [1432, 622] on div "Philip ZEPTER 23/11/1950 K00428898 (PP)" at bounding box center [1421, 624] width 200 height 24
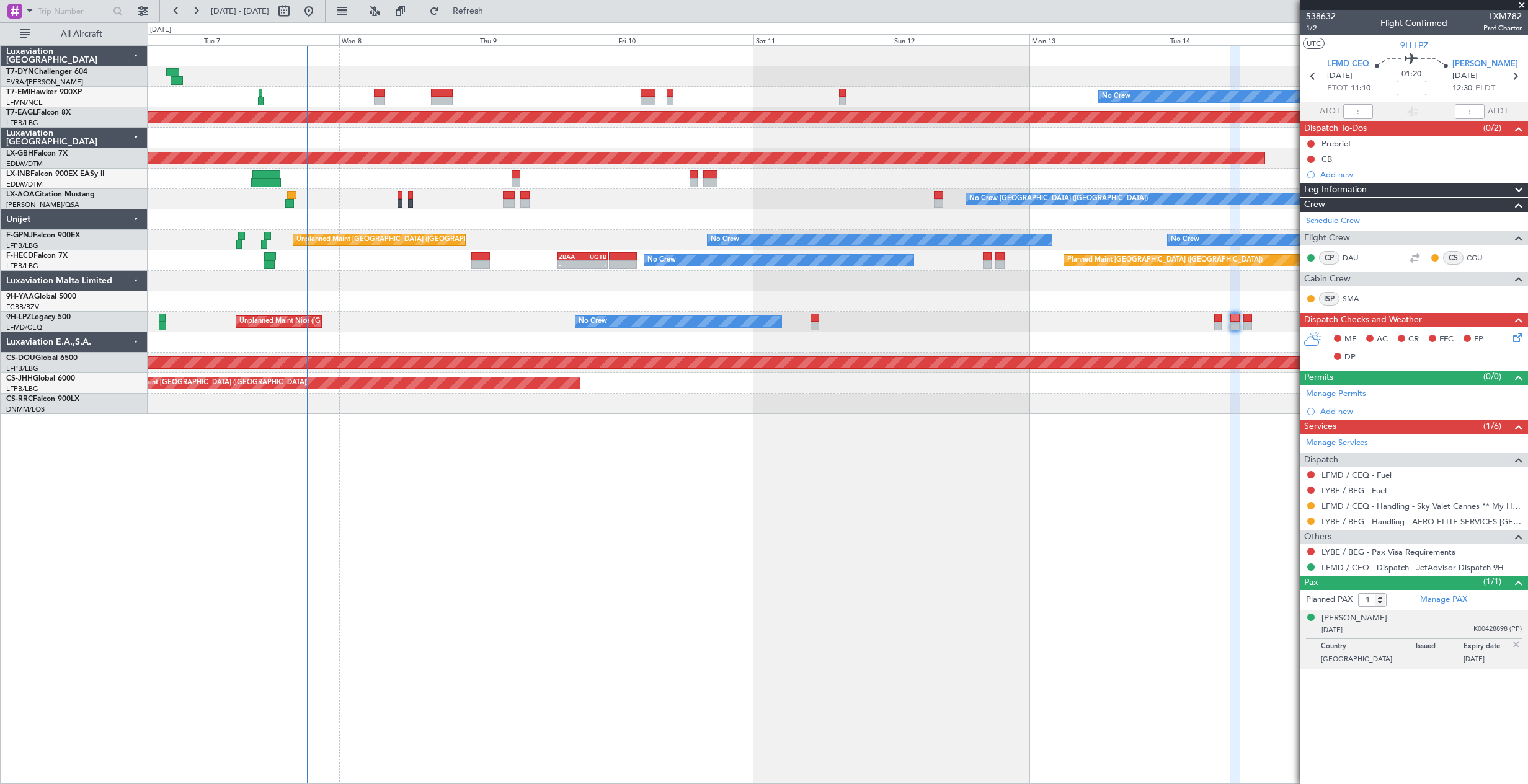
click at [1021, 349] on div "No Crew Planned Maint Dubai (Al Maktoum Intl) Planned Maint Nurnberg No Crew Ch…" at bounding box center [837, 229] width 1380 height 368
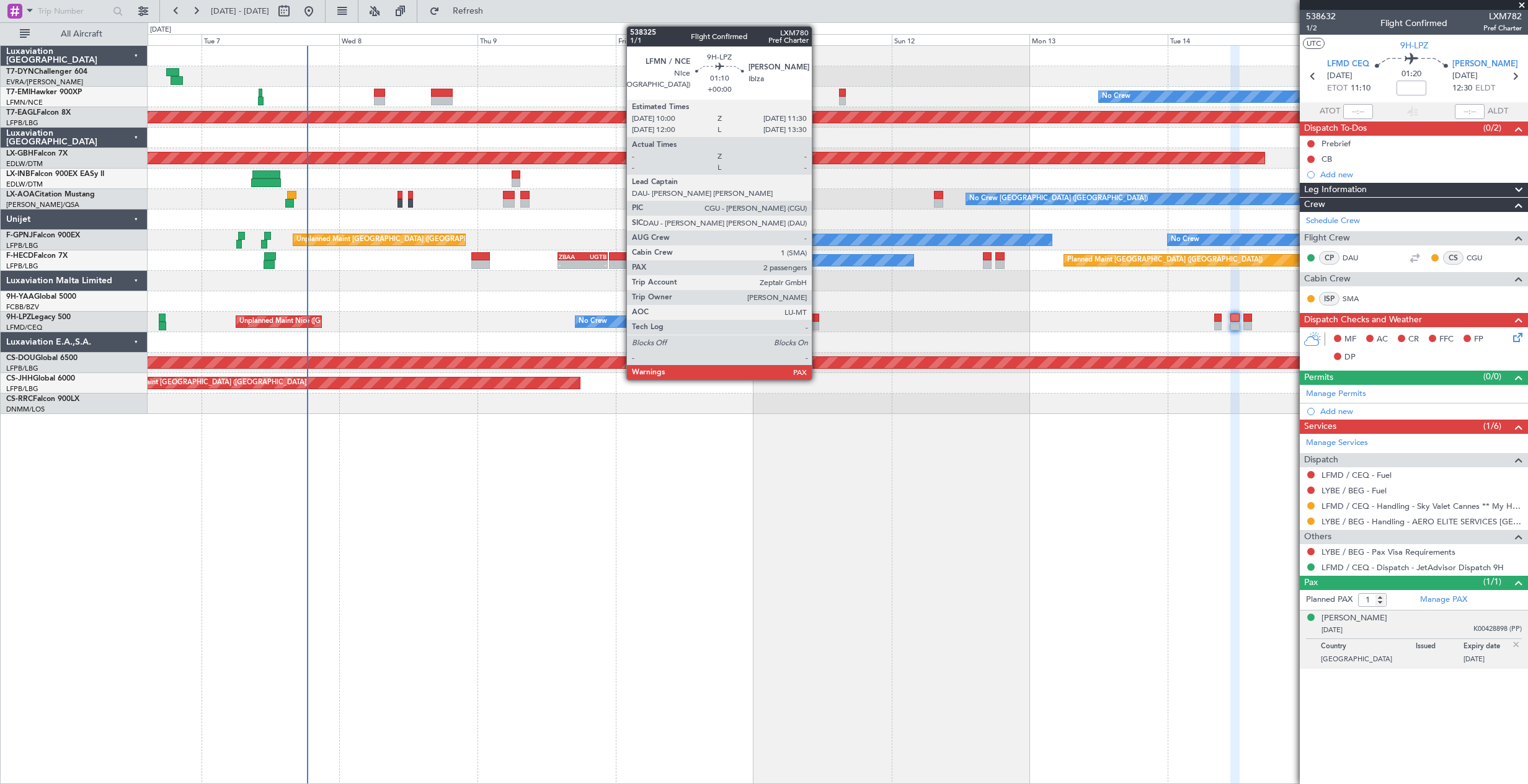
click at [817, 322] on div at bounding box center [815, 326] width 9 height 9
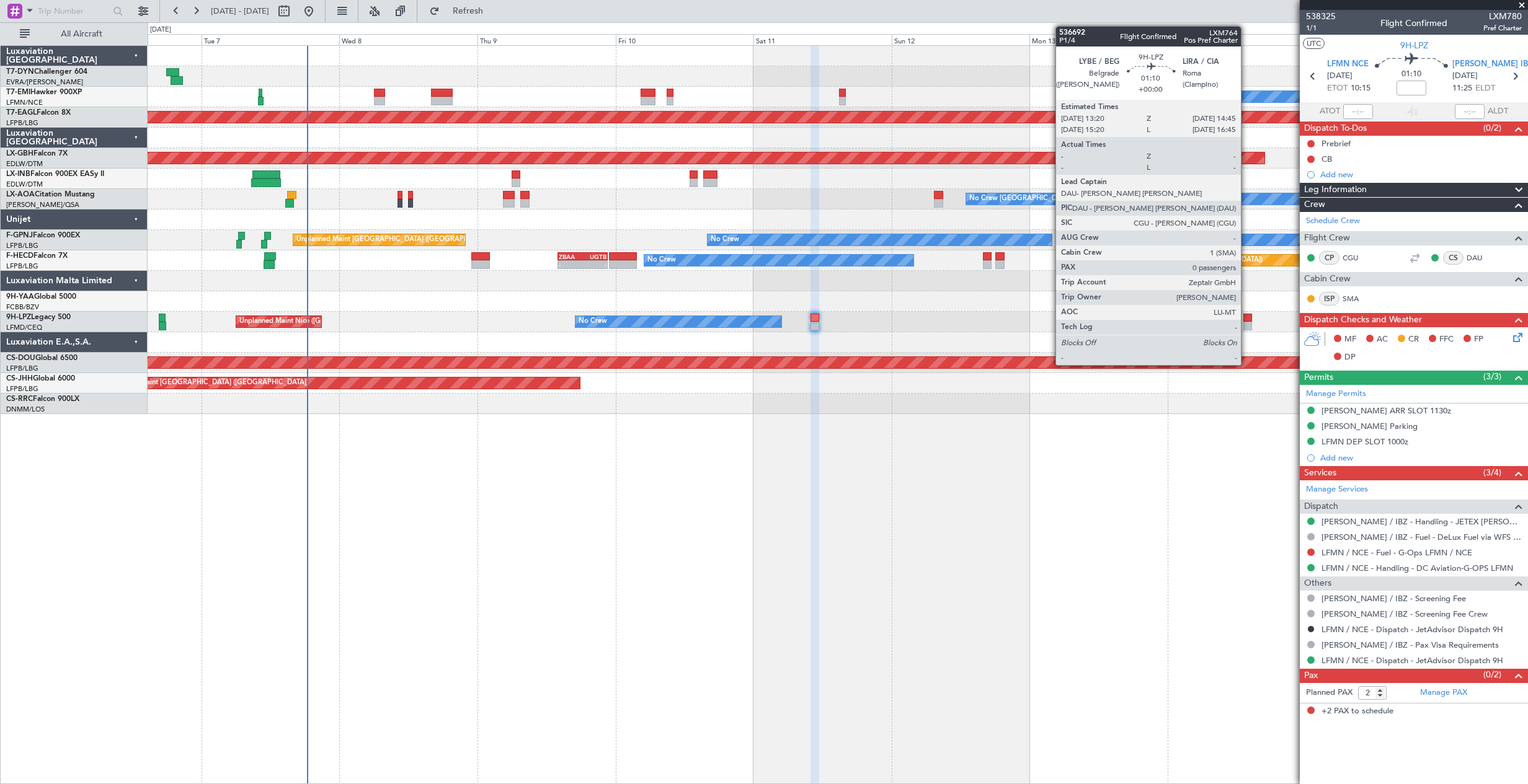
click at [1246, 317] on div at bounding box center [1247, 317] width 9 height 9
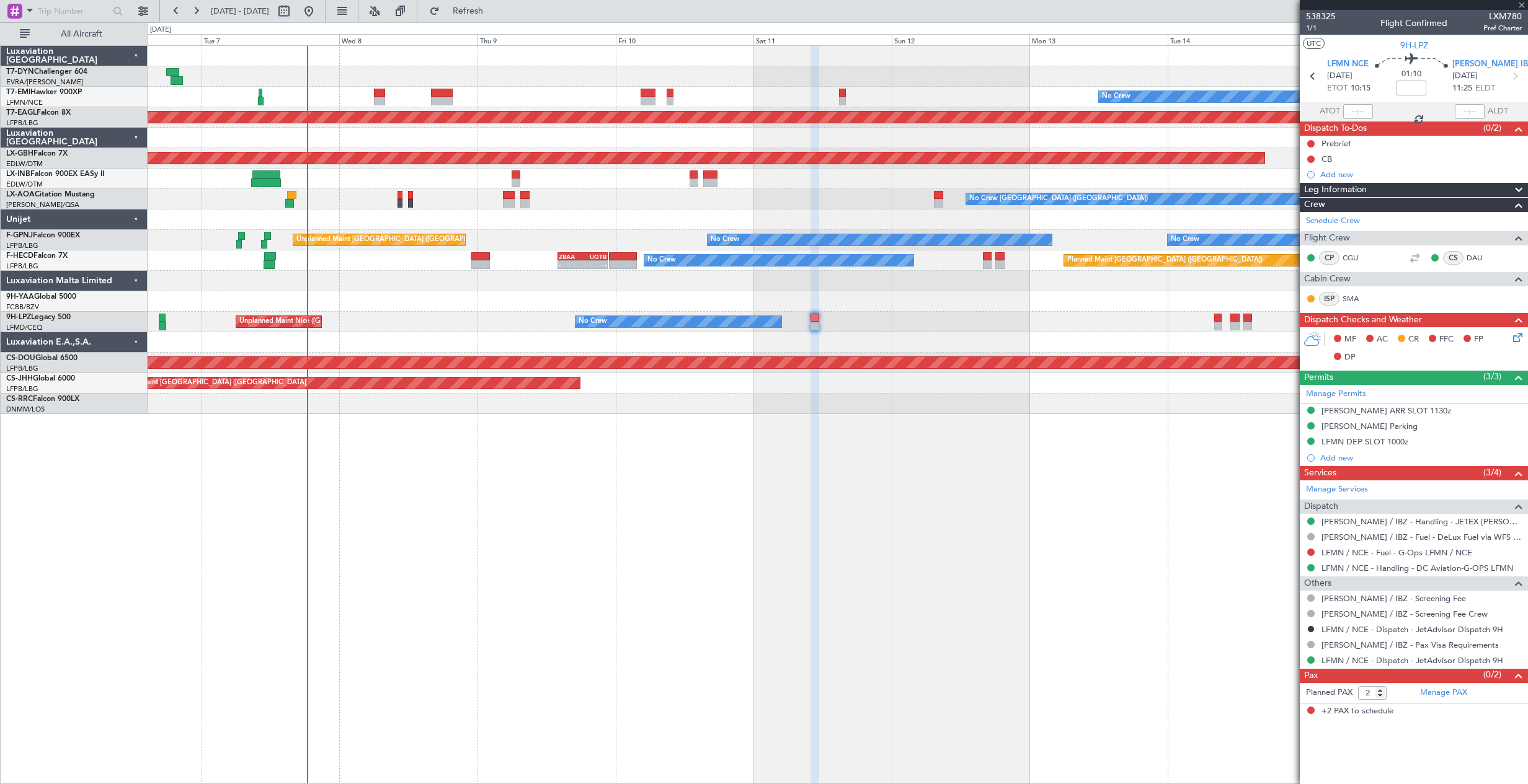
type input "0"
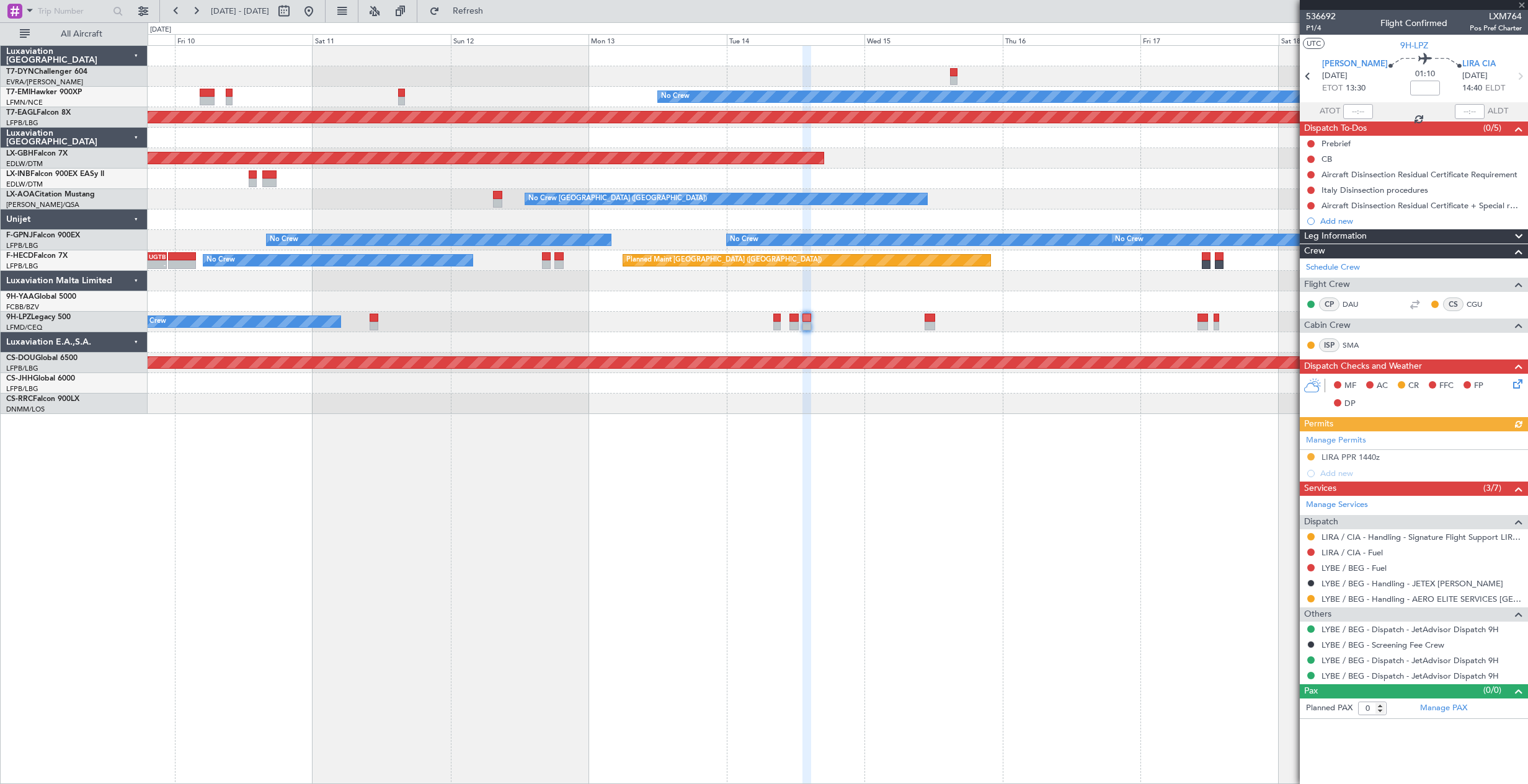
click at [672, 306] on div at bounding box center [837, 301] width 1380 height 20
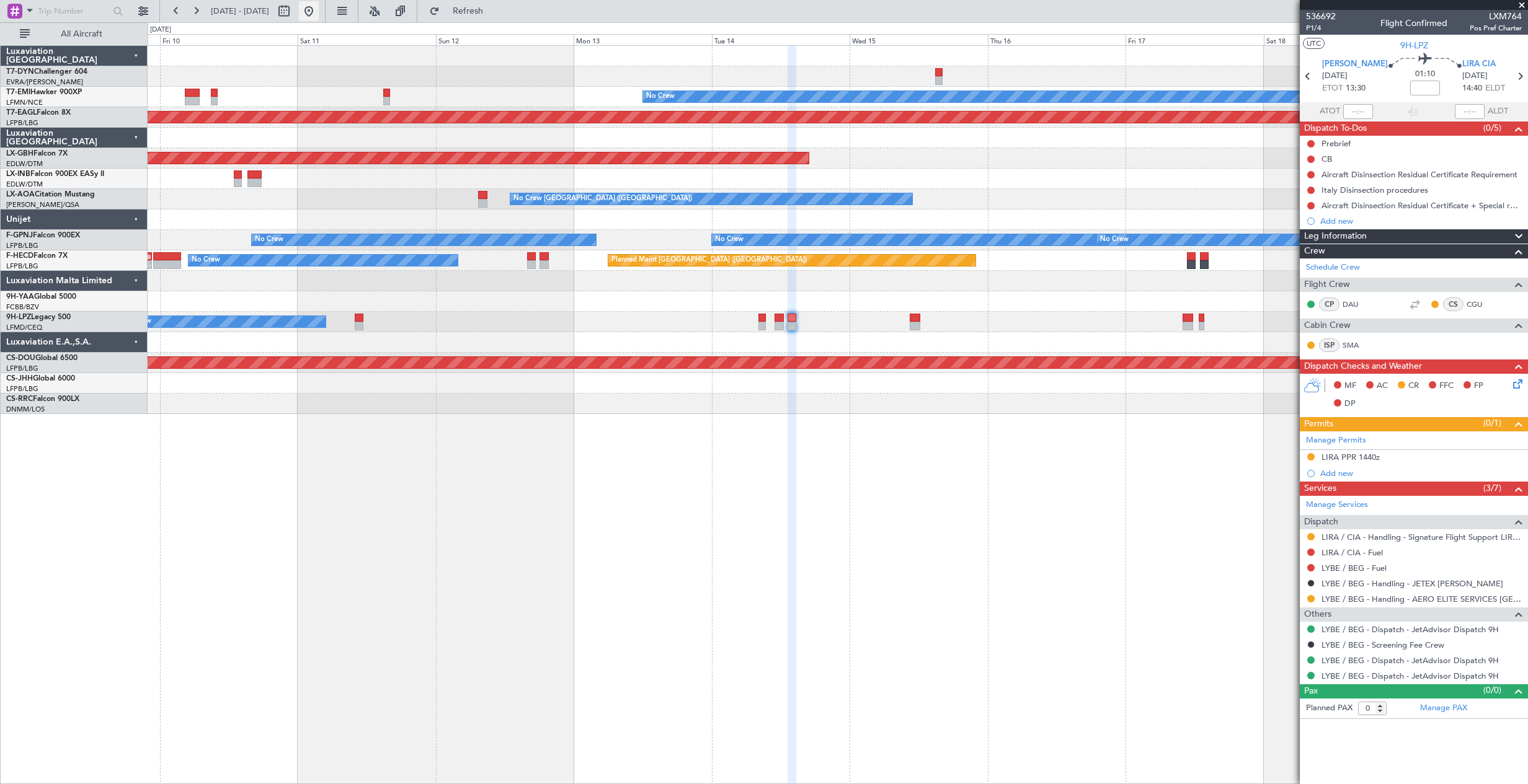
click at [319, 11] on button at bounding box center [309, 11] width 20 height 20
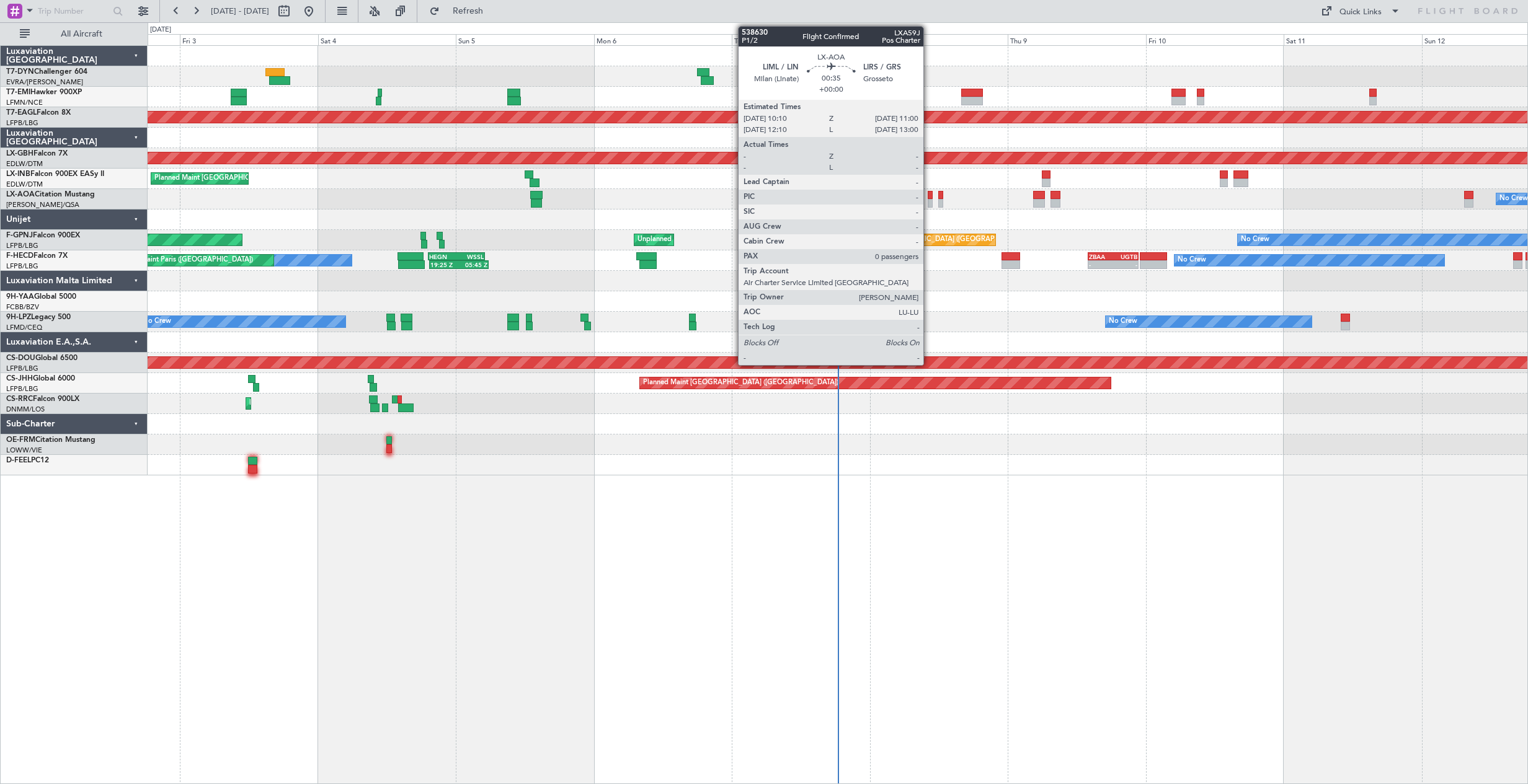
click at [929, 203] on div at bounding box center [929, 203] width 5 height 9
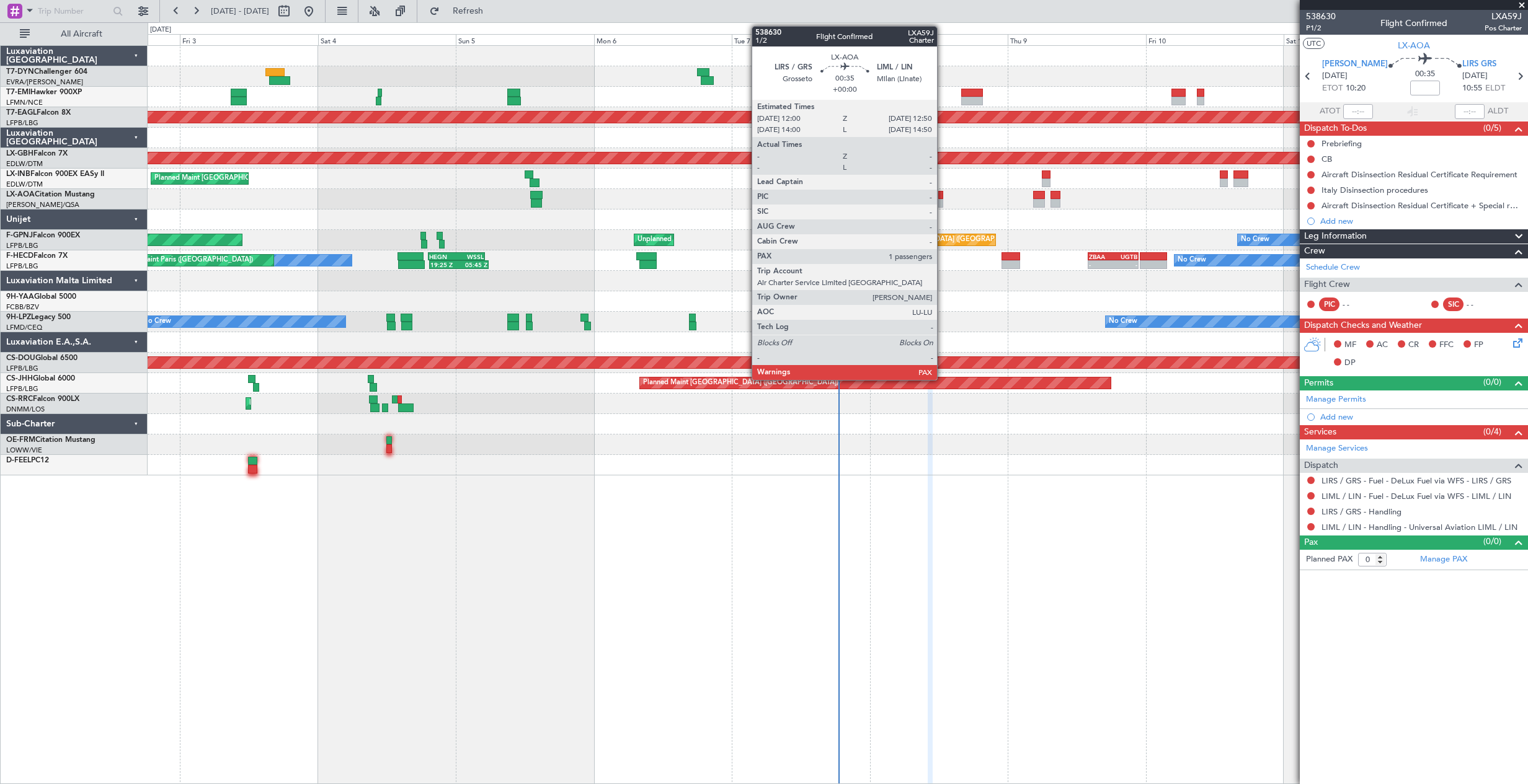
click at [942, 198] on div at bounding box center [940, 195] width 5 height 9
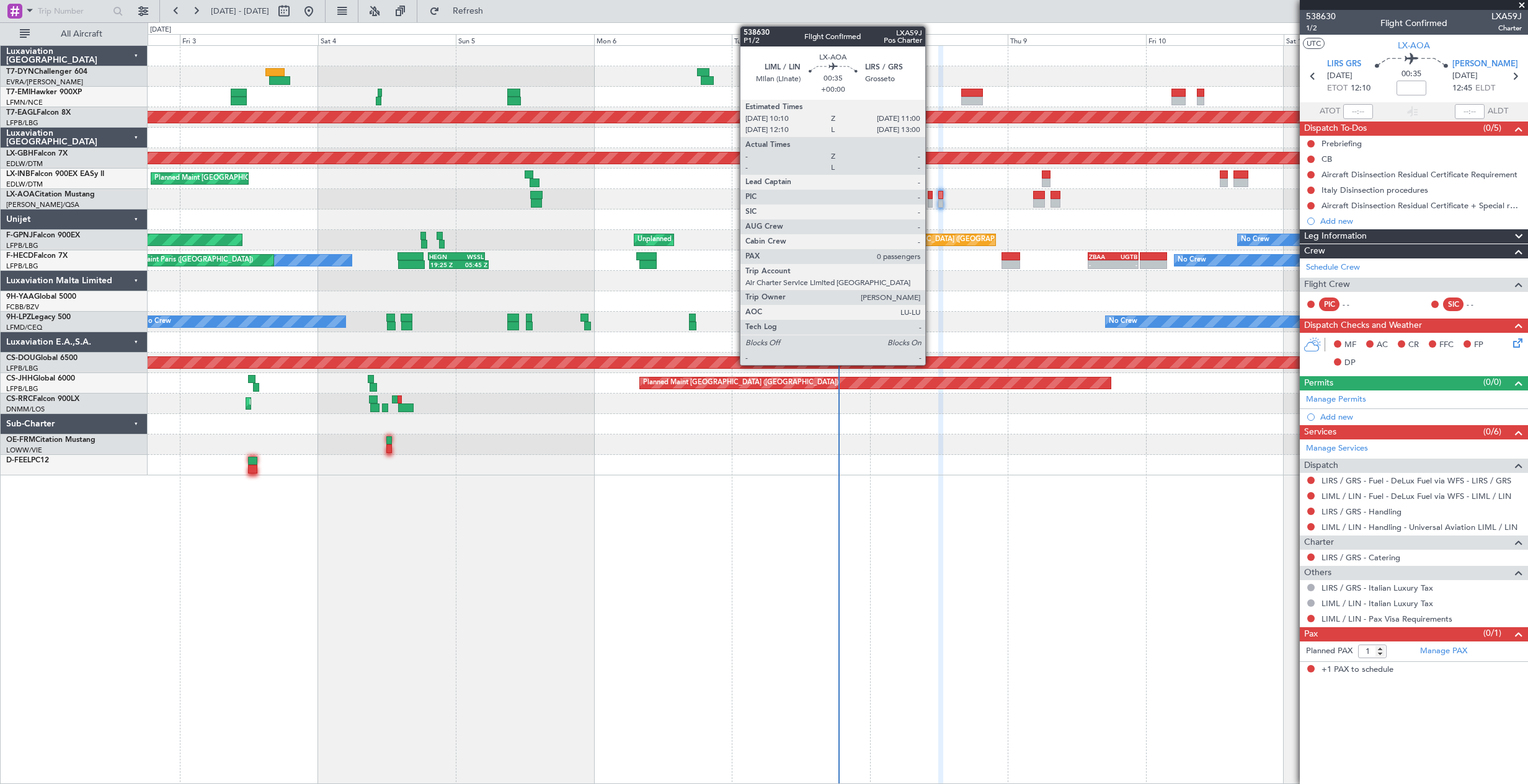
click at [931, 204] on div at bounding box center [929, 203] width 5 height 9
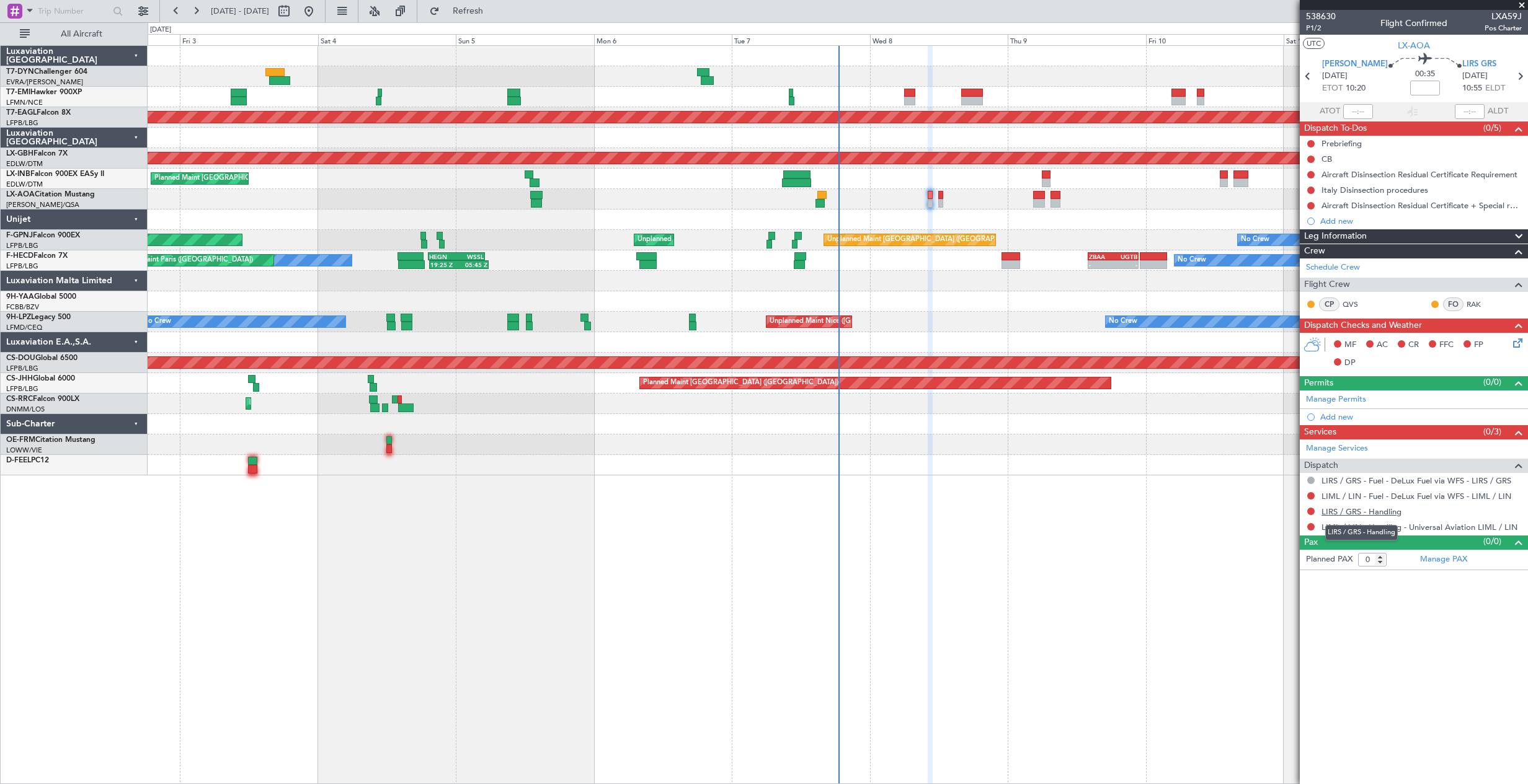
click at [1360, 515] on link "LIRS / GRS - Handling" at bounding box center [1361, 512] width 80 height 11
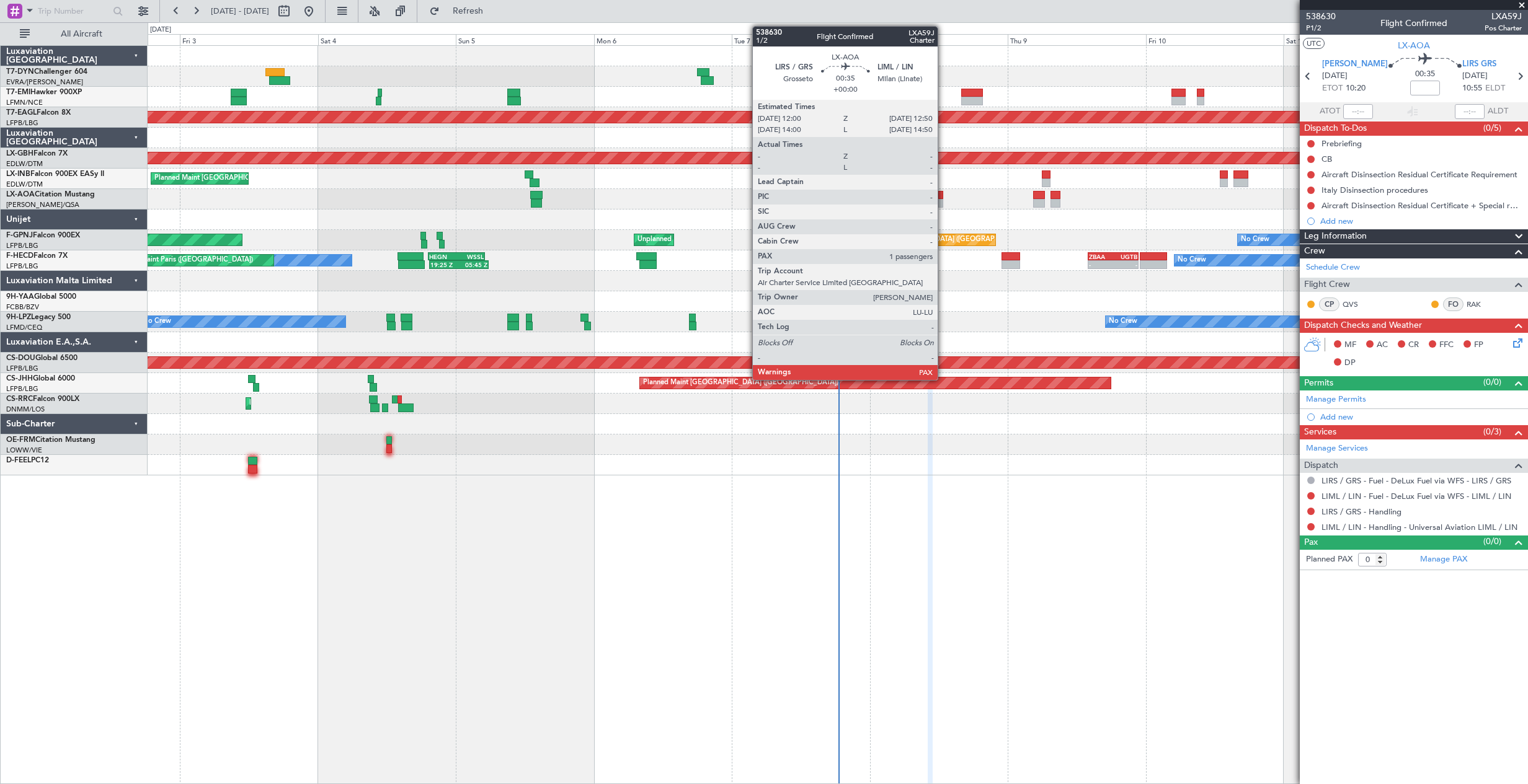
click at [943, 197] on div at bounding box center [940, 195] width 5 height 9
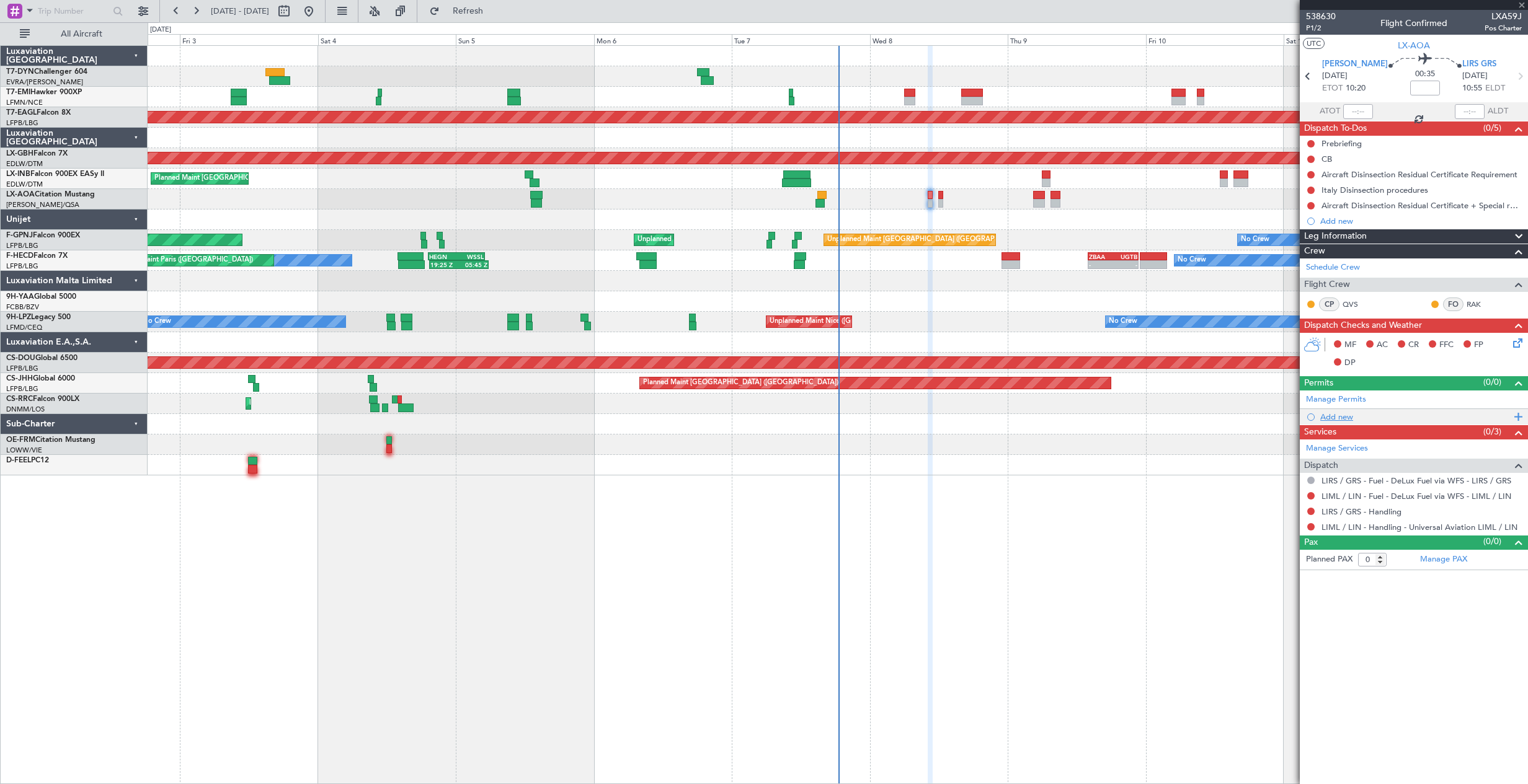
type input "1"
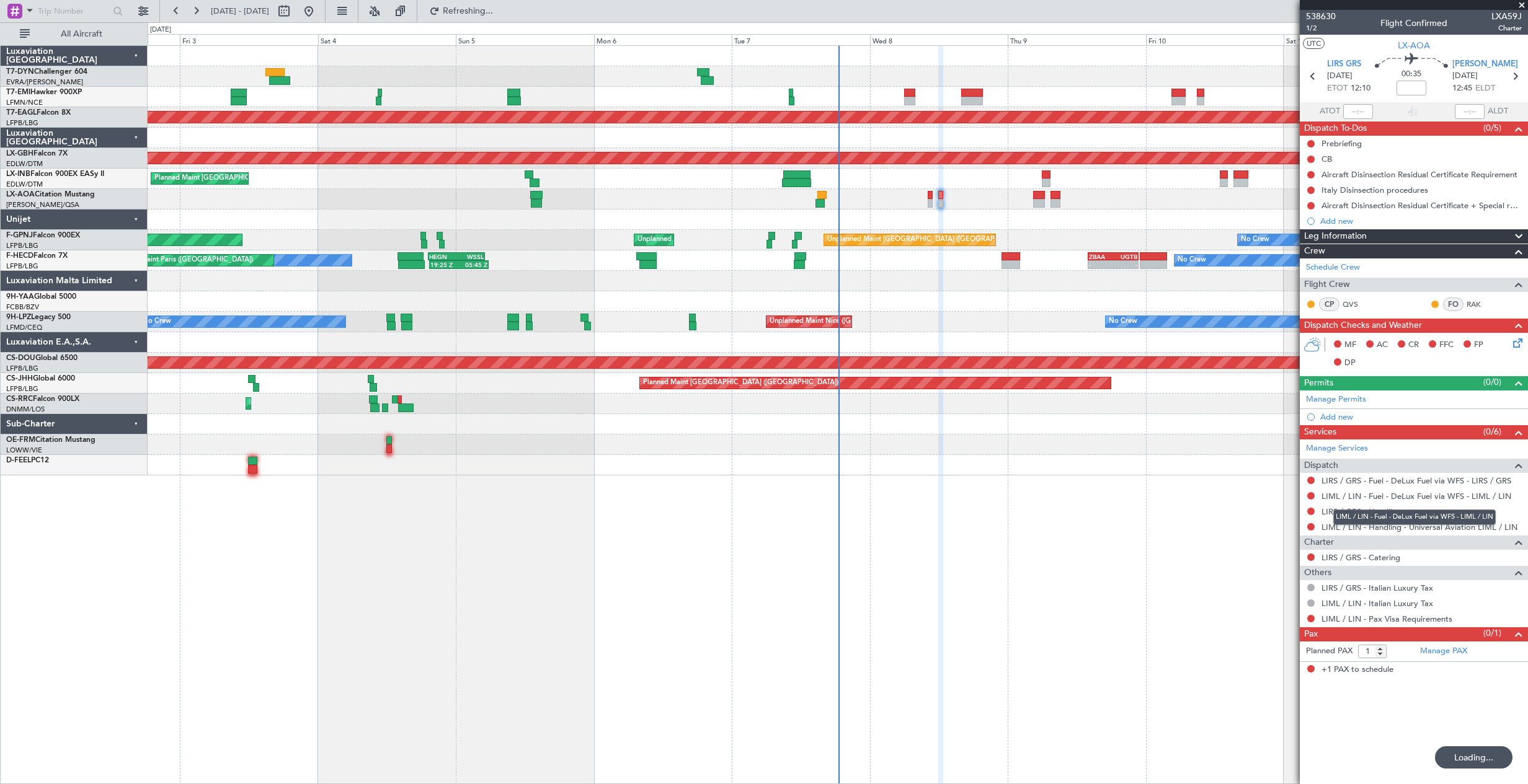
click at [1366, 511] on div "LIML / LIN - Fuel - DeLux Fuel via WFS - LIML / LIN" at bounding box center [1414, 516] width 162 height 15
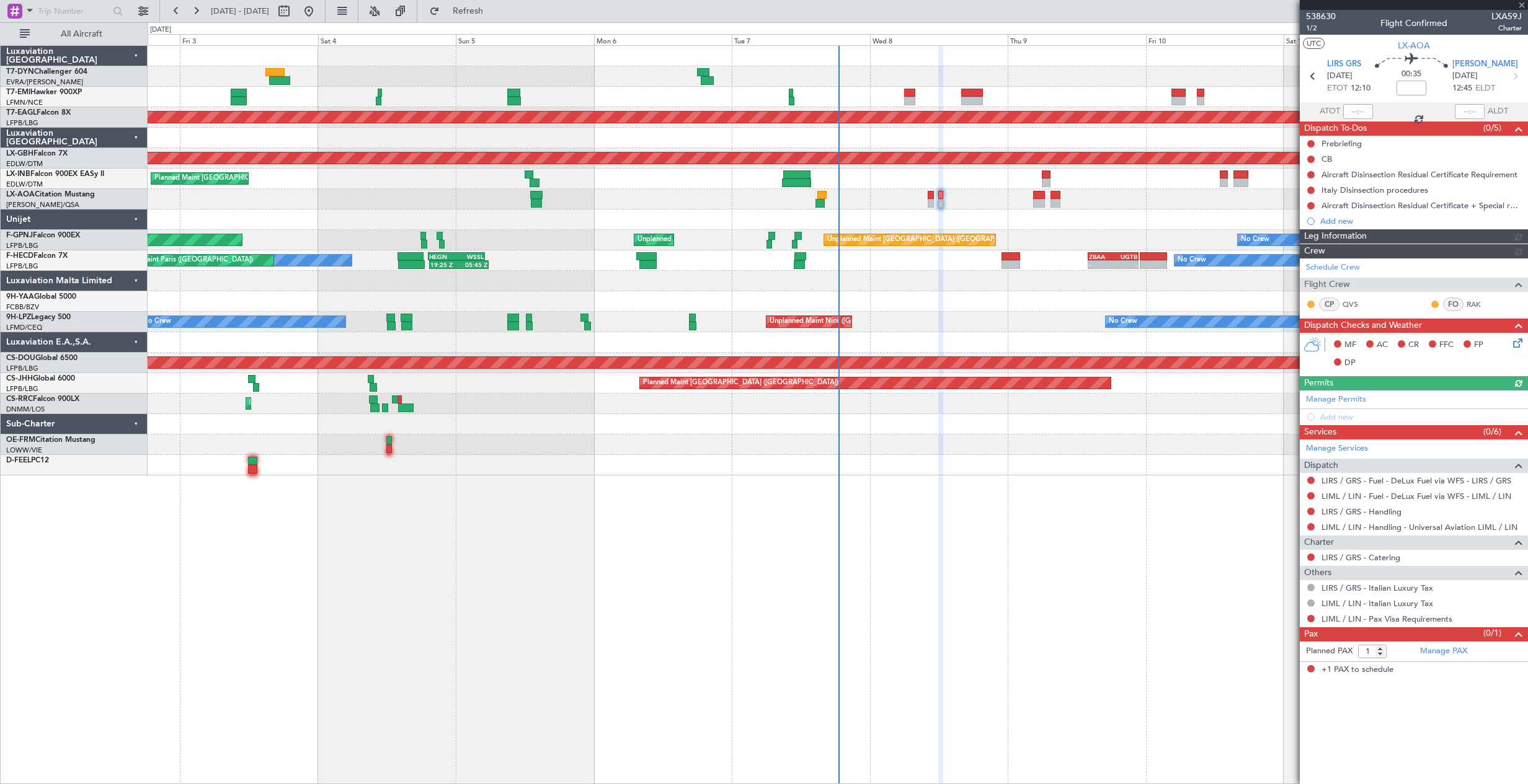
click at [1329, 512] on link "LIRS / GRS - Handling" at bounding box center [1361, 512] width 80 height 11
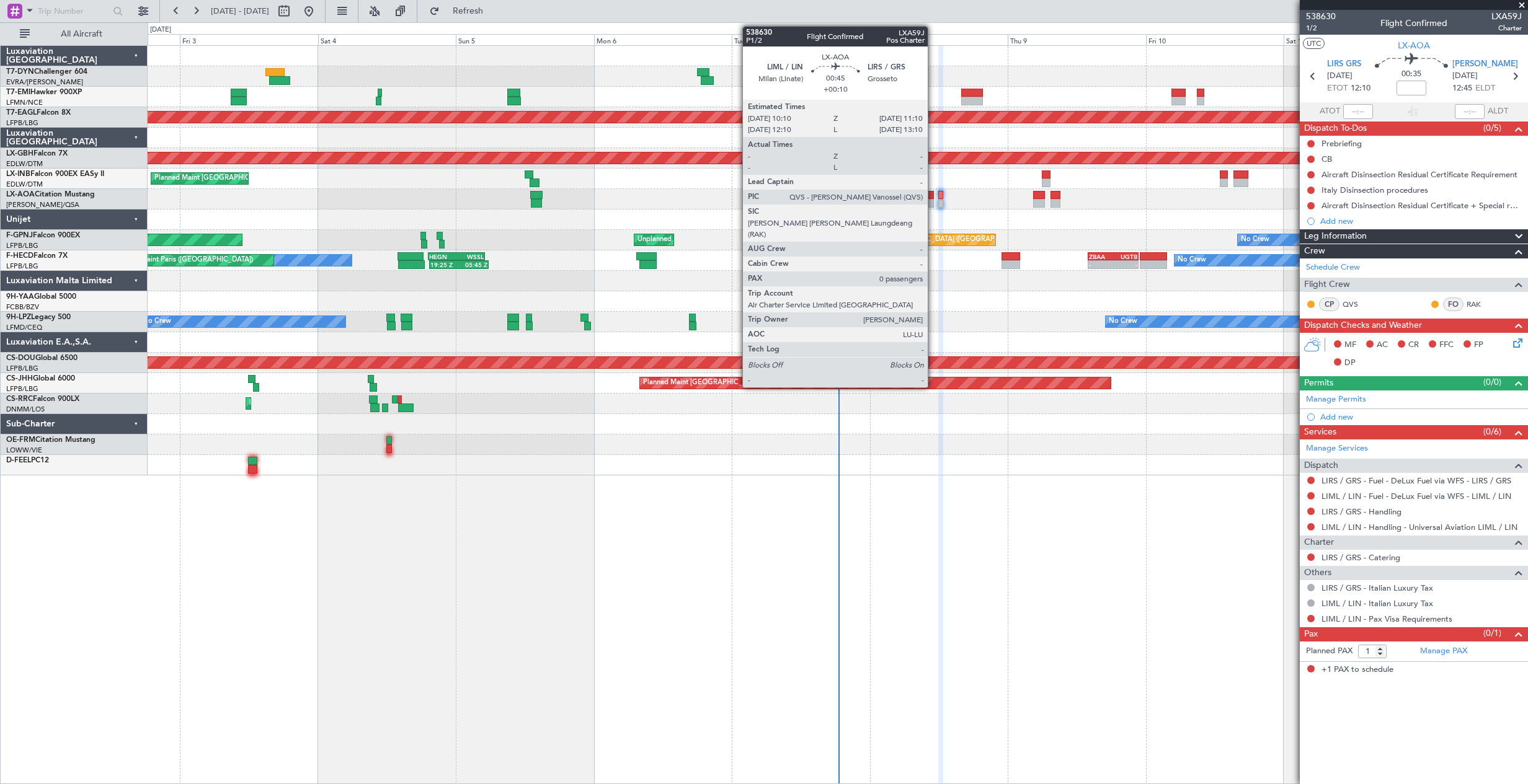
click at [933, 194] on div at bounding box center [930, 195] width 6 height 9
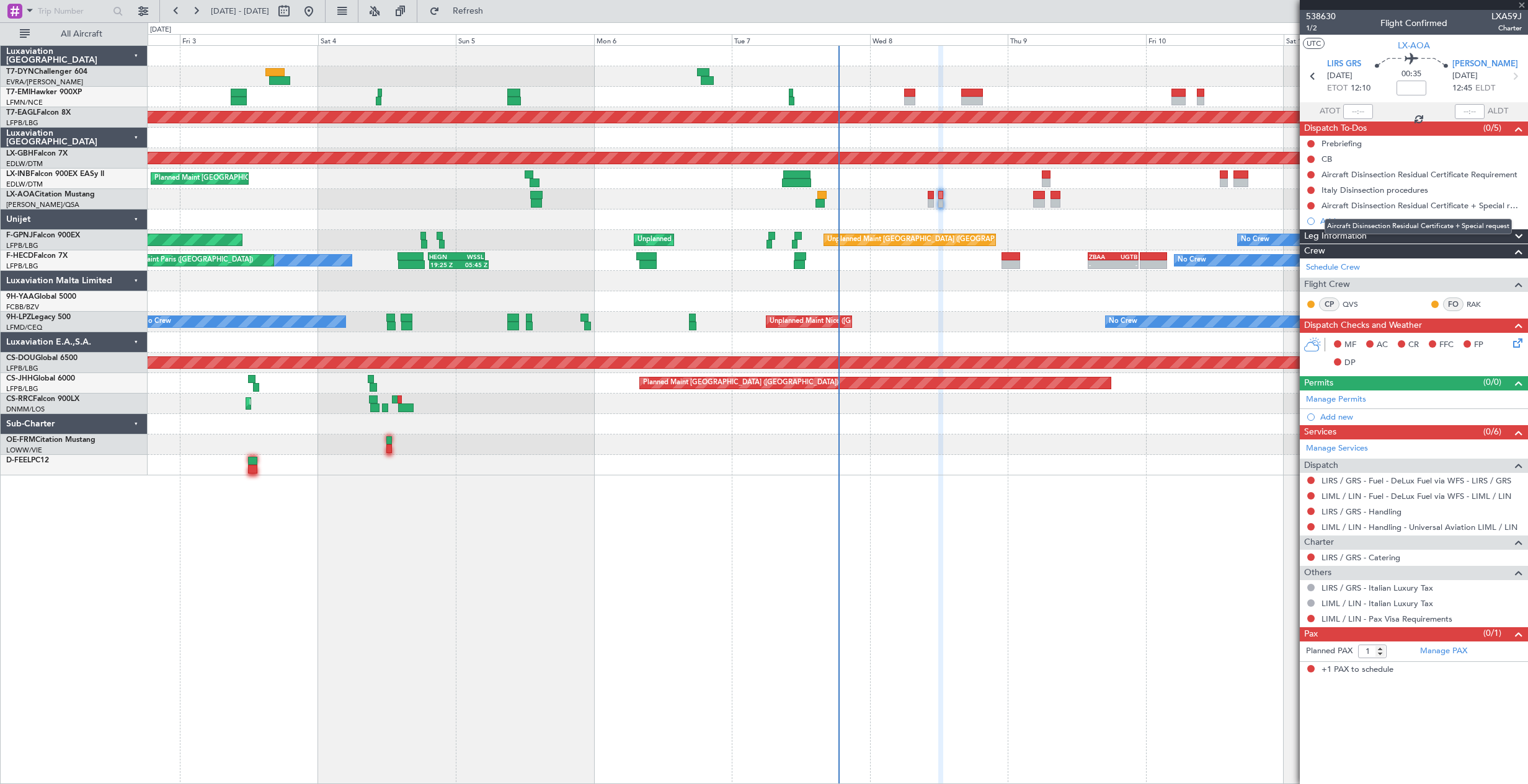
type input "+00:10"
type input "0"
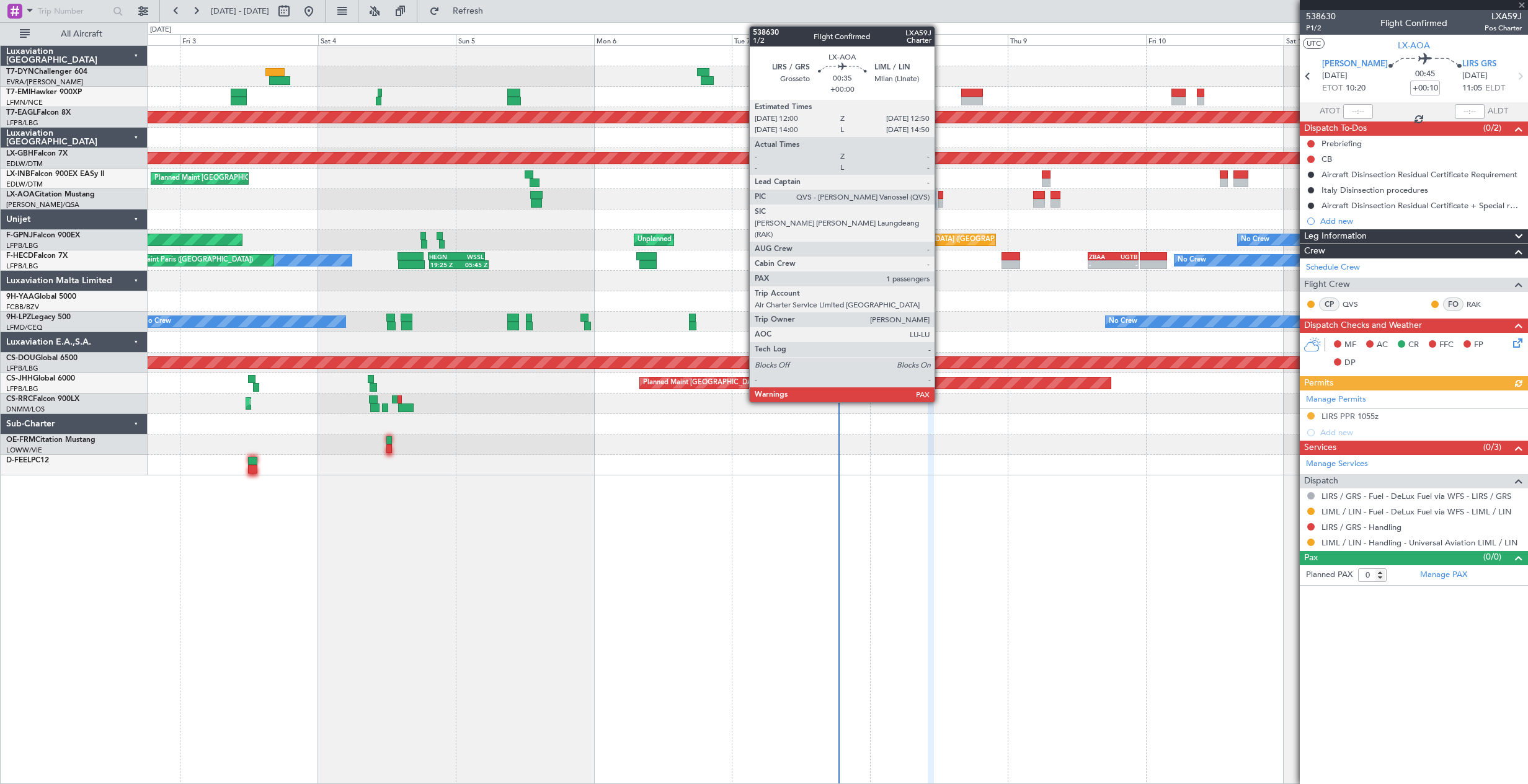
click at [940, 194] on div at bounding box center [940, 195] width 5 height 9
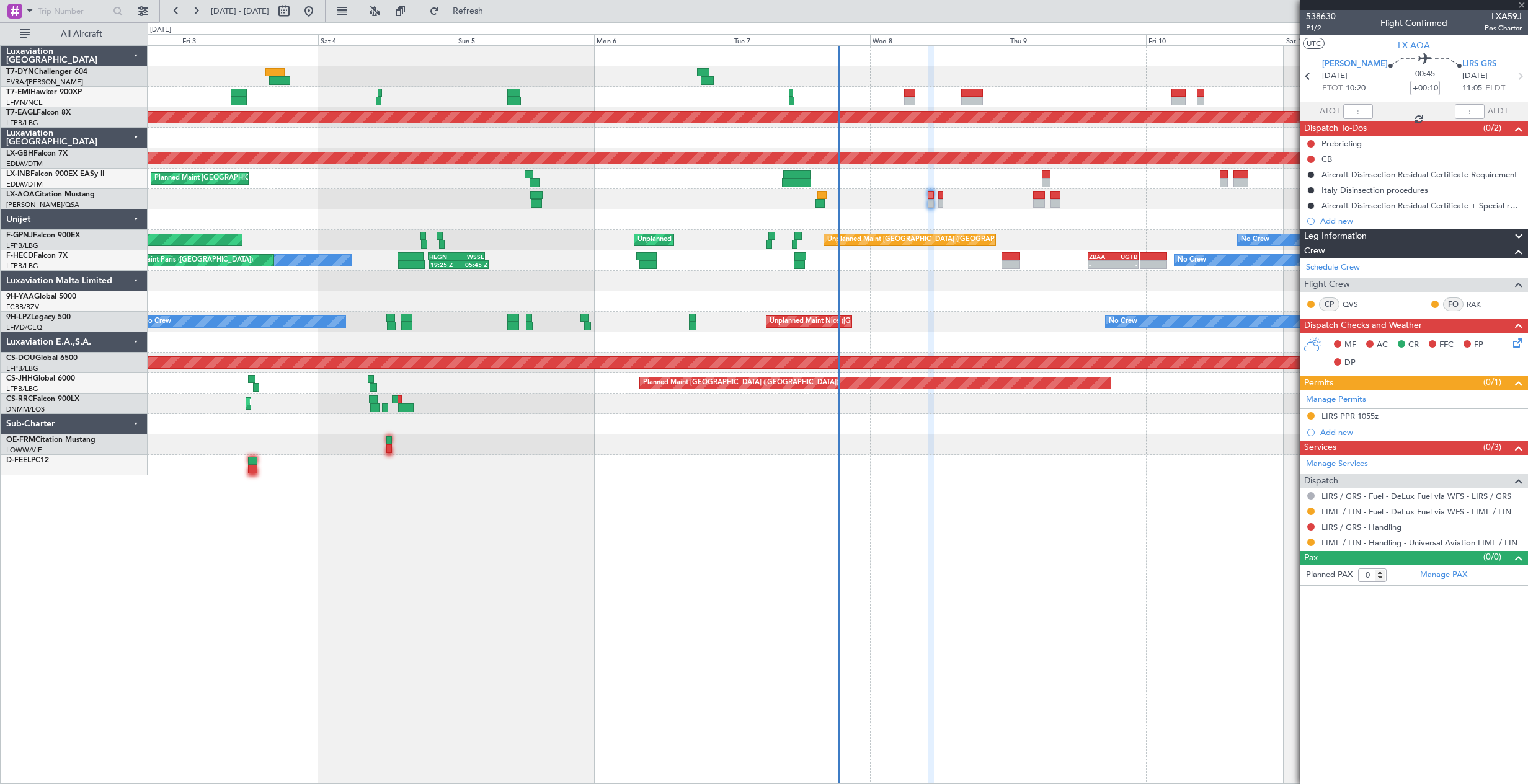
type input "1"
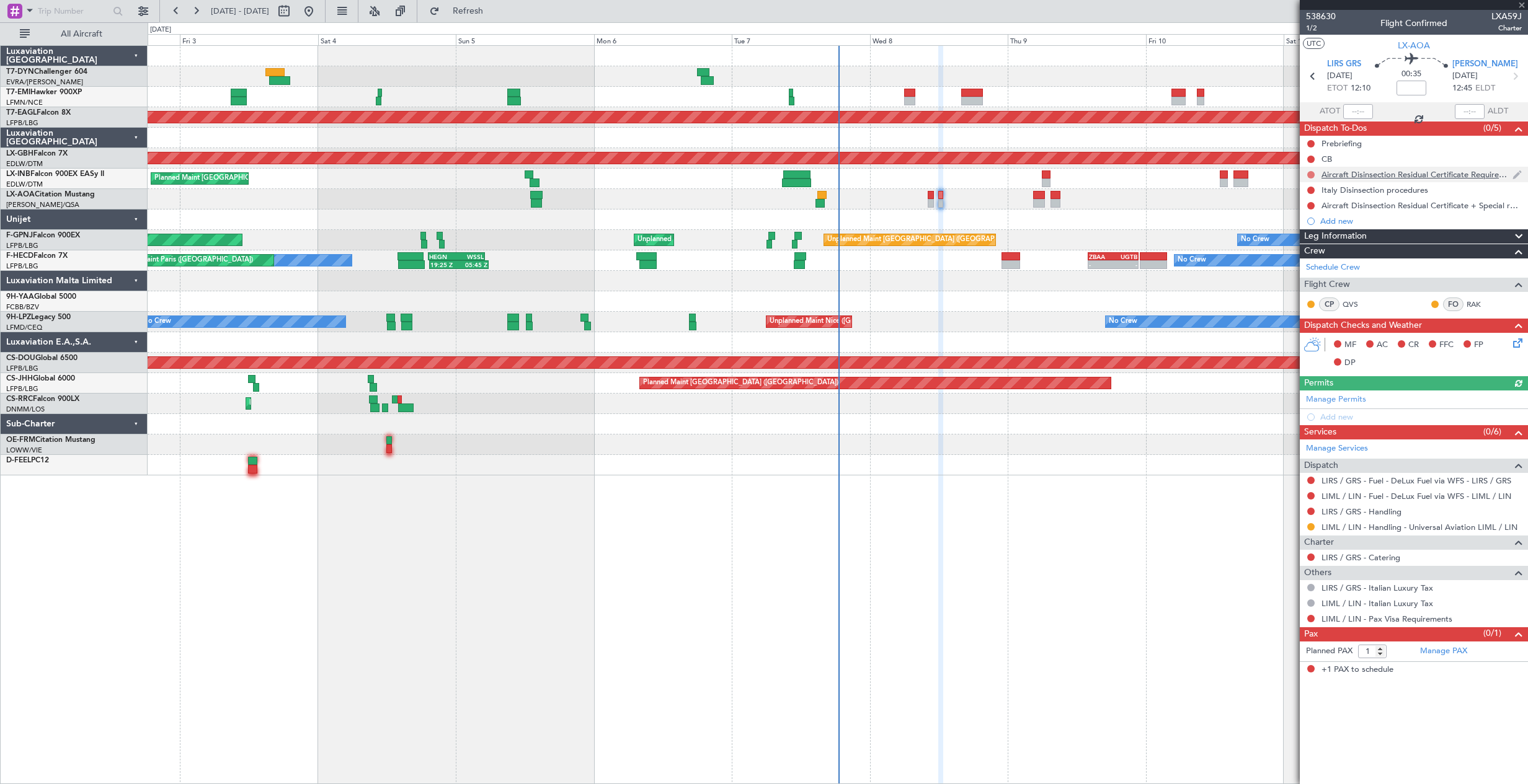
click at [1310, 172] on button at bounding box center [1311, 174] width 7 height 7
click at [1300, 245] on span "Cancelled" at bounding box center [1313, 247] width 36 height 12
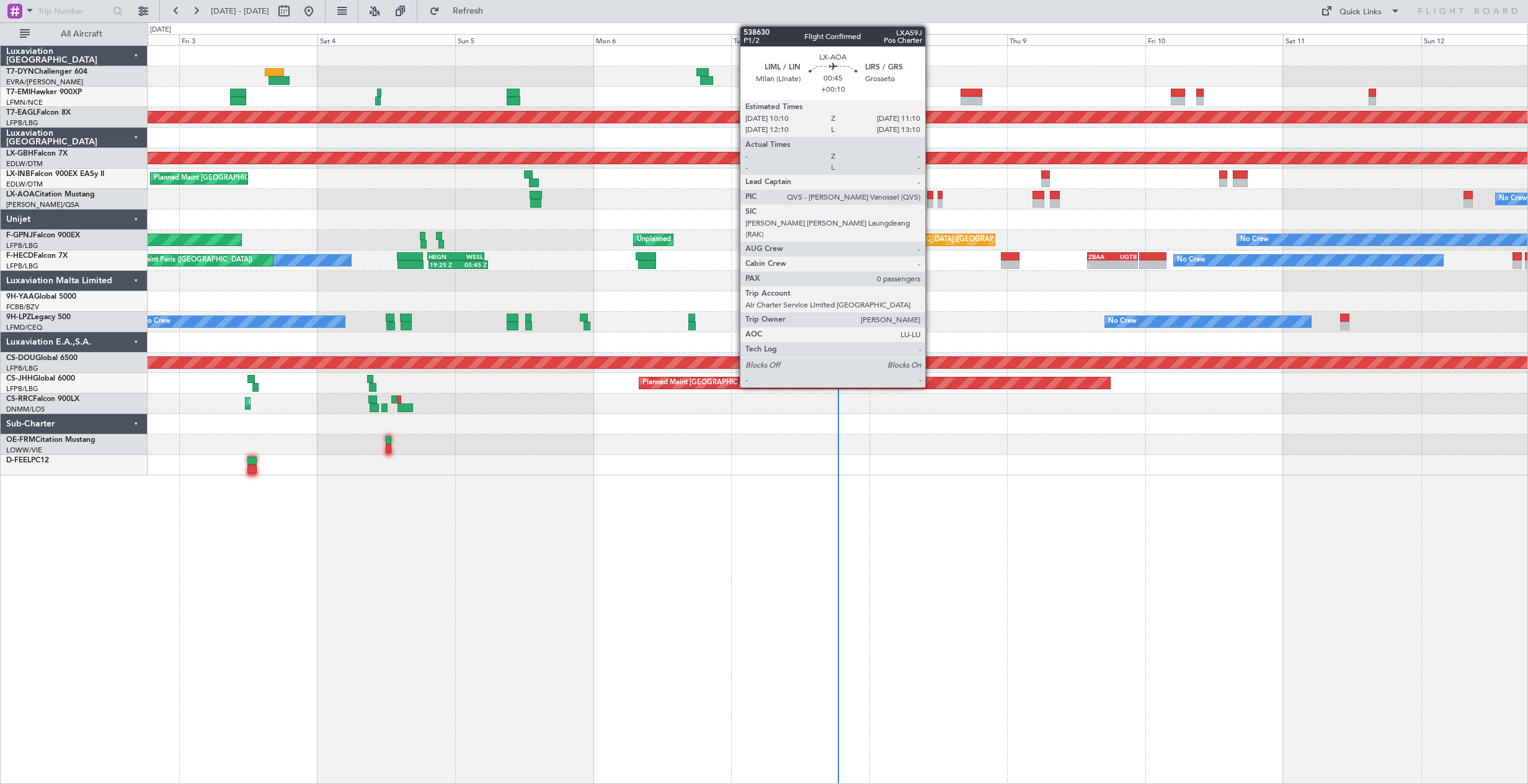
click at [931, 199] on div at bounding box center [929, 203] width 6 height 9
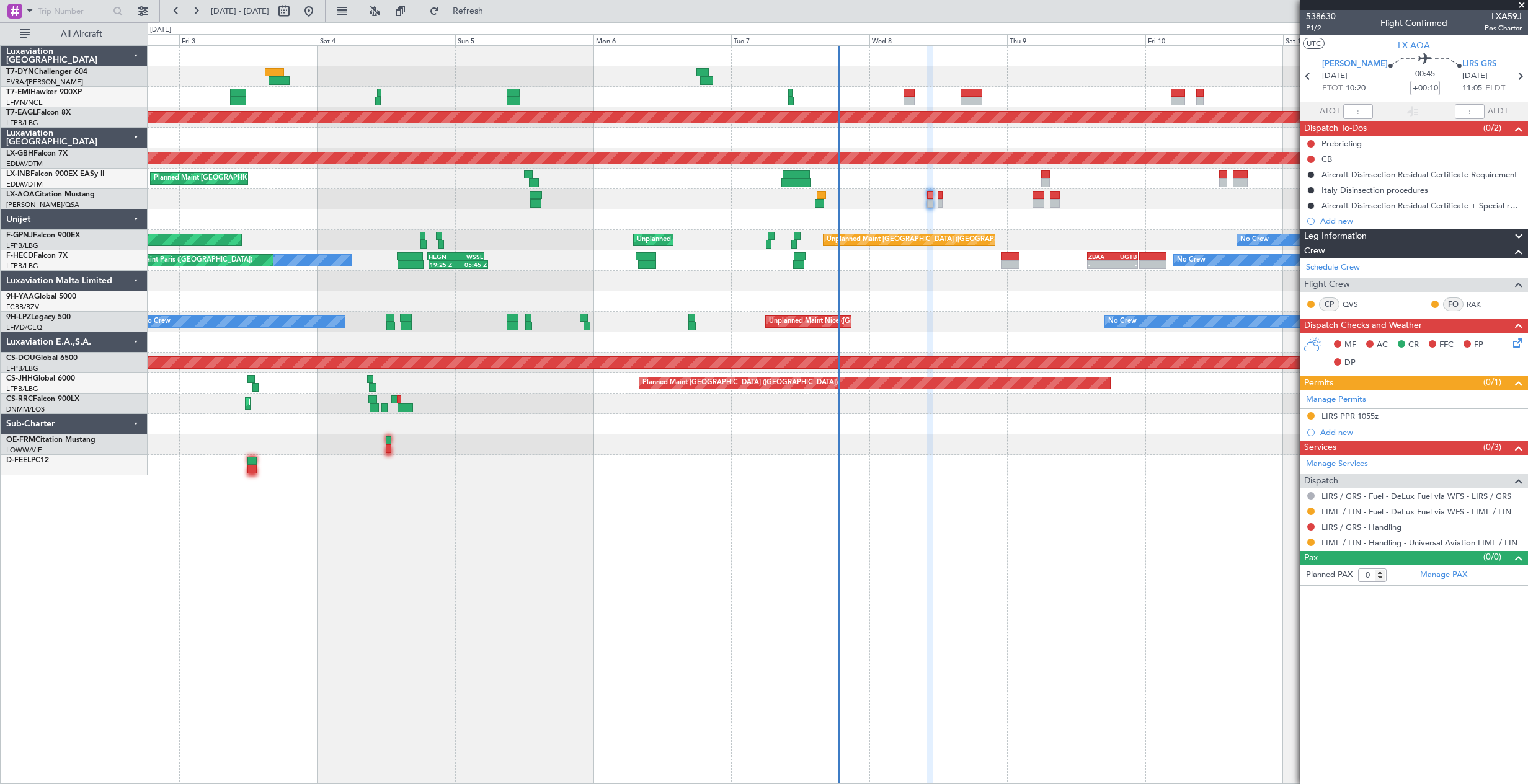
click at [1360, 526] on link "LIRS / GRS - Handling" at bounding box center [1361, 527] width 80 height 11
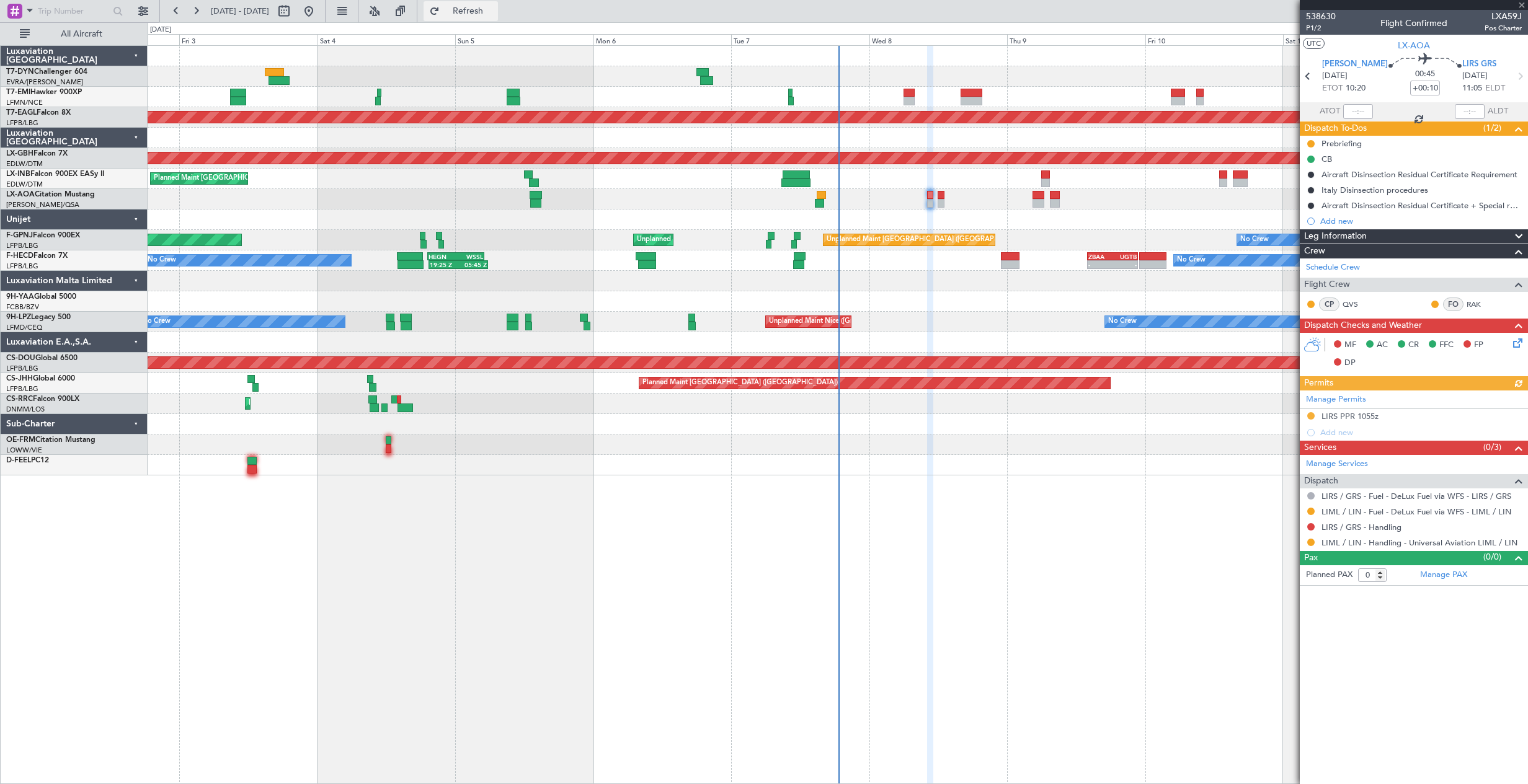
click at [492, 13] on span "Refresh" at bounding box center [468, 11] width 52 height 9
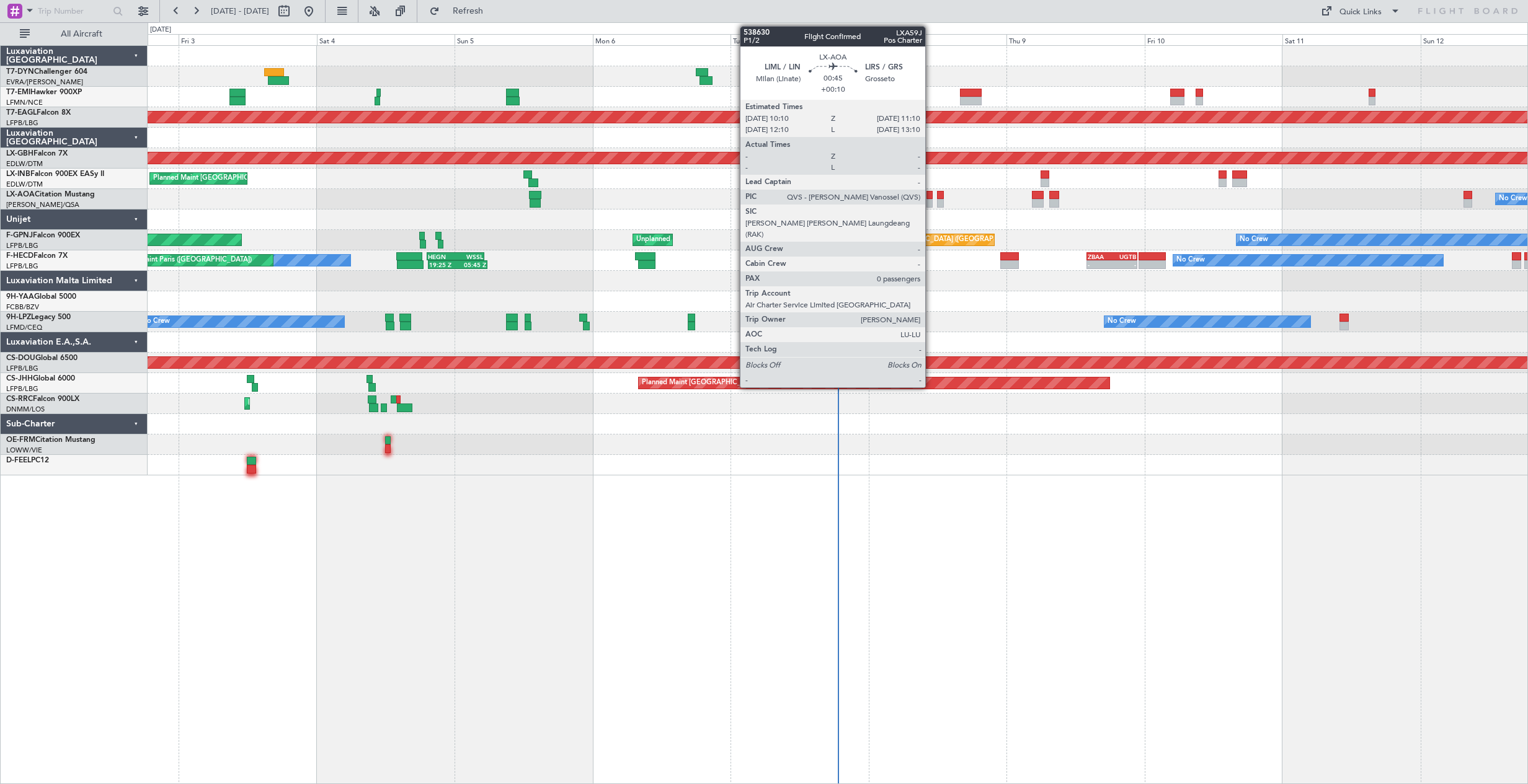
click at [931, 192] on div at bounding box center [929, 195] width 6 height 9
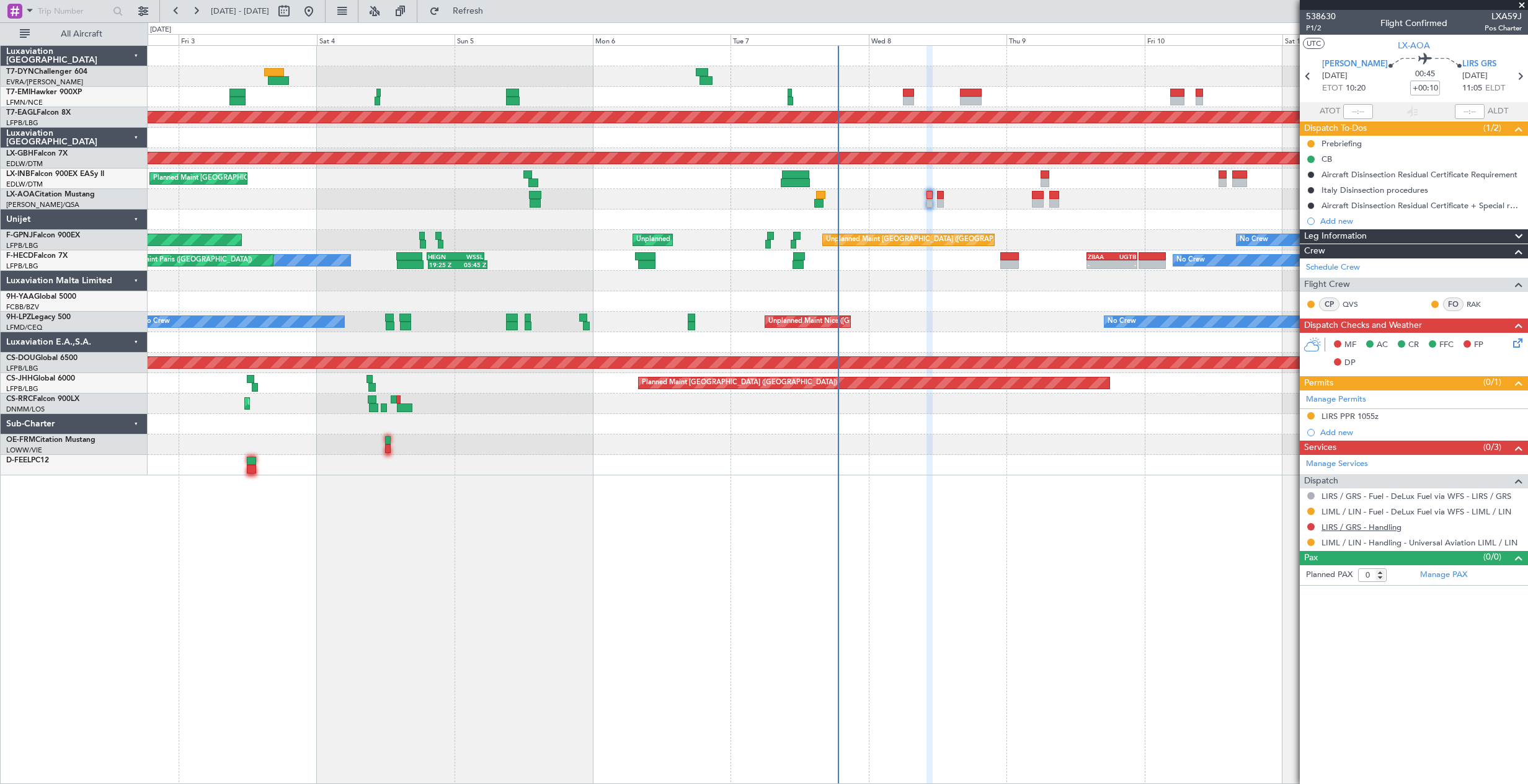
click at [1327, 530] on link "LIRS / GRS - Handling" at bounding box center [1361, 527] width 80 height 11
click at [494, 12] on span "Refresh" at bounding box center [468, 11] width 52 height 9
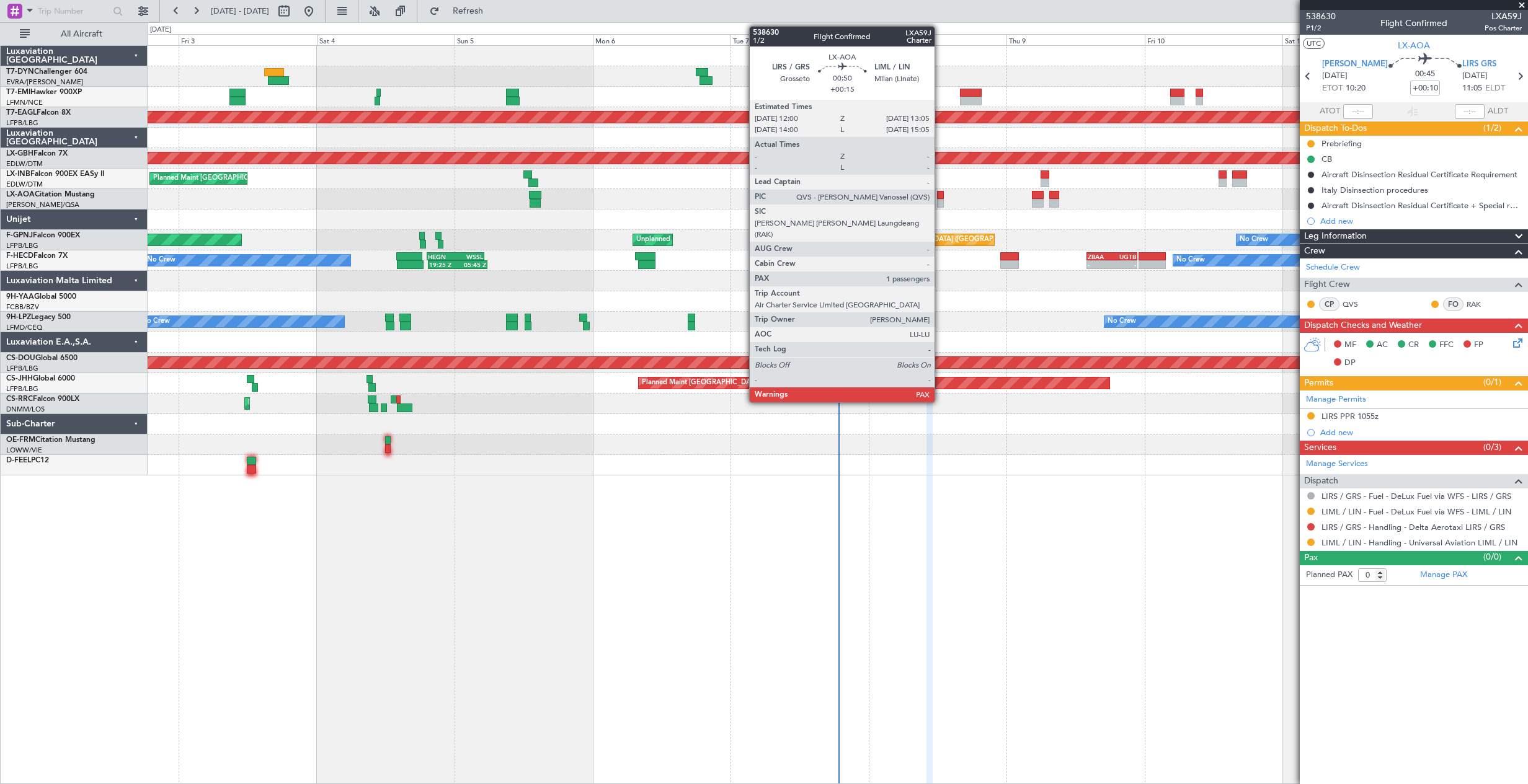
click at [940, 195] on div at bounding box center [940, 195] width 7 height 9
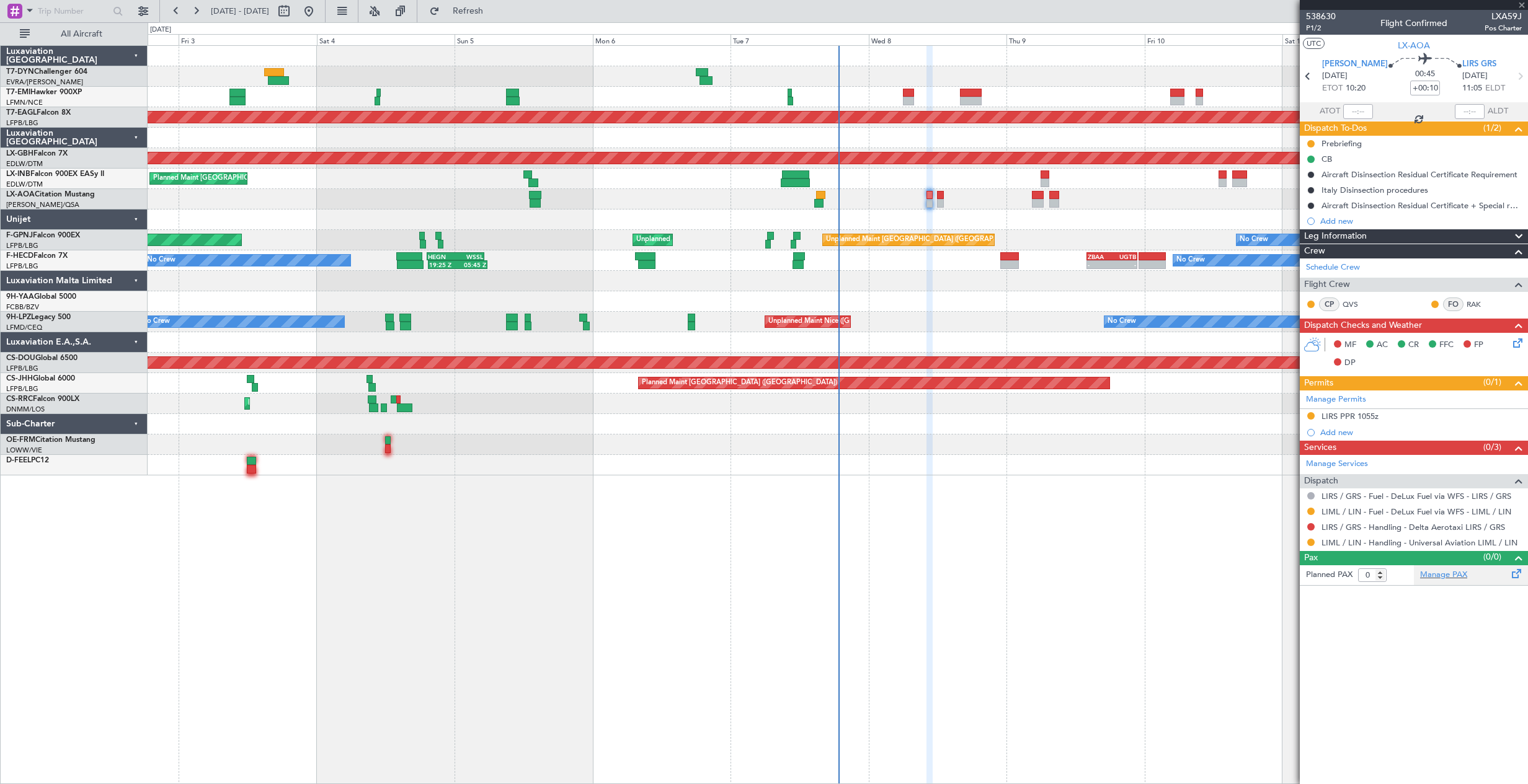
type input "+00:15"
type input "1"
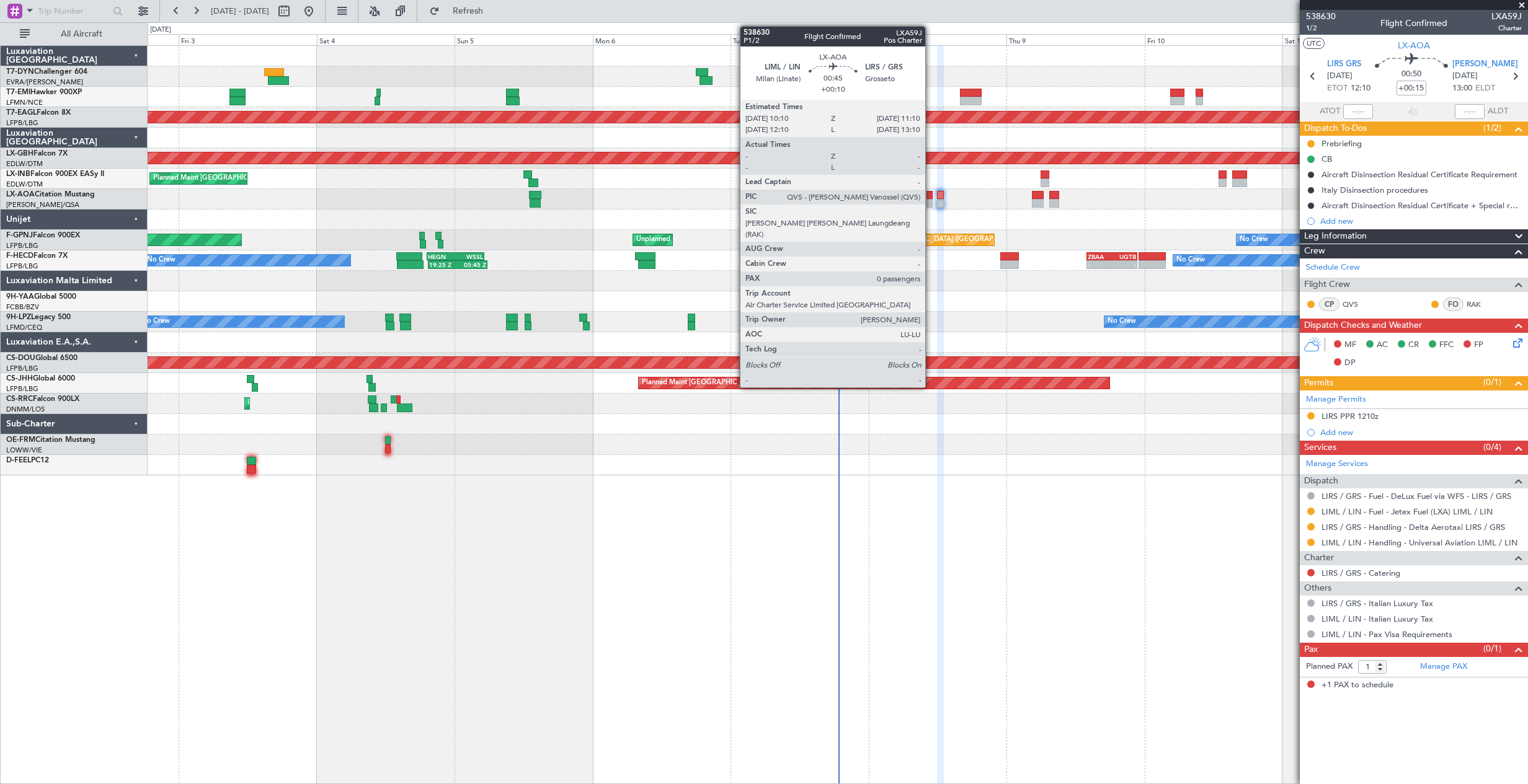
click at [931, 191] on div at bounding box center [929, 195] width 6 height 9
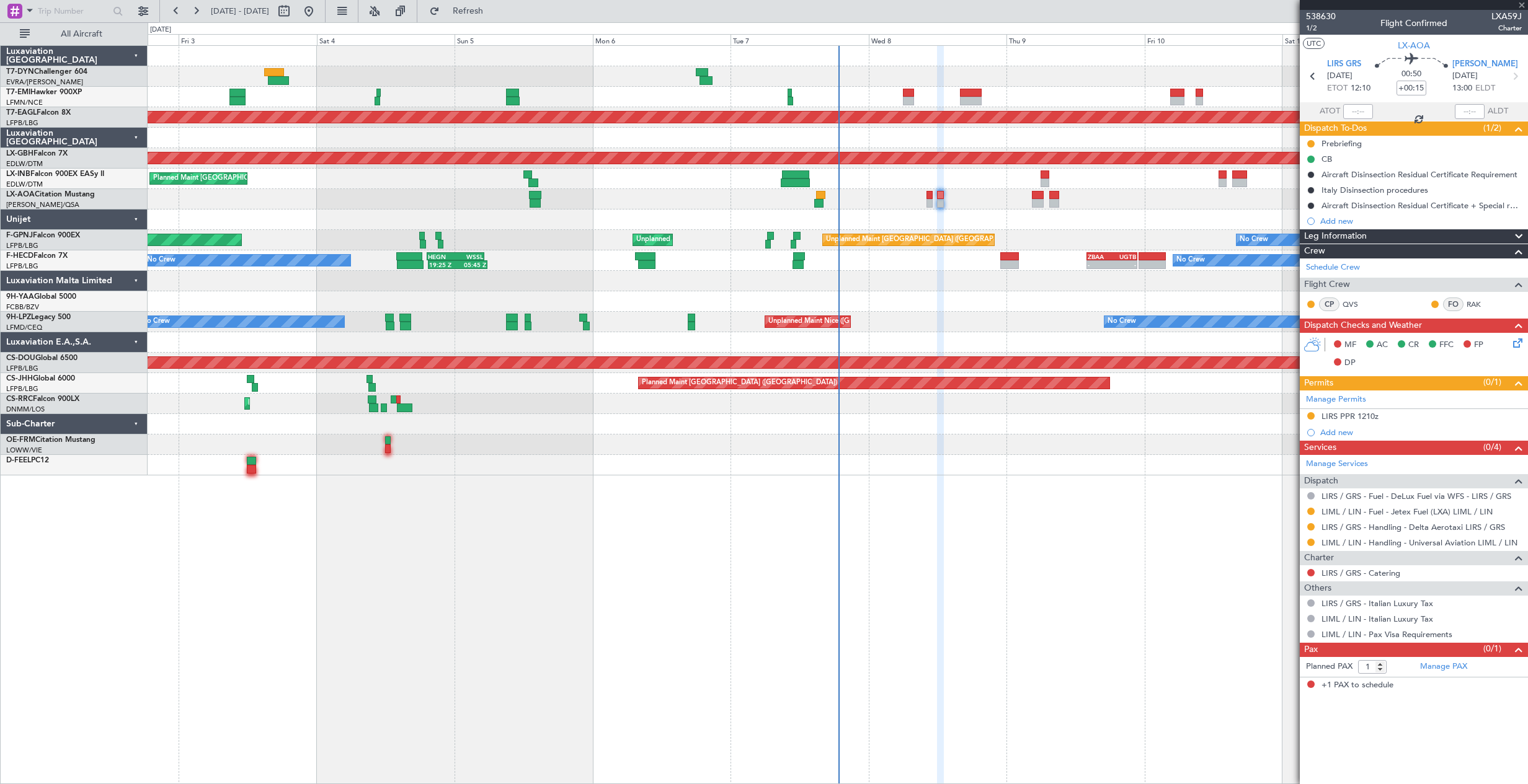
type input "+00:10"
type input "0"
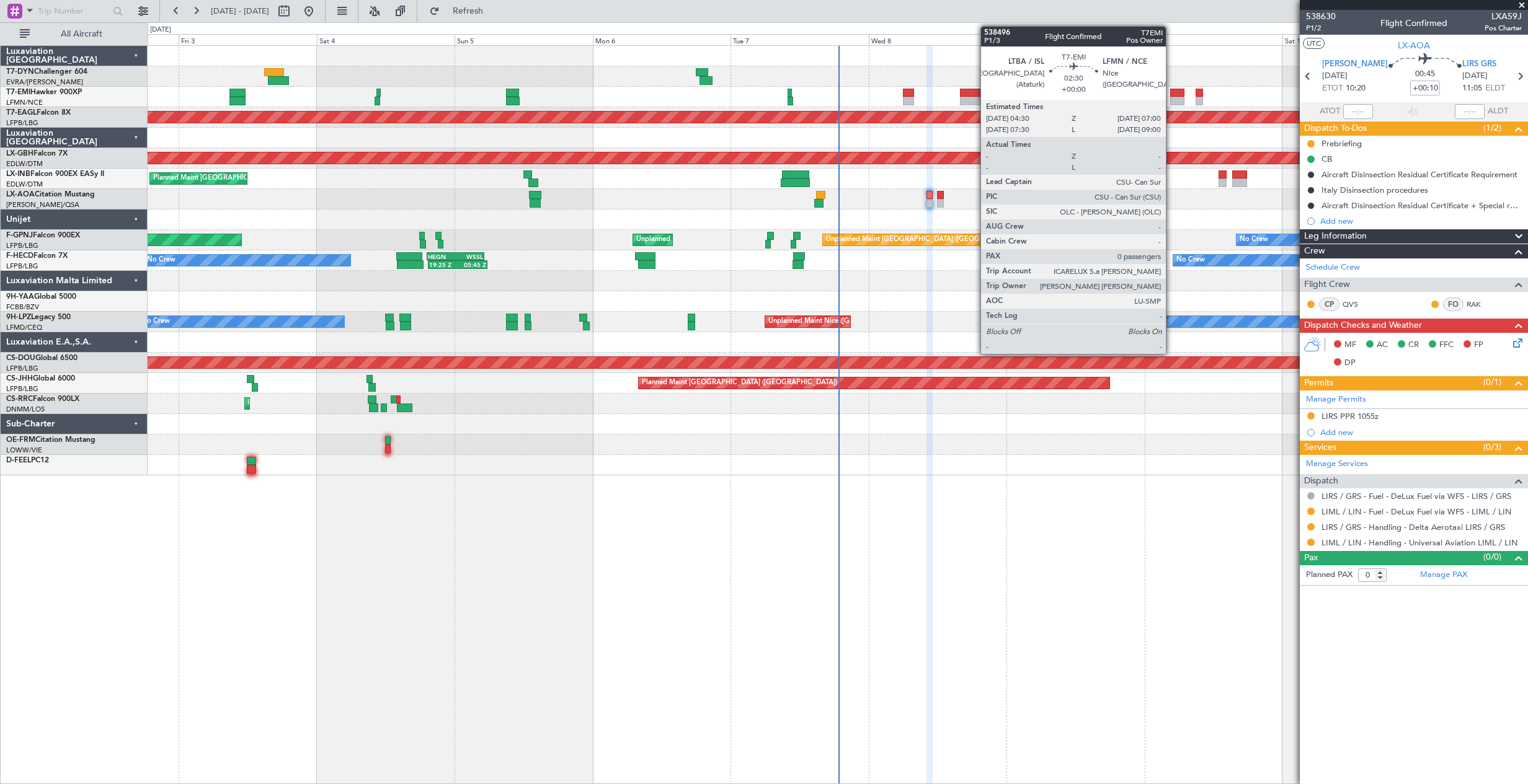
click at [1171, 93] on div at bounding box center [1177, 93] width 15 height 9
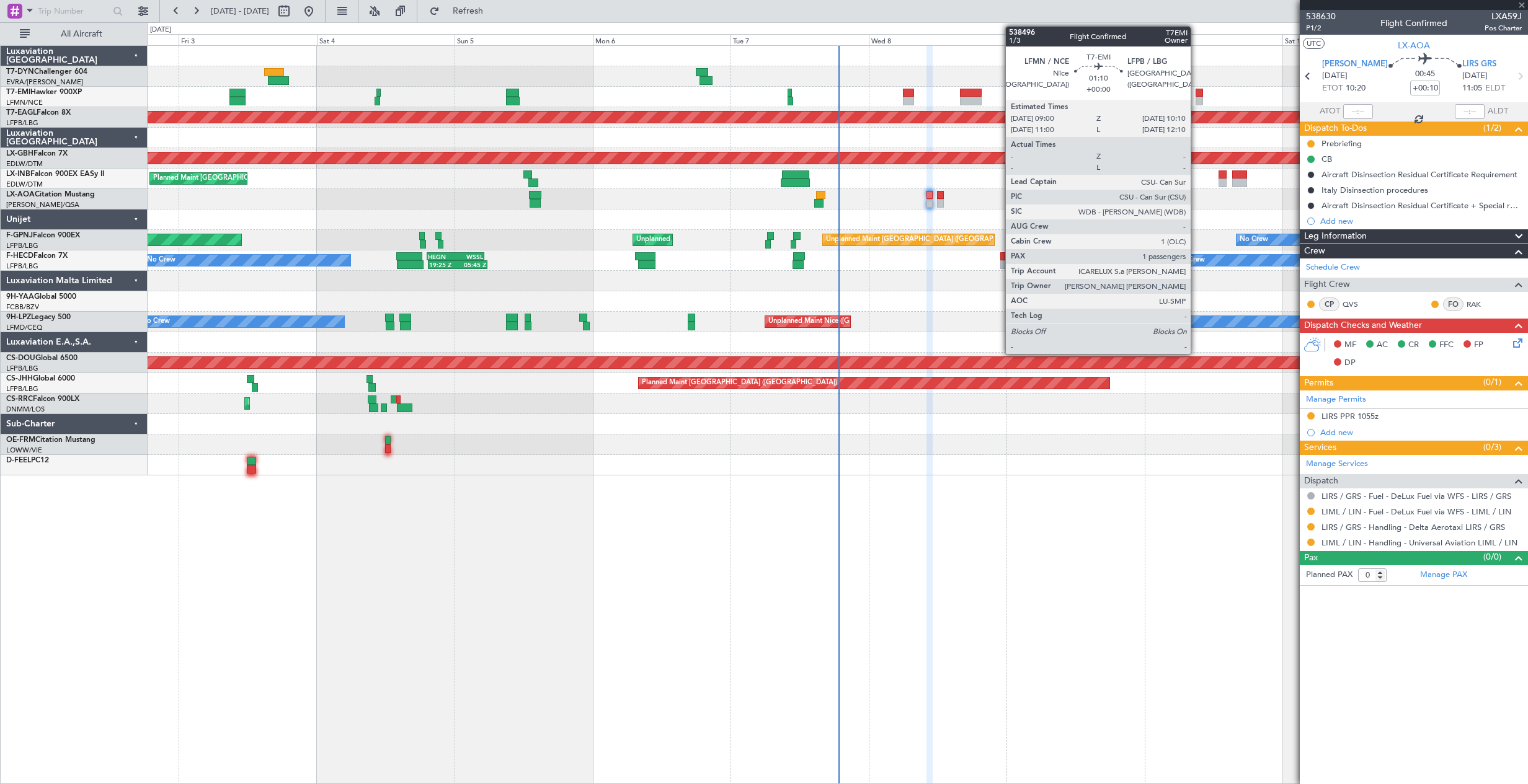
click at [1196, 98] on div at bounding box center [1199, 101] width 7 height 9
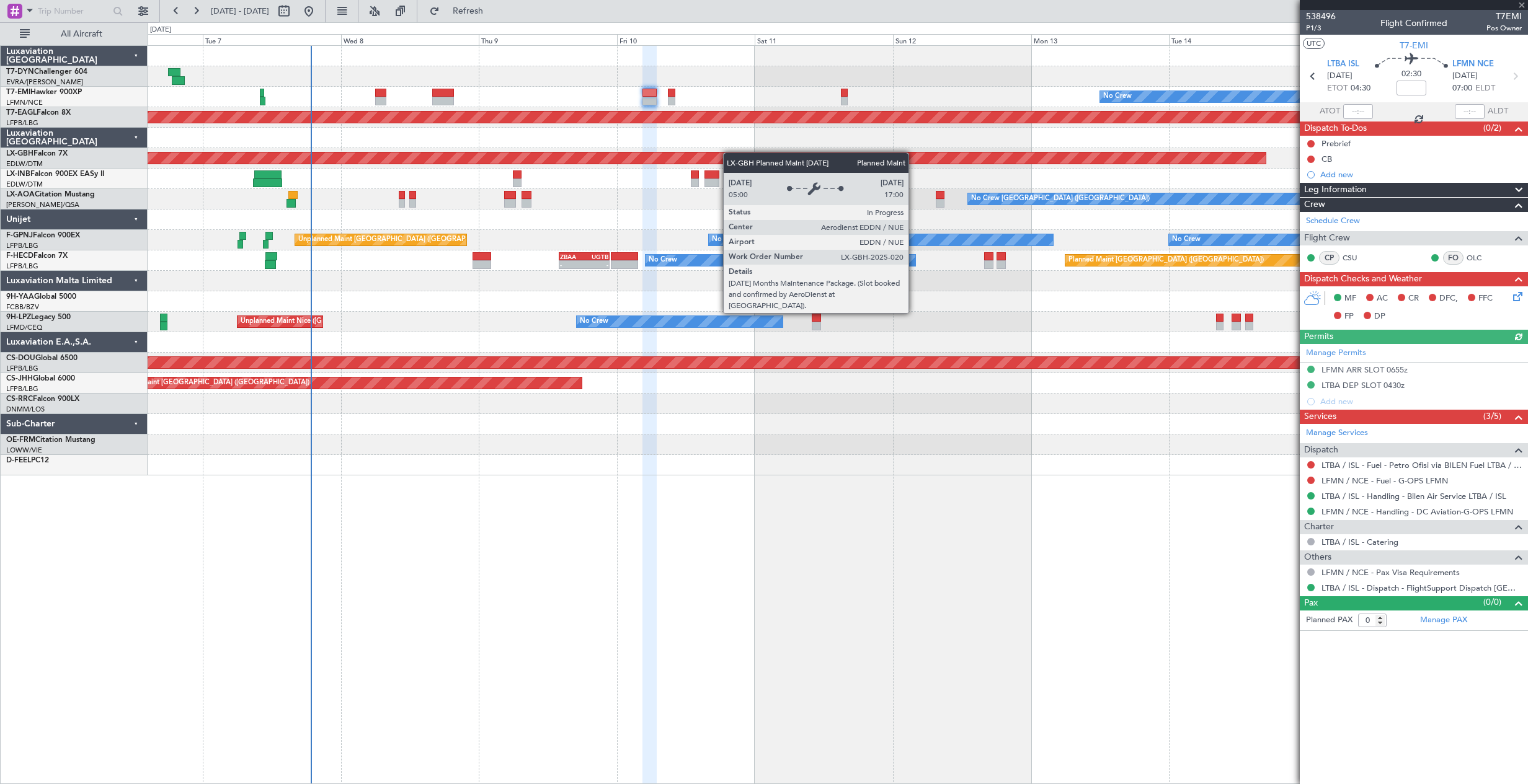
click at [670, 157] on div "No Crew Planned Maint Dubai (Al Maktoum Intl) Planned Maint Nurnberg No Crew Ch…" at bounding box center [837, 260] width 1380 height 429
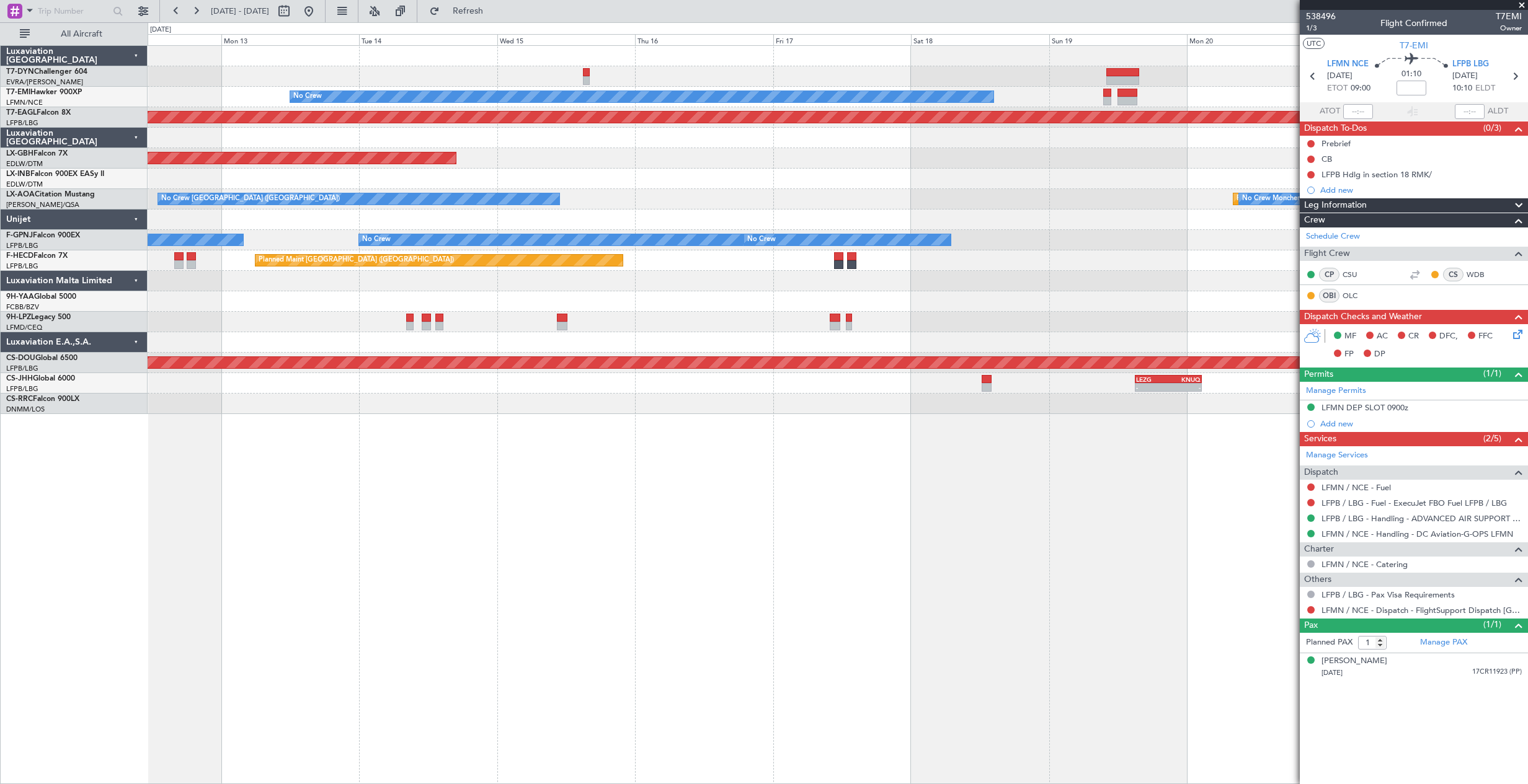
click at [157, 150] on div "No Crew Planned Maint Dubai (Al Maktoum Intl) Planned Maint Nurnberg No Crew Ch…" at bounding box center [837, 229] width 1380 height 368
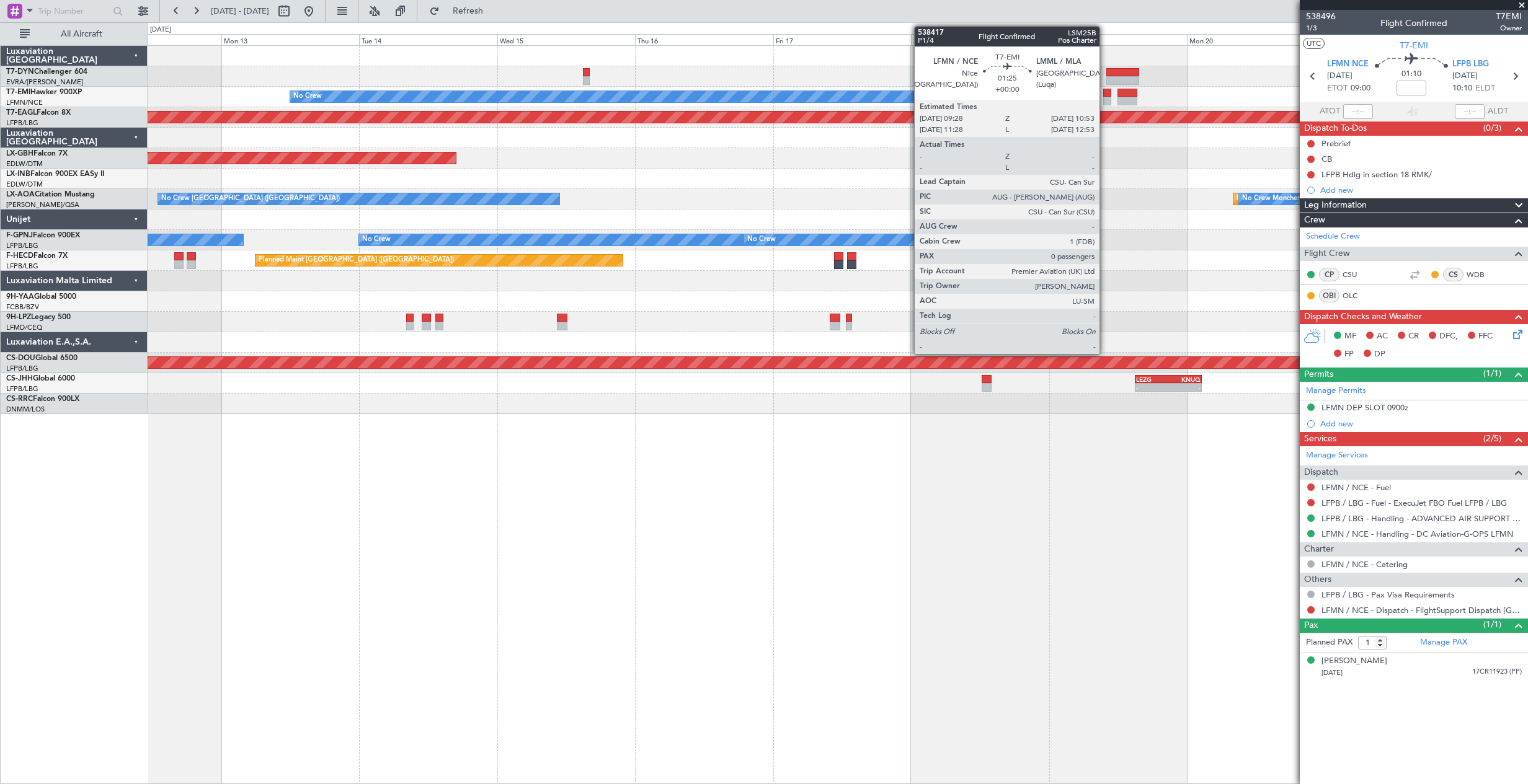
click at [1105, 99] on div at bounding box center [1107, 101] width 9 height 9
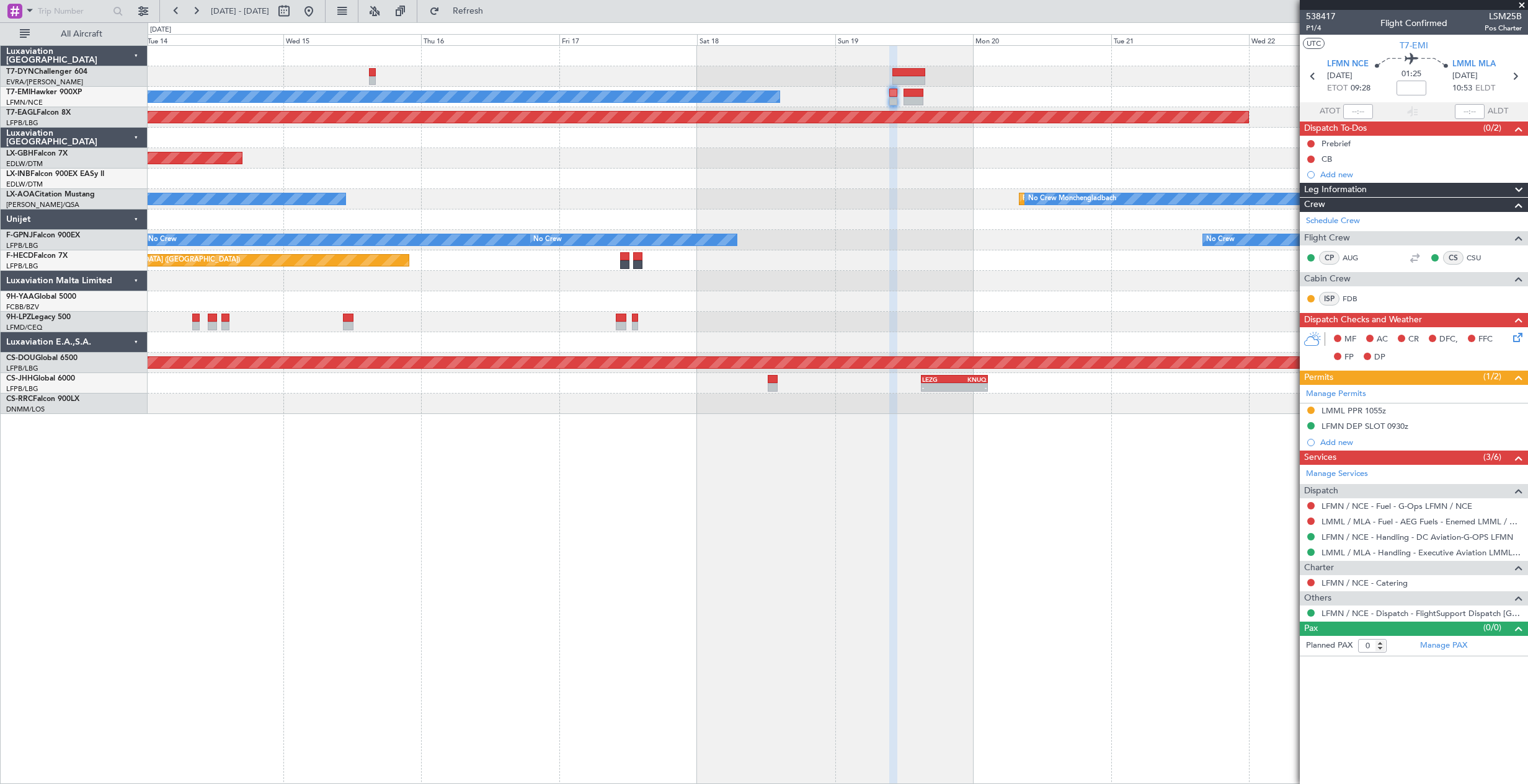
click at [721, 169] on div "No Crew Planned Maint Dubai (Al Maktoum Intl) Planned Maint Nurnberg No Crew Ch…" at bounding box center [837, 229] width 1380 height 368
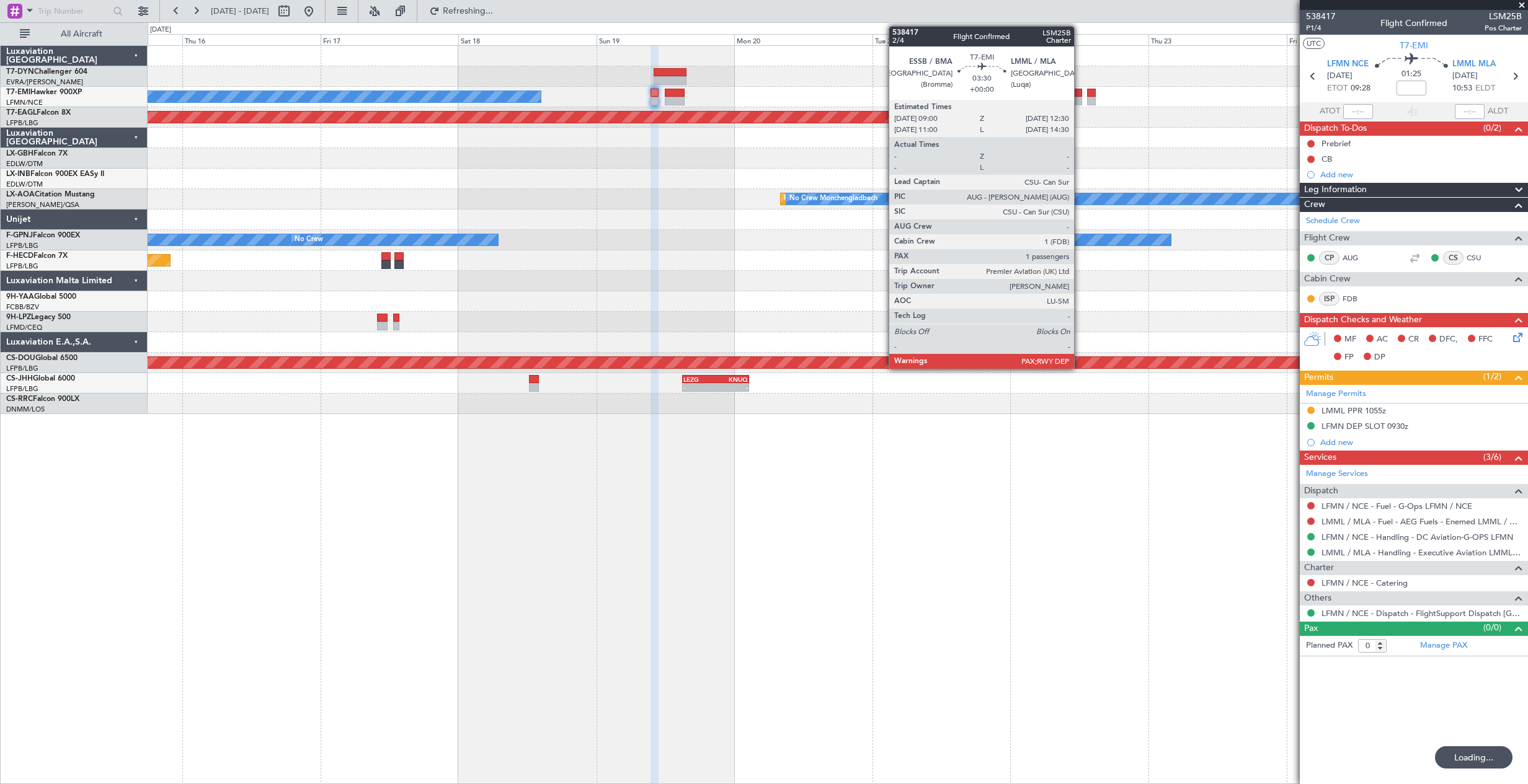
click at [1080, 101] on div at bounding box center [1072, 101] width 20 height 9
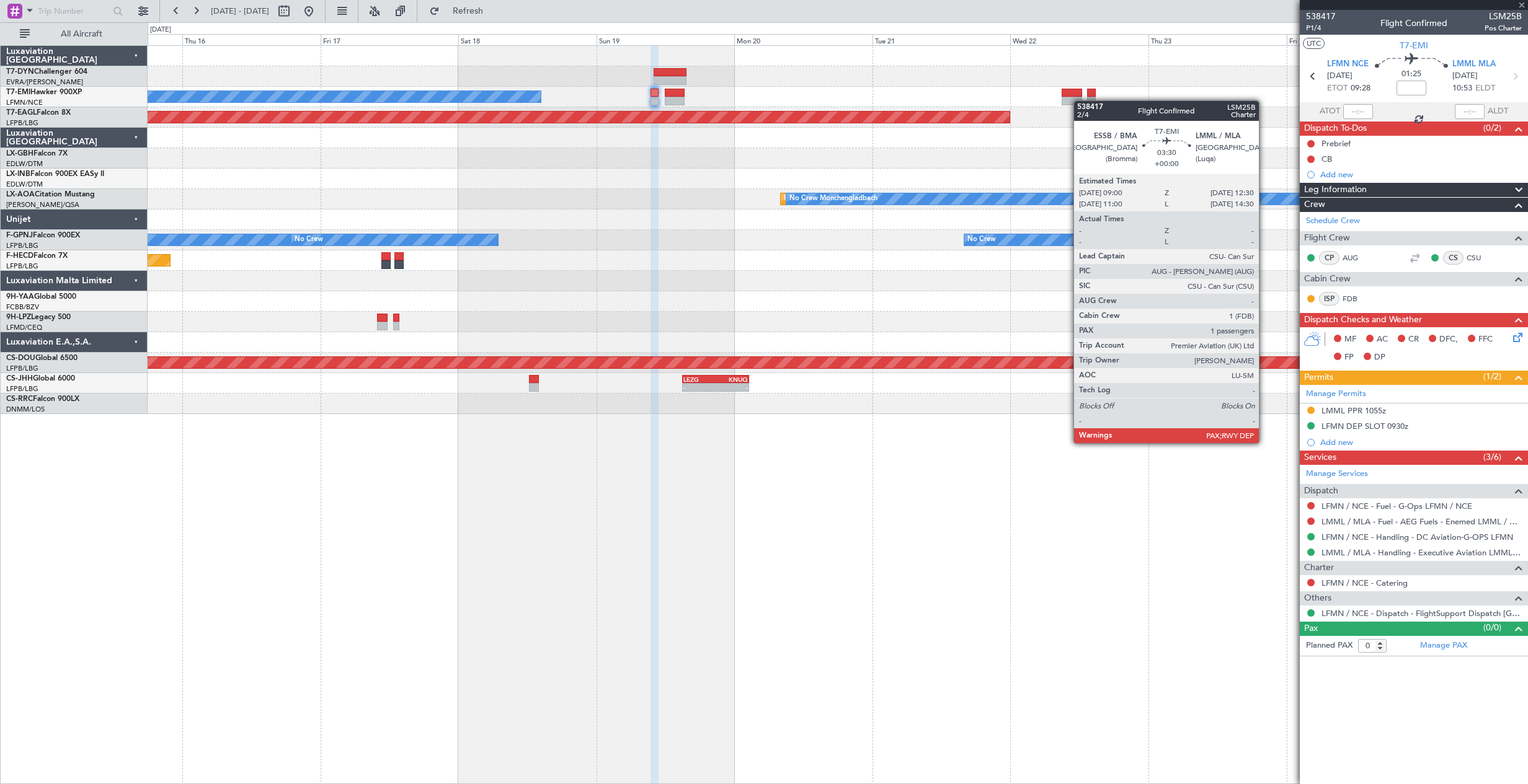
type input "1"
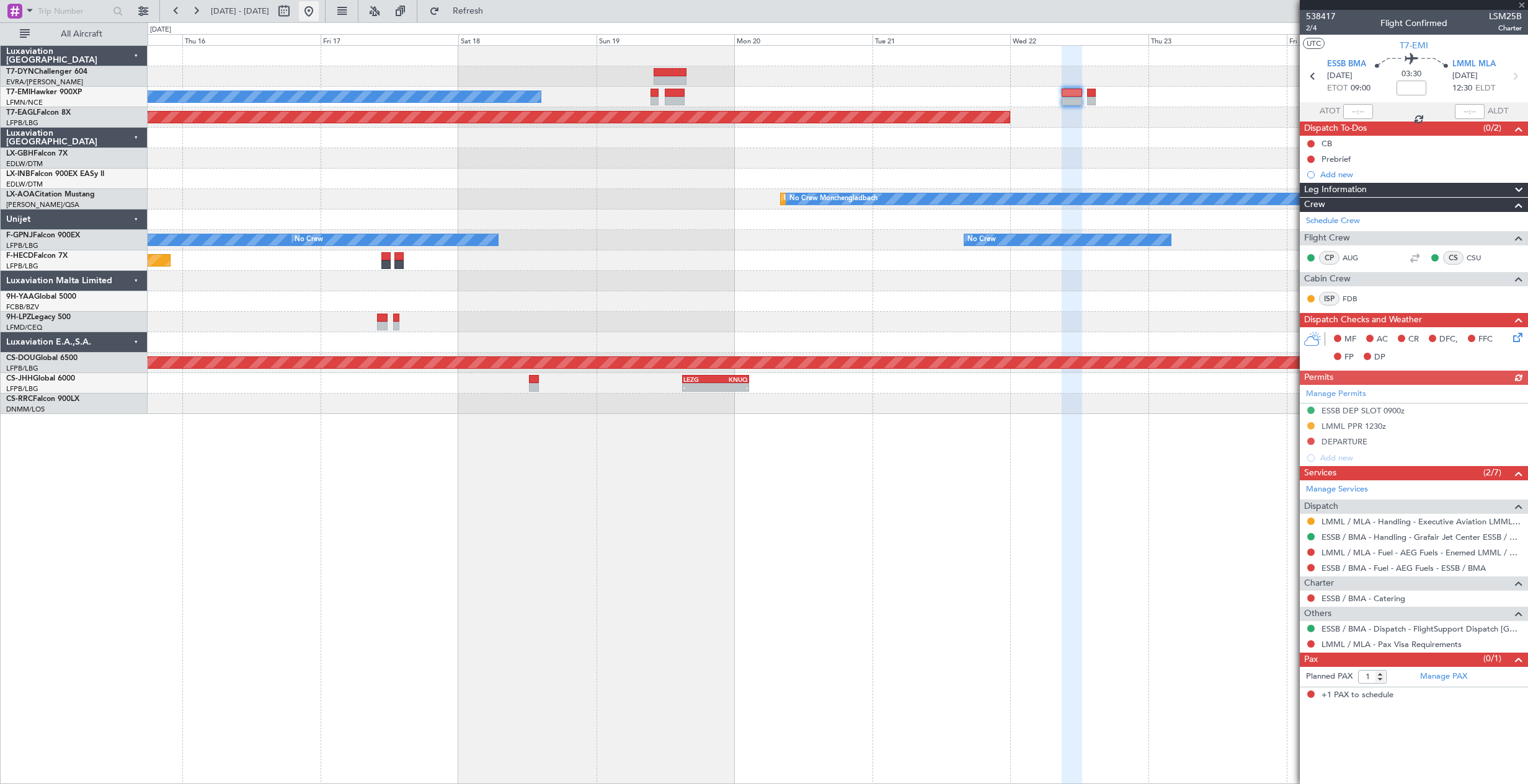
click at [319, 9] on button at bounding box center [309, 11] width 20 height 20
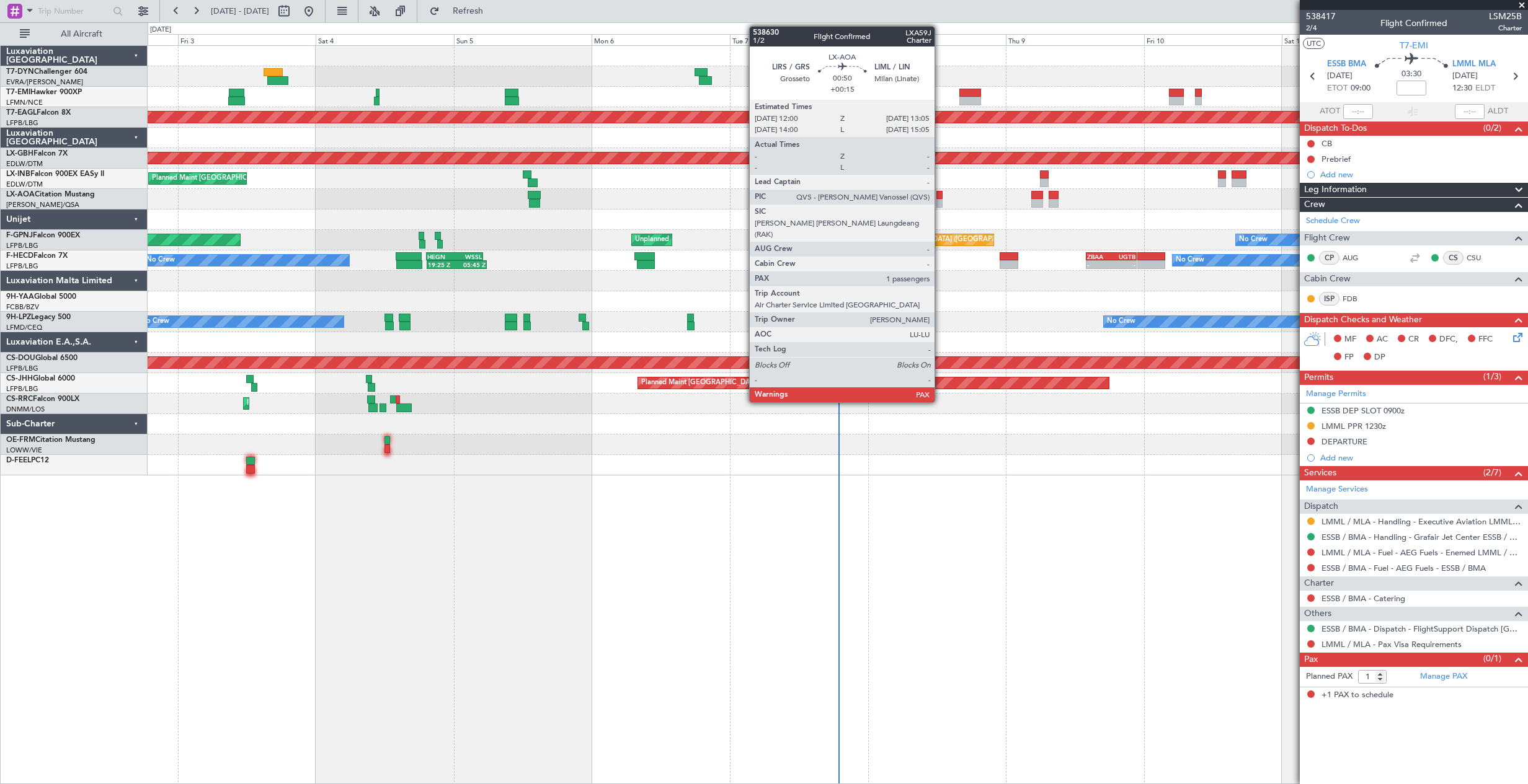
click at [940, 203] on div at bounding box center [939, 203] width 7 height 9
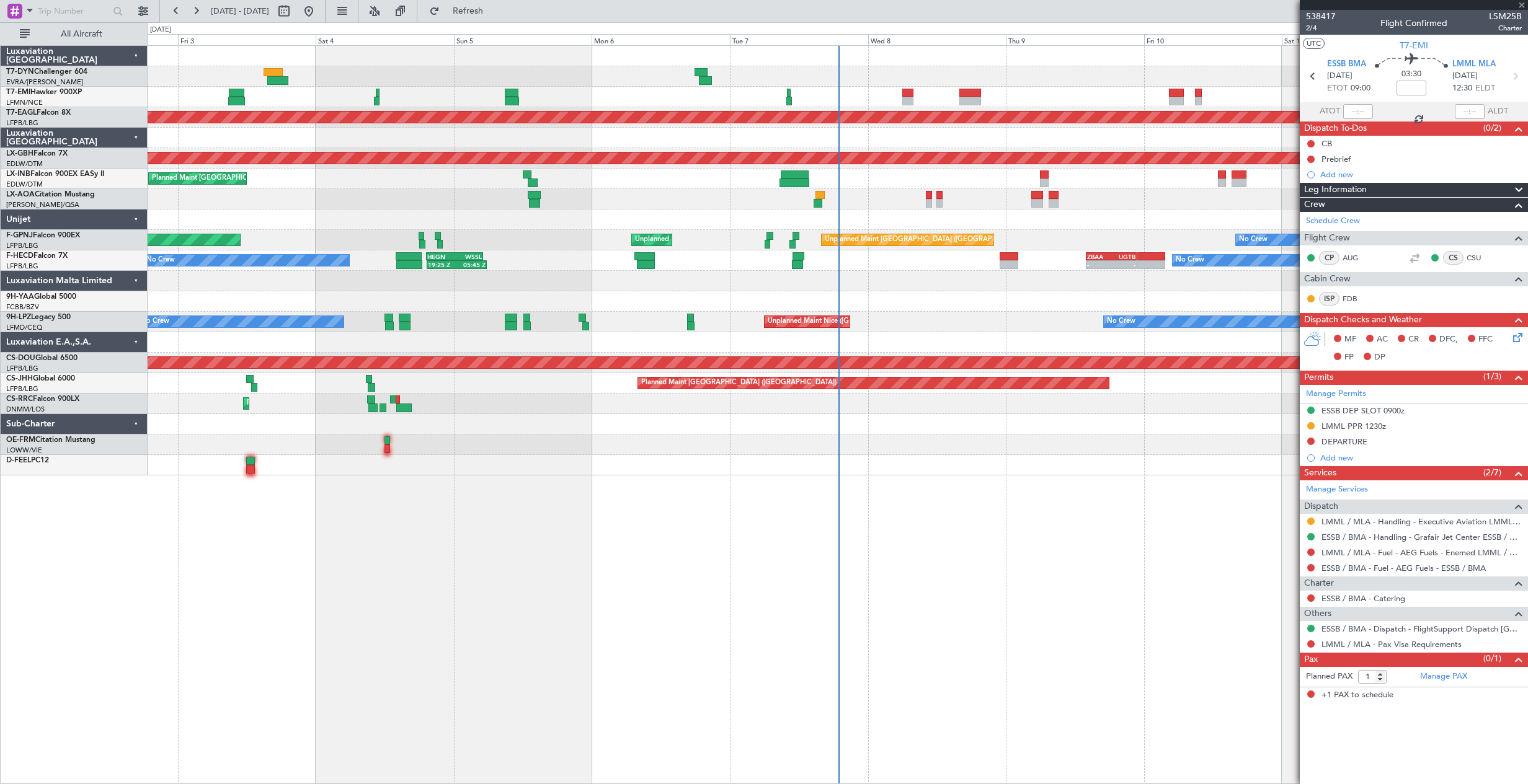
type input "+00:15"
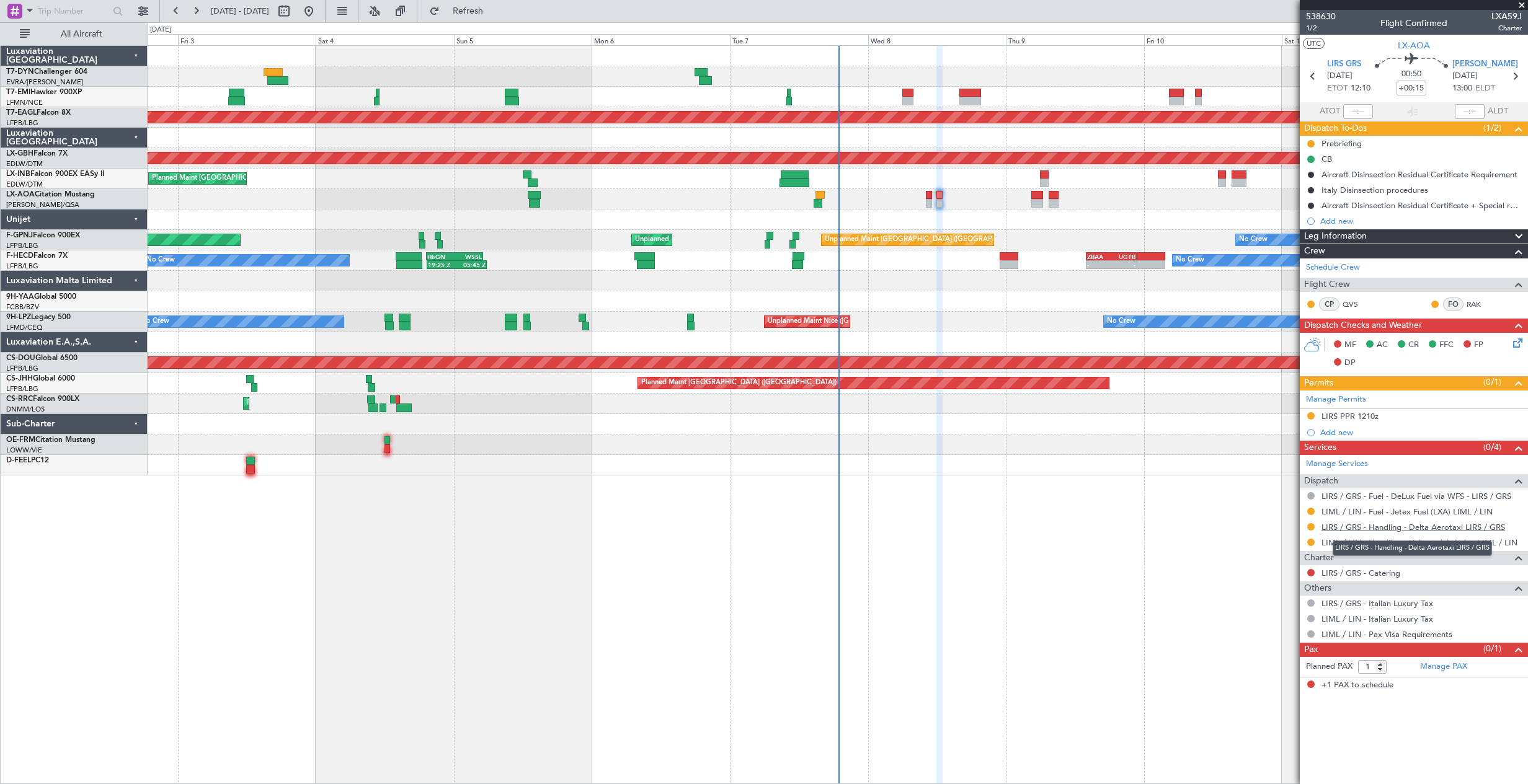
click at [1336, 528] on link "LIRS / GRS - Handling - Delta Aerotaxi LIRS / GRS" at bounding box center [1413, 527] width 183 height 11
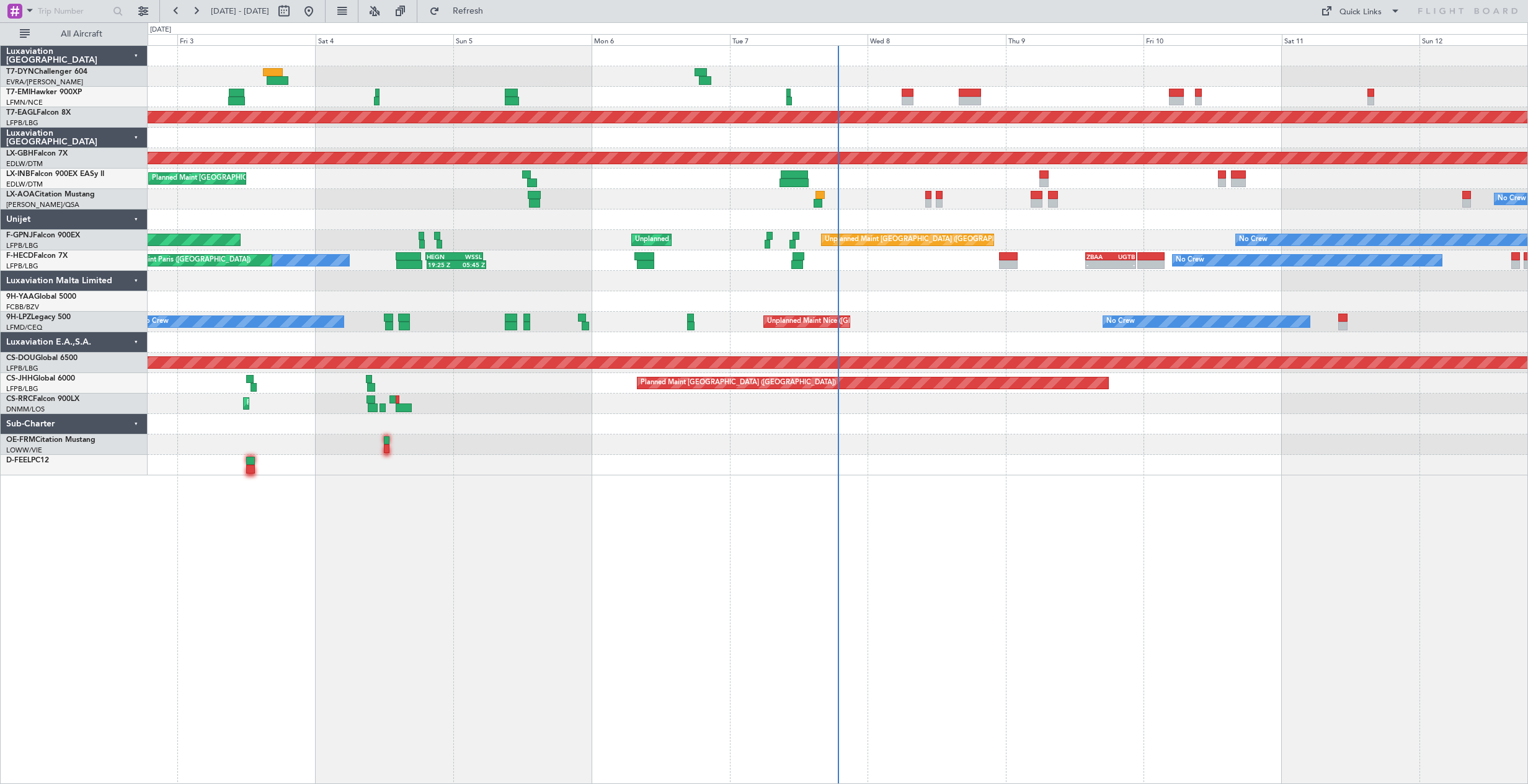
click at [923, 203] on div "No Crew [GEOGRAPHIC_DATA] ([GEOGRAPHIC_DATA]) No Crew [GEOGRAPHIC_DATA] ([GEOGR…" at bounding box center [837, 199] width 1380 height 20
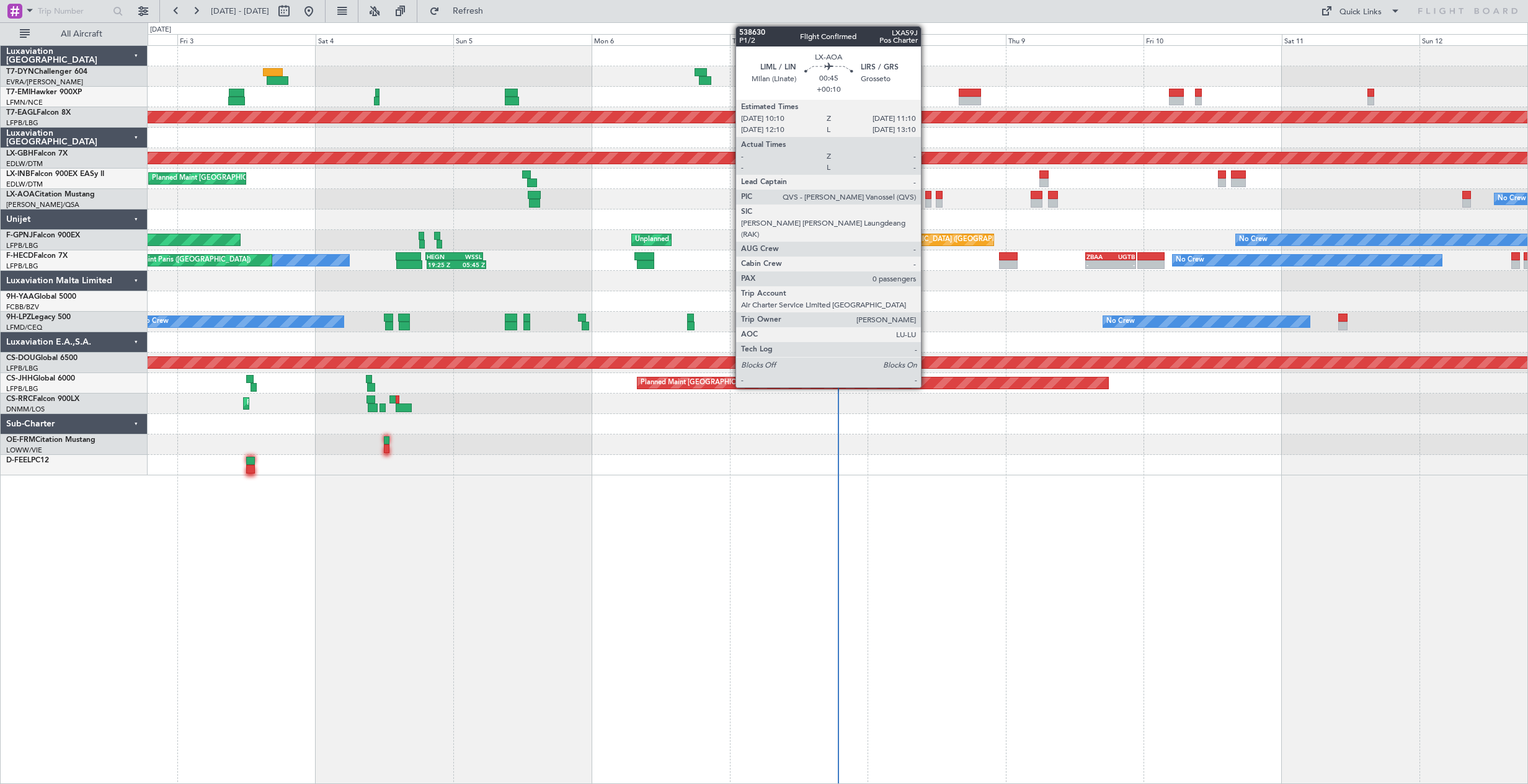
click at [926, 203] on div at bounding box center [927, 203] width 6 height 9
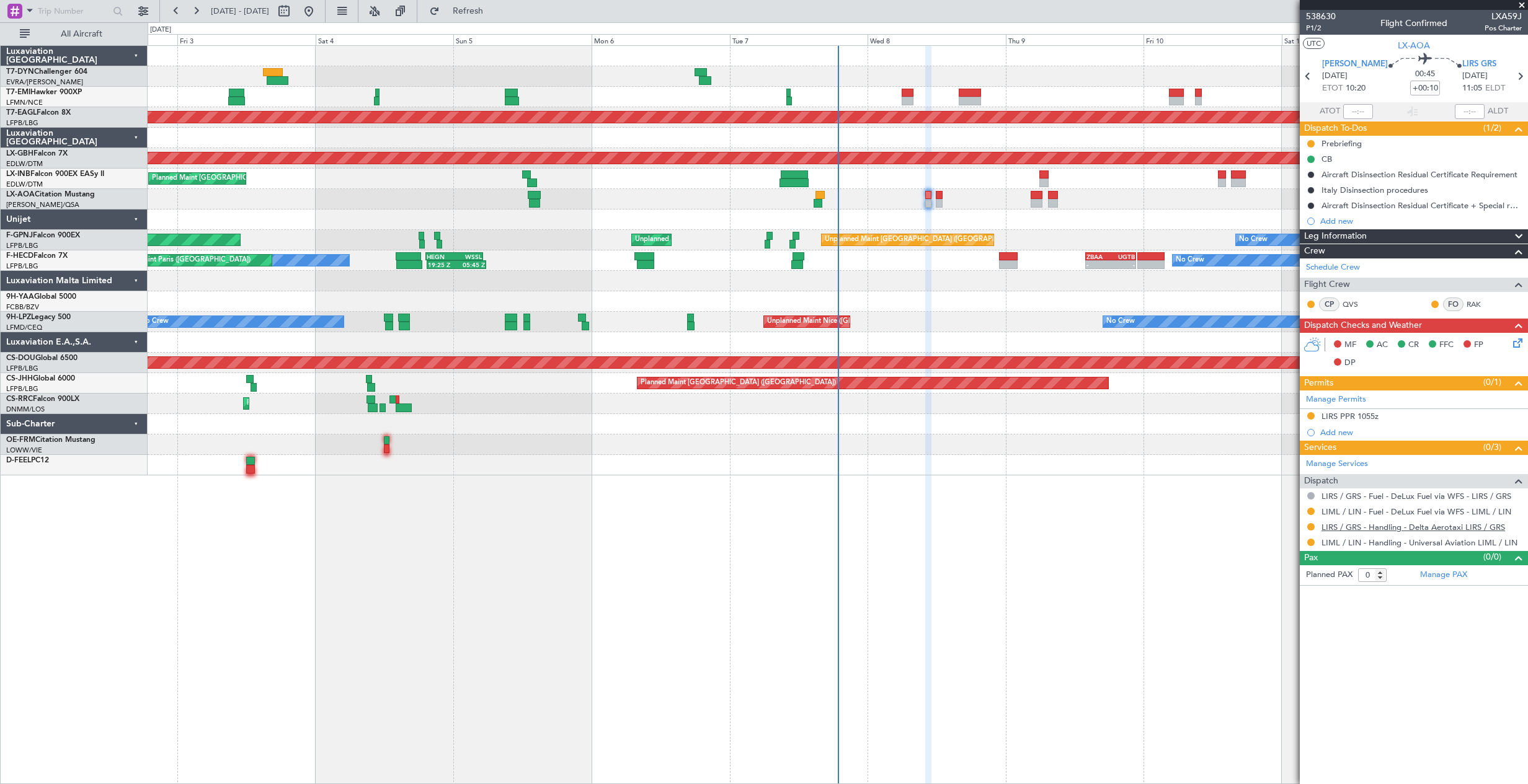
click at [1392, 526] on link "LIRS / GRS - Handling - Delta Aerotaxi LIRS / GRS" at bounding box center [1413, 527] width 183 height 11
click at [493, 3] on button "Refresh" at bounding box center [460, 11] width 74 height 20
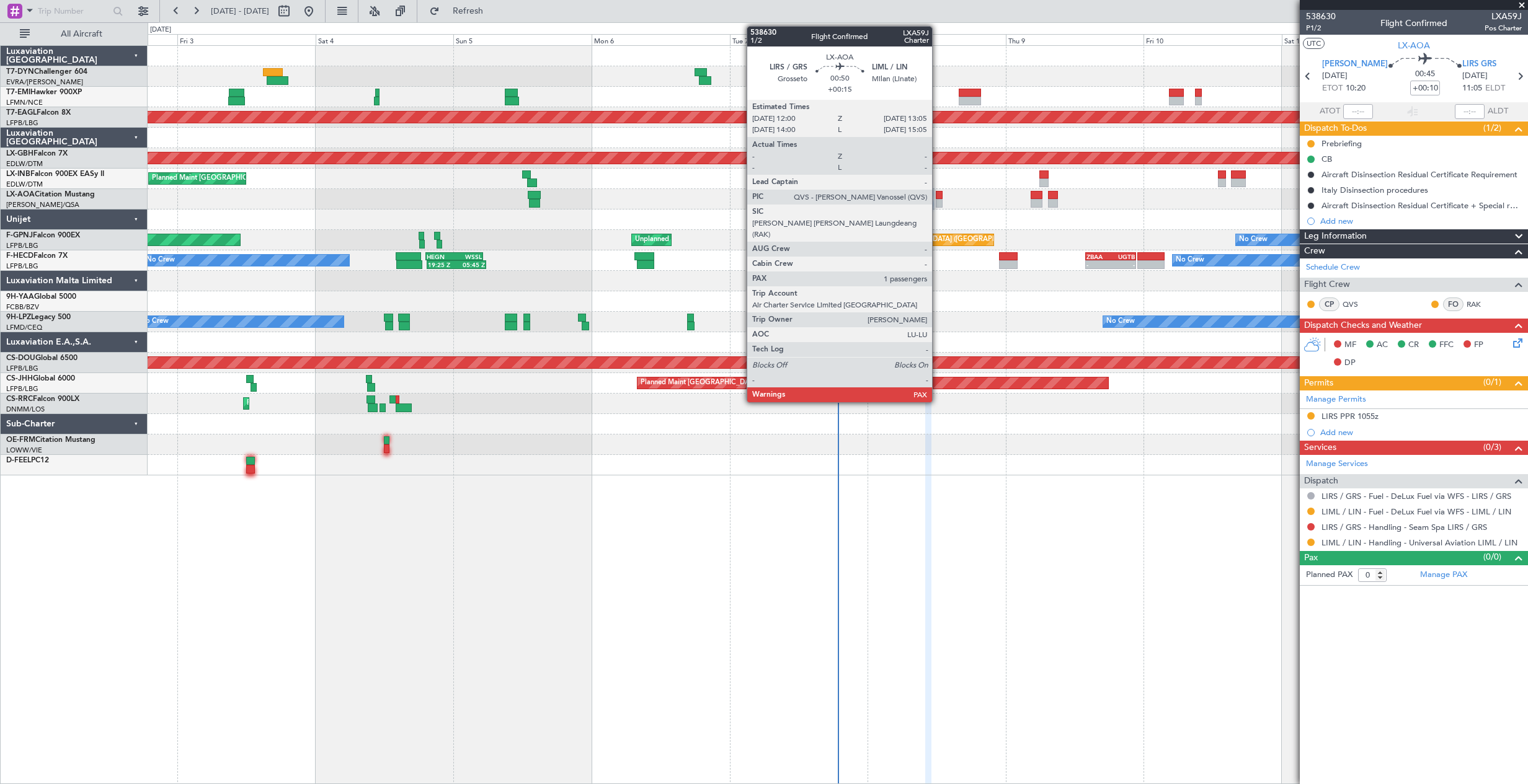
click at [937, 199] on div at bounding box center [939, 203] width 7 height 9
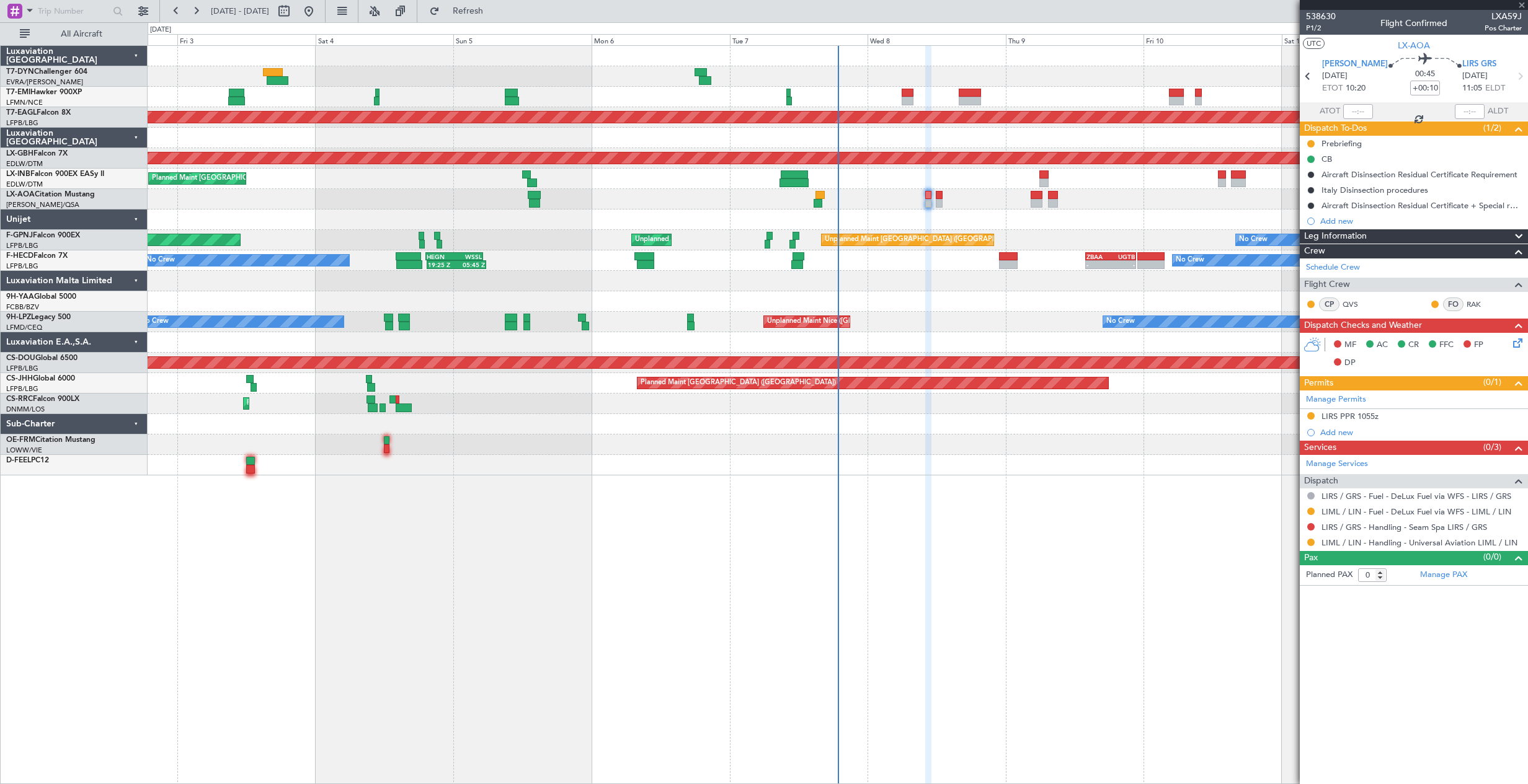
type input "+00:15"
type input "1"
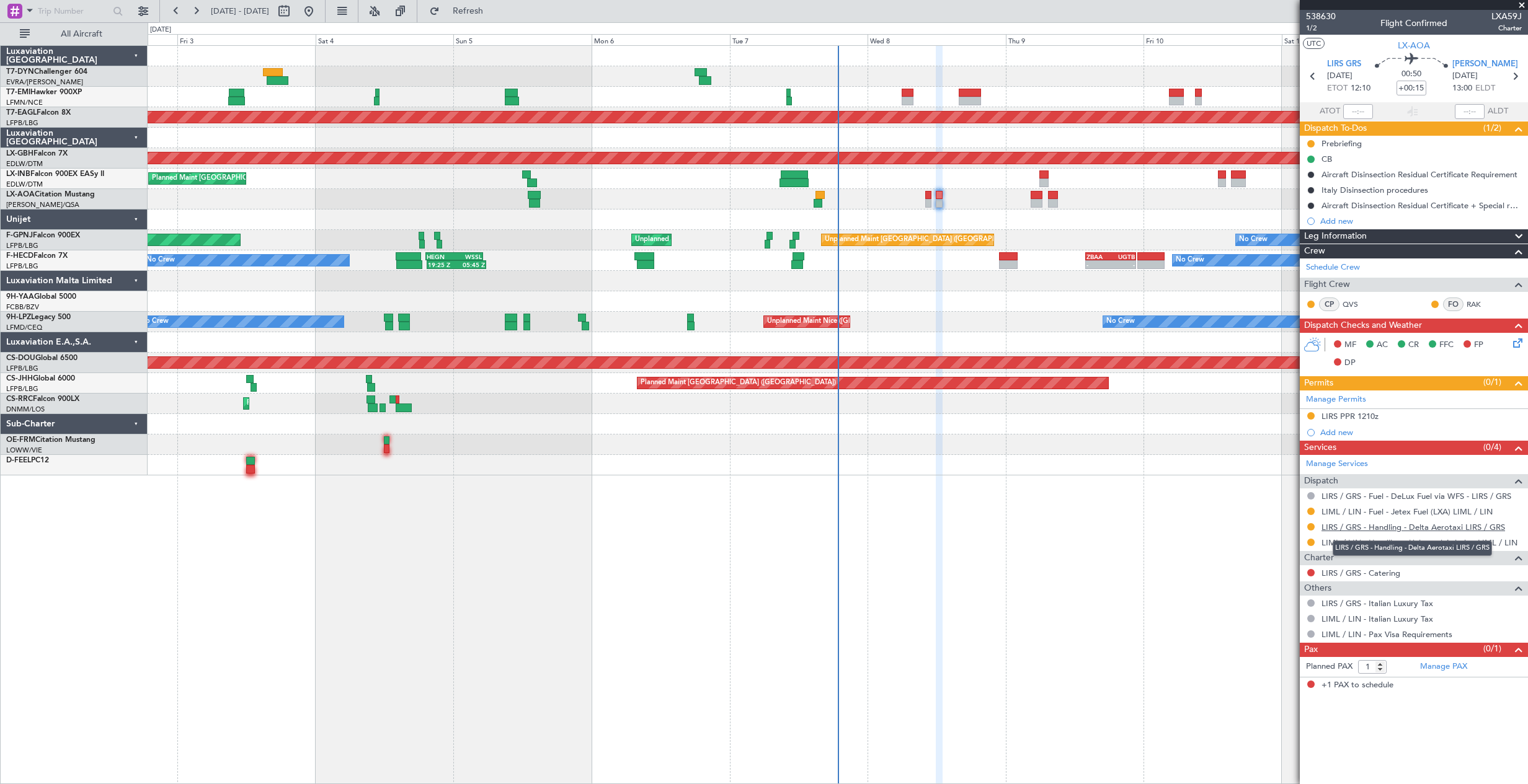
click at [1405, 530] on link "LIRS / GRS - Handling - Delta Aerotaxi LIRS / GRS" at bounding box center [1413, 527] width 183 height 11
click at [498, 4] on button "Refresh" at bounding box center [460, 11] width 74 height 20
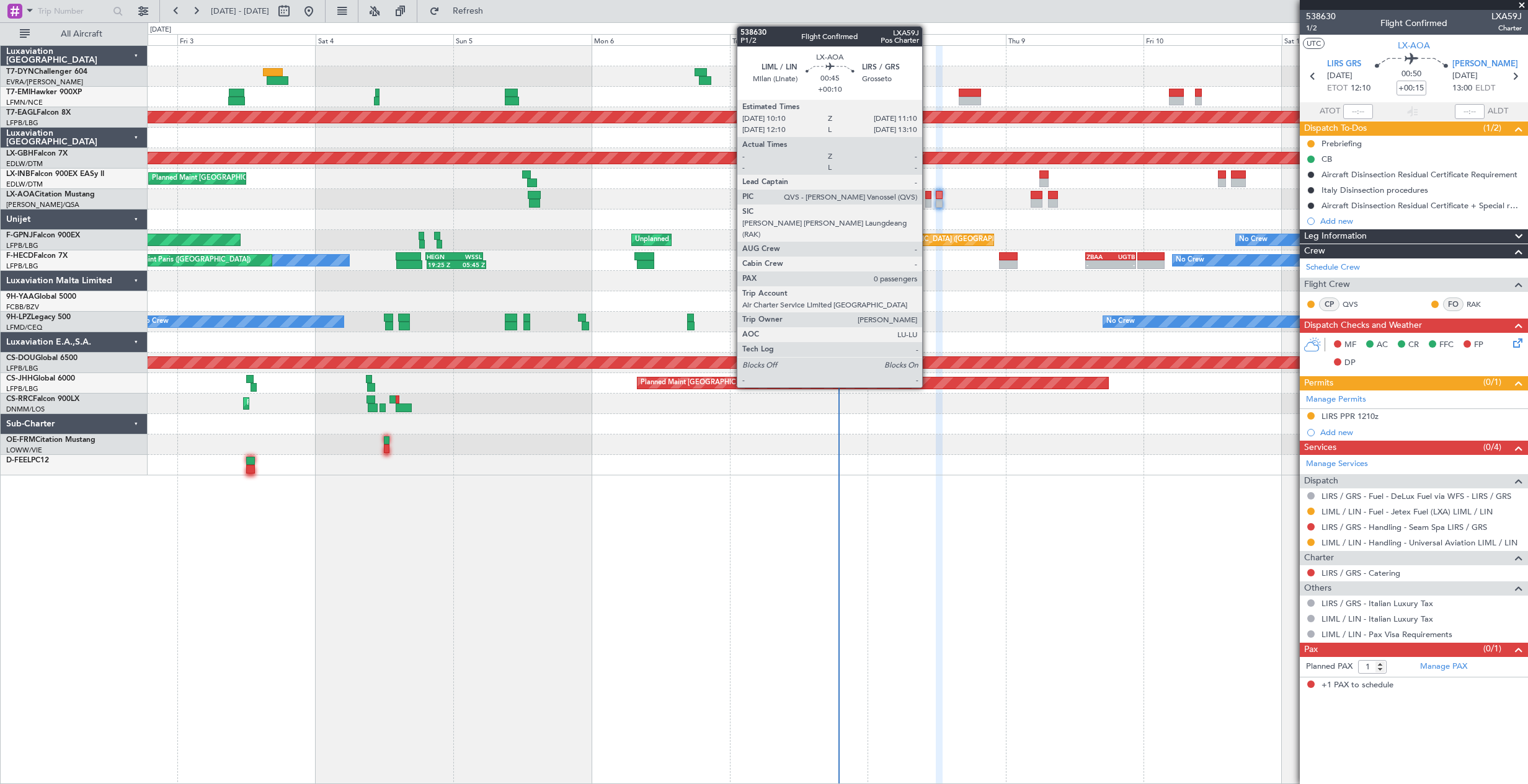
click at [927, 207] on div at bounding box center [927, 203] width 6 height 9
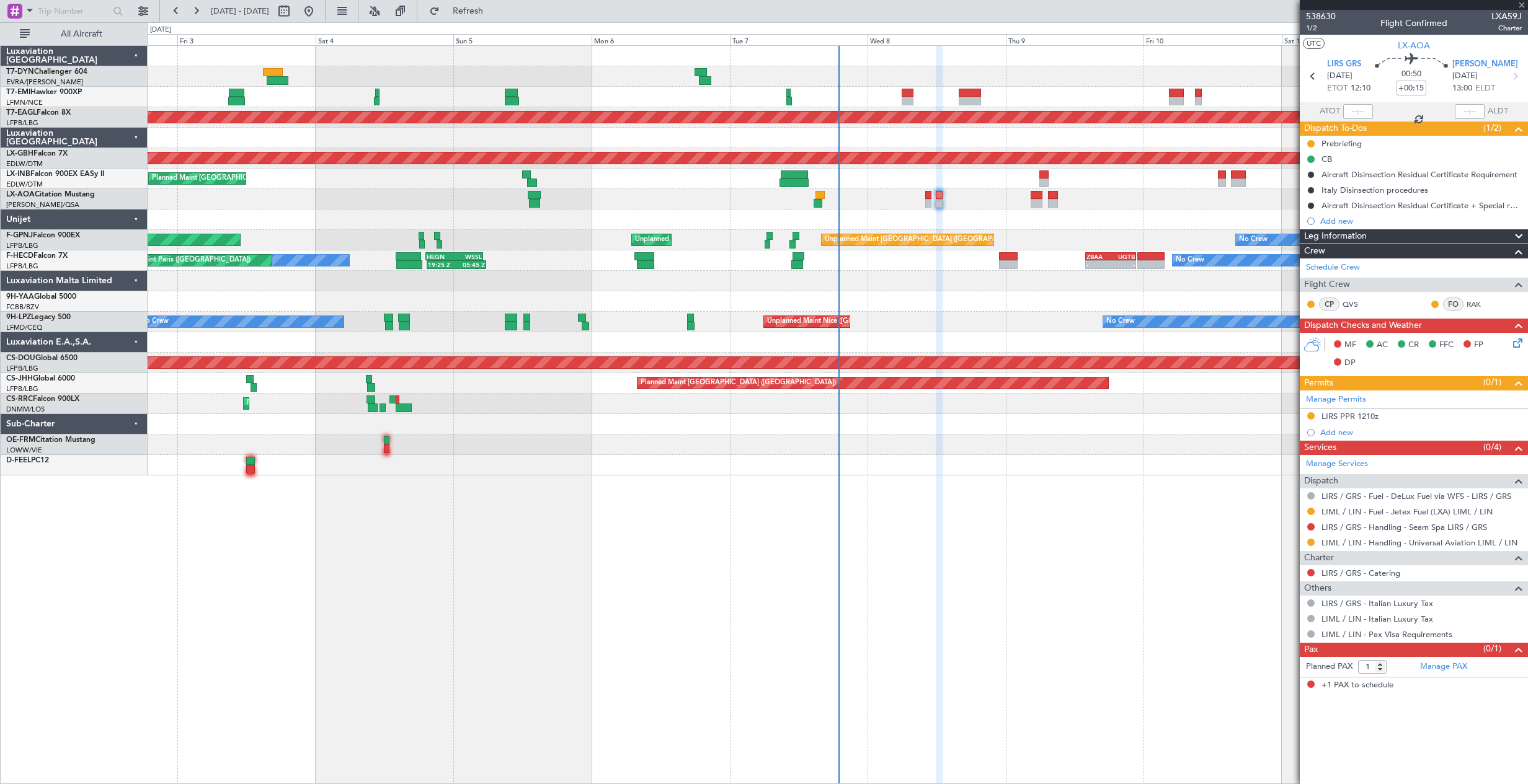
type input "+00:10"
type input "0"
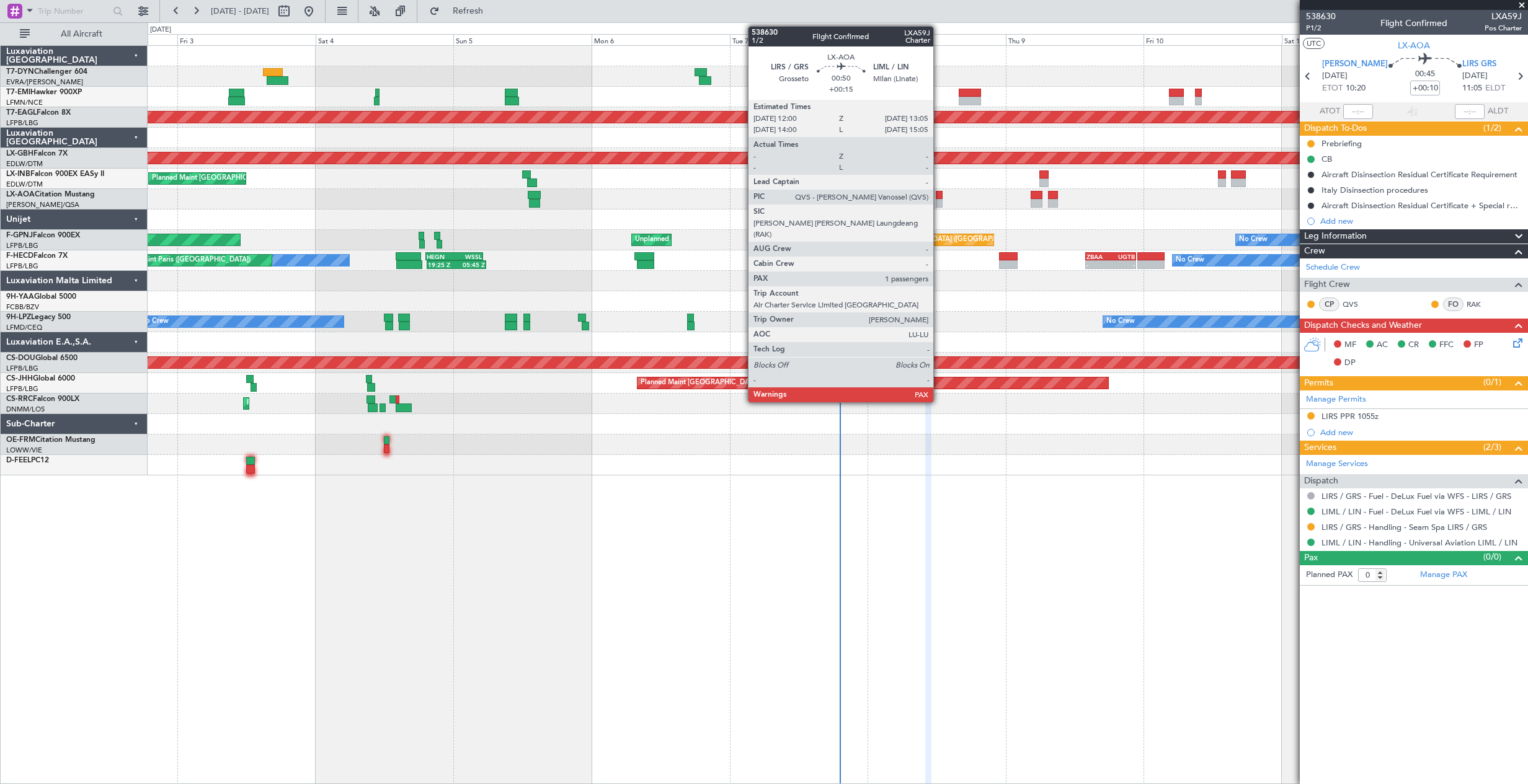
click at [939, 195] on div at bounding box center [939, 195] width 7 height 9
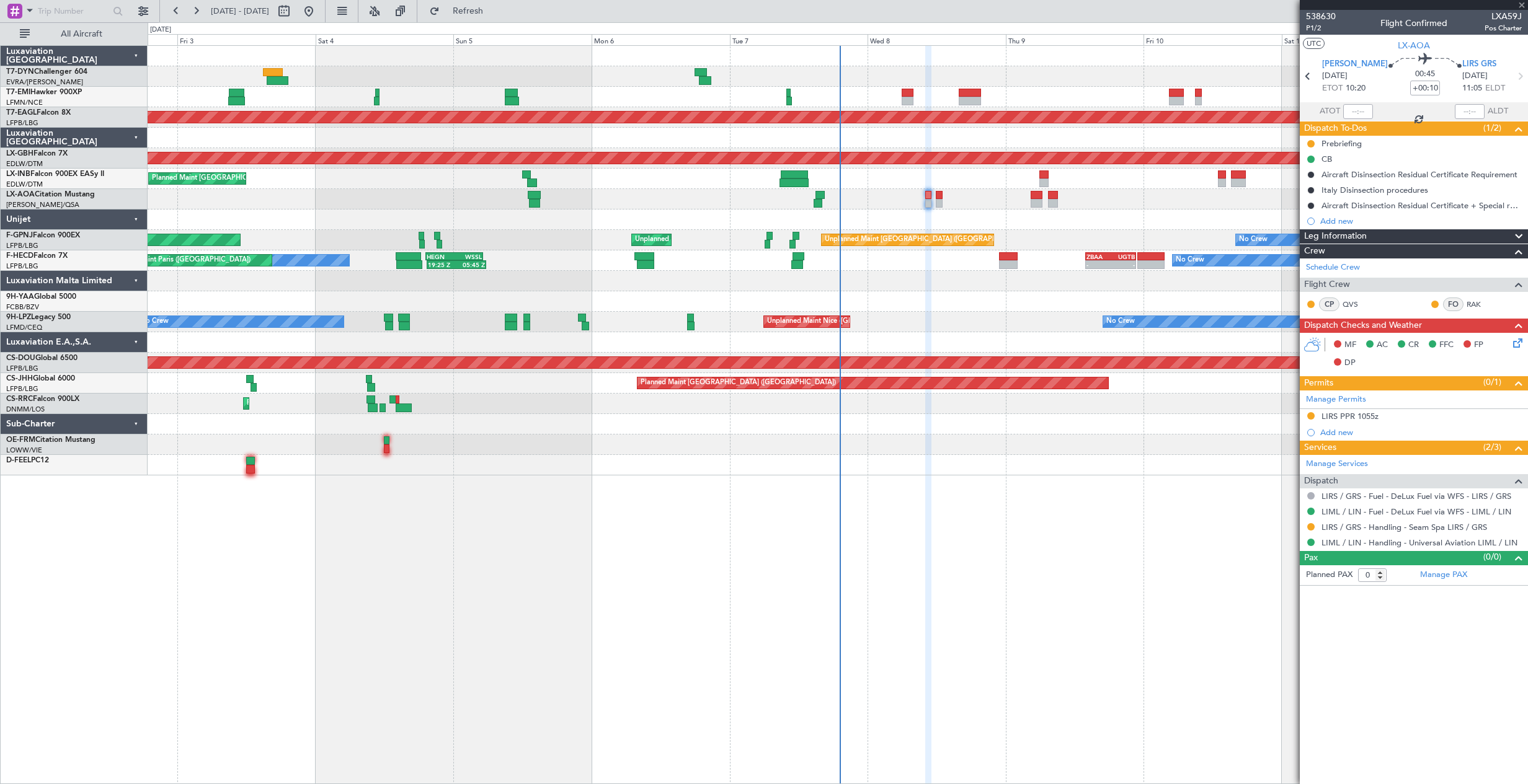
type input "+00:15"
type input "1"
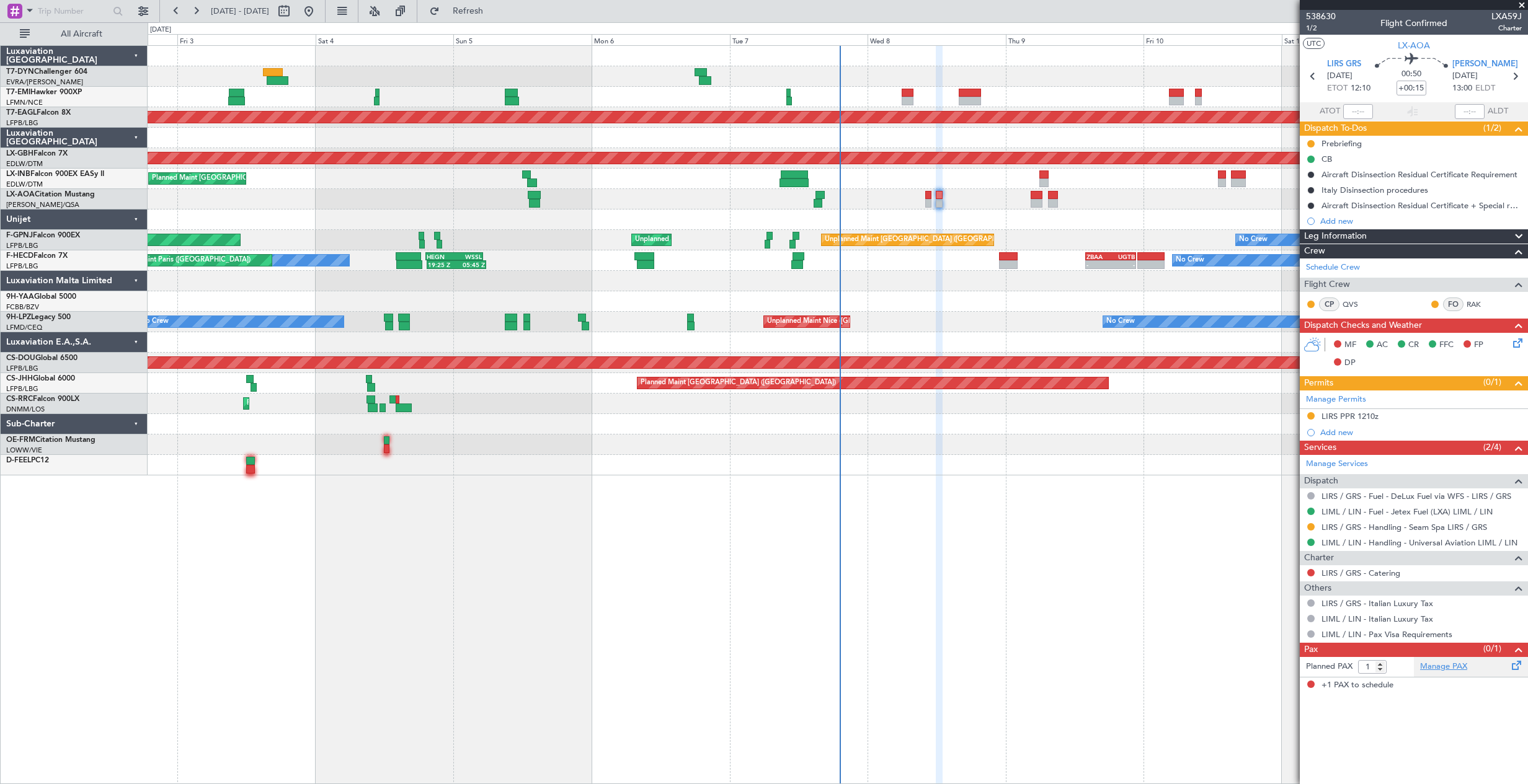
click at [1442, 667] on link "Manage PAX" at bounding box center [1443, 667] width 47 height 12
click at [1440, 667] on link "Manage PAX" at bounding box center [1443, 667] width 47 height 12
click at [494, 12] on span "Refresh" at bounding box center [468, 11] width 52 height 9
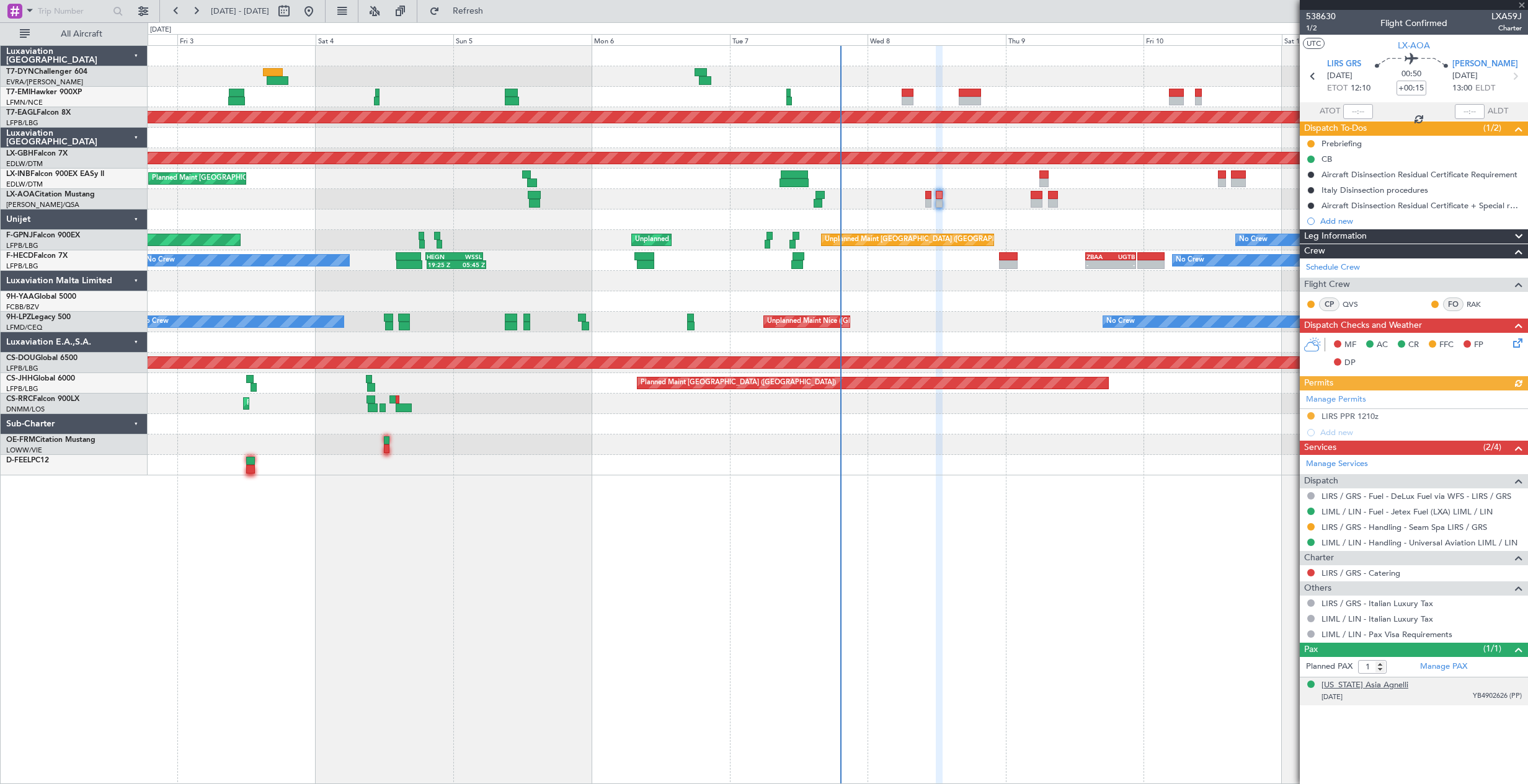
click at [1375, 686] on div "[US_STATE] Asia Agnelli" at bounding box center [1364, 685] width 87 height 12
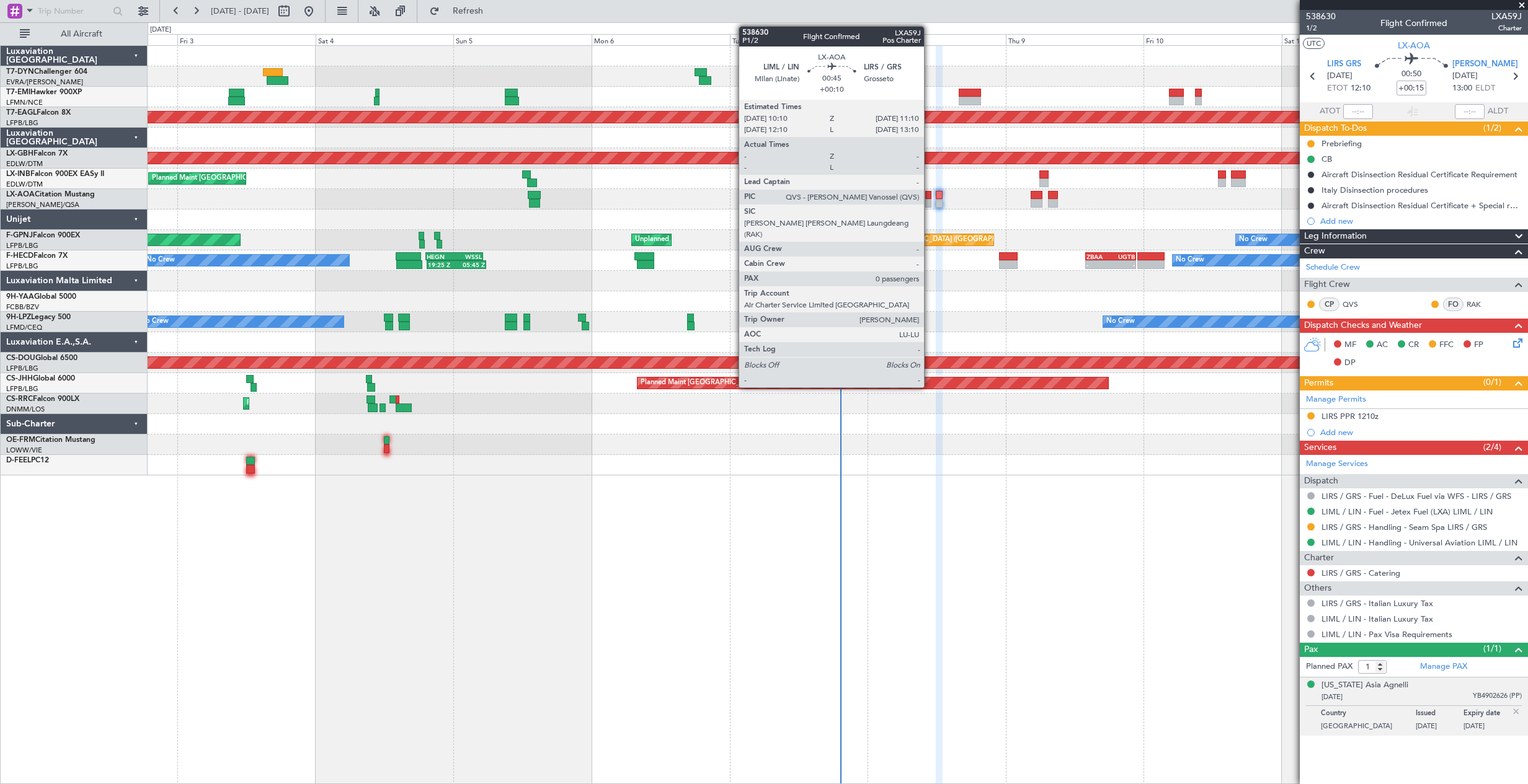
click at [929, 200] on div at bounding box center [927, 203] width 6 height 9
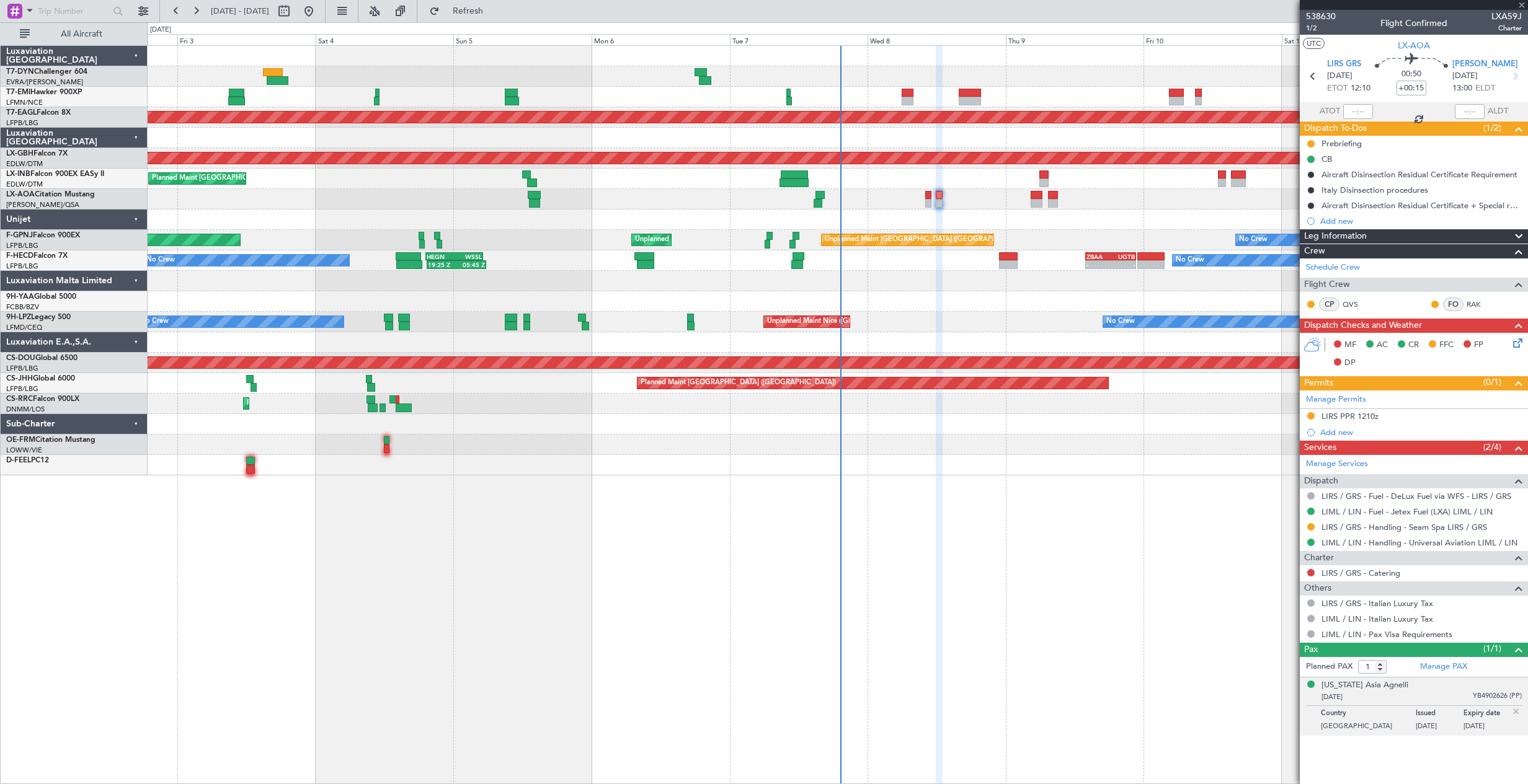
type input "+00:10"
type input "0"
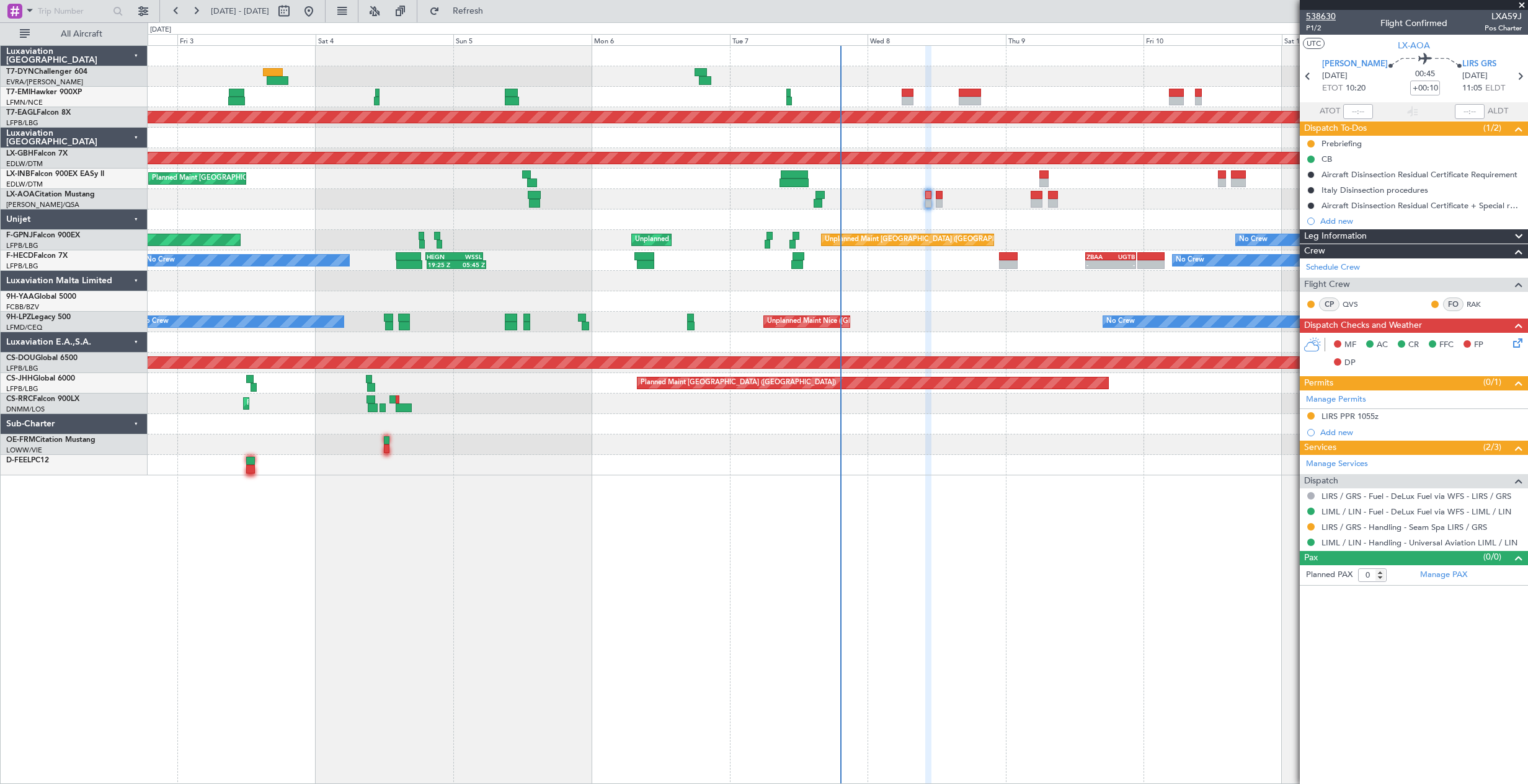
click at [1331, 12] on span "538630" at bounding box center [1321, 16] width 30 height 13
click at [941, 208] on div "No Crew [GEOGRAPHIC_DATA] ([GEOGRAPHIC_DATA]) No Crew [GEOGRAPHIC_DATA] ([GEOGR…" at bounding box center [837, 199] width 1380 height 20
click at [935, 202] on div "No Crew [GEOGRAPHIC_DATA] ([GEOGRAPHIC_DATA]) No Crew [GEOGRAPHIC_DATA] ([GEOGR…" at bounding box center [837, 199] width 1380 height 20
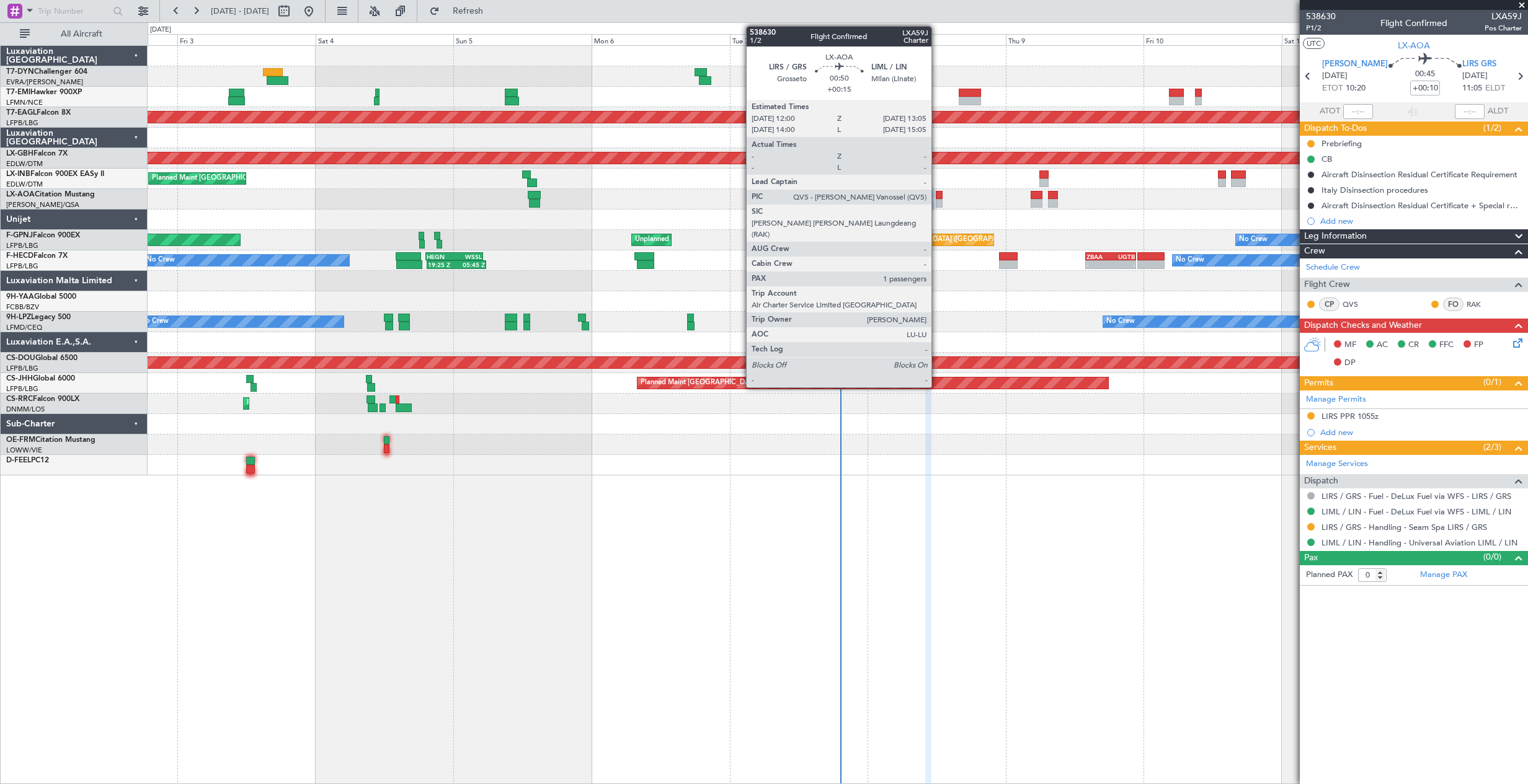
click at [937, 202] on div at bounding box center [939, 203] width 7 height 9
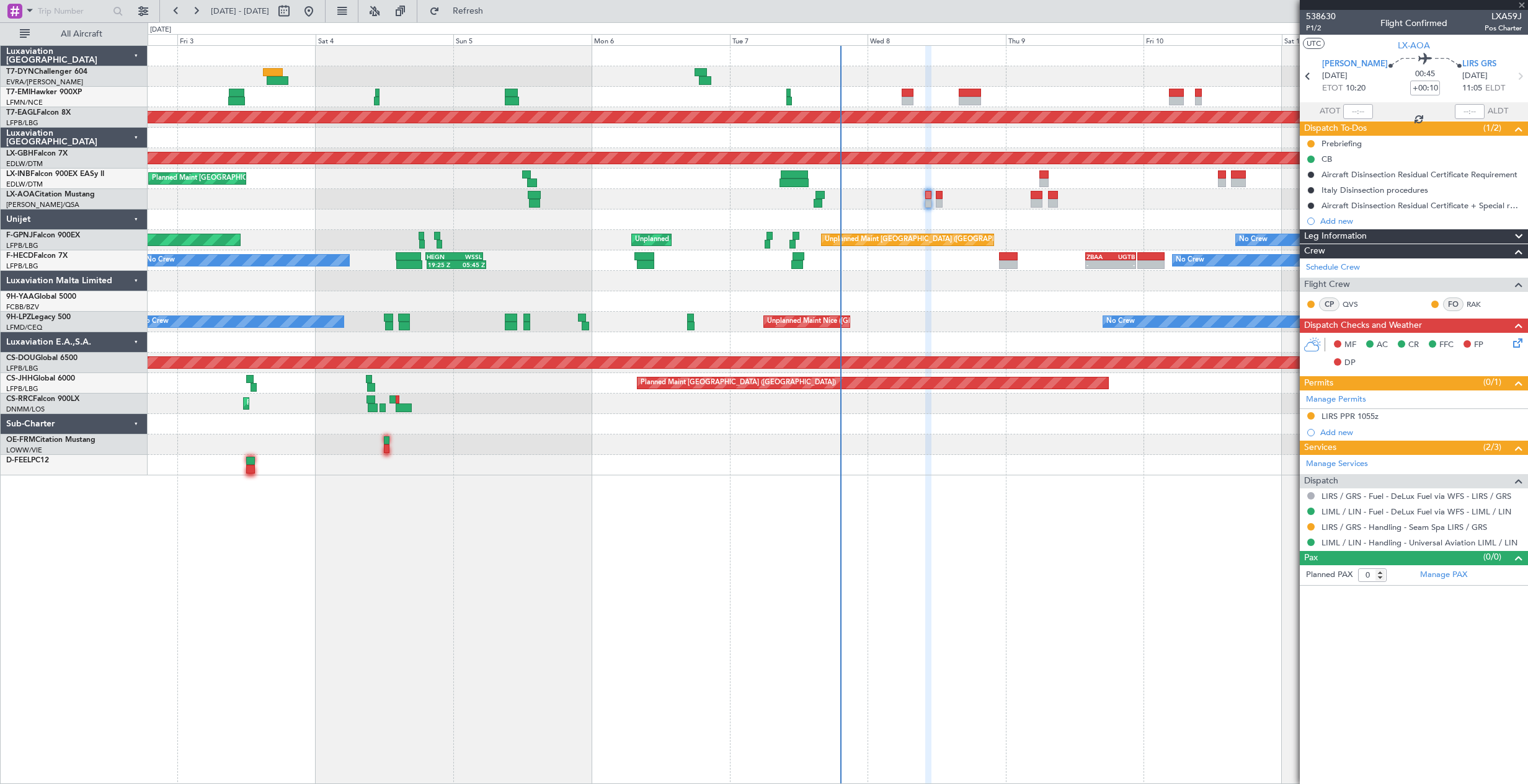
type input "+00:15"
type input "1"
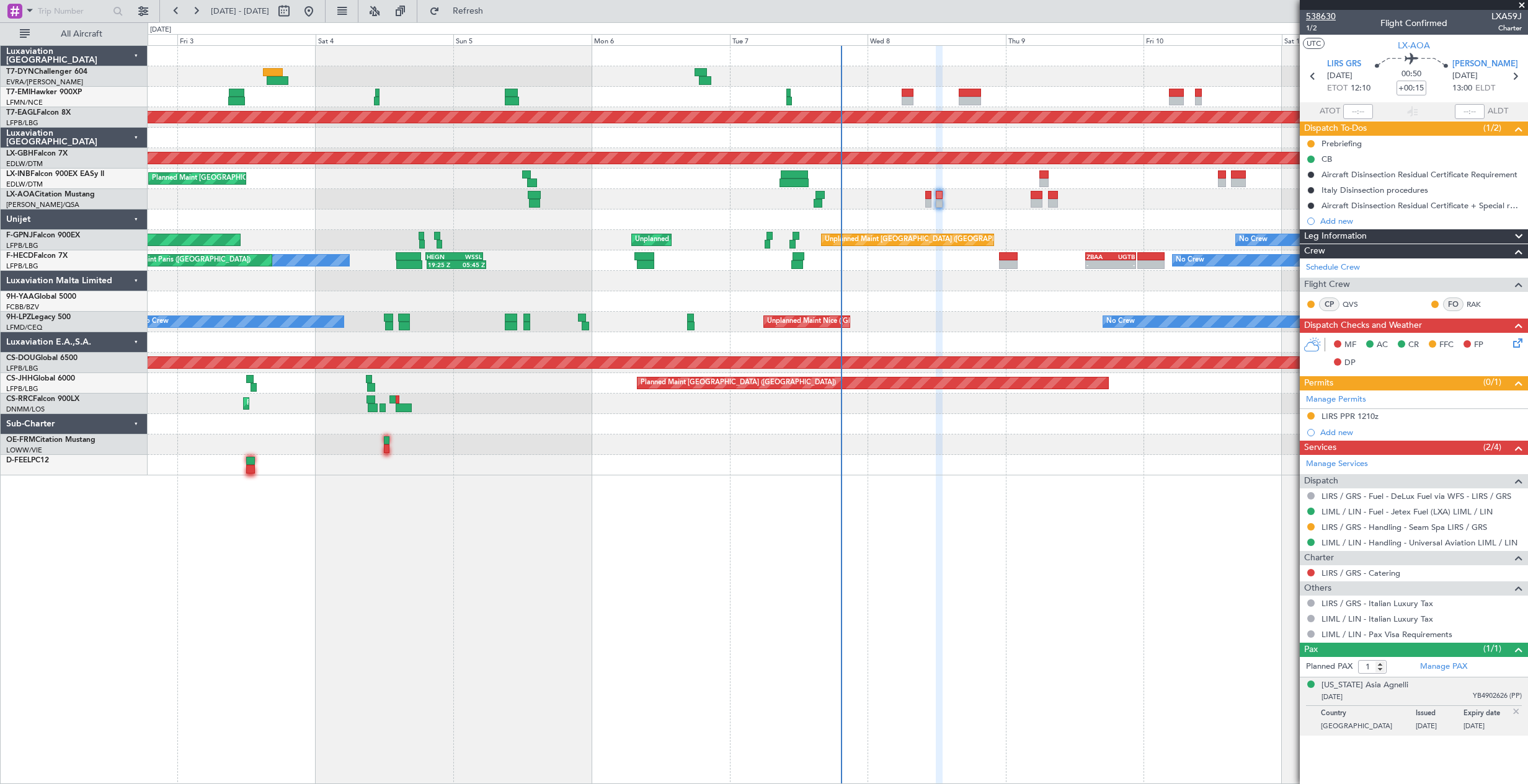
click at [1312, 16] on span "538630" at bounding box center [1321, 16] width 30 height 13
click at [479, 17] on button "Refresh" at bounding box center [460, 11] width 74 height 20
click at [822, 272] on div at bounding box center [837, 281] width 1380 height 20
click at [924, 193] on div "No Crew Charleroi (Brussels South) No Crew Antwerp (Deurne)" at bounding box center [837, 199] width 1380 height 20
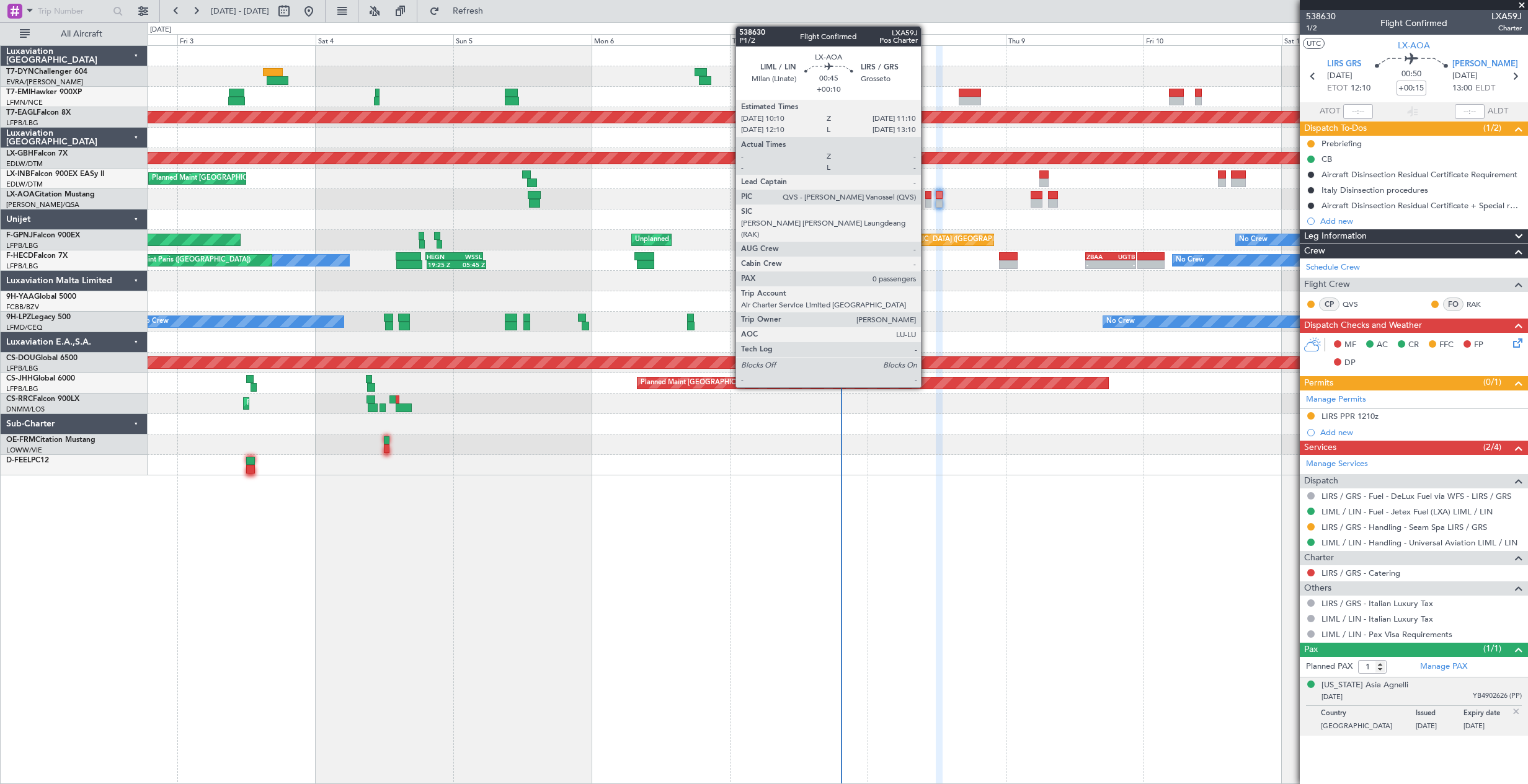
click at [926, 193] on div at bounding box center [927, 195] width 6 height 9
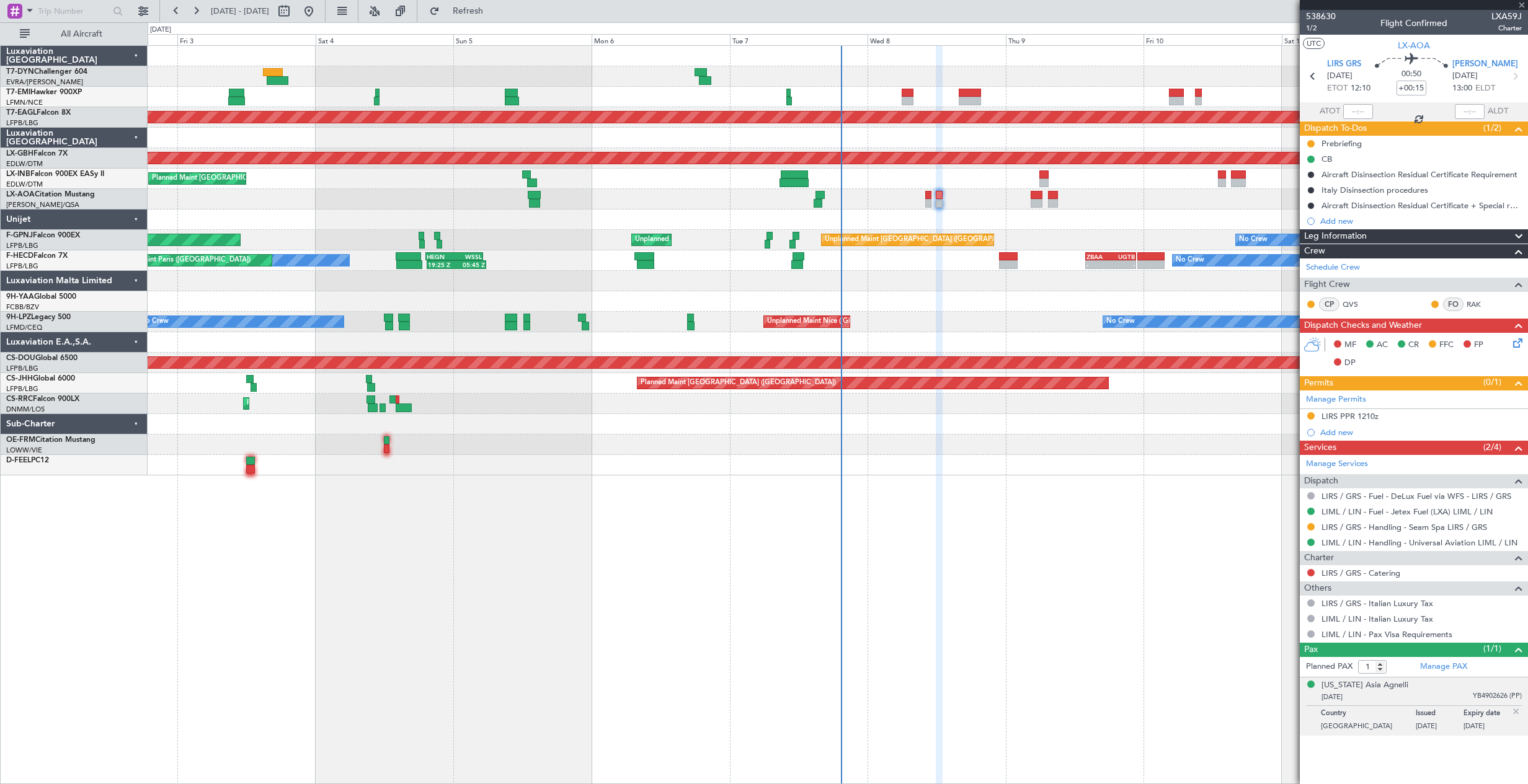
type input "+00:10"
type input "0"
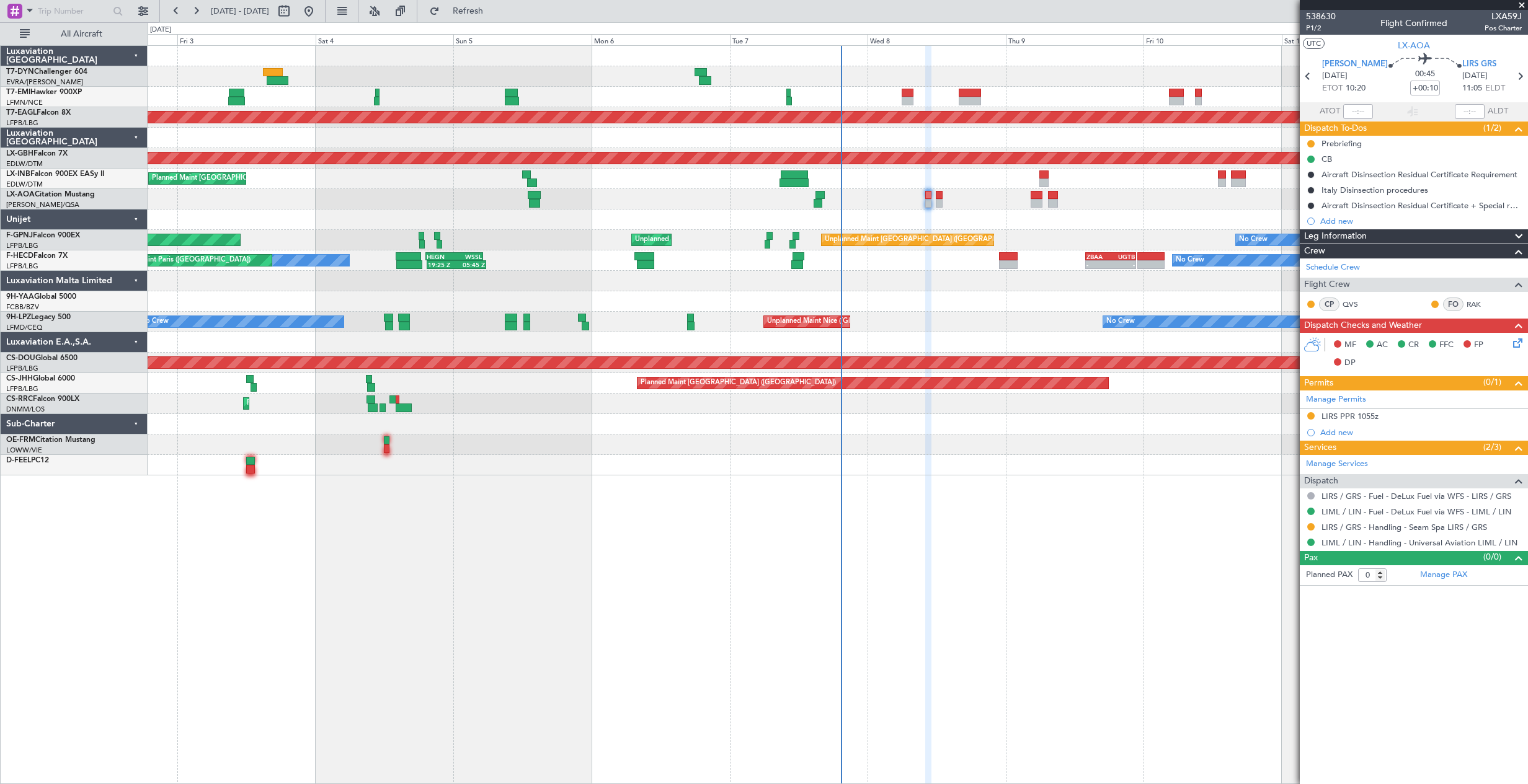
click at [933, 205] on div "No Crew Charleroi (Brussels South) No Crew Antwerp (Deurne)" at bounding box center [837, 199] width 1380 height 20
drag, startPoint x: 1329, startPoint y: 22, endPoint x: 1323, endPoint y: 26, distance: 7.2
click at [1323, 26] on mat-tooltip-component "Trip Number" at bounding box center [1320, 39] width 61 height 33
click at [1317, 26] on mat-tooltip-component "Trip Number" at bounding box center [1320, 39] width 61 height 33
click at [1325, 28] on span "P1/2" at bounding box center [1321, 28] width 30 height 11
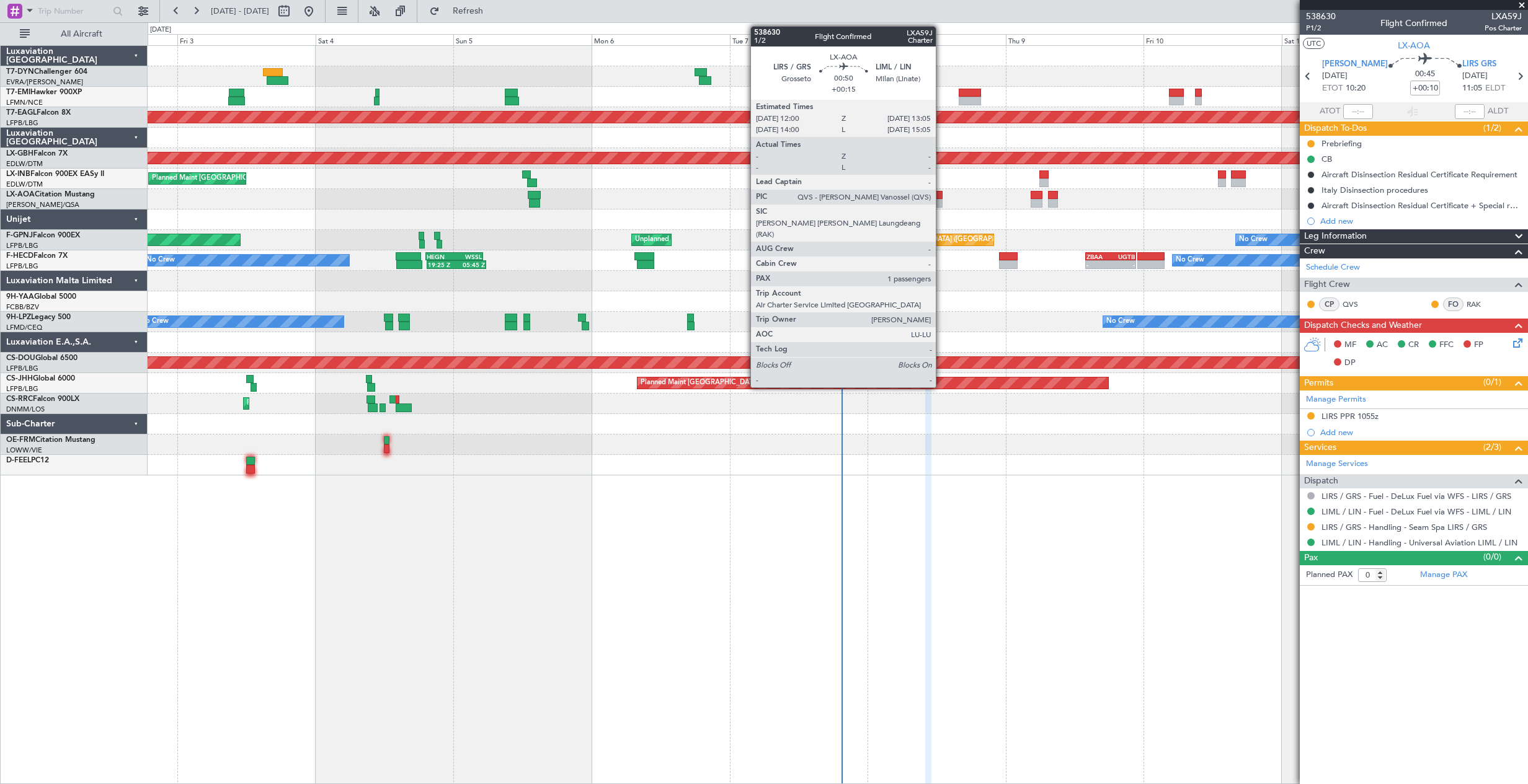
click at [941, 196] on div at bounding box center [939, 195] width 7 height 9
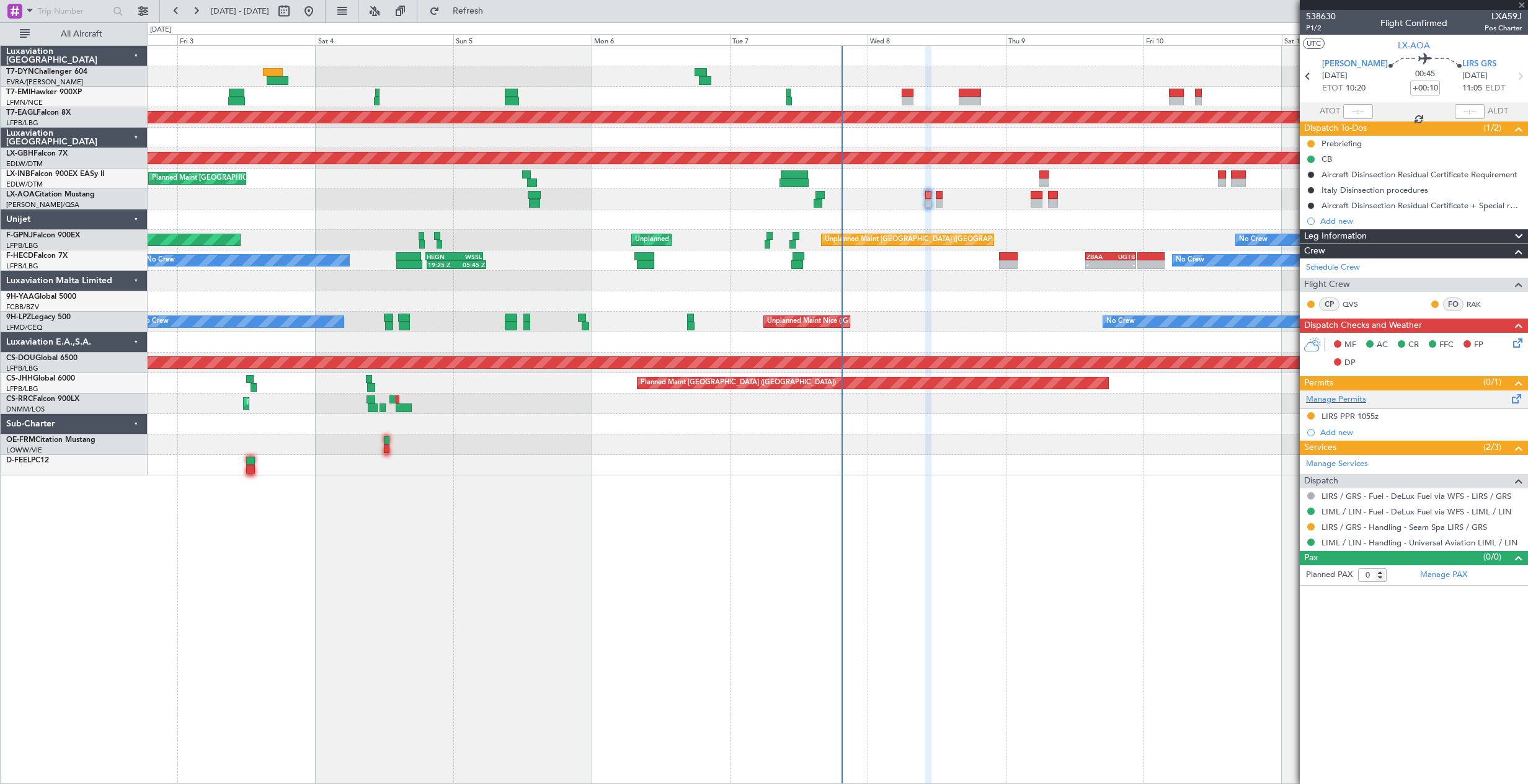
type input "+00:15"
type input "1"
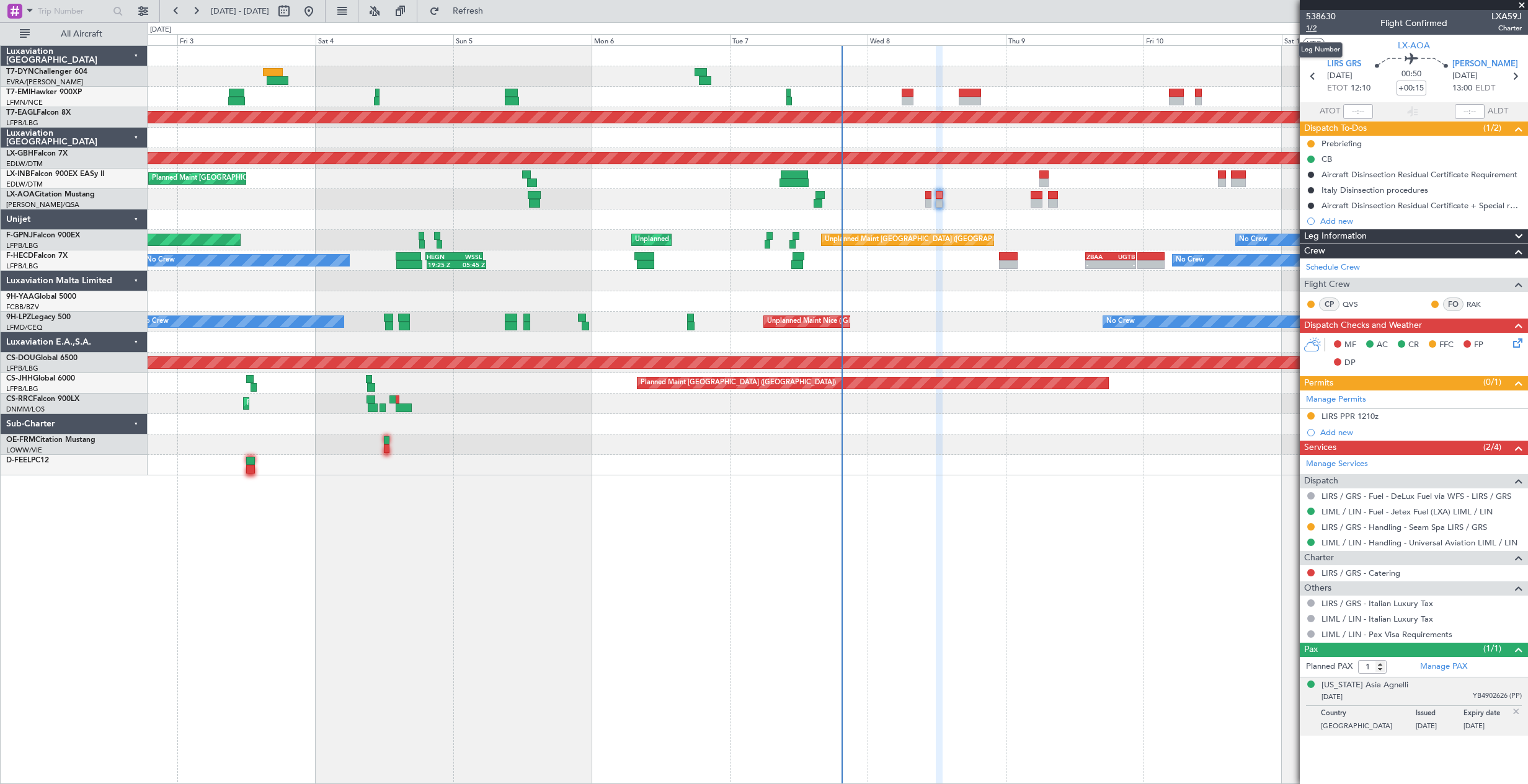
click at [1308, 31] on span "1/2" at bounding box center [1321, 28] width 30 height 11
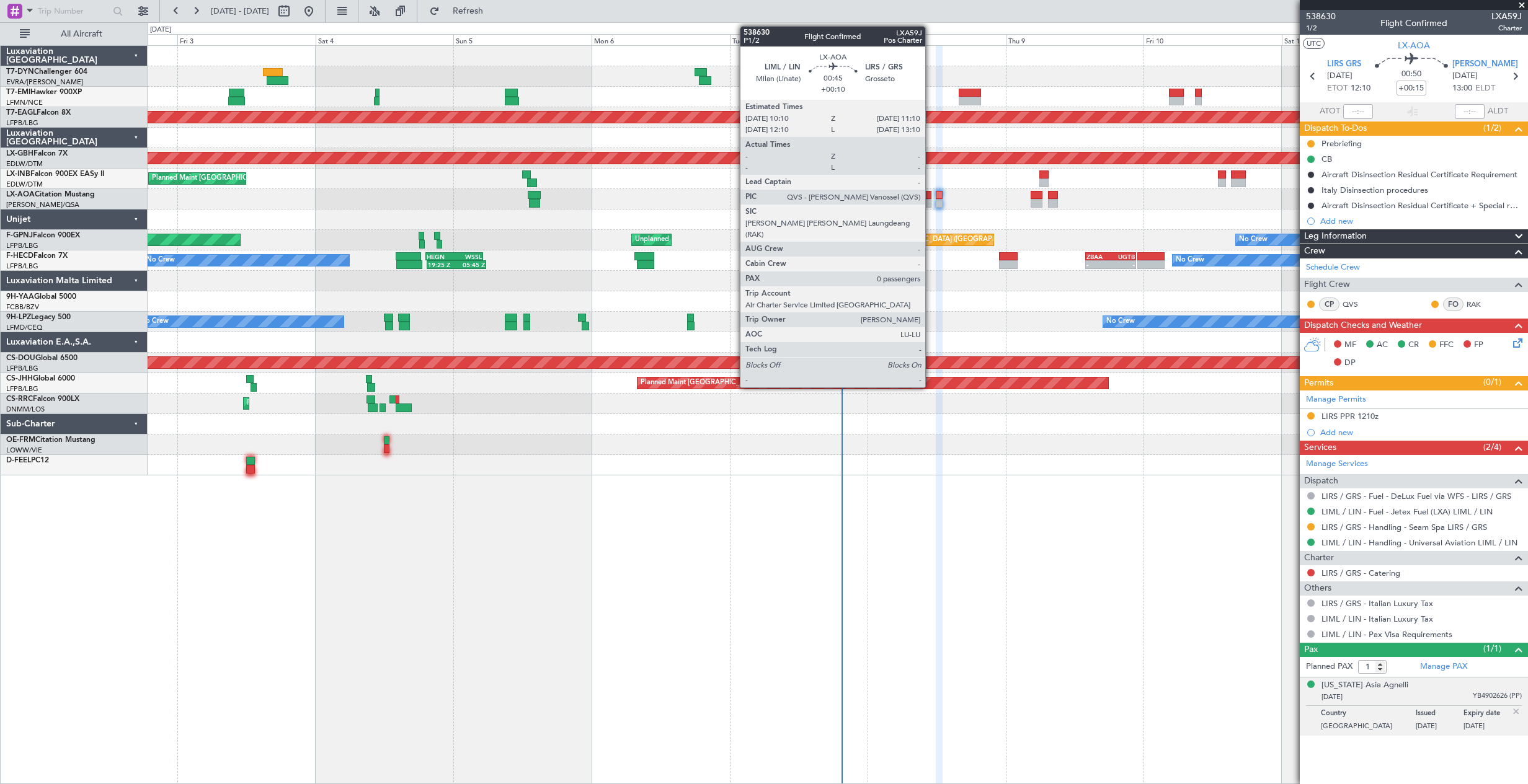
click at [930, 203] on div at bounding box center [927, 203] width 6 height 9
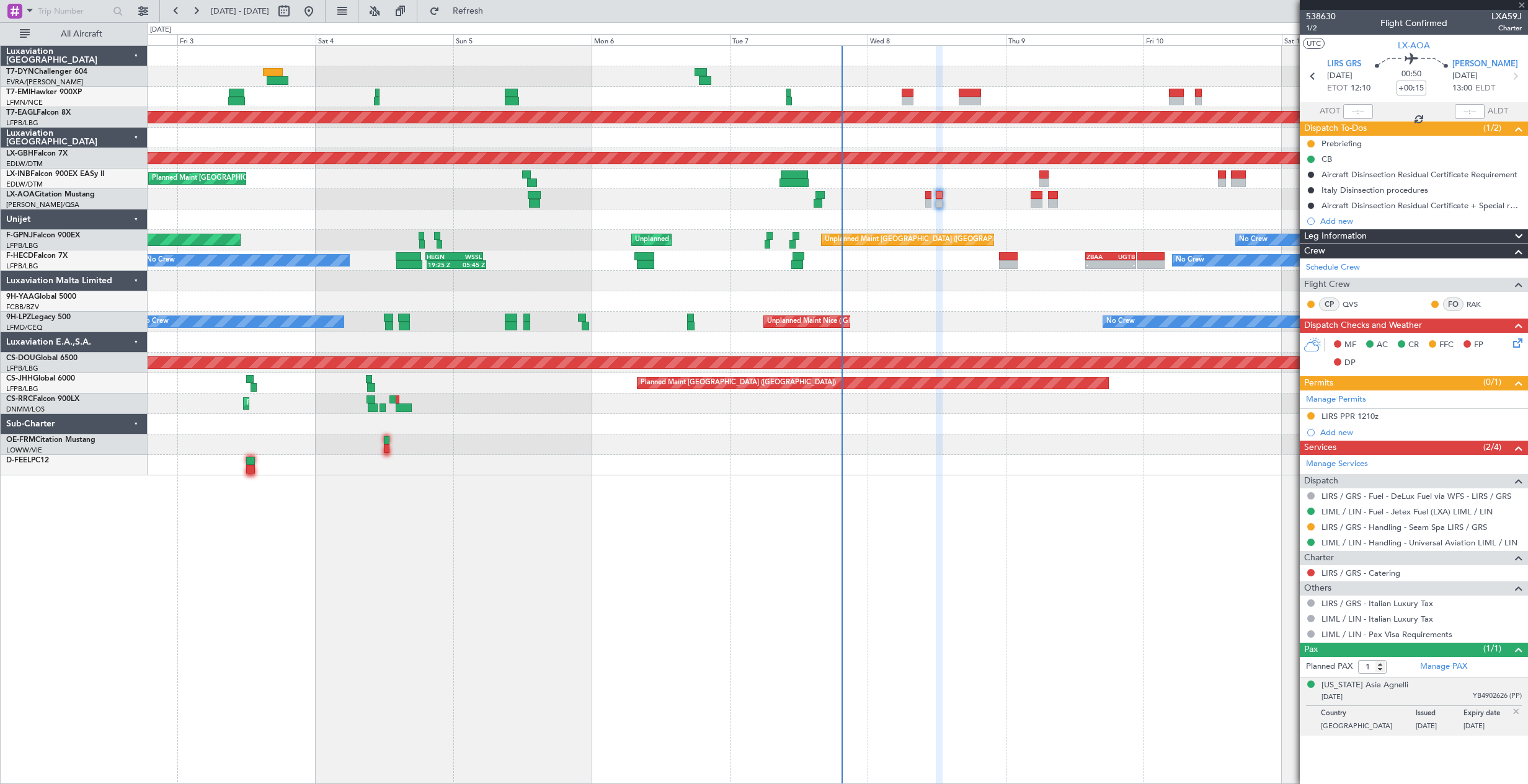
type input "+00:10"
type input "0"
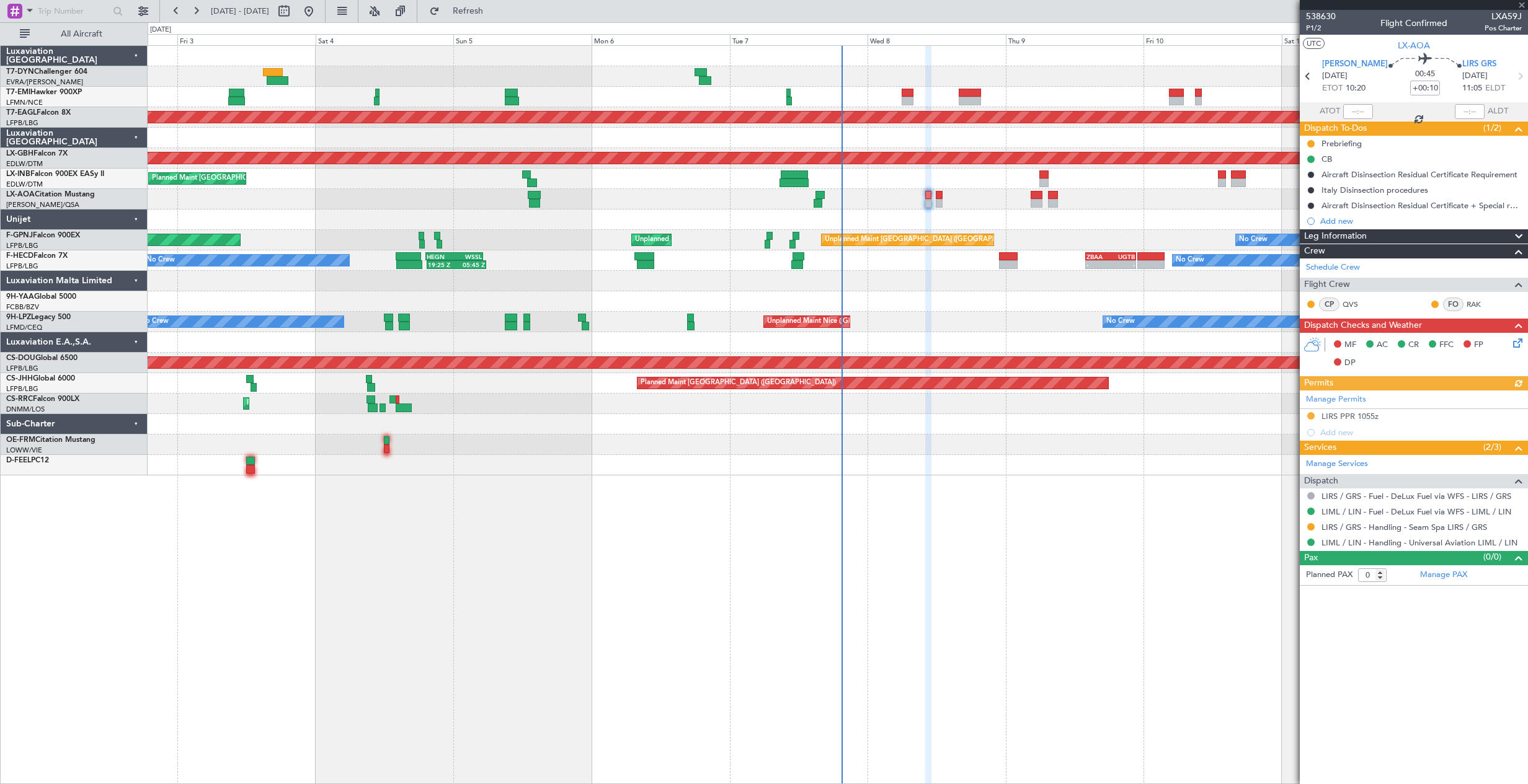
click at [1513, 345] on icon at bounding box center [1515, 341] width 10 height 10
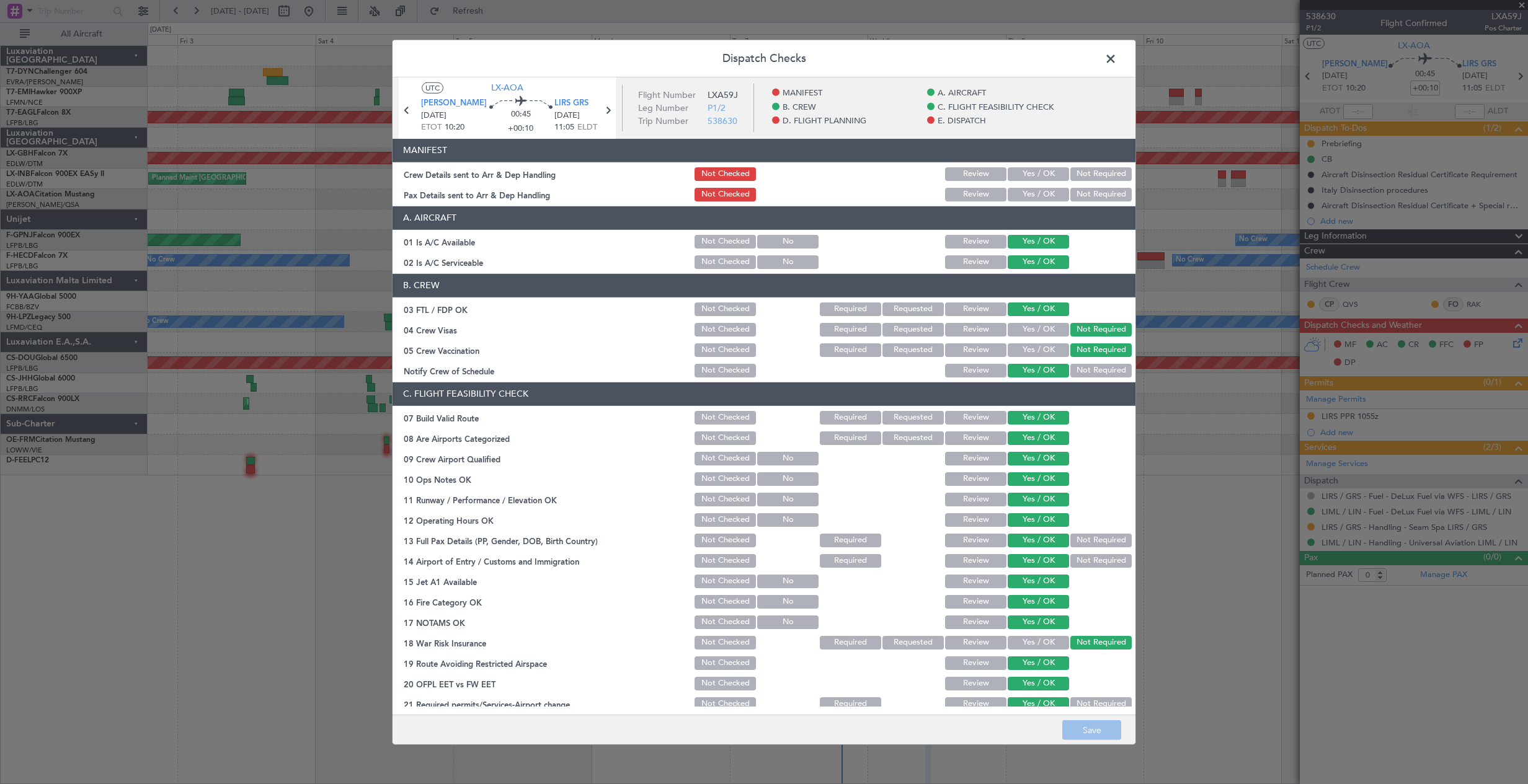
click at [1046, 167] on div "Yes / OK" at bounding box center [1037, 174] width 62 height 17
click at [1038, 176] on button "Yes / OK" at bounding box center [1037, 174] width 61 height 13
click at [1034, 195] on button "Yes / OK" at bounding box center [1037, 194] width 61 height 13
click at [1082, 734] on button "Save" at bounding box center [1092, 730] width 59 height 20
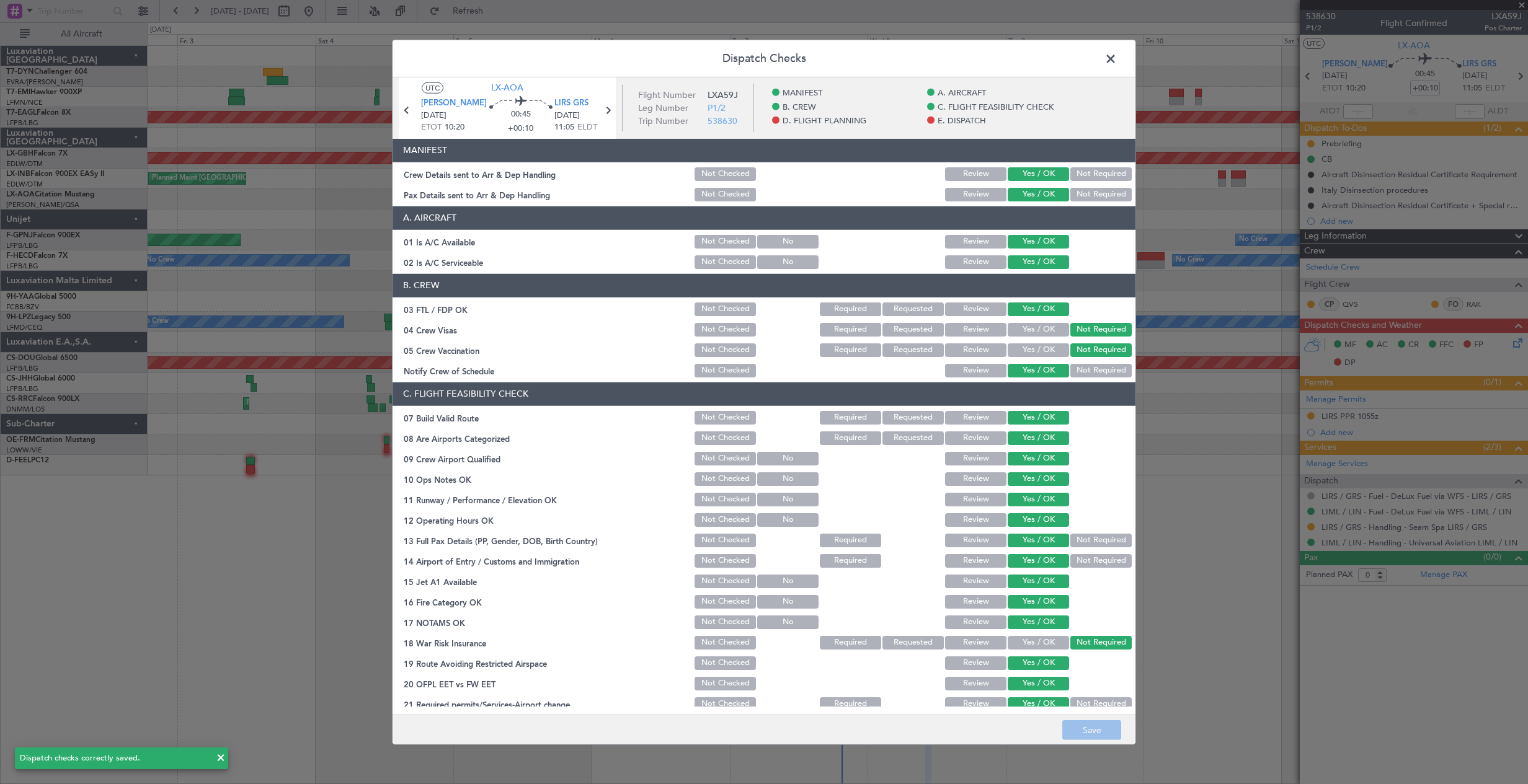
click at [1117, 58] on span at bounding box center [1117, 61] width 0 height 25
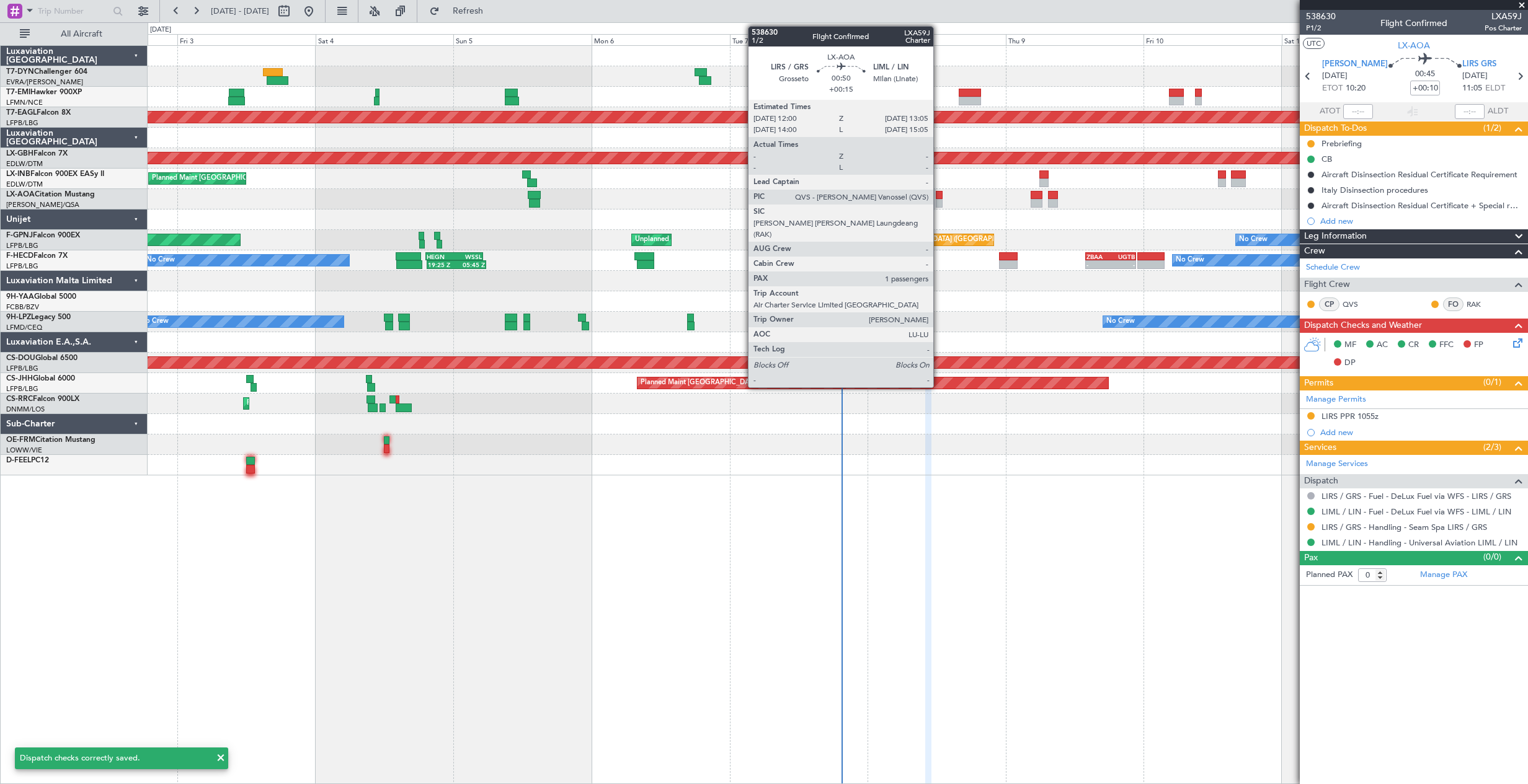
click at [940, 194] on div at bounding box center [939, 195] width 7 height 9
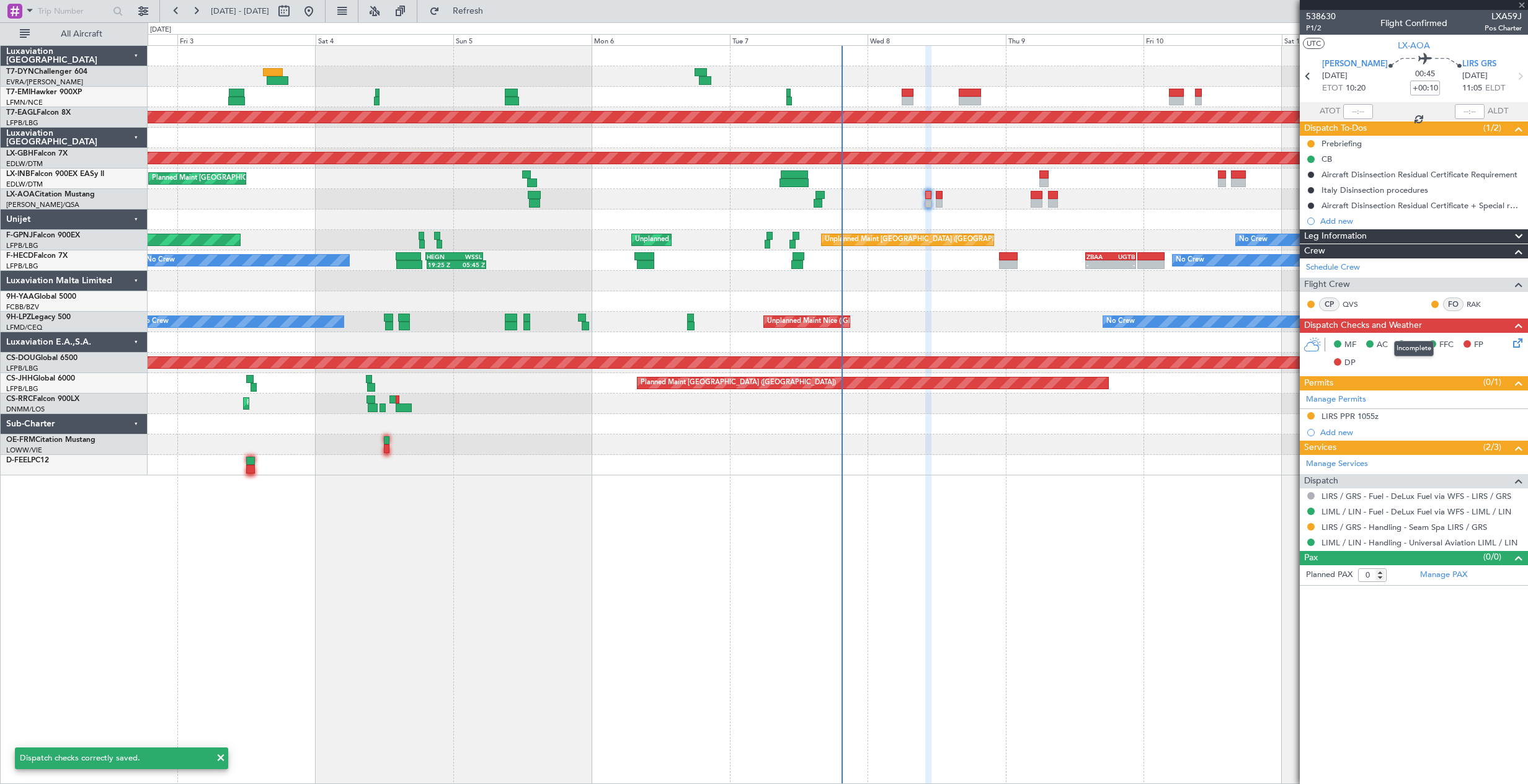
type input "+00:15"
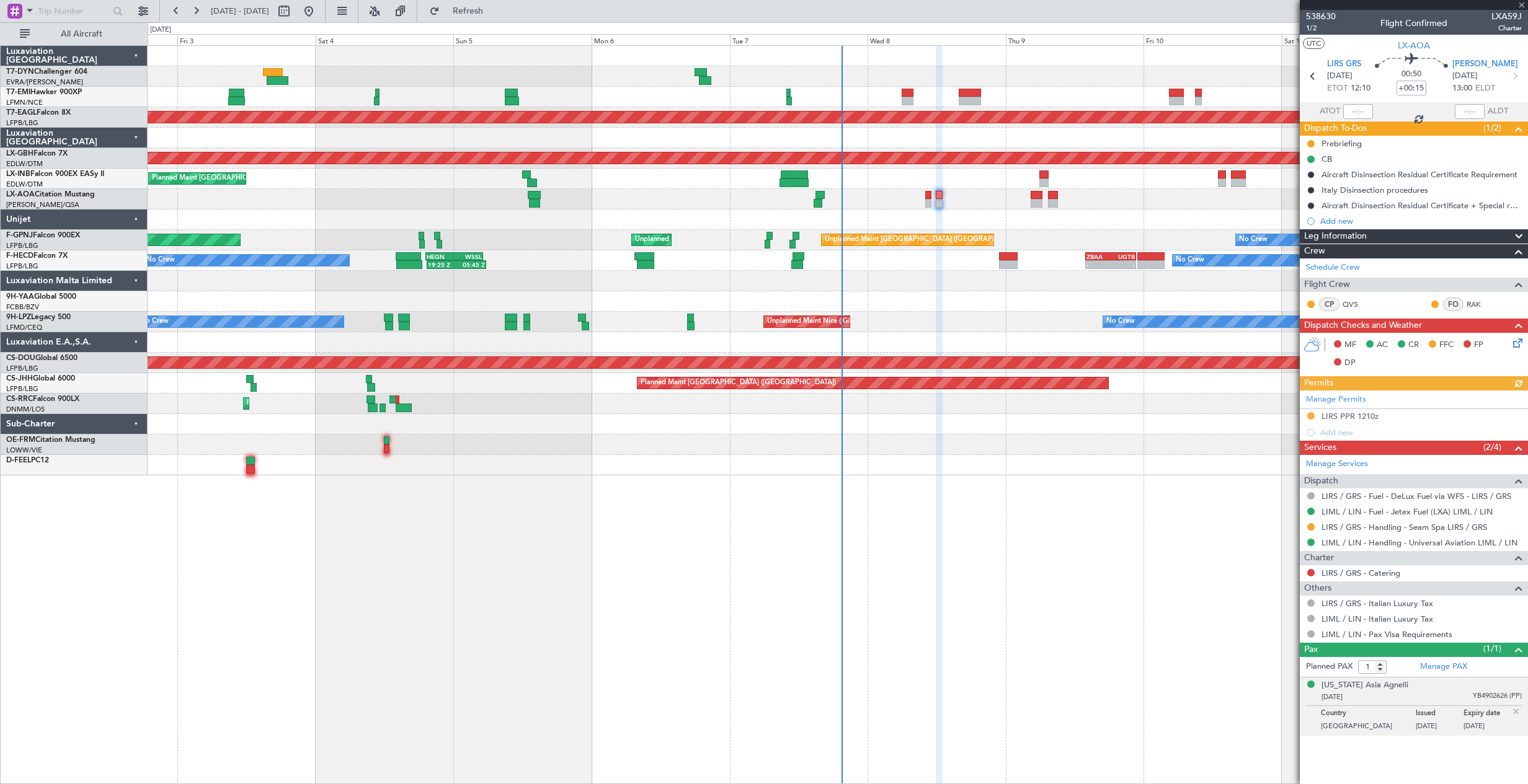
click at [1520, 344] on icon at bounding box center [1515, 341] width 10 height 10
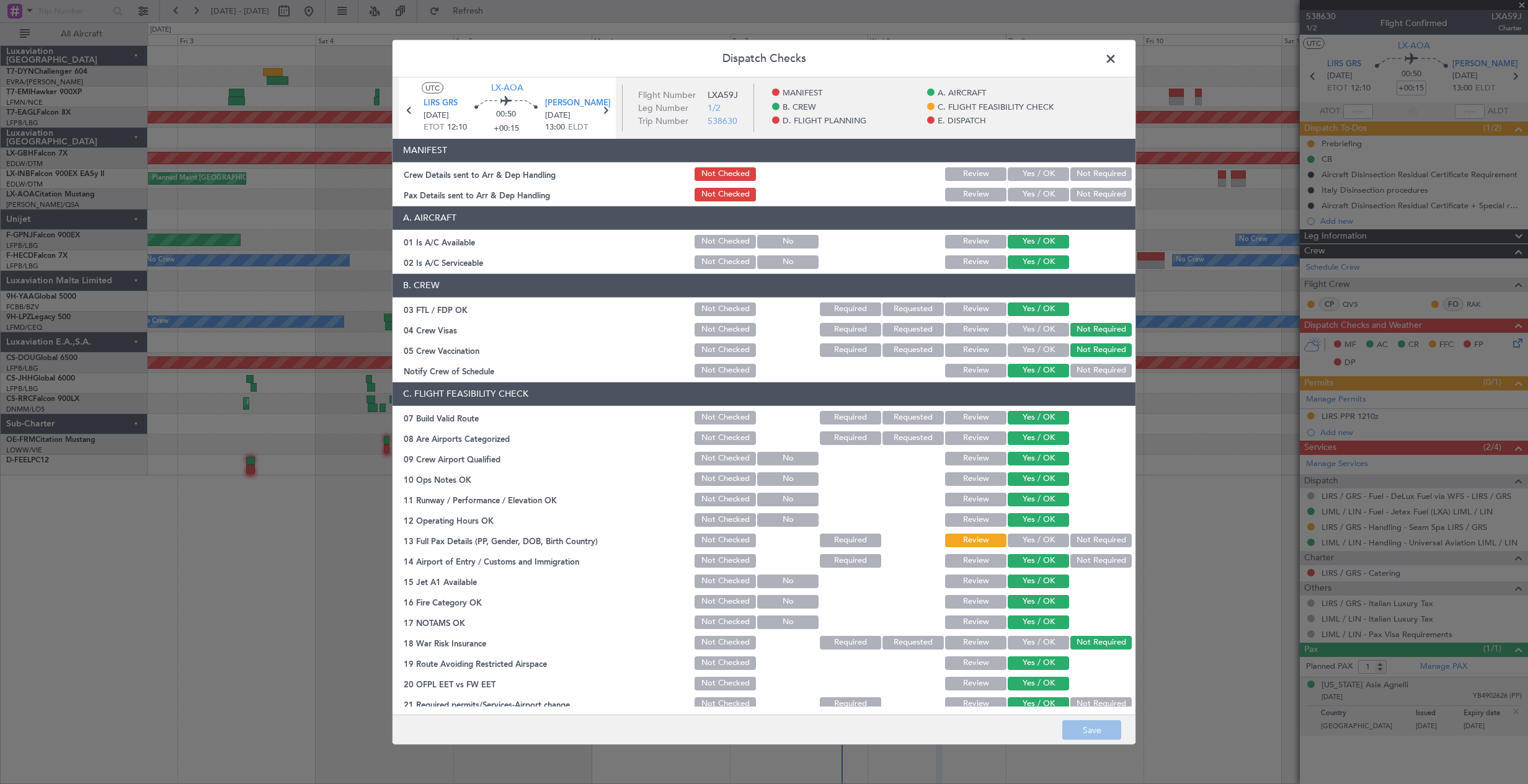
click at [1038, 164] on section "MANIFEST Crew Details sent to Arr & Dep Handling Not Checked Review Yes / OK No…" at bounding box center [764, 171] width 743 height 64
click at [1038, 183] on section "MANIFEST Crew Details sent to Arr & Dep Handling Not Checked Review Yes / OK No…" at bounding box center [764, 171] width 743 height 64
click at [1032, 178] on button "Yes / OK" at bounding box center [1037, 174] width 61 height 13
click at [1033, 194] on button "Yes / OK" at bounding box center [1037, 194] width 61 height 13
click at [1087, 725] on button "Save" at bounding box center [1092, 730] width 59 height 20
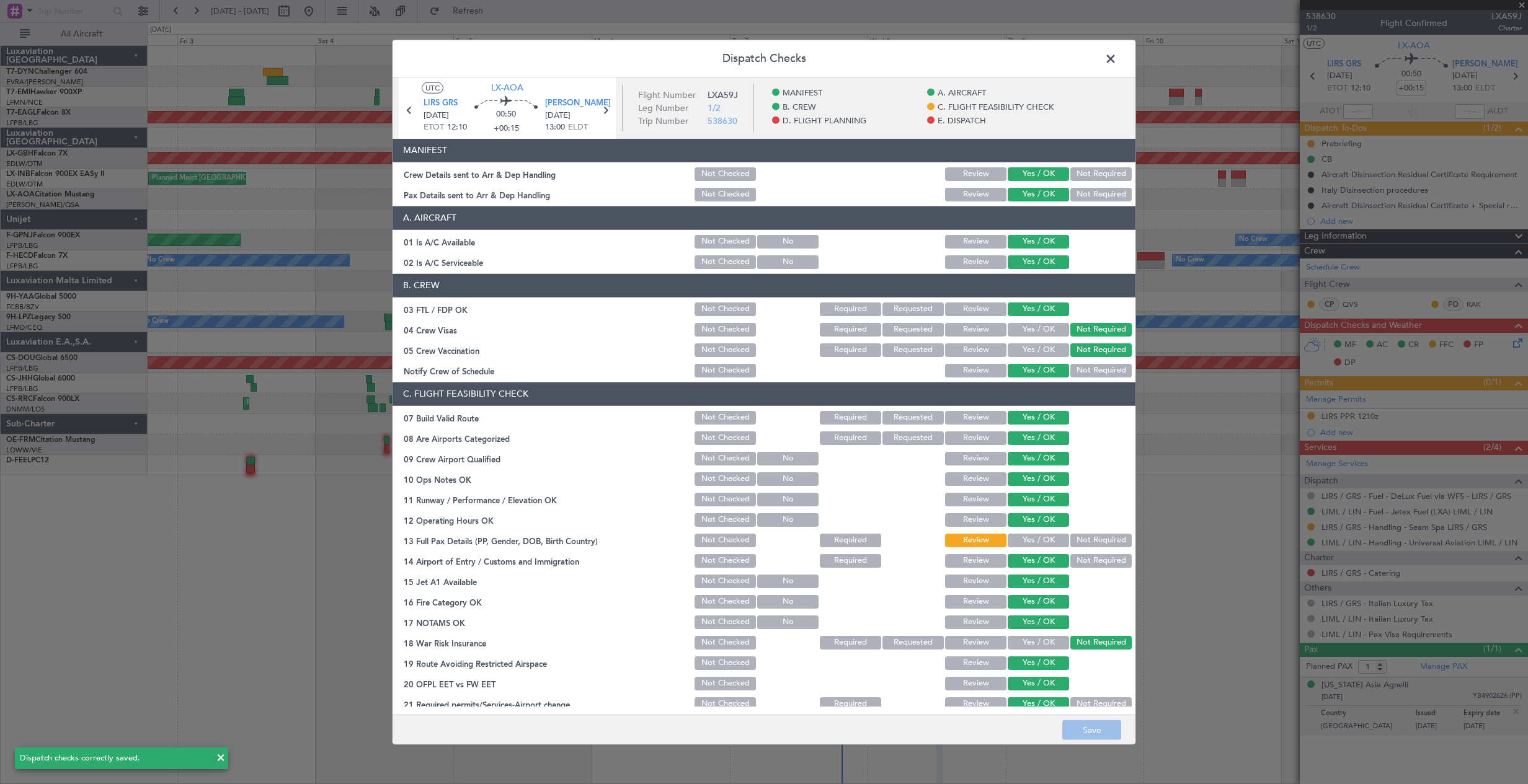
click at [1117, 59] on span at bounding box center [1117, 61] width 0 height 25
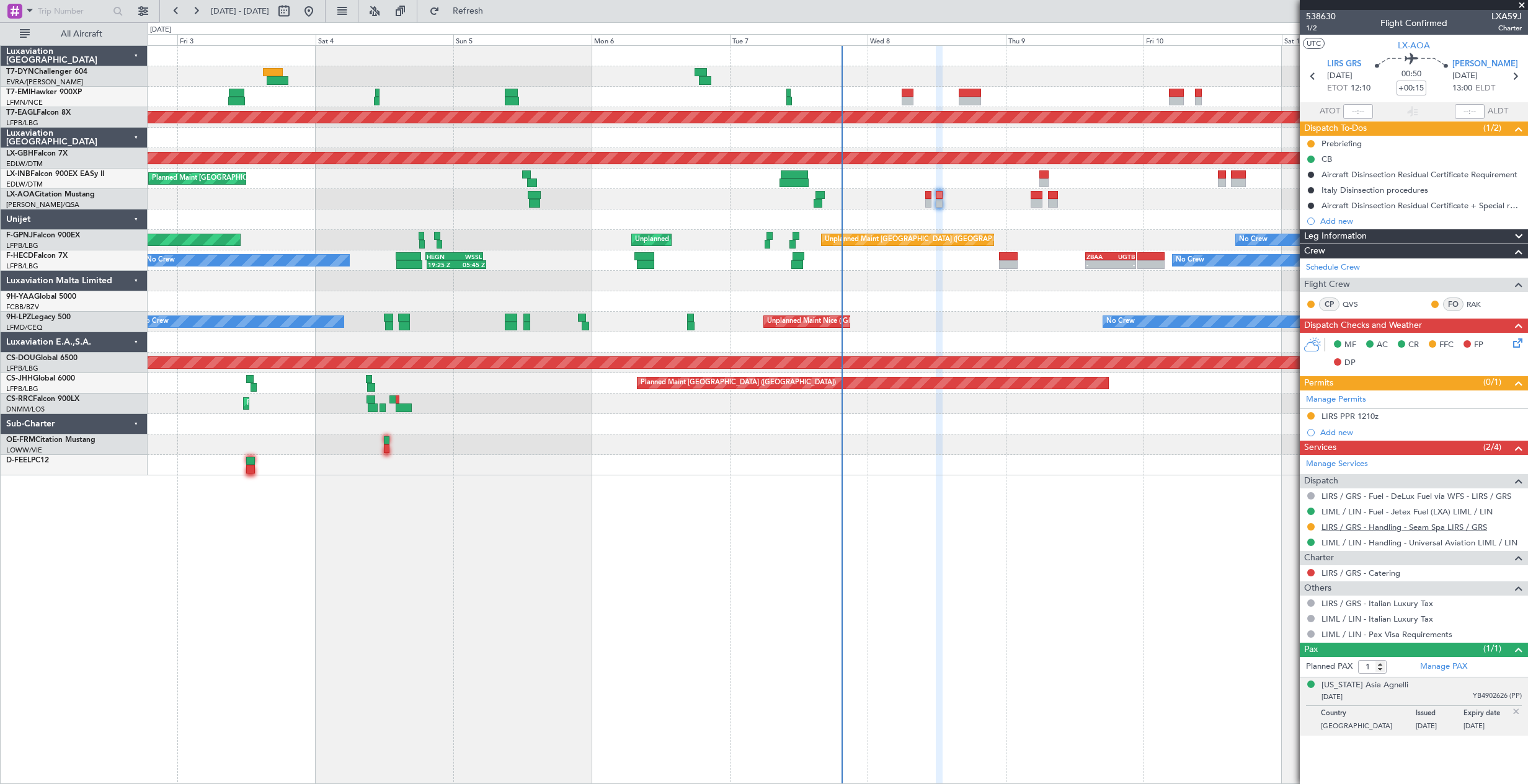
click at [1425, 526] on link "LIRS / GRS - Handling - Seam Spa LIRS / GRS" at bounding box center [1404, 527] width 166 height 11
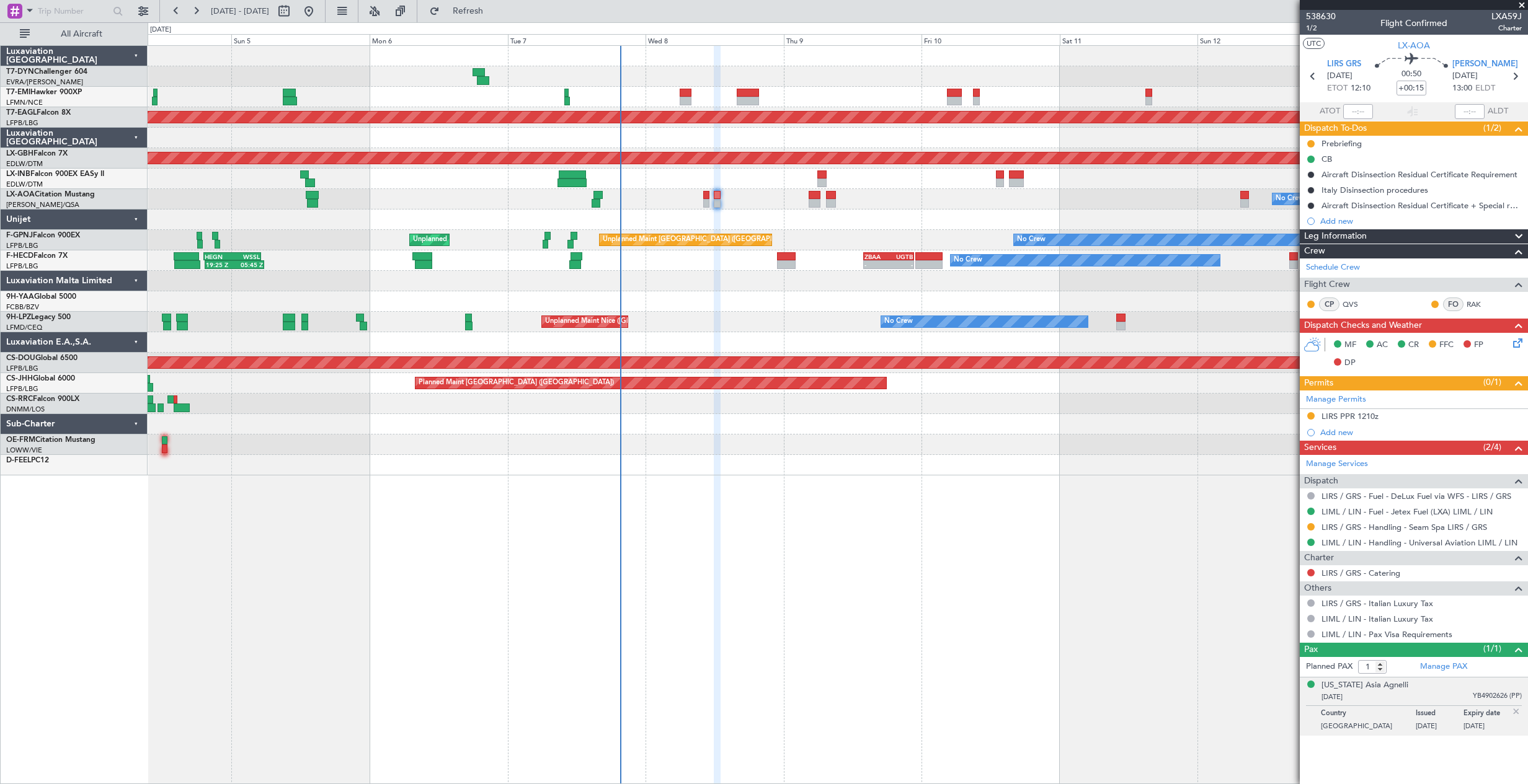
click at [711, 486] on div "No Crew Planned Maint Dubai (Al Maktoum Intl) Planned Maint Nurnberg Planned Ma…" at bounding box center [837, 414] width 1380 height 738
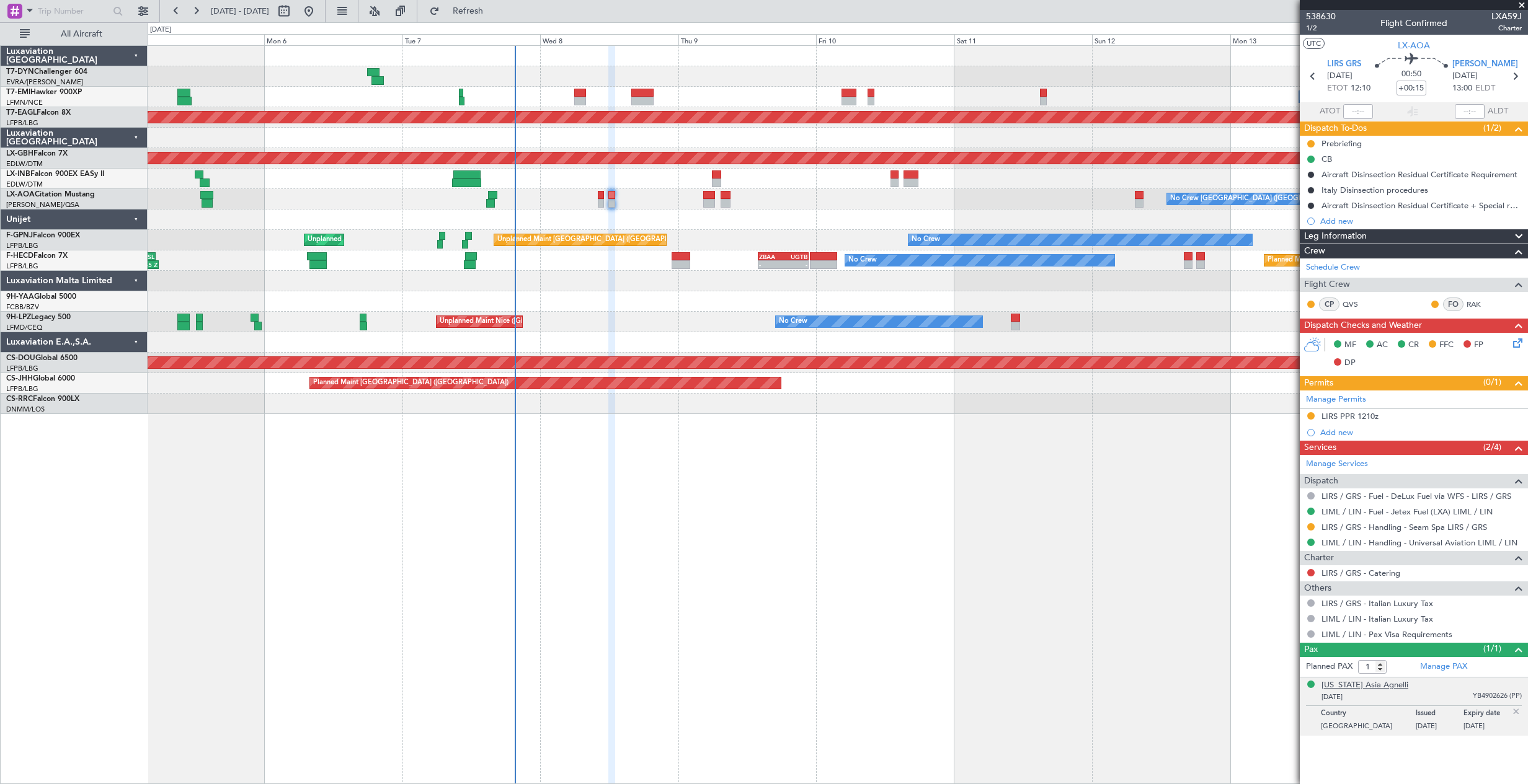
click at [1360, 688] on div "Virginia Asia Agnelli" at bounding box center [1364, 685] width 87 height 12
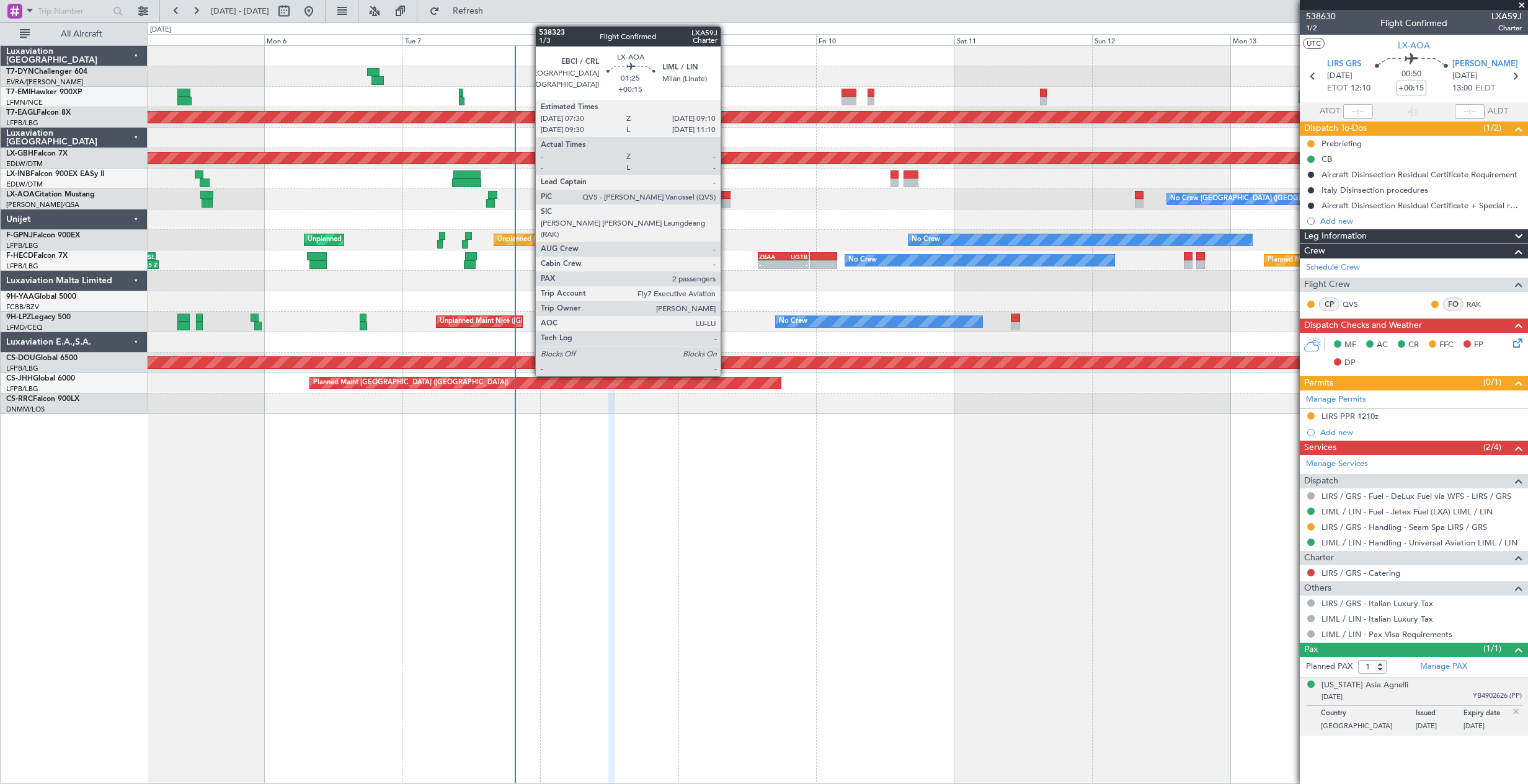
click at [726, 192] on div at bounding box center [725, 195] width 10 height 9
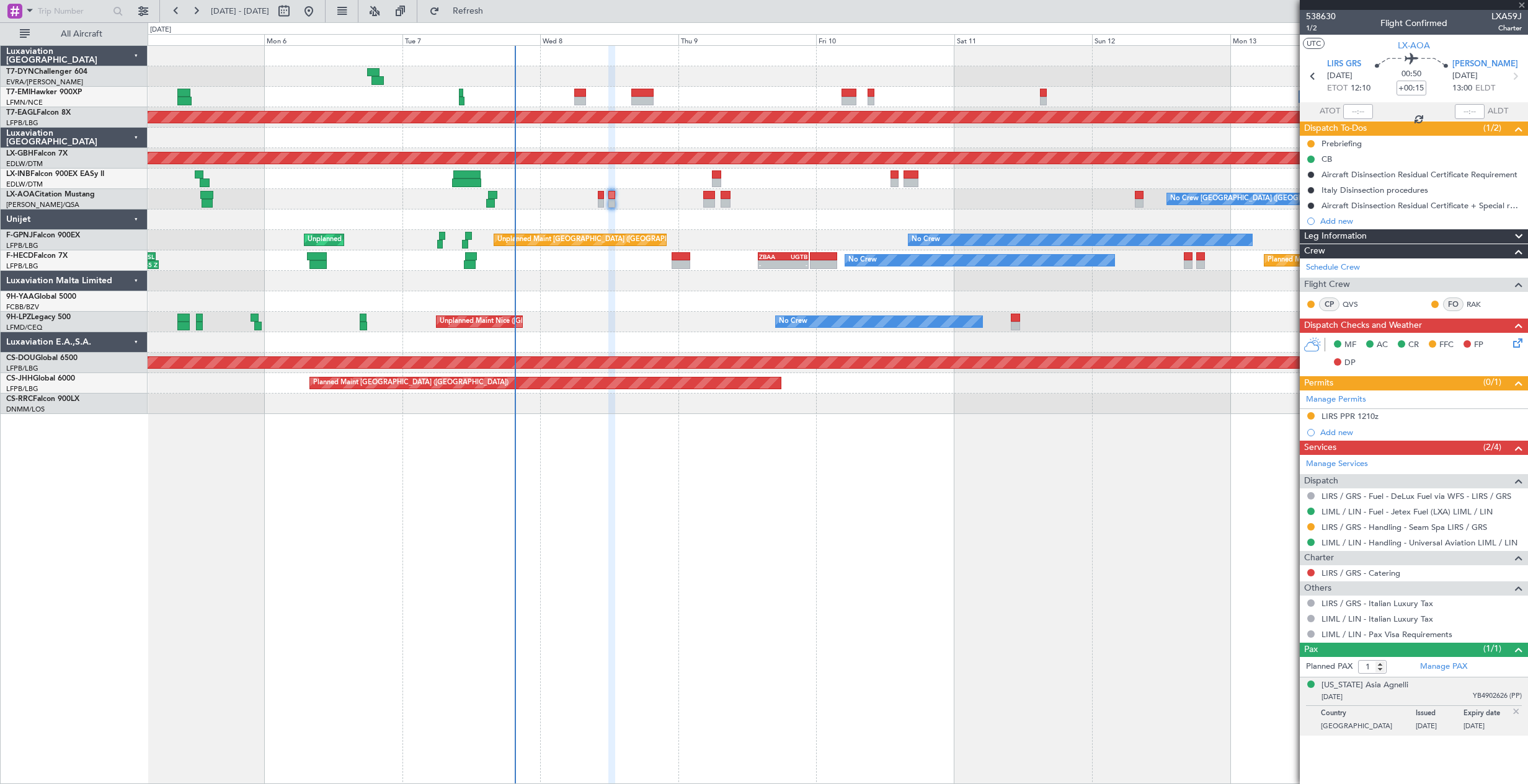
type input "2"
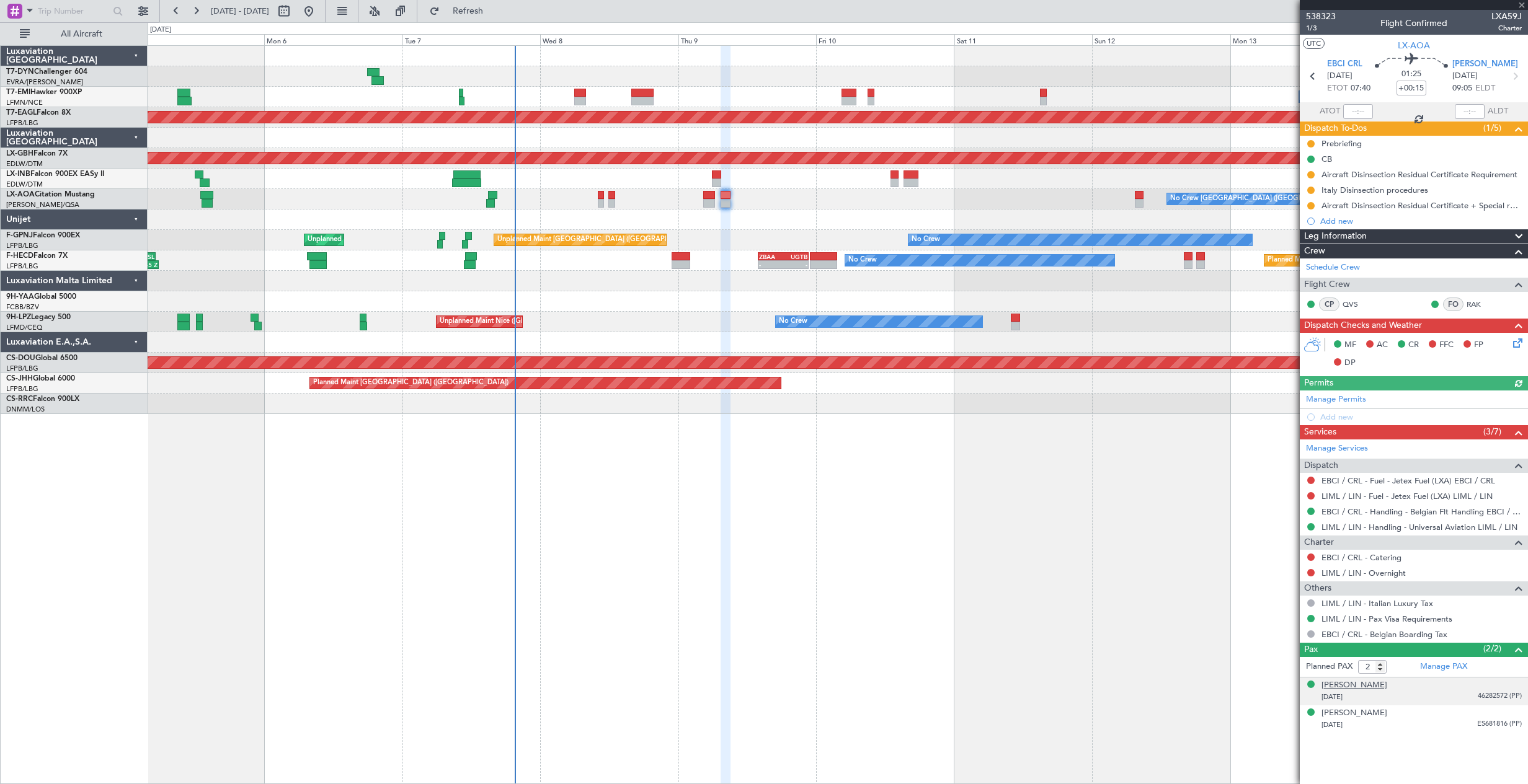
click at [1342, 686] on div "Bohumila Sedlakova" at bounding box center [1354, 685] width 66 height 12
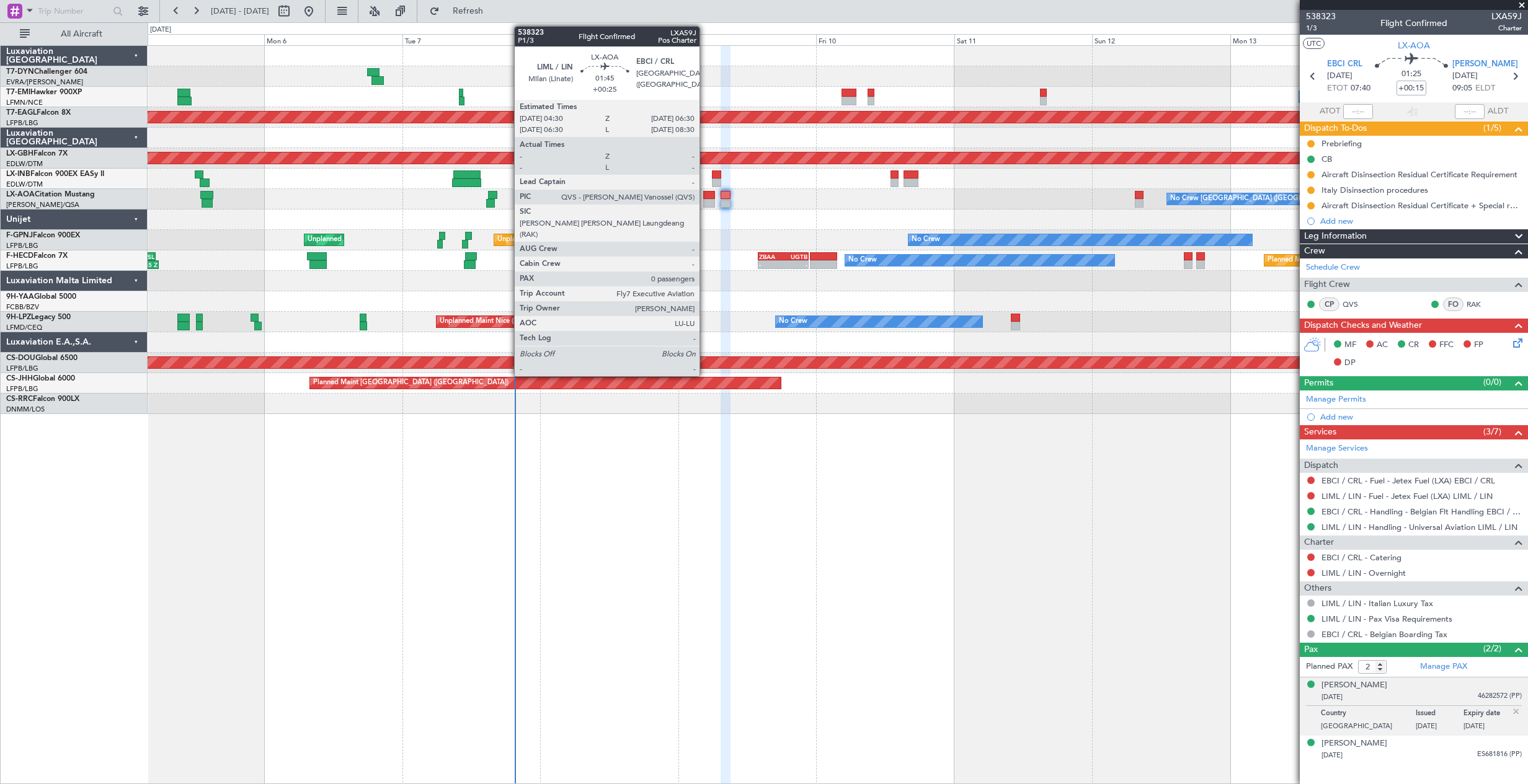
click at [705, 199] on div at bounding box center [709, 195] width 12 height 9
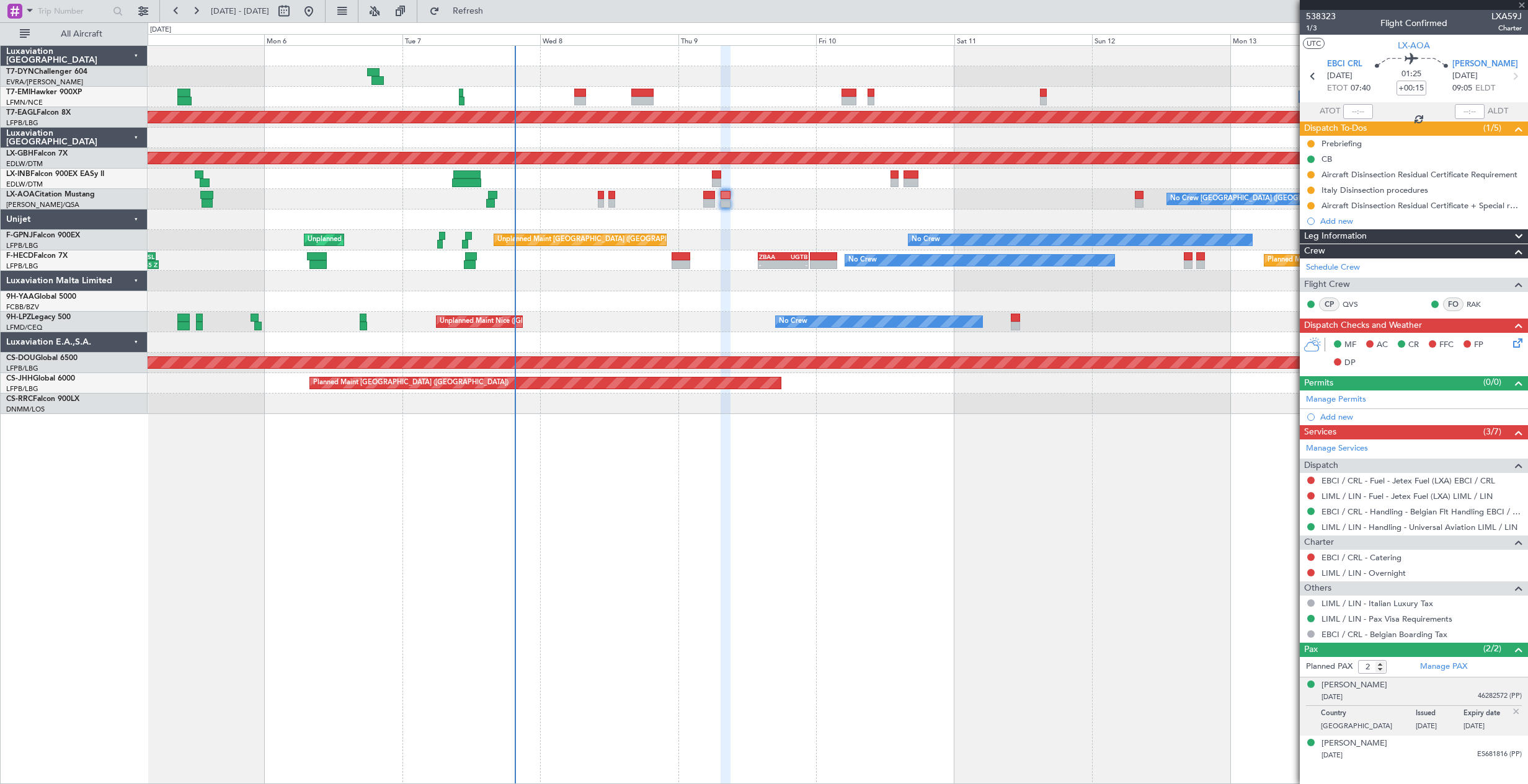
type input "+00:25"
type input "0"
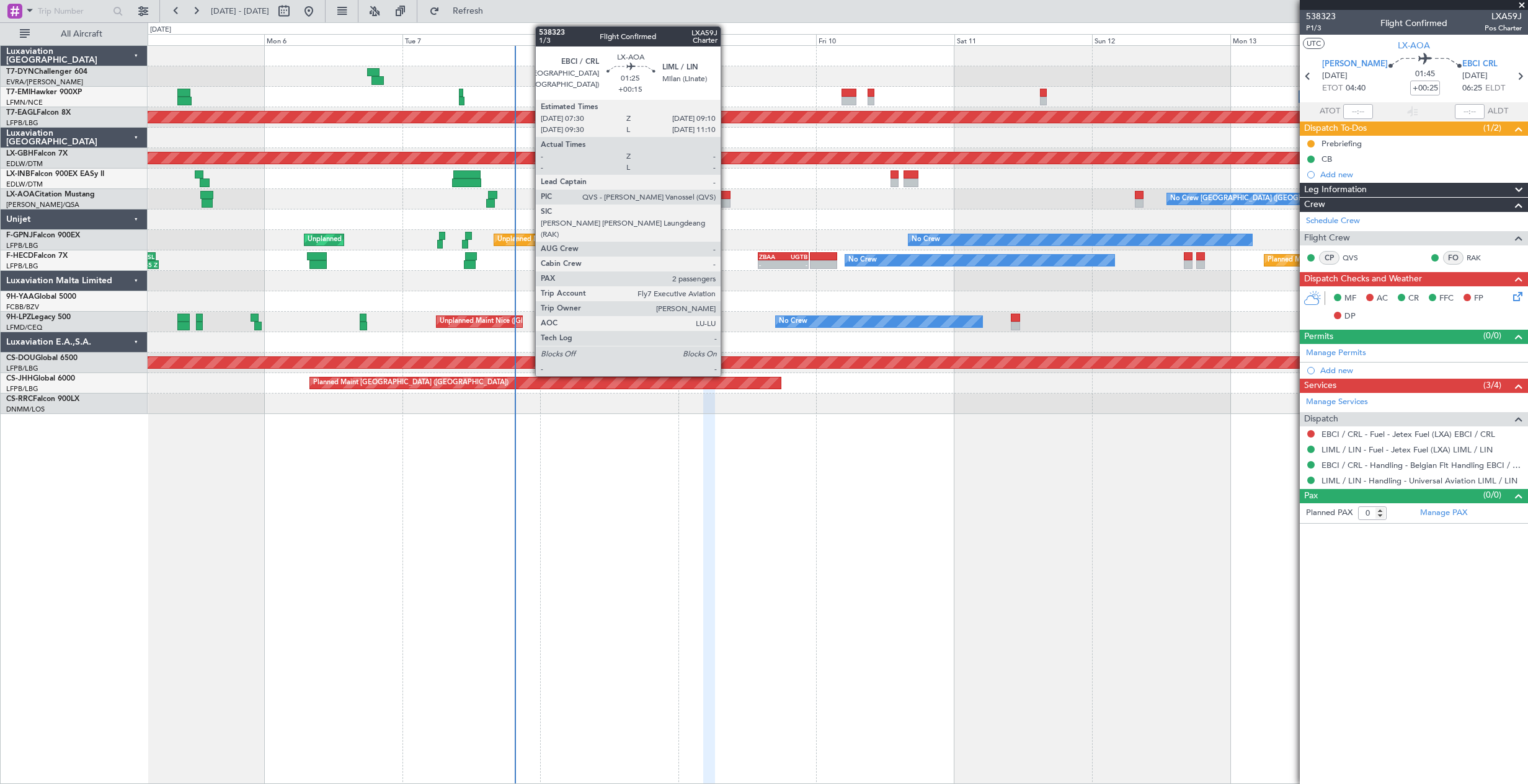
click at [726, 197] on div at bounding box center [725, 195] width 10 height 9
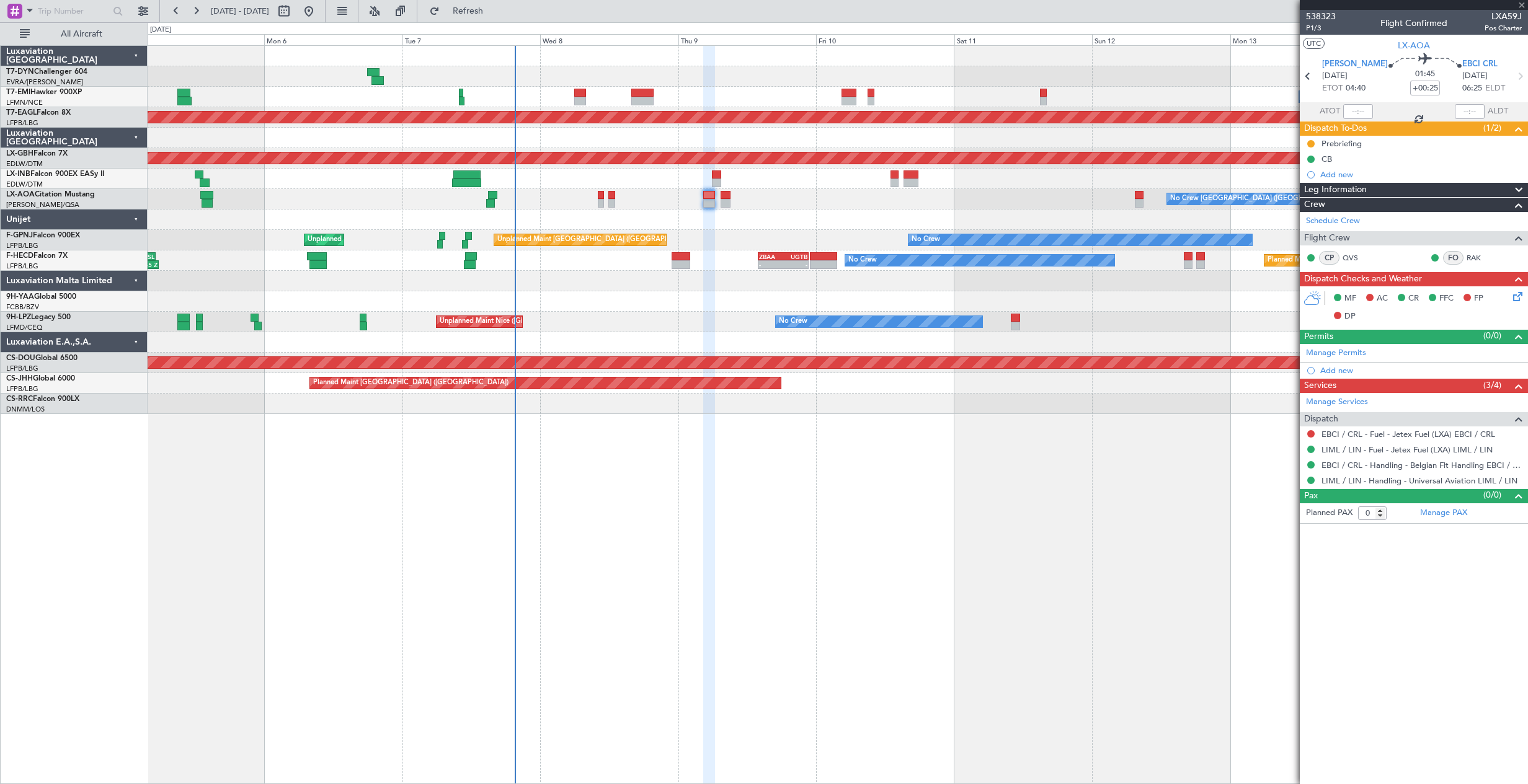
type input "+00:15"
type input "2"
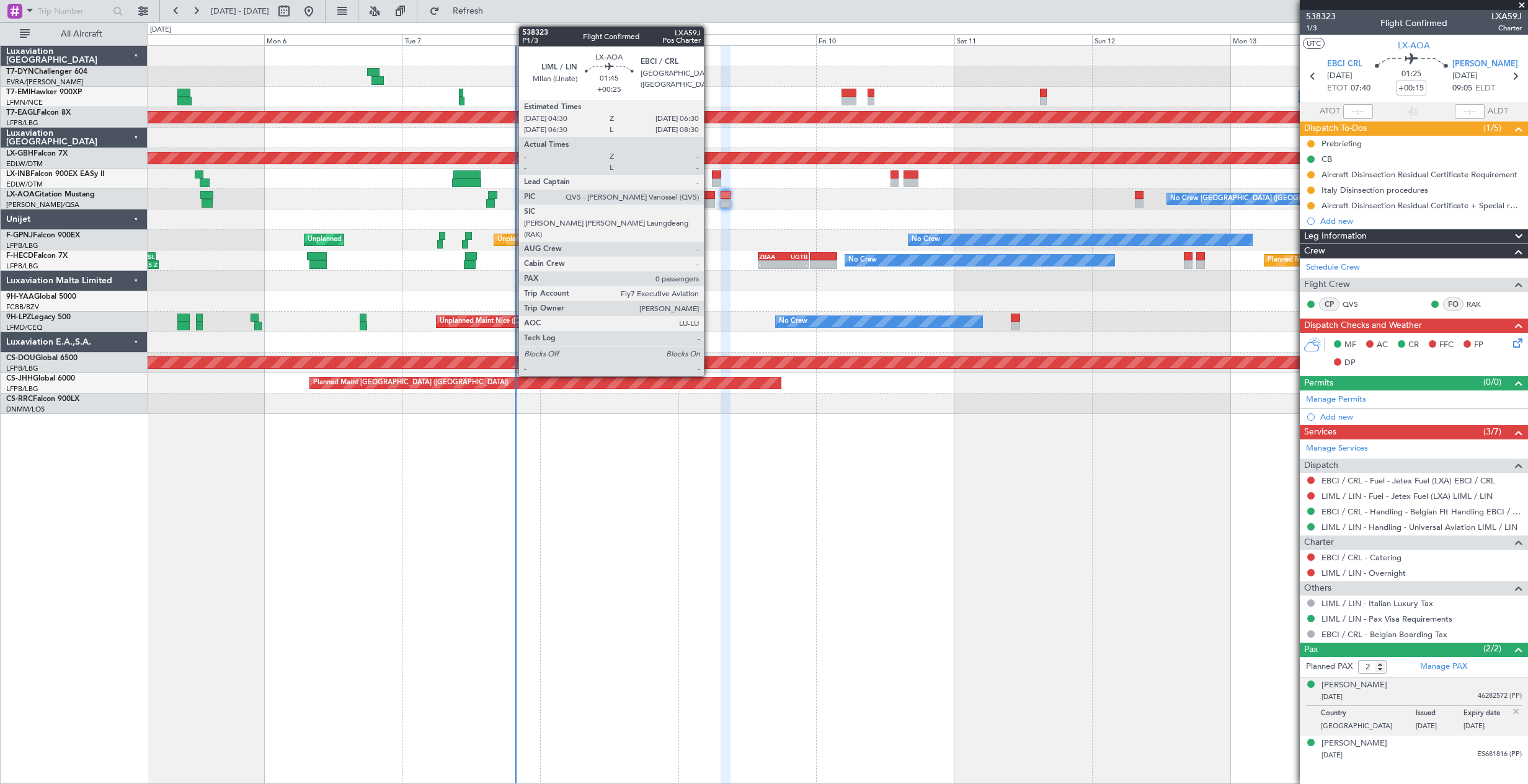
click at [709, 201] on div at bounding box center [709, 203] width 12 height 9
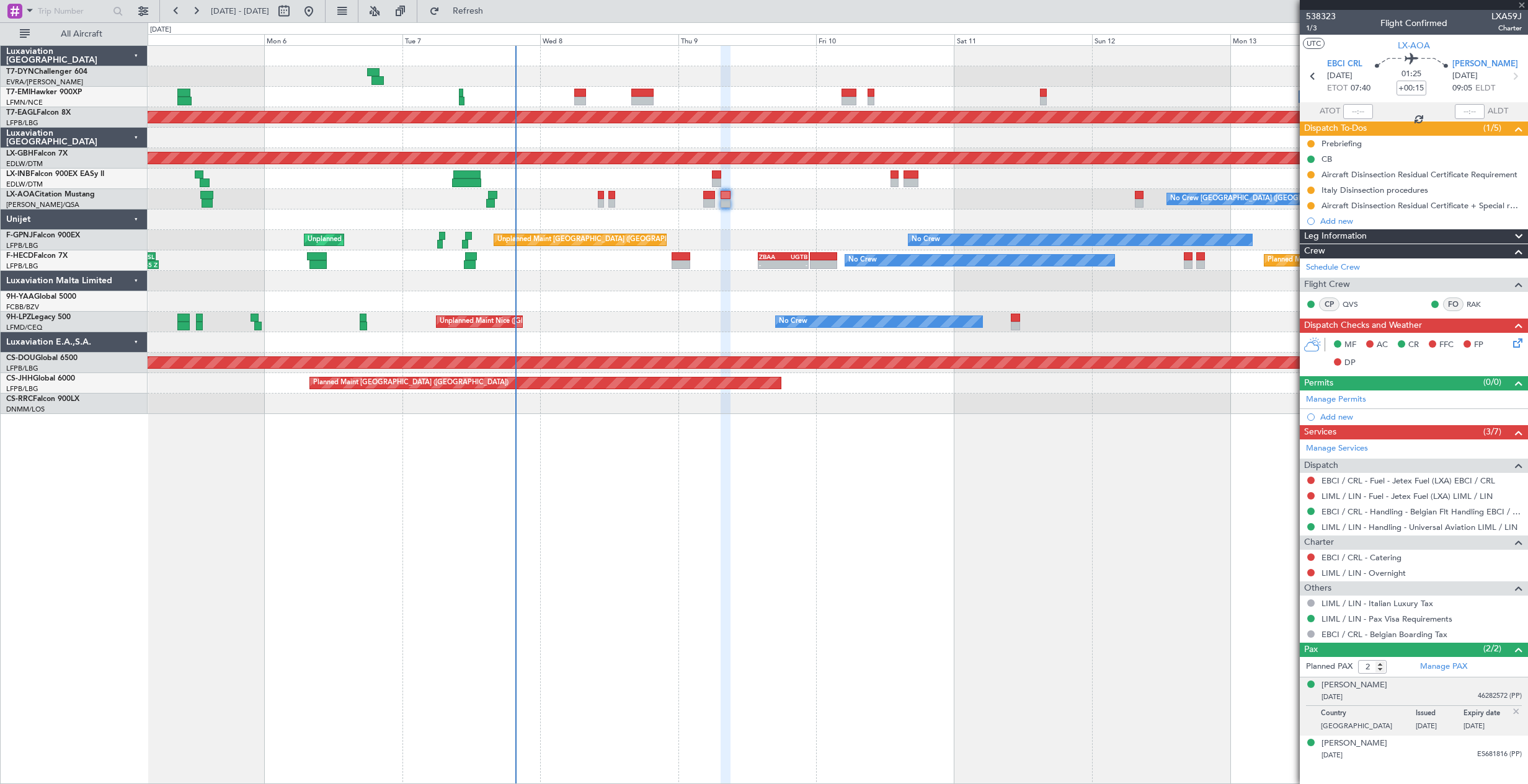
type input "+00:25"
type input "0"
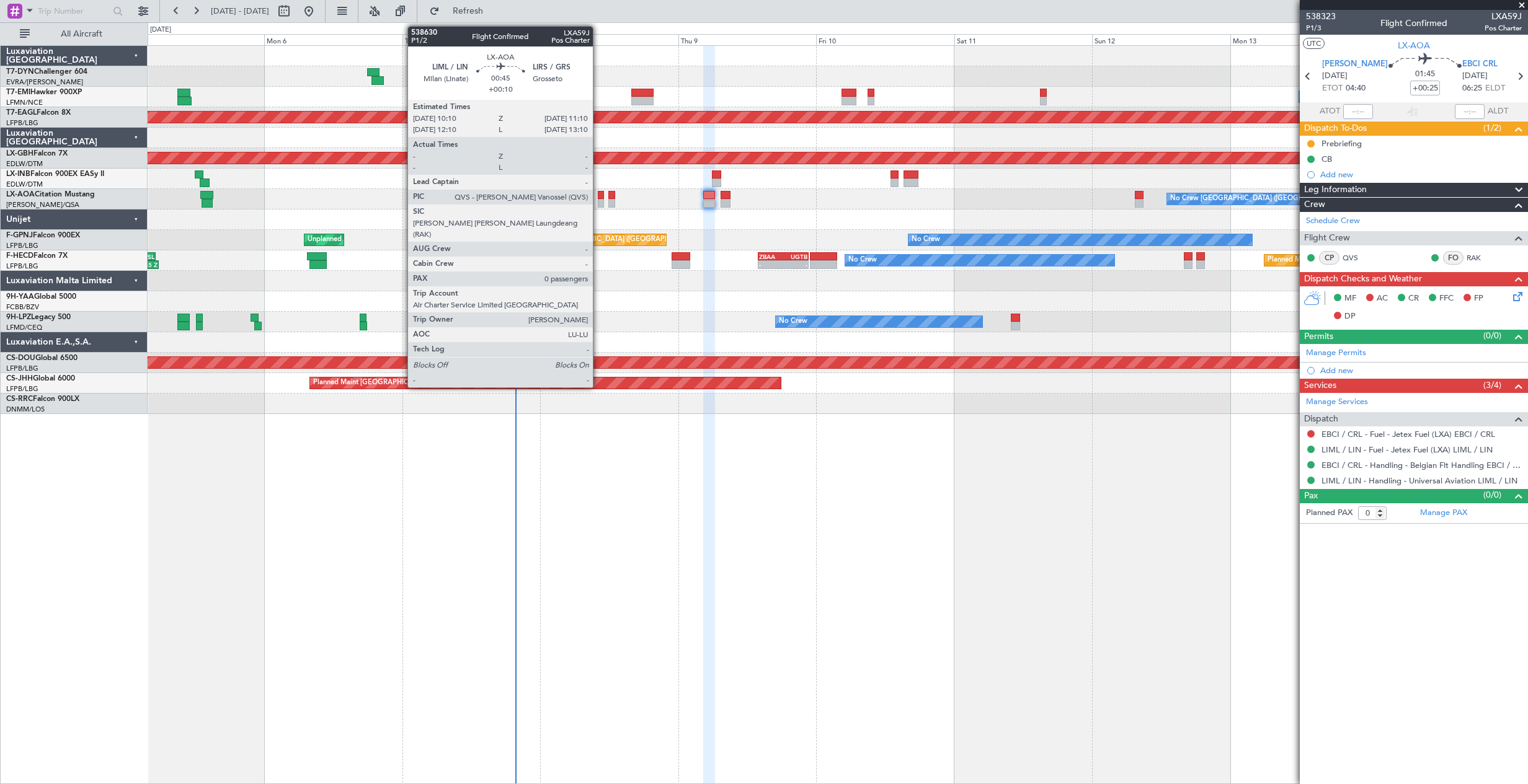
click at [599, 197] on div at bounding box center [601, 195] width 6 height 9
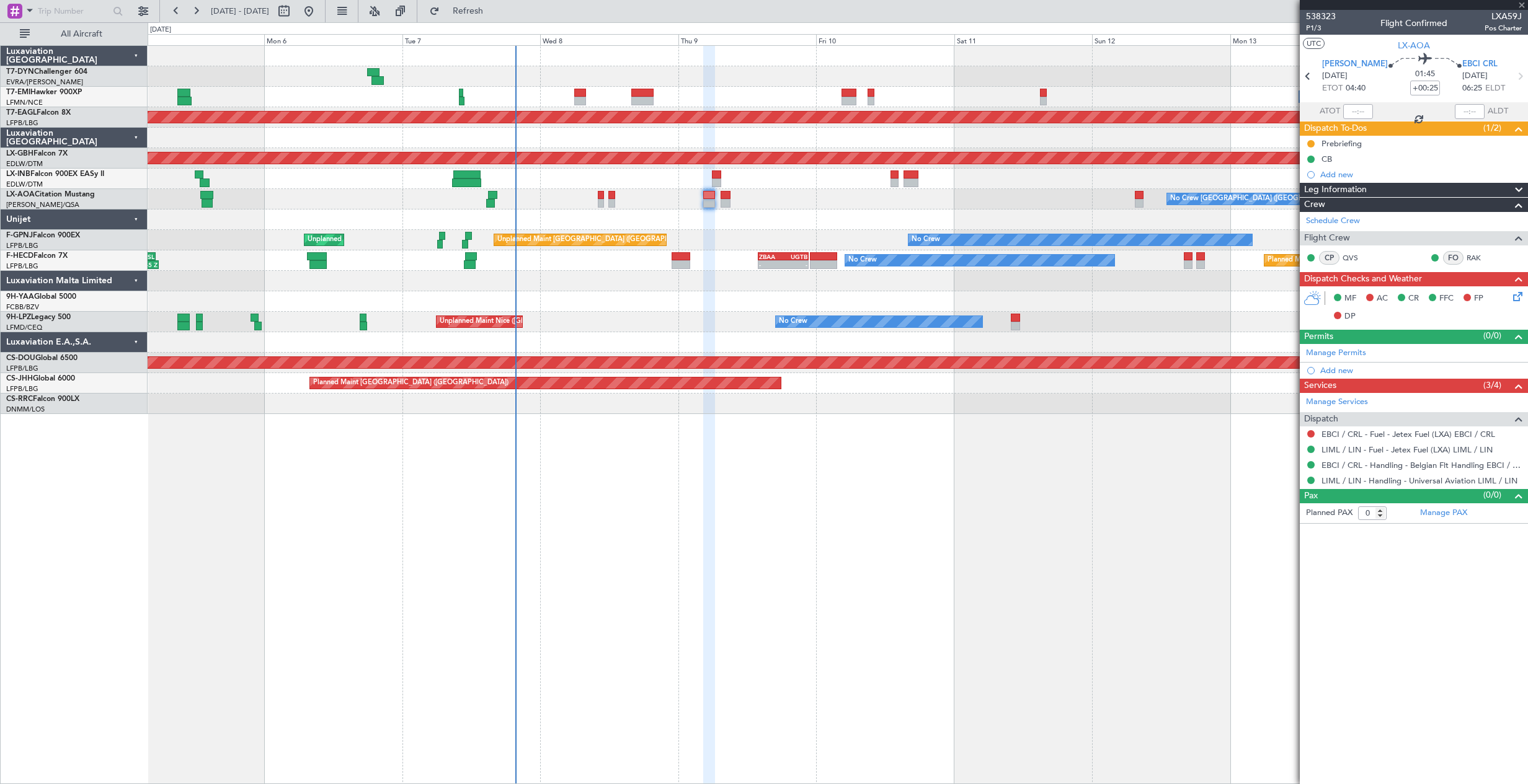
type input "+00:10"
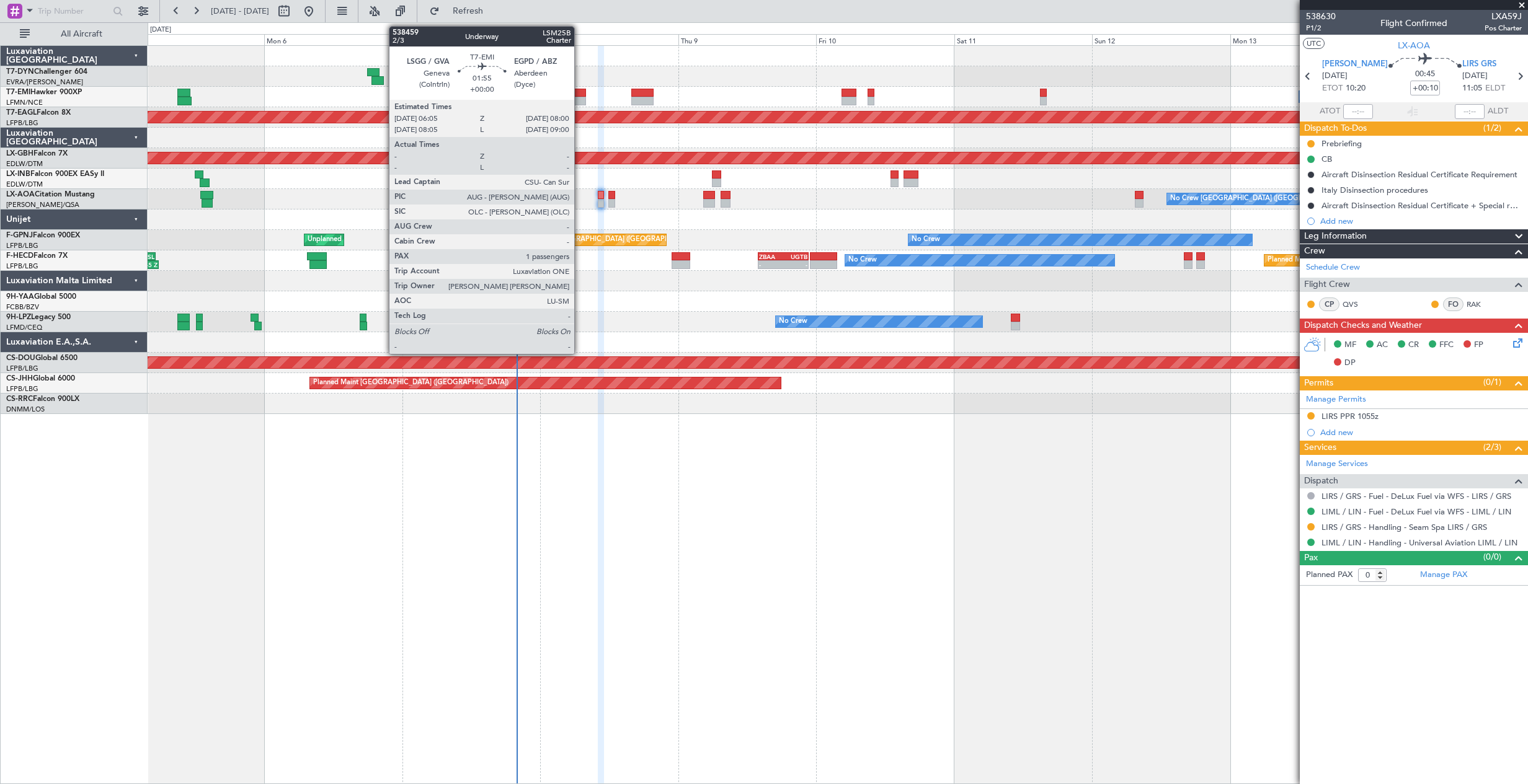
click at [580, 89] on div at bounding box center [580, 93] width 11 height 9
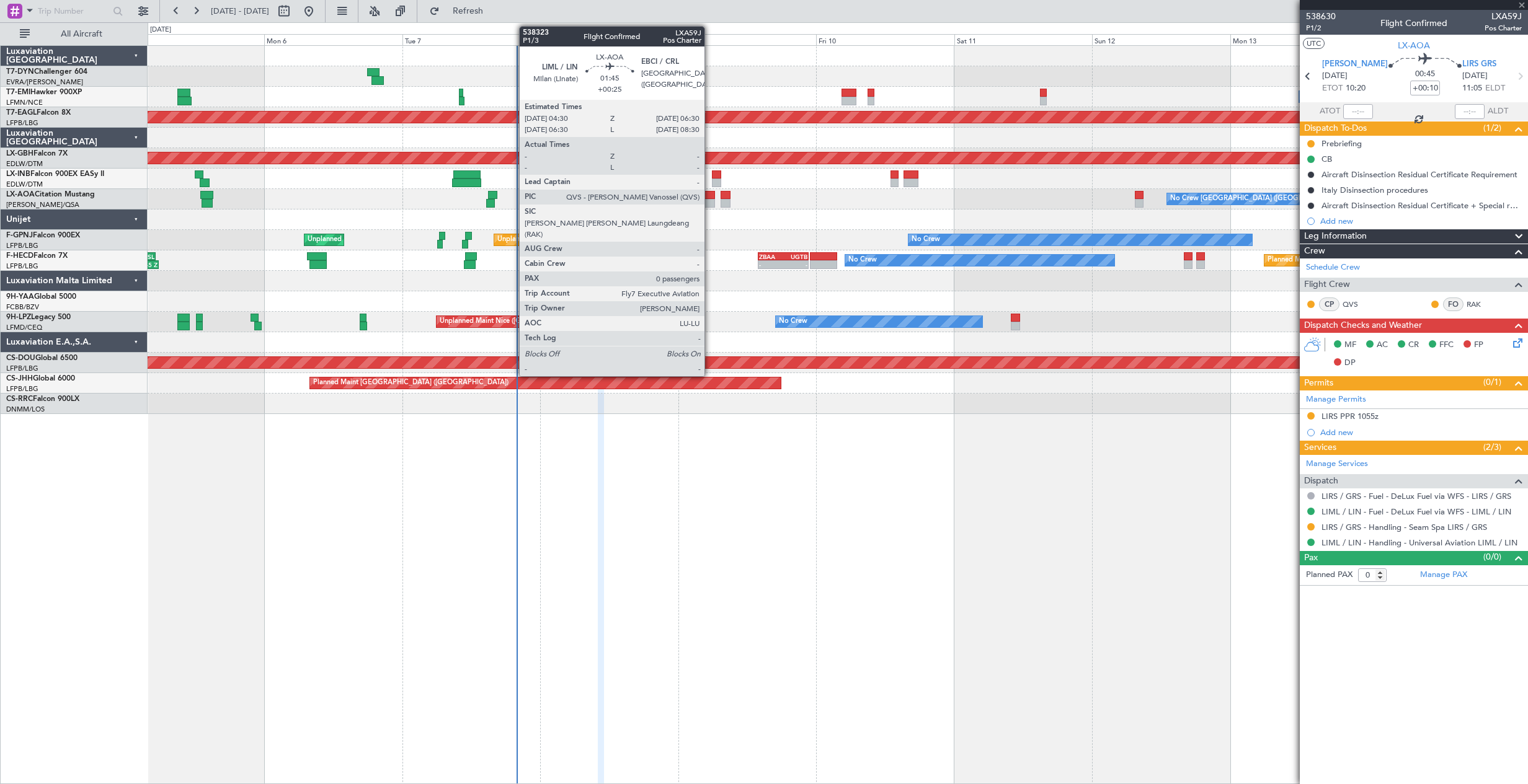
type input "1"
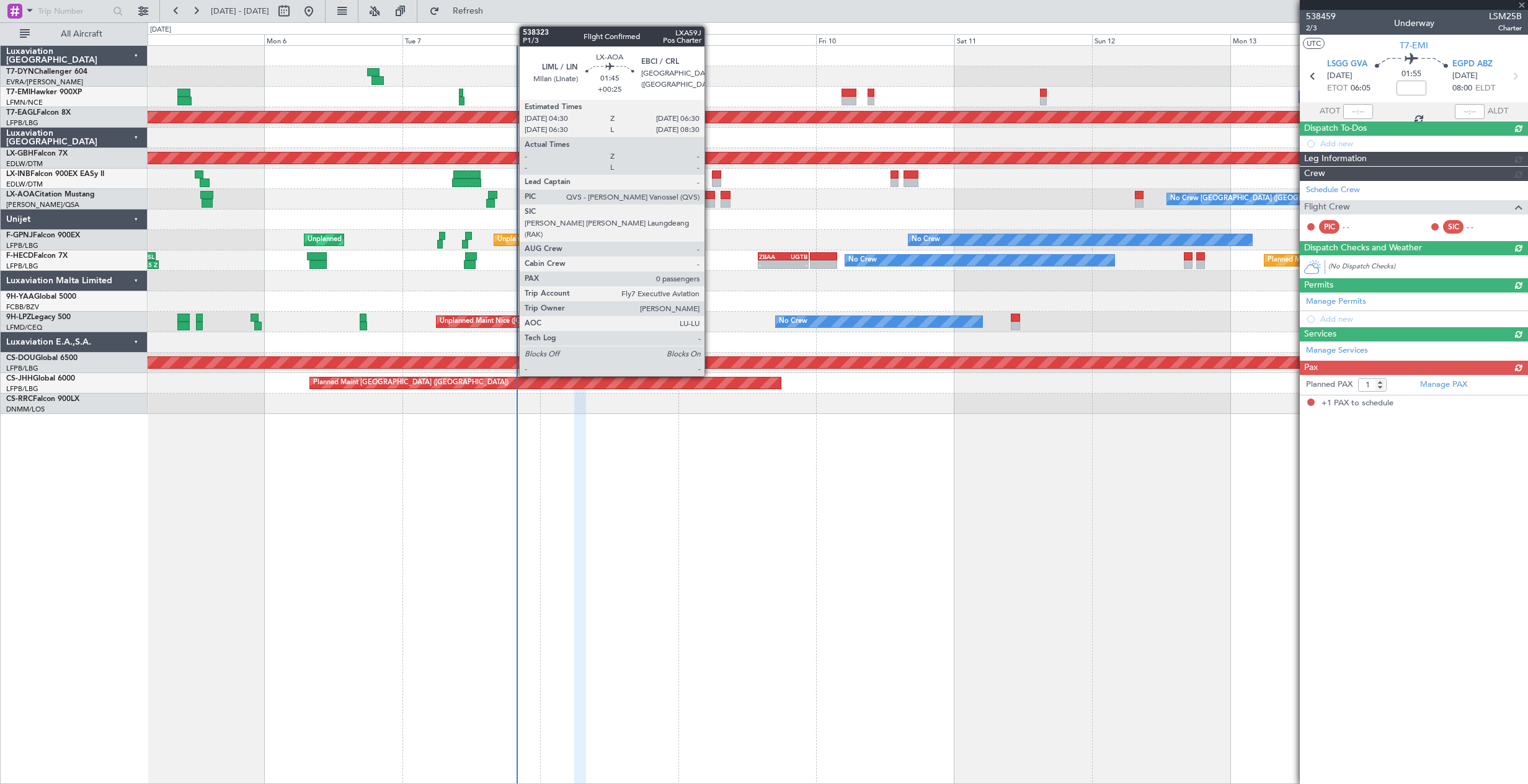
click at [710, 200] on div at bounding box center [709, 203] width 12 height 9
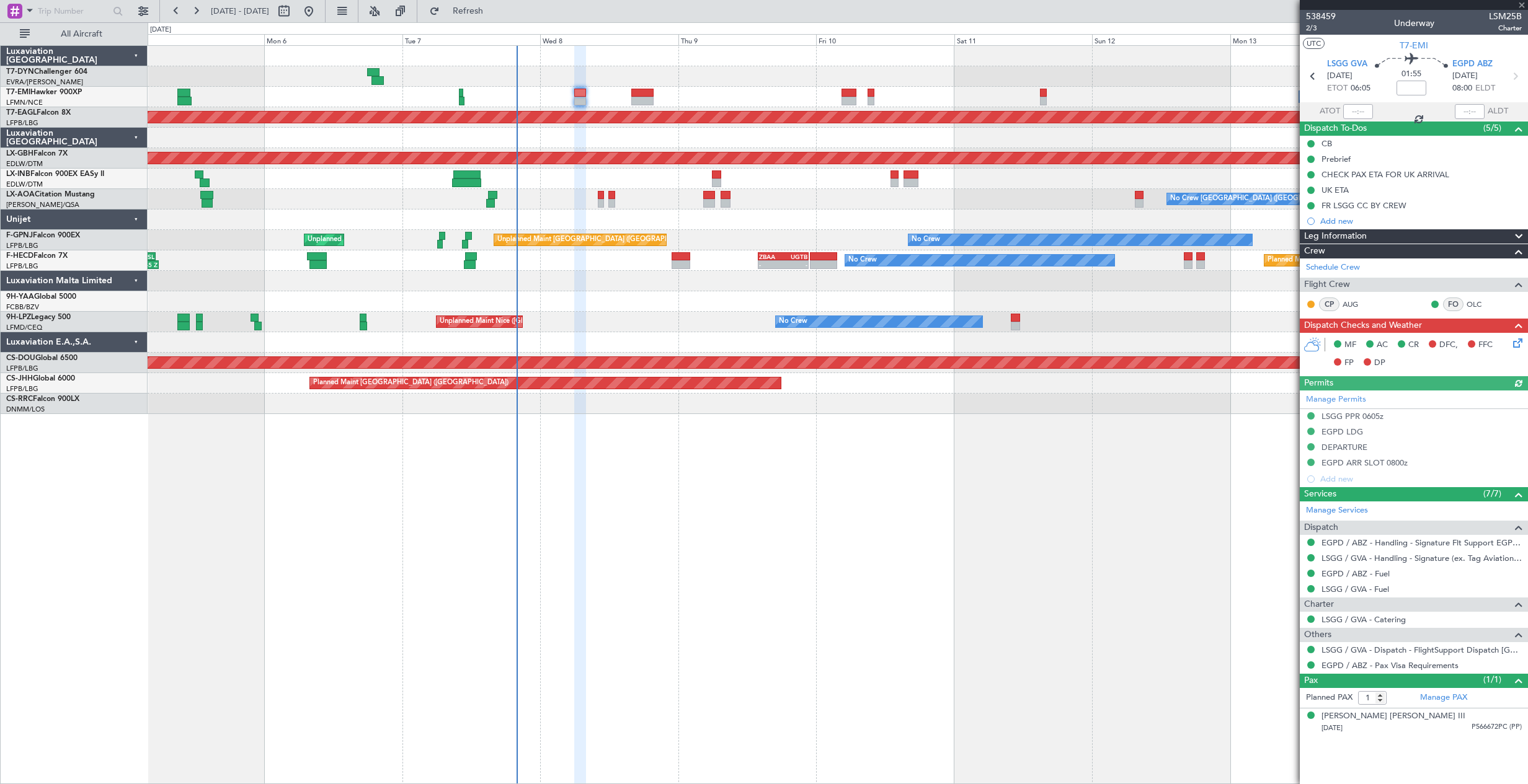
type input "+00:25"
type input "0"
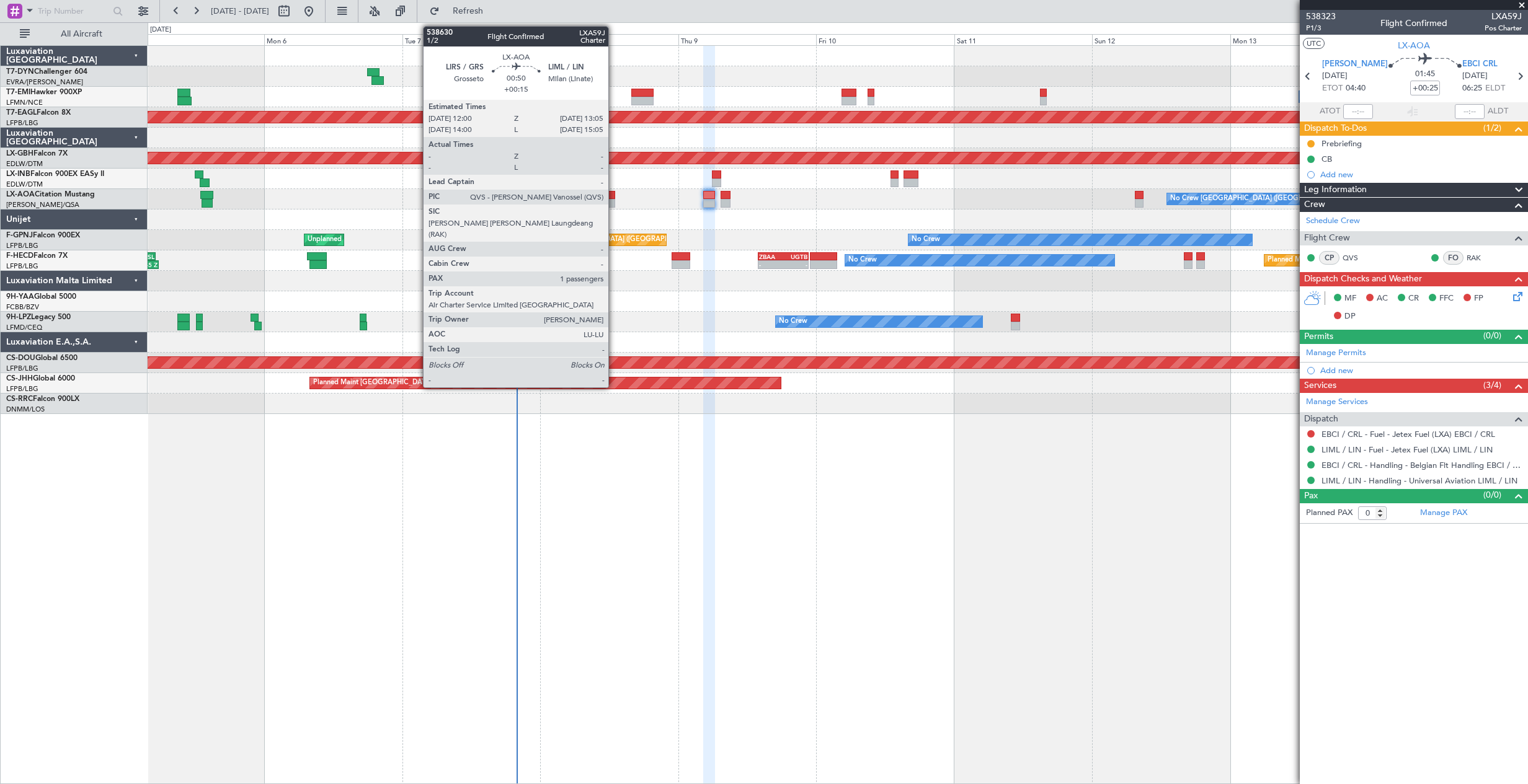
click at [614, 200] on div at bounding box center [611, 203] width 7 height 9
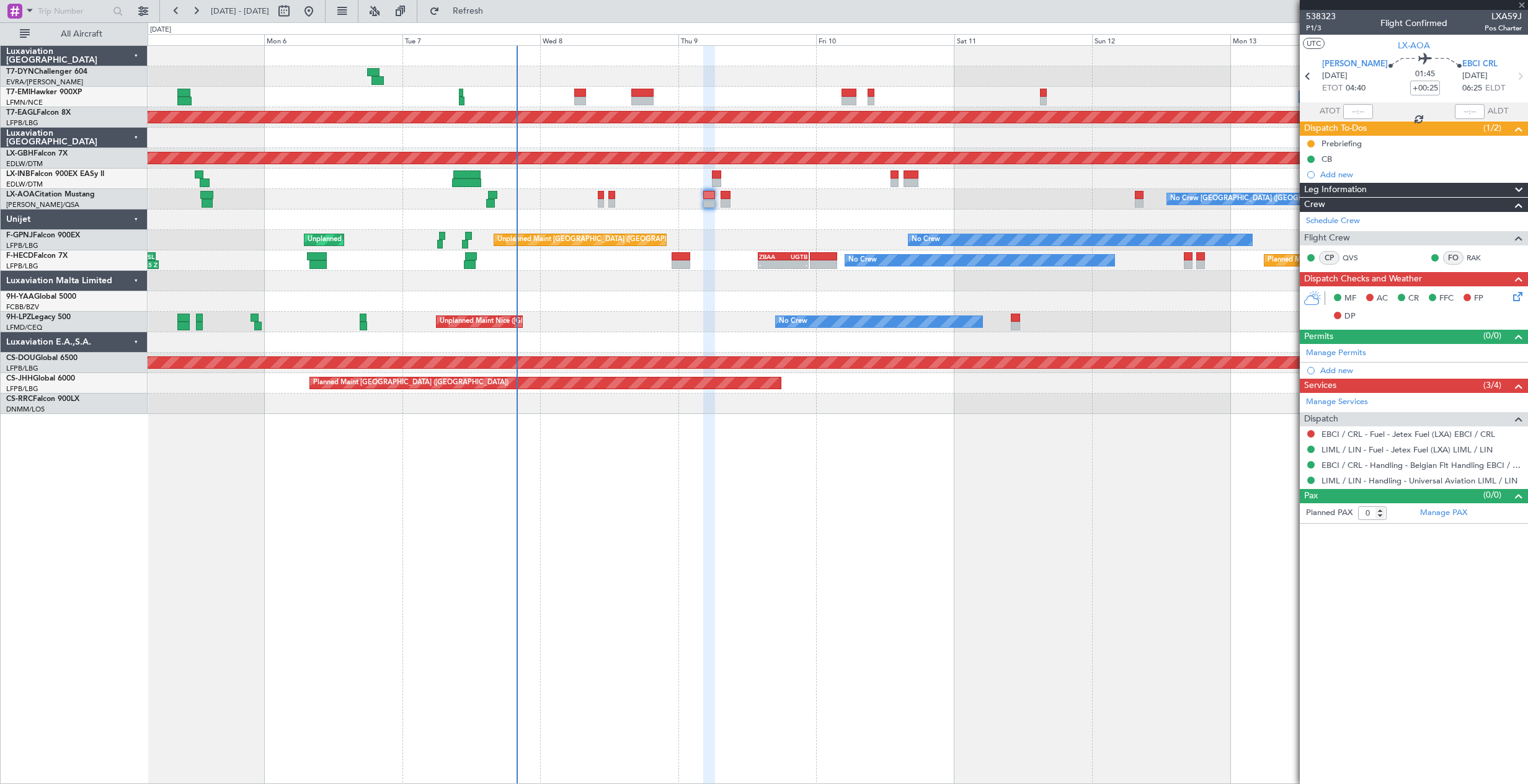
type input "+00:15"
type input "1"
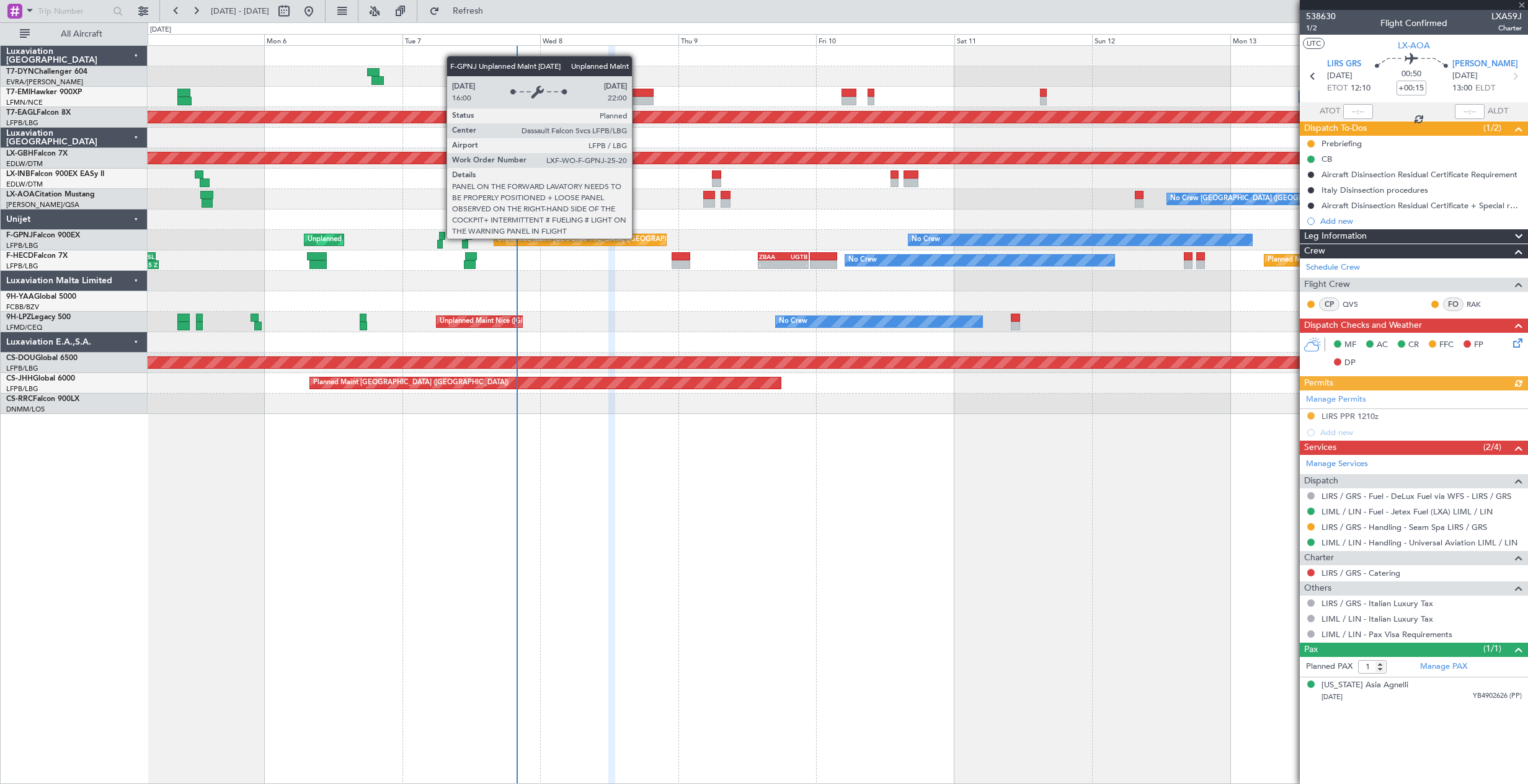
click at [640, 240] on div "Unplanned Maint [GEOGRAPHIC_DATA] ([GEOGRAPHIC_DATA])" at bounding box center [580, 239] width 172 height 11
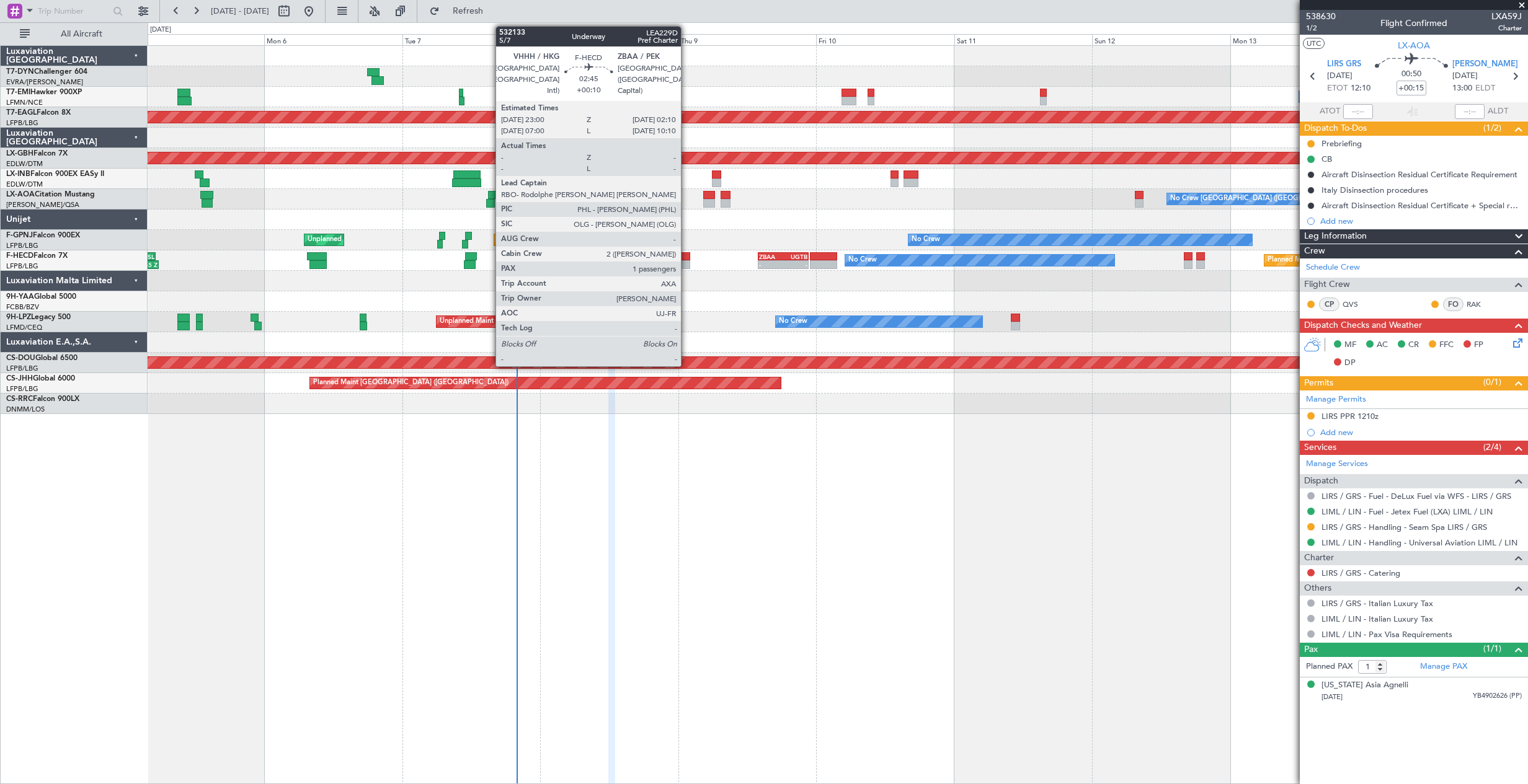
click at [686, 253] on div at bounding box center [681, 256] width 19 height 9
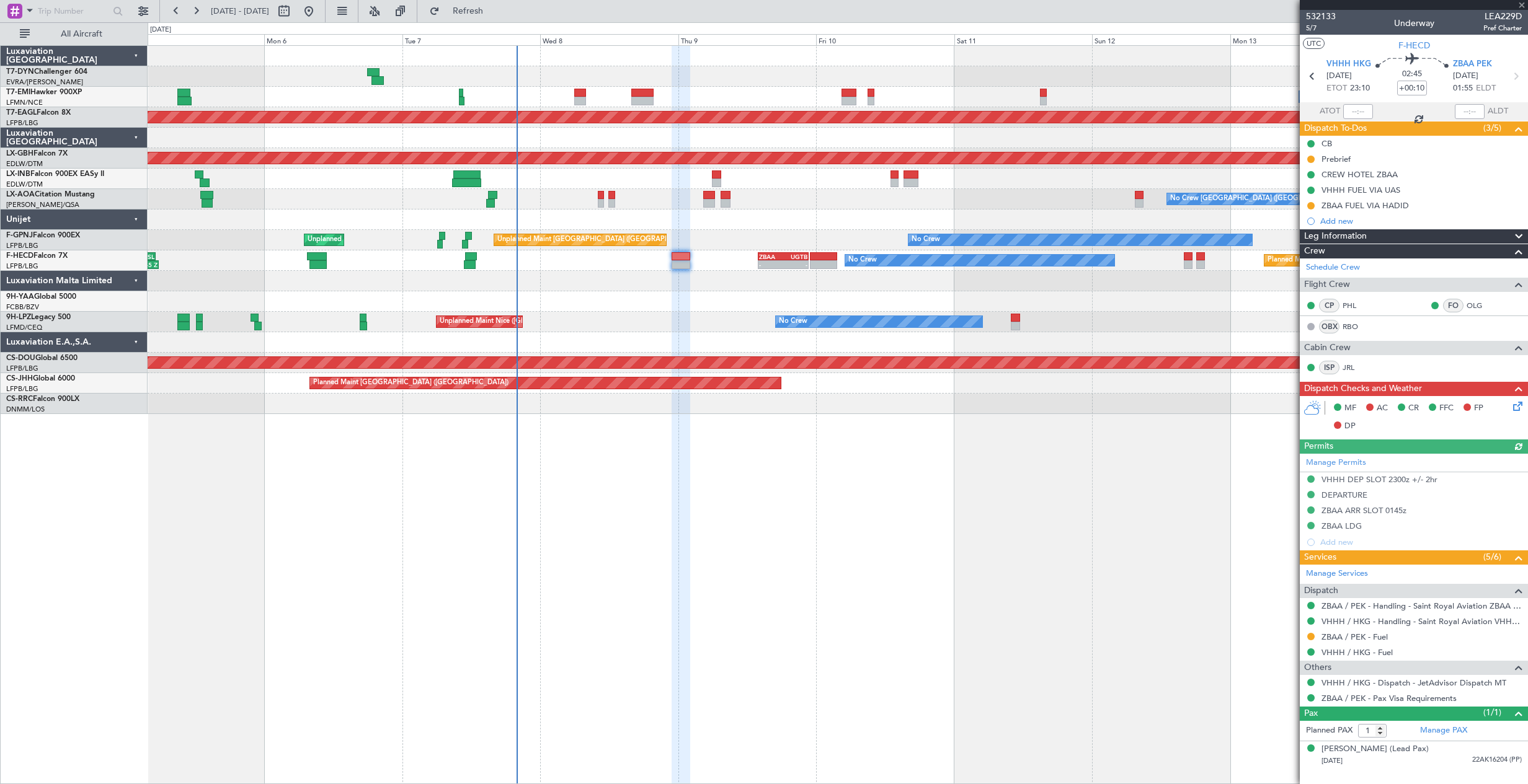
click at [689, 197] on div "No Crew [GEOGRAPHIC_DATA] ([GEOGRAPHIC_DATA])" at bounding box center [837, 199] width 1380 height 20
click at [715, 206] on div "No Crew [GEOGRAPHIC_DATA] ([GEOGRAPHIC_DATA])" at bounding box center [837, 199] width 1380 height 20
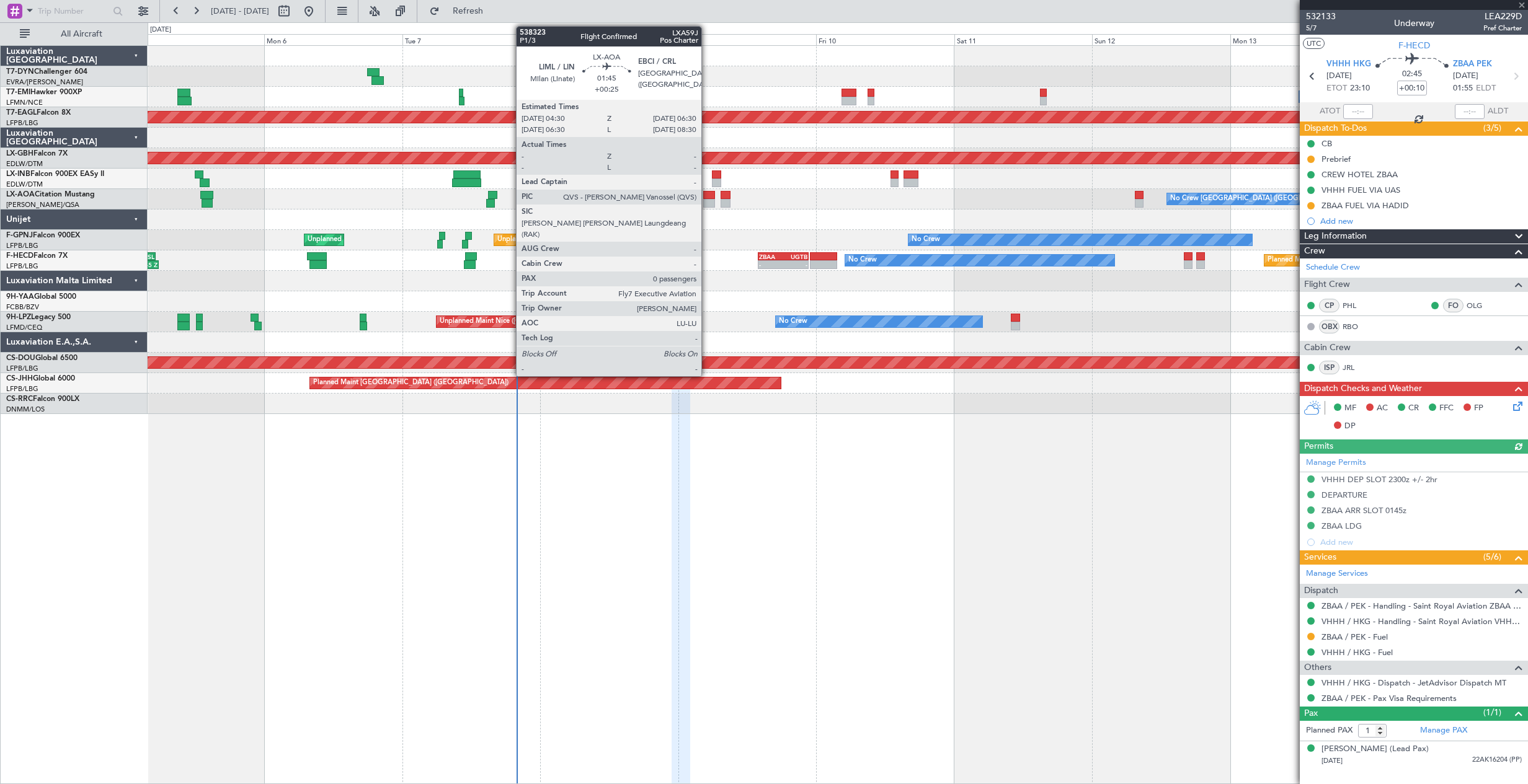
click at [707, 197] on div at bounding box center [709, 195] width 12 height 9
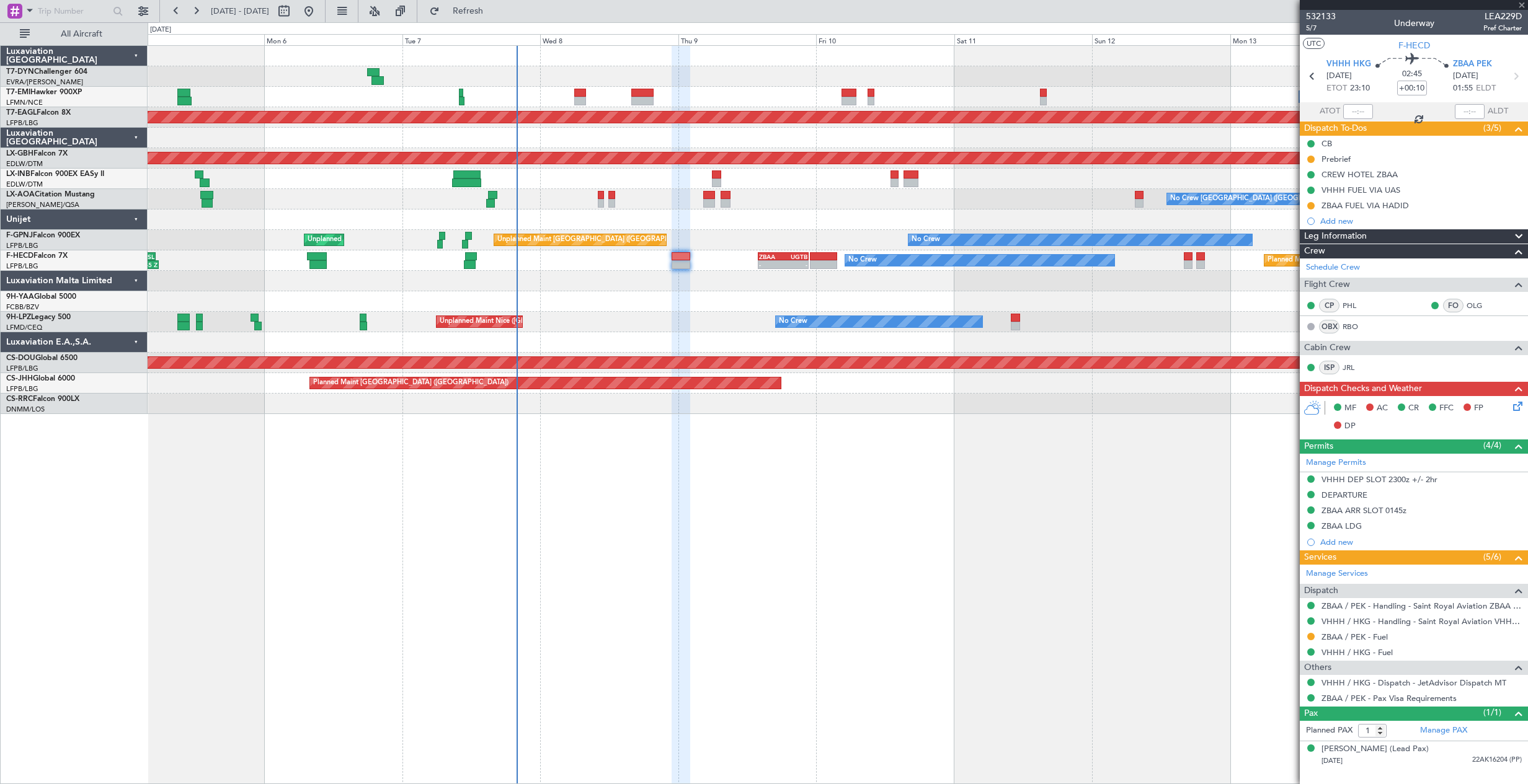
type input "+00:25"
type input "0"
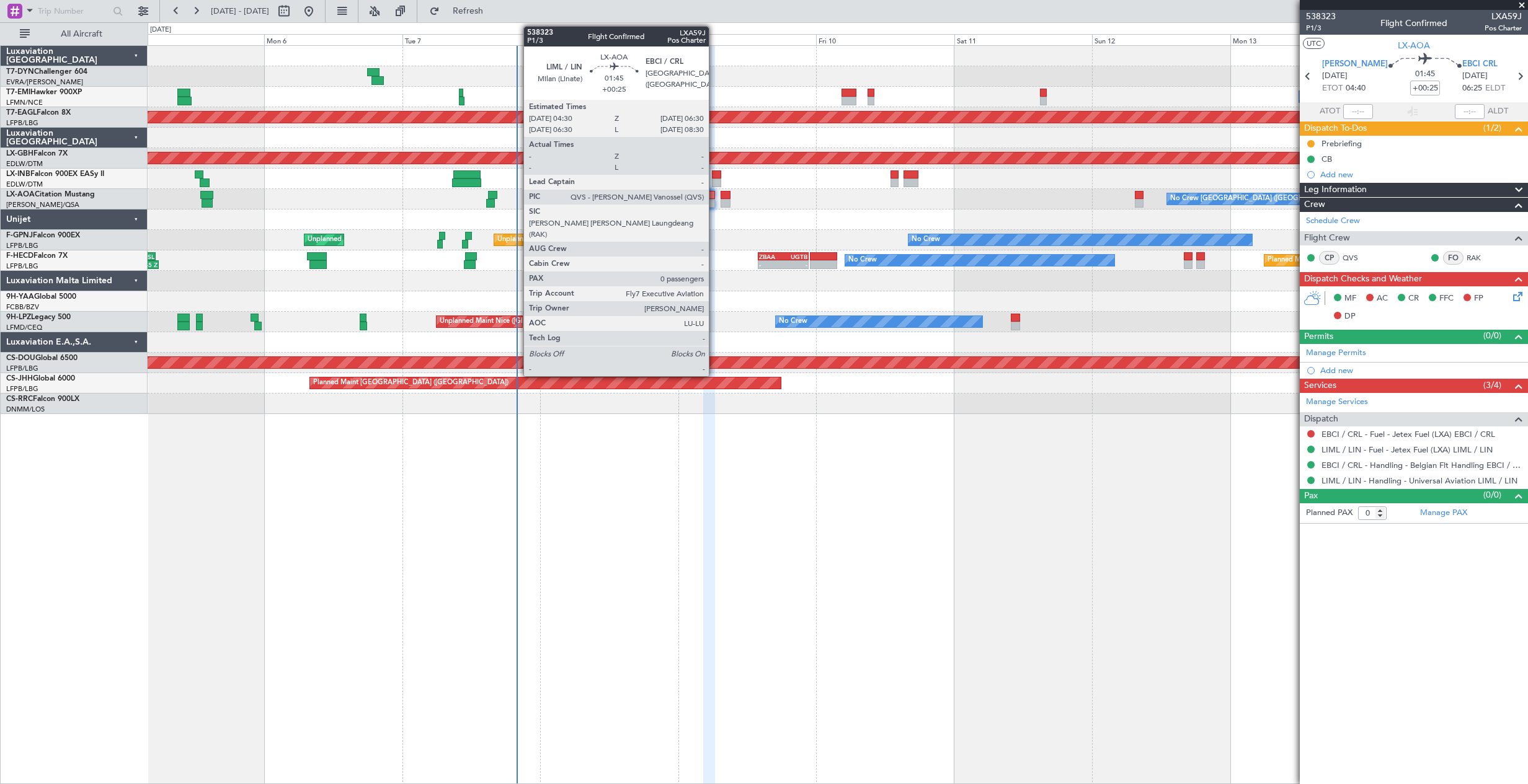
click at [714, 199] on div at bounding box center [709, 195] width 12 height 9
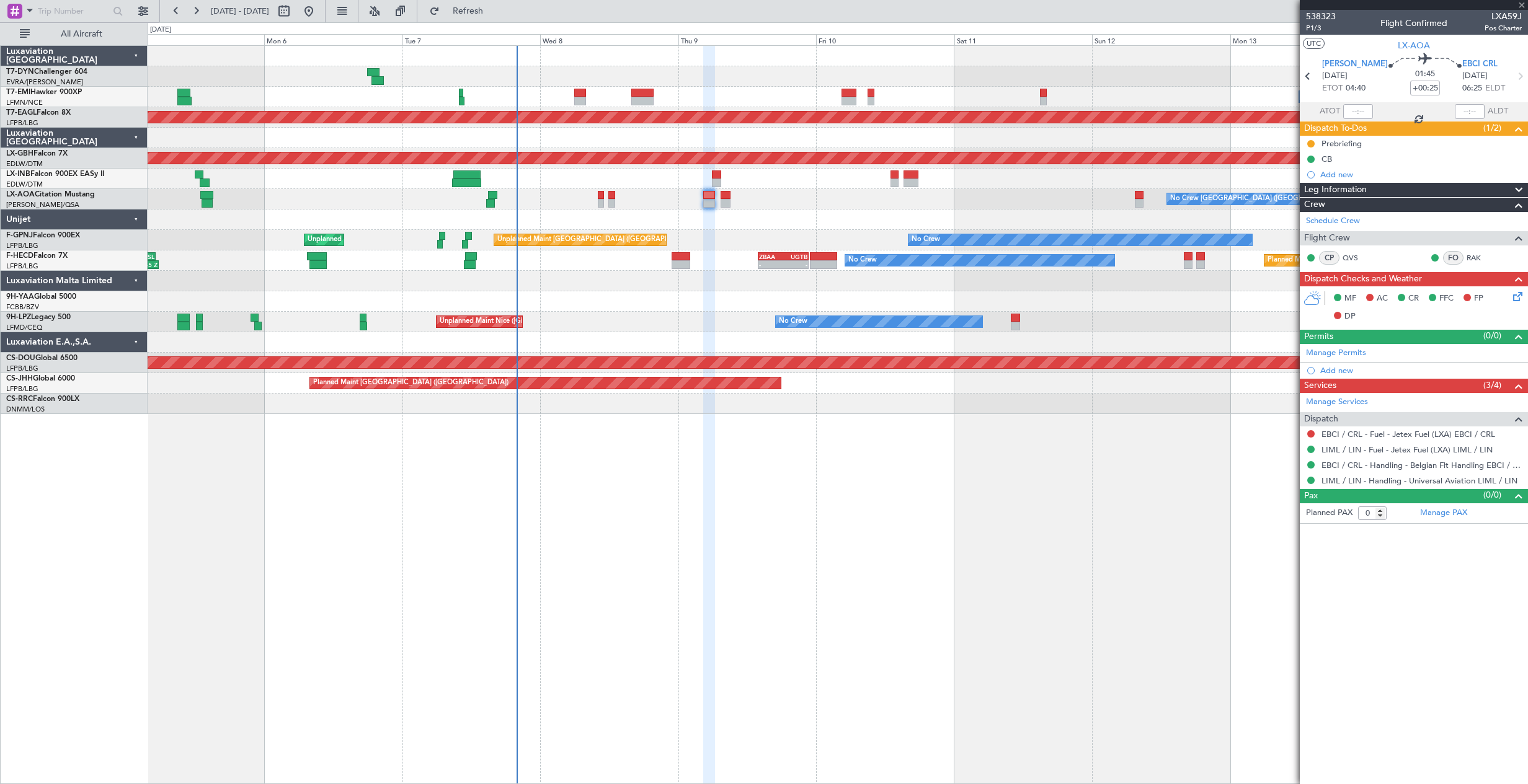
click at [727, 199] on div at bounding box center [725, 195] width 10 height 9
type input "+00:15"
type input "2"
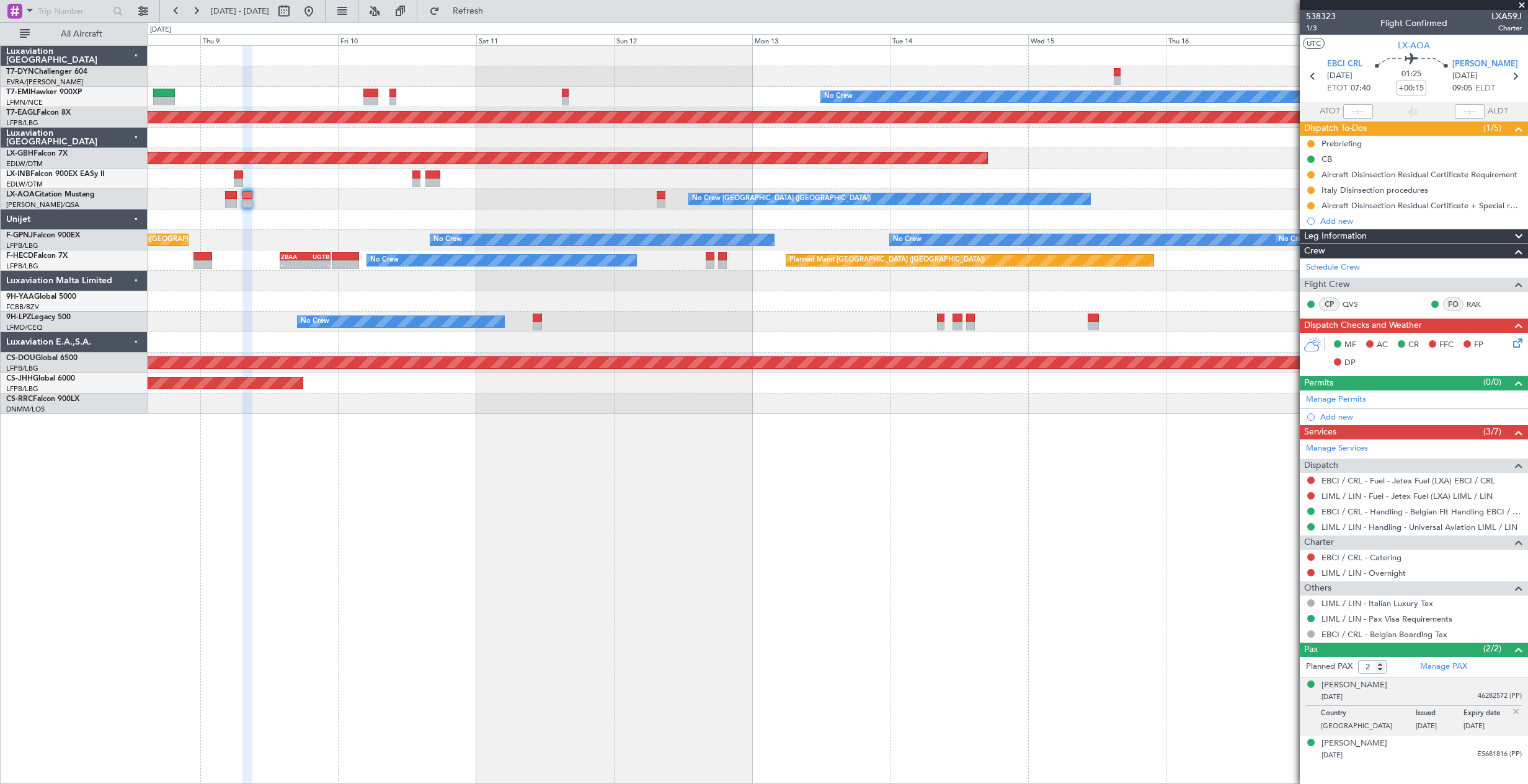
click at [576, 369] on div "No Crew Planned Maint Dubai (Al Maktoum Intl) Planned Maint Nurnberg No Crew Ch…" at bounding box center [837, 229] width 1380 height 368
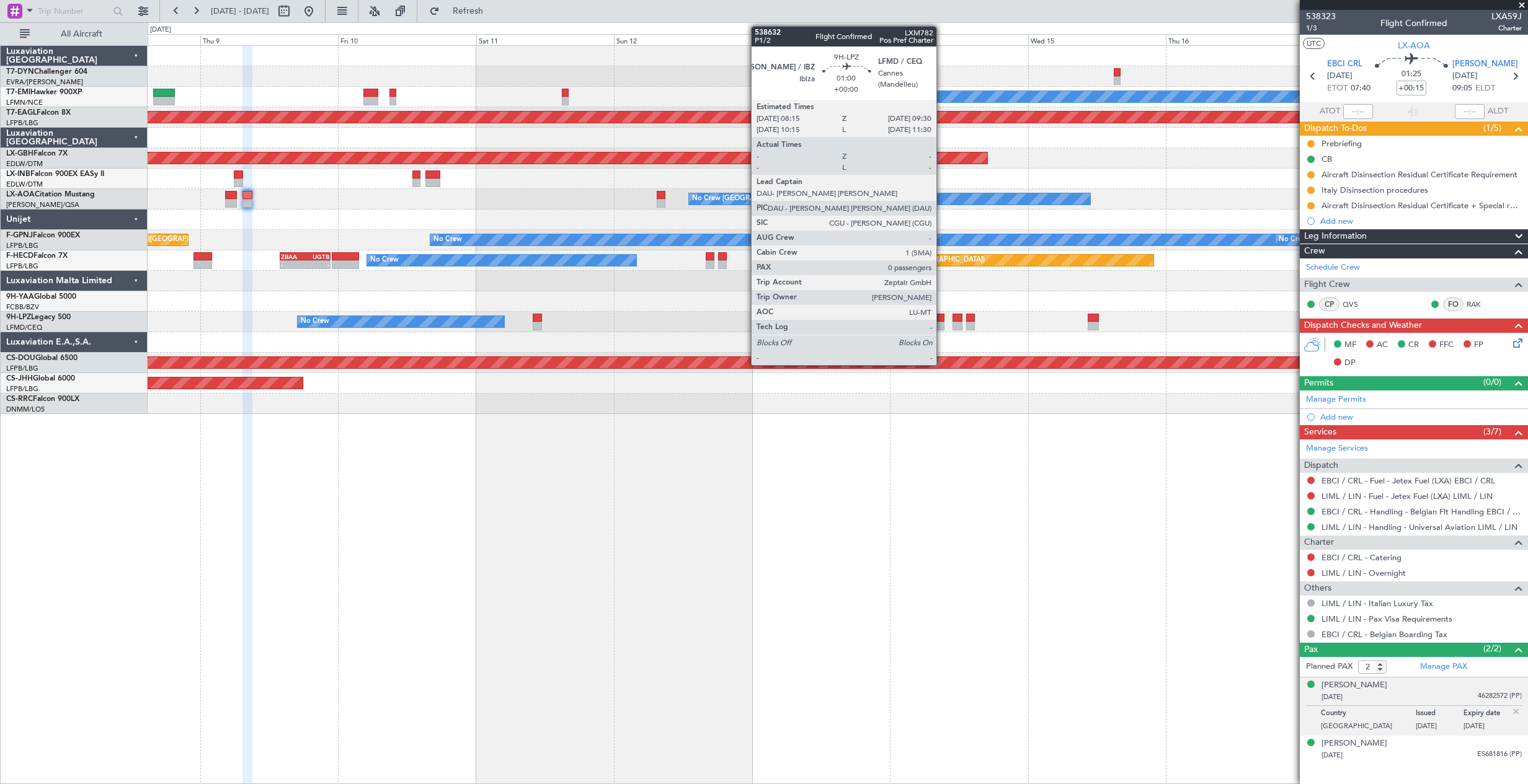
click at [941, 321] on div at bounding box center [940, 317] width 7 height 9
type input "0"
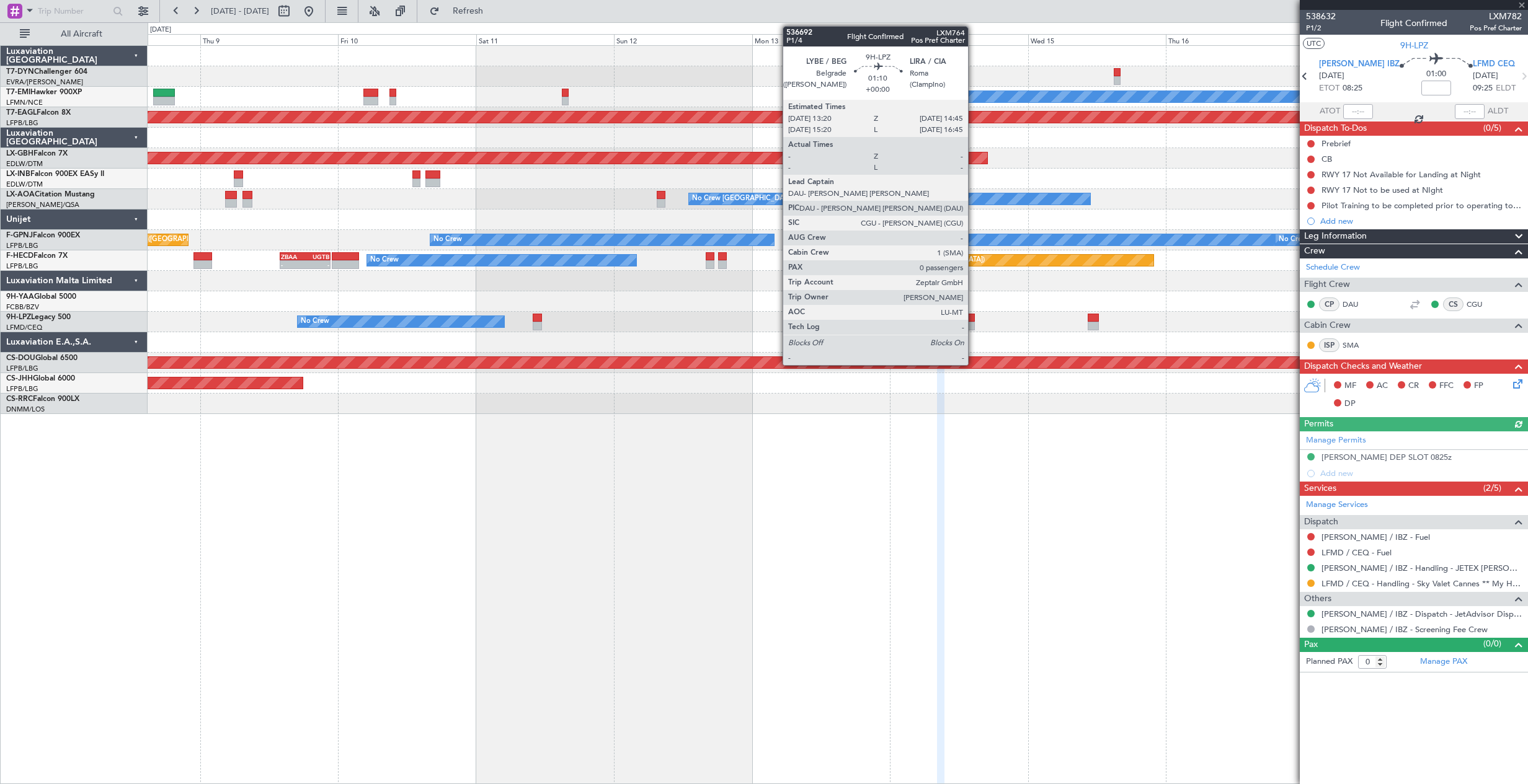
click at [974, 322] on div at bounding box center [970, 326] width 9 height 9
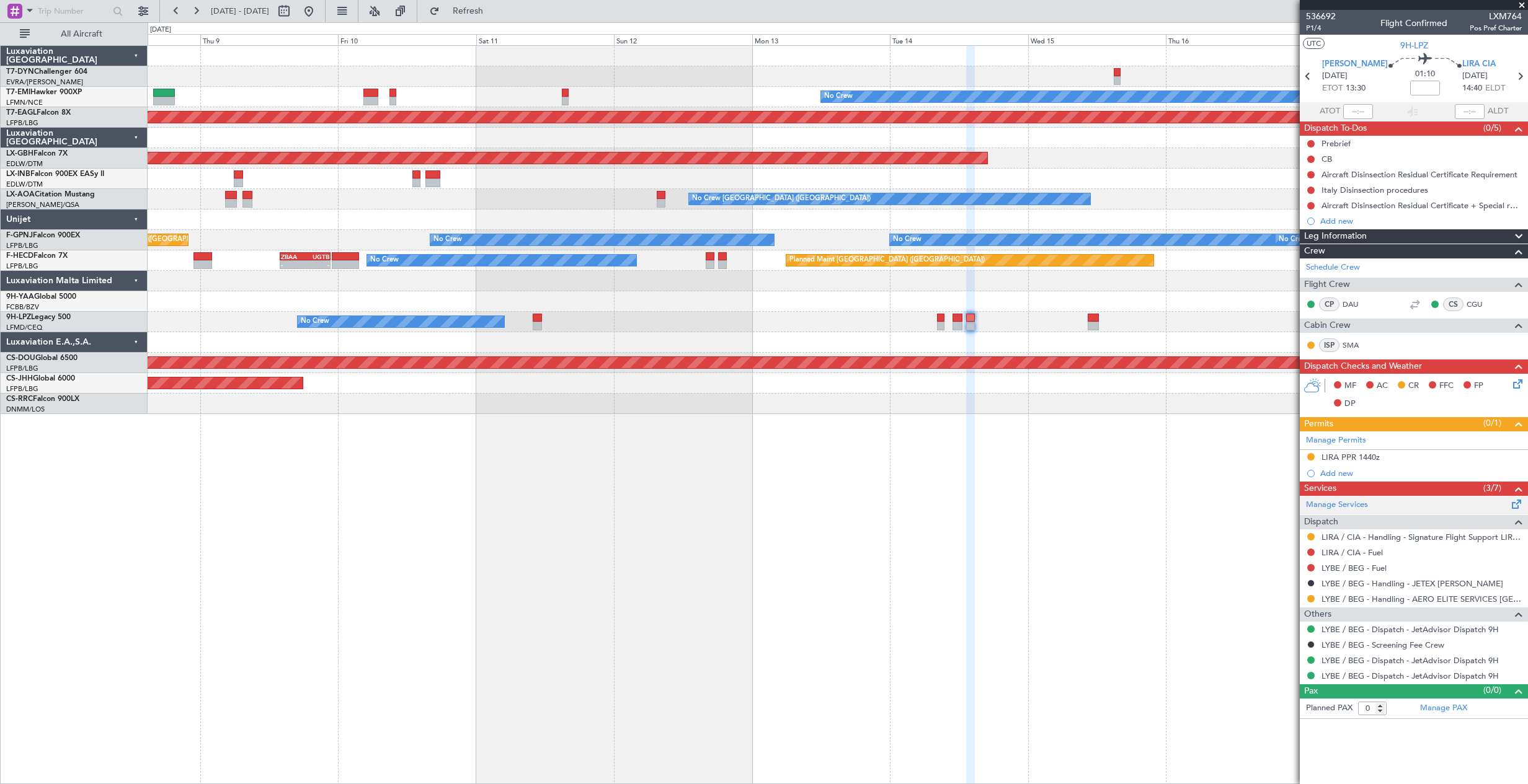
click at [1477, 509] on div "Manage Services" at bounding box center [1414, 505] width 228 height 19
click at [1316, 28] on span "P1/4" at bounding box center [1321, 28] width 30 height 11
